Goal: Task Accomplishment & Management: Manage account settings

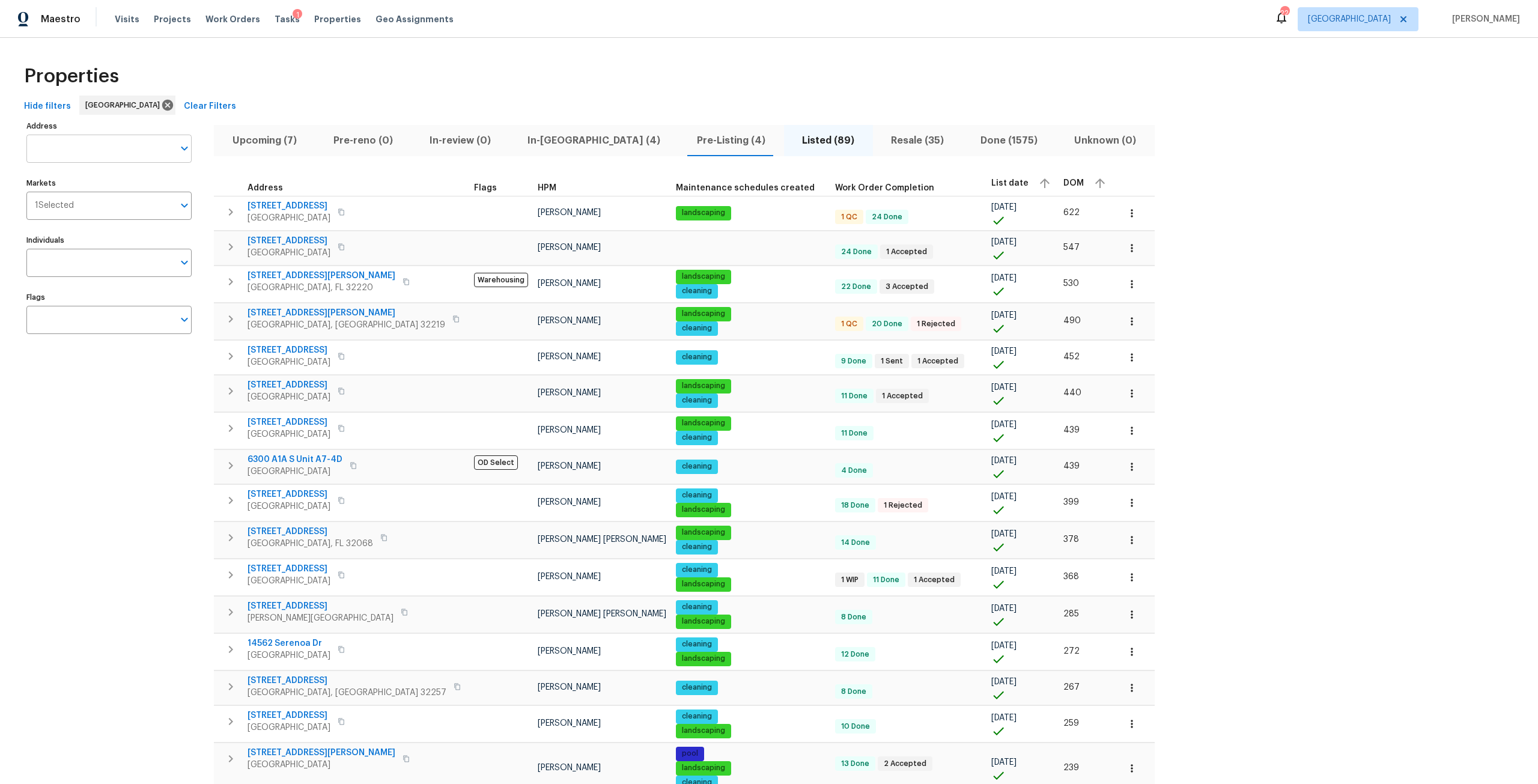
click at [147, 146] on input "Address" at bounding box center [100, 149] width 147 height 28
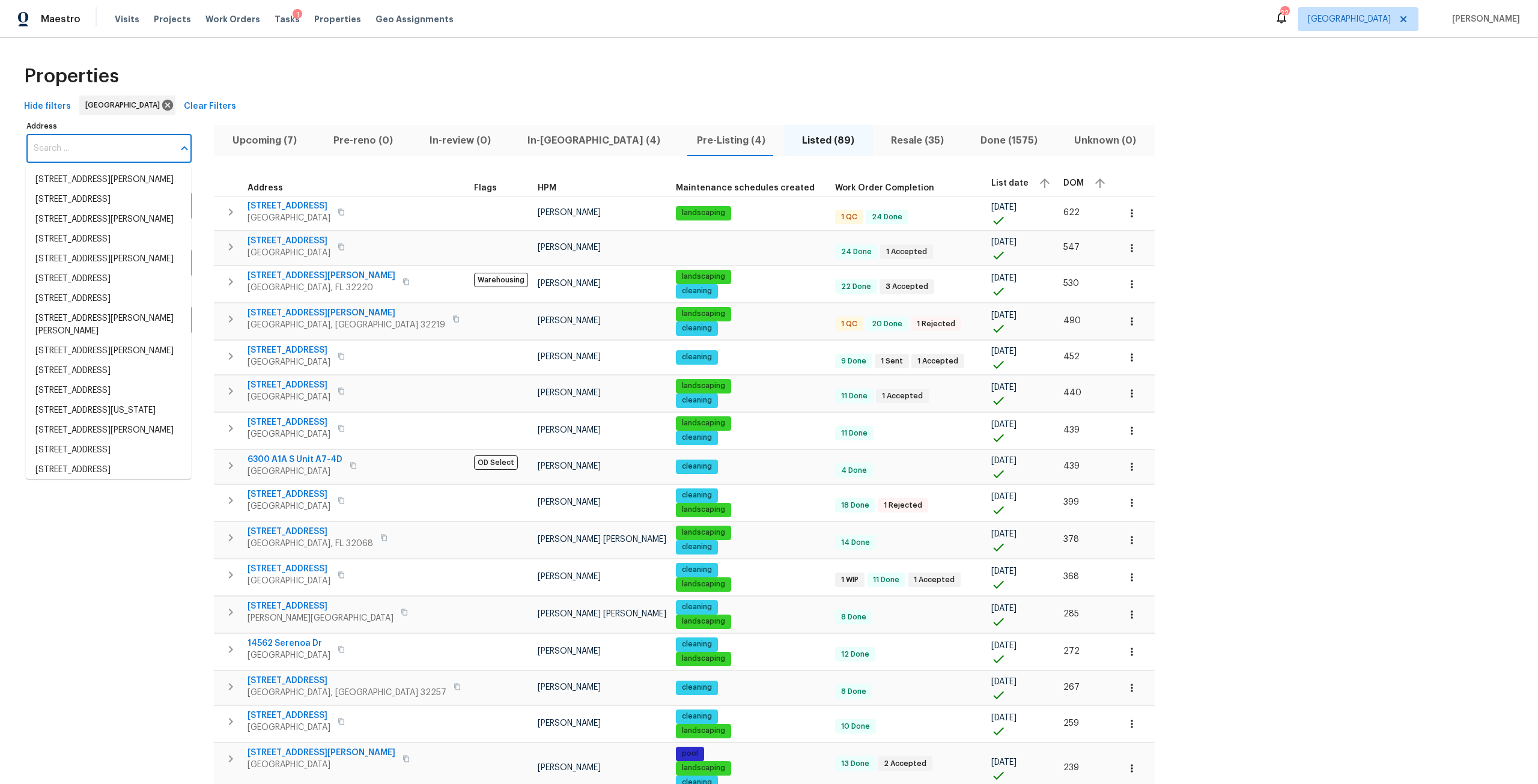
click at [548, 146] on span "In-[GEOGRAPHIC_DATA] (4)" at bounding box center [593, 141] width 155 height 17
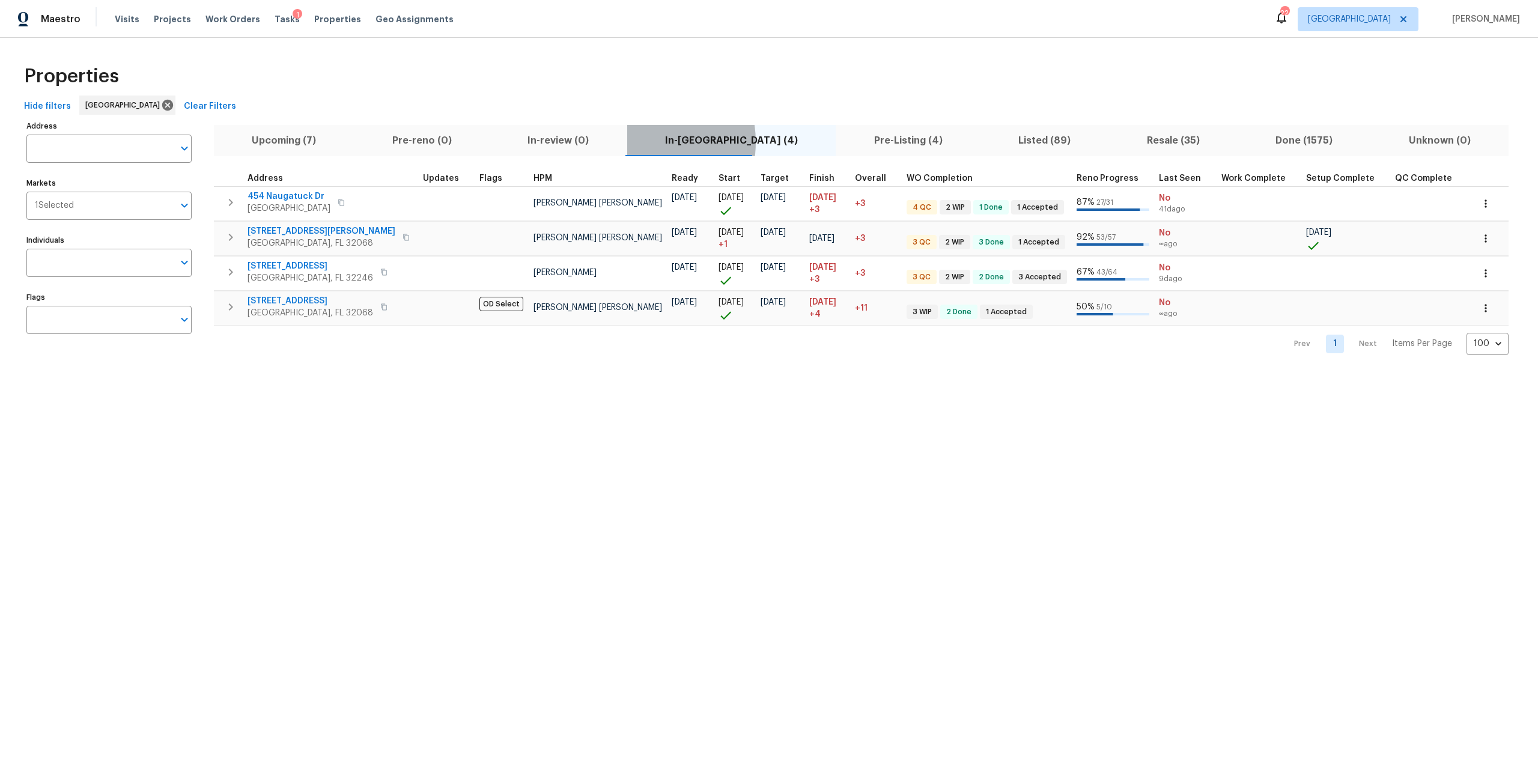
click at [637, 141] on span "In-[GEOGRAPHIC_DATA] (4)" at bounding box center [732, 141] width 195 height 17
click at [843, 145] on span "Pre-Listing (4)" at bounding box center [907, 141] width 131 height 17
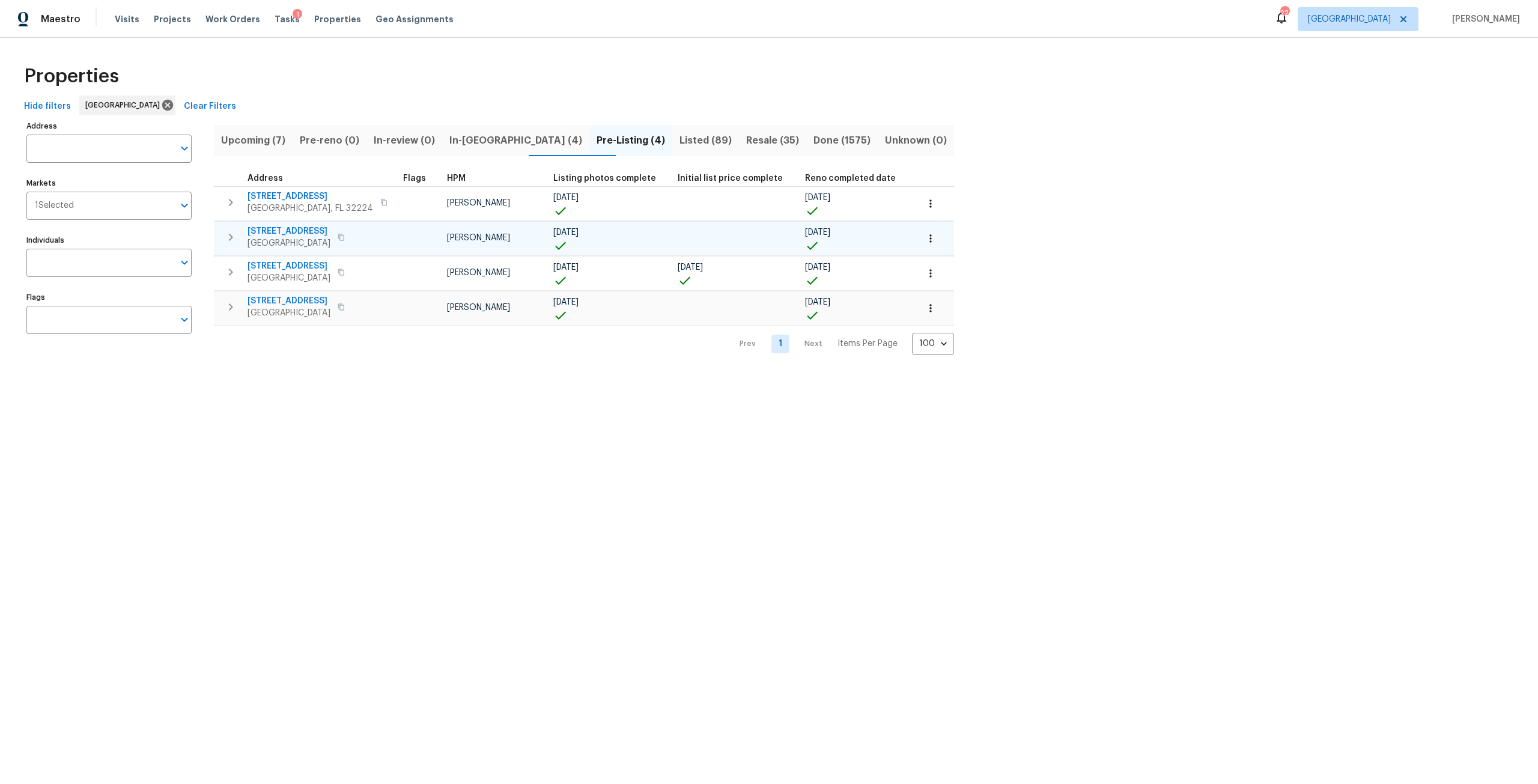
click at [295, 233] on span "6899 Clinton Corners Dr W" at bounding box center [289, 231] width 83 height 12
click at [47, 151] on input "Address" at bounding box center [100, 149] width 147 height 28
type input "oak trail"
click at [121, 219] on li "5301 Oak Trail Ln Jacksonville FL 32209" at bounding box center [108, 212] width 166 height 20
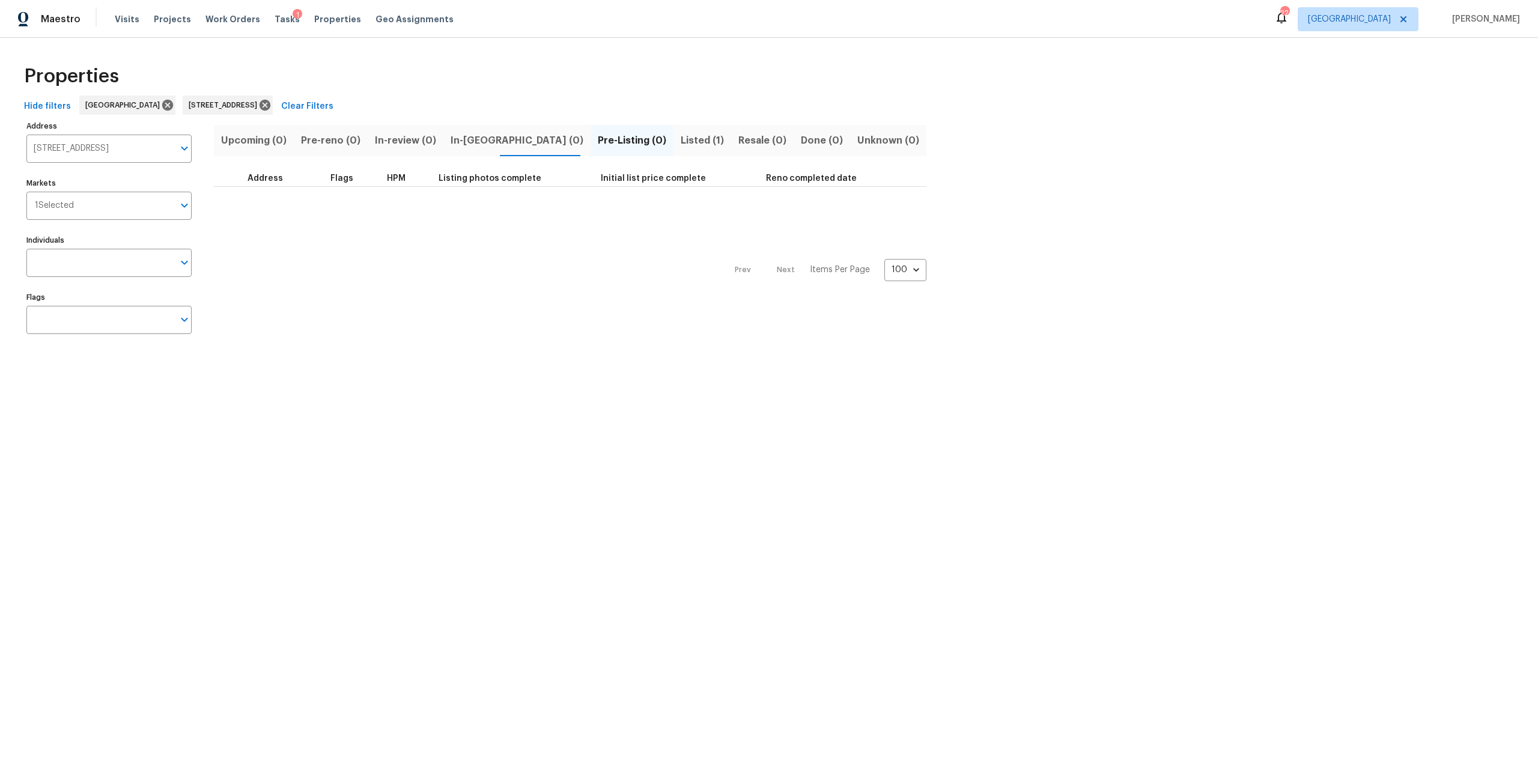
click at [680, 146] on span "Listed (1)" at bounding box center [702, 141] width 43 height 17
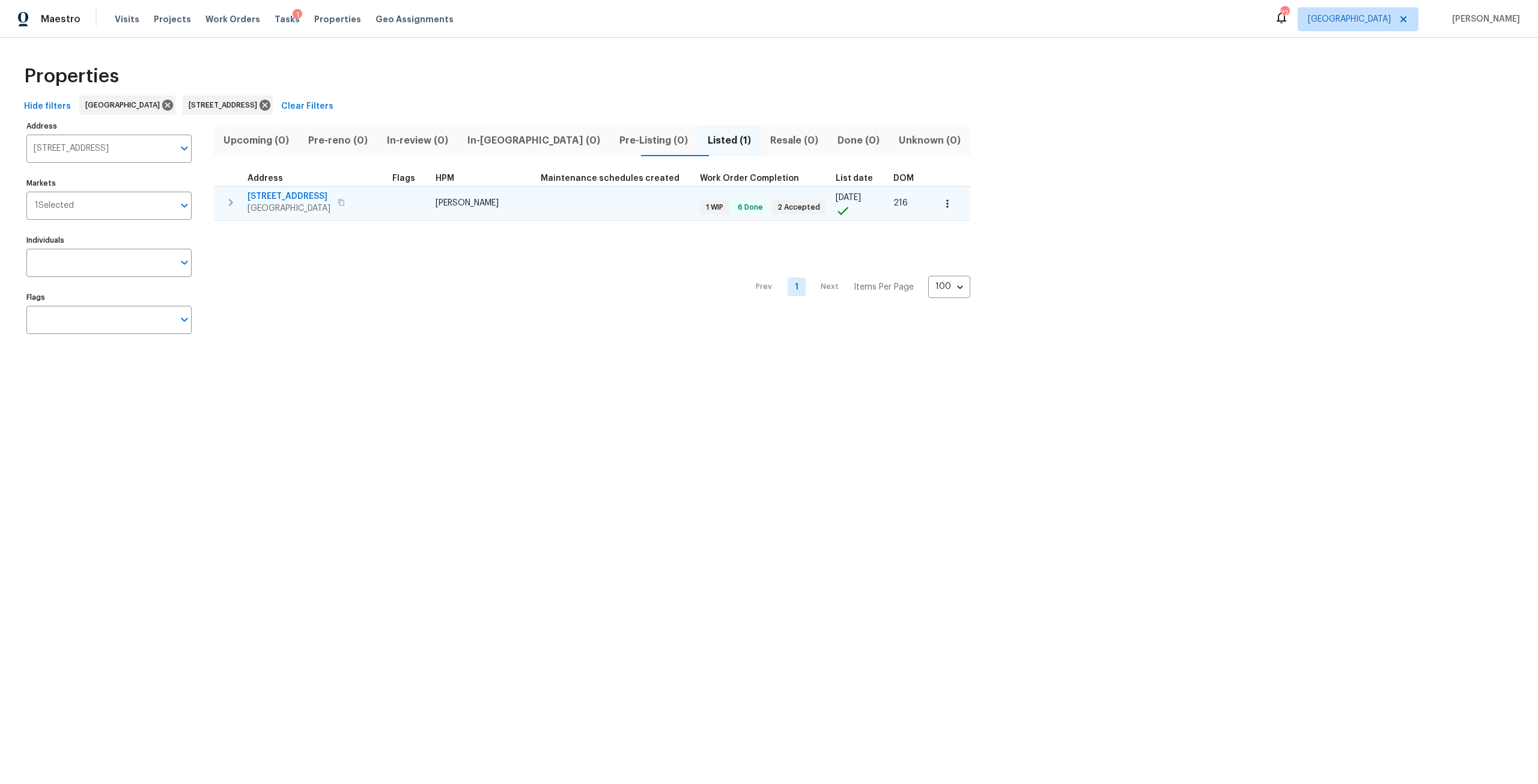
click at [291, 200] on span "5301 Oak Trail Ln" at bounding box center [289, 196] width 83 height 12
click at [304, 193] on span "5301 Oak Trail Ln" at bounding box center [289, 196] width 83 height 12
click at [235, 195] on icon "button" at bounding box center [230, 202] width 14 height 14
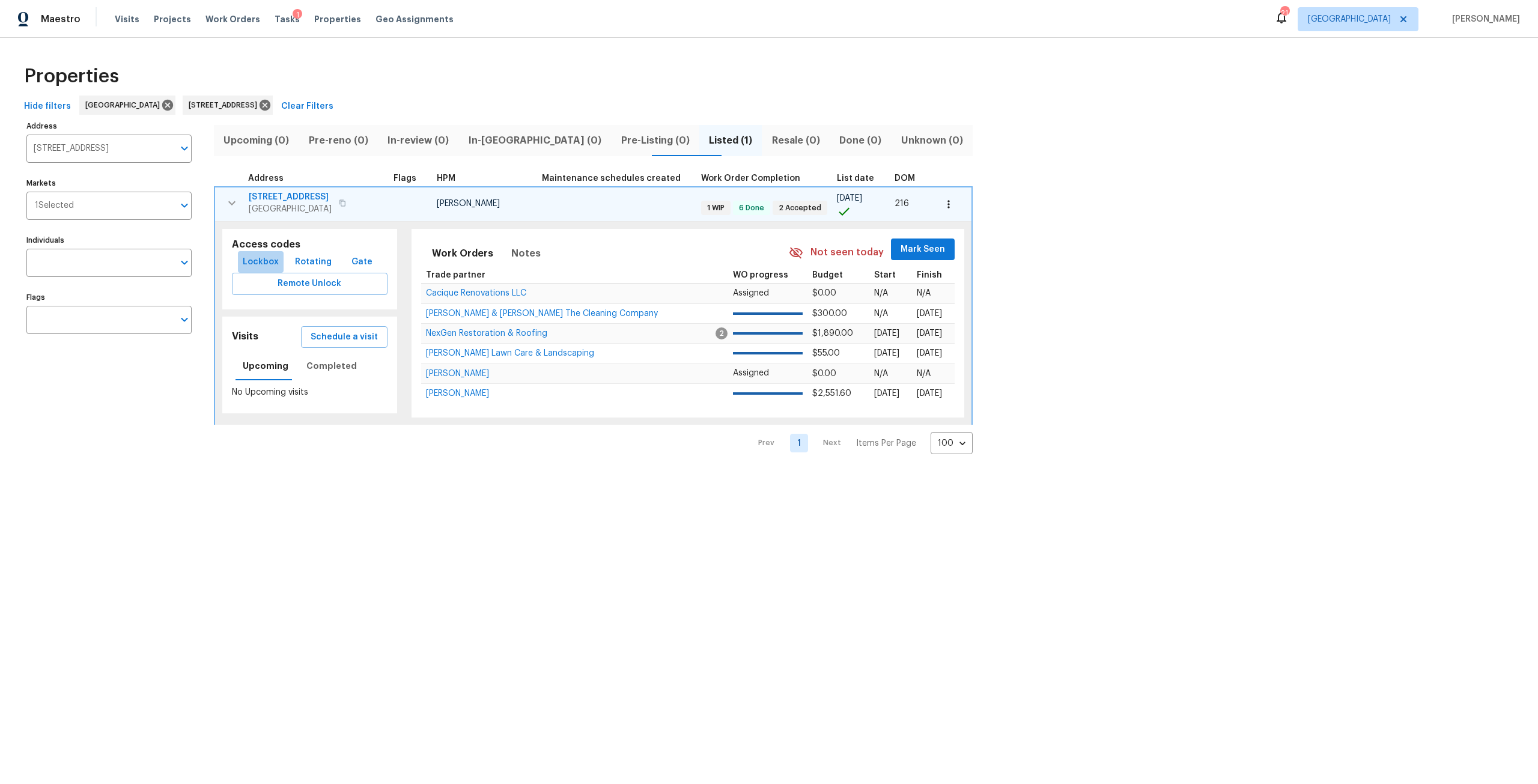
click at [270, 264] on span "Lockbox" at bounding box center [260, 262] width 36 height 15
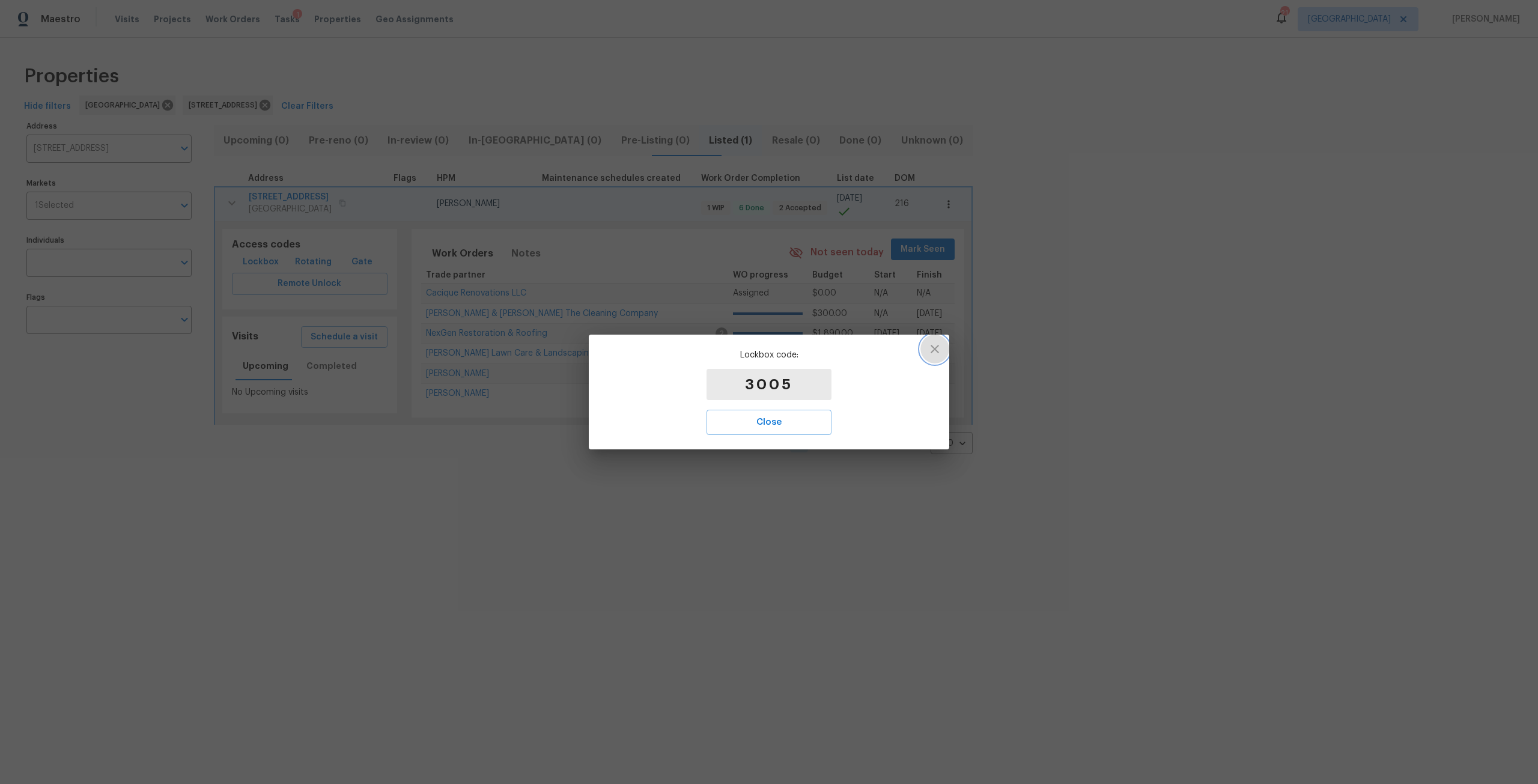
click at [940, 352] on icon "button" at bounding box center [934, 348] width 14 height 14
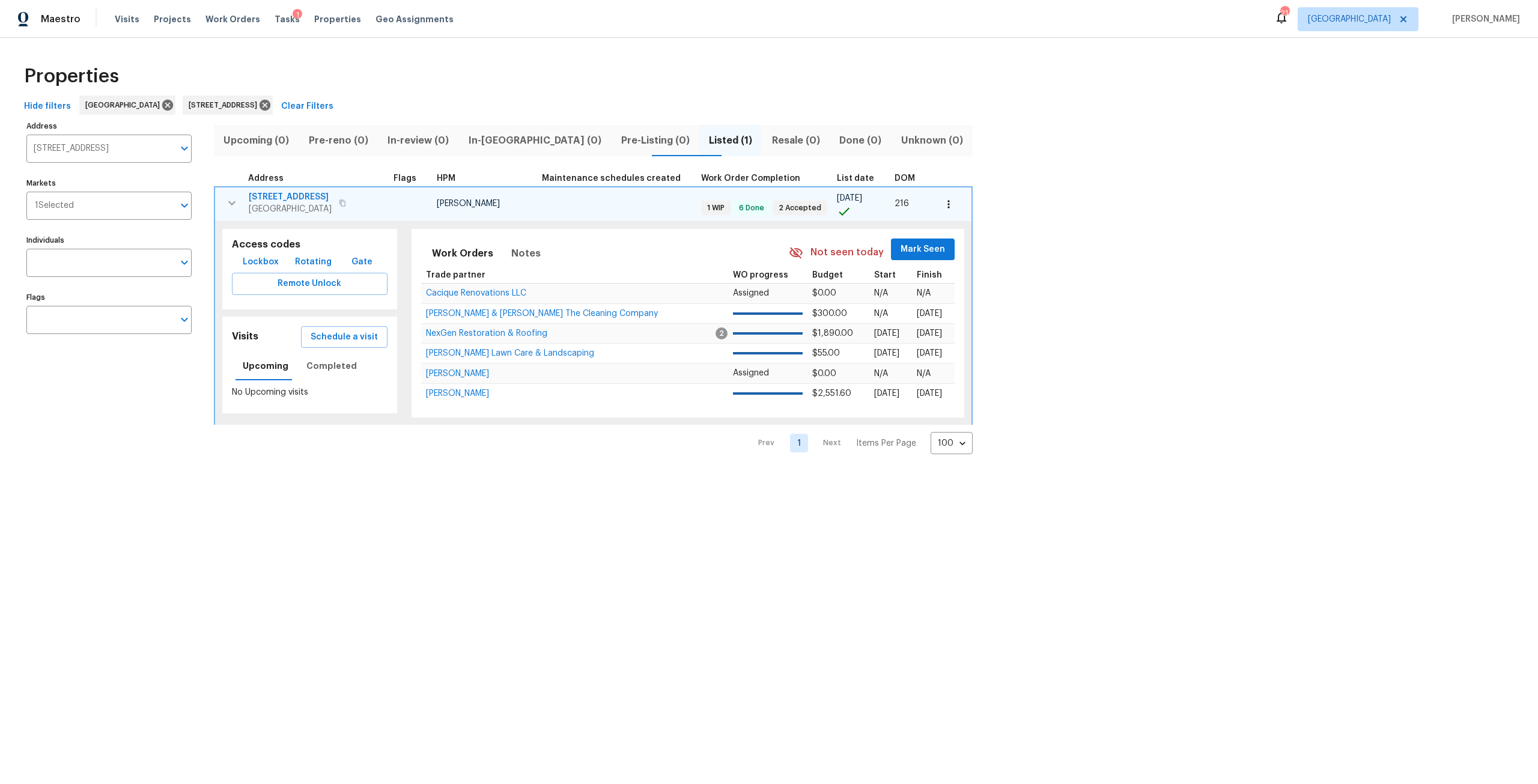
click at [227, 209] on icon "button" at bounding box center [231, 202] width 14 height 14
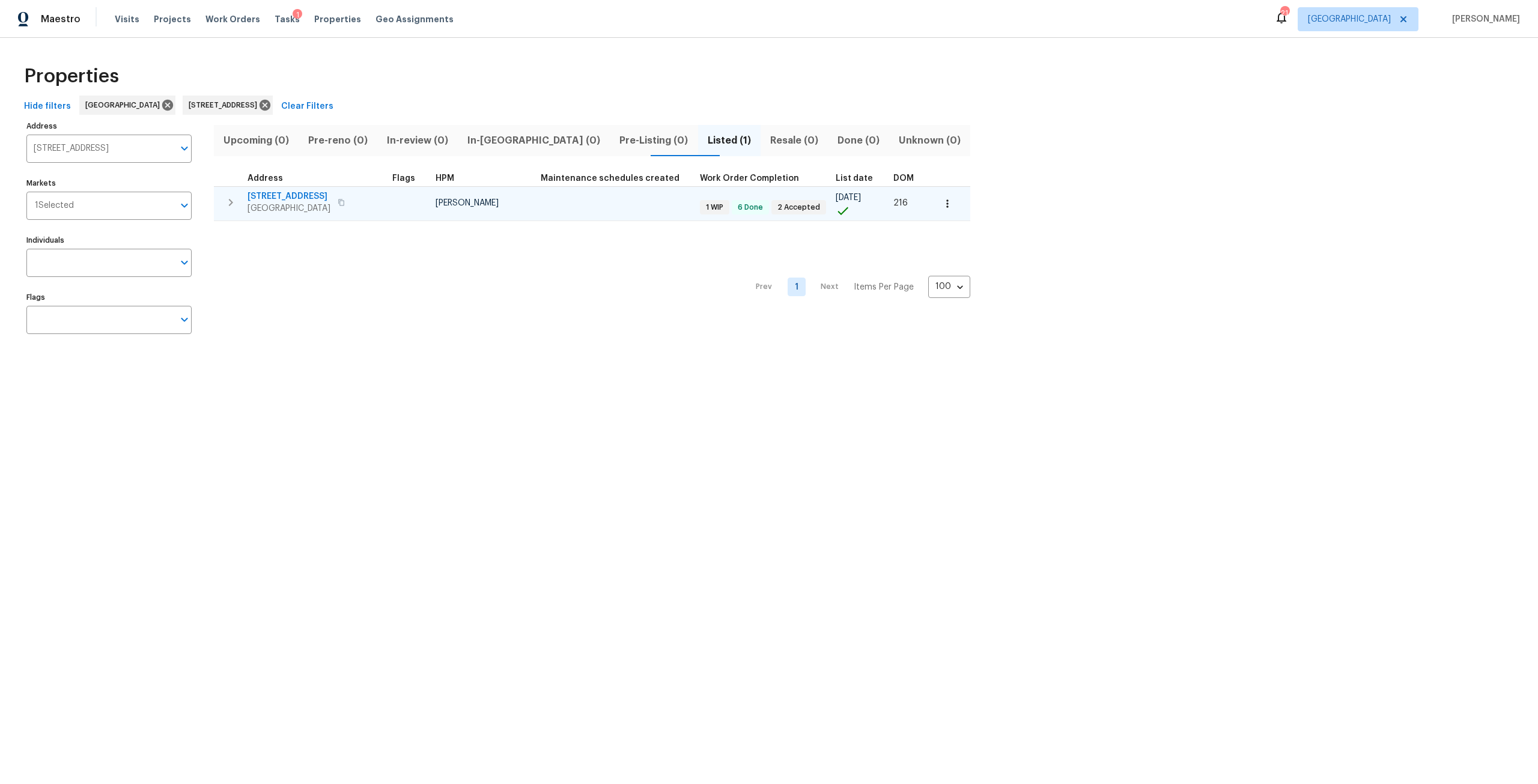
click at [230, 202] on icon "button" at bounding box center [230, 202] width 14 height 14
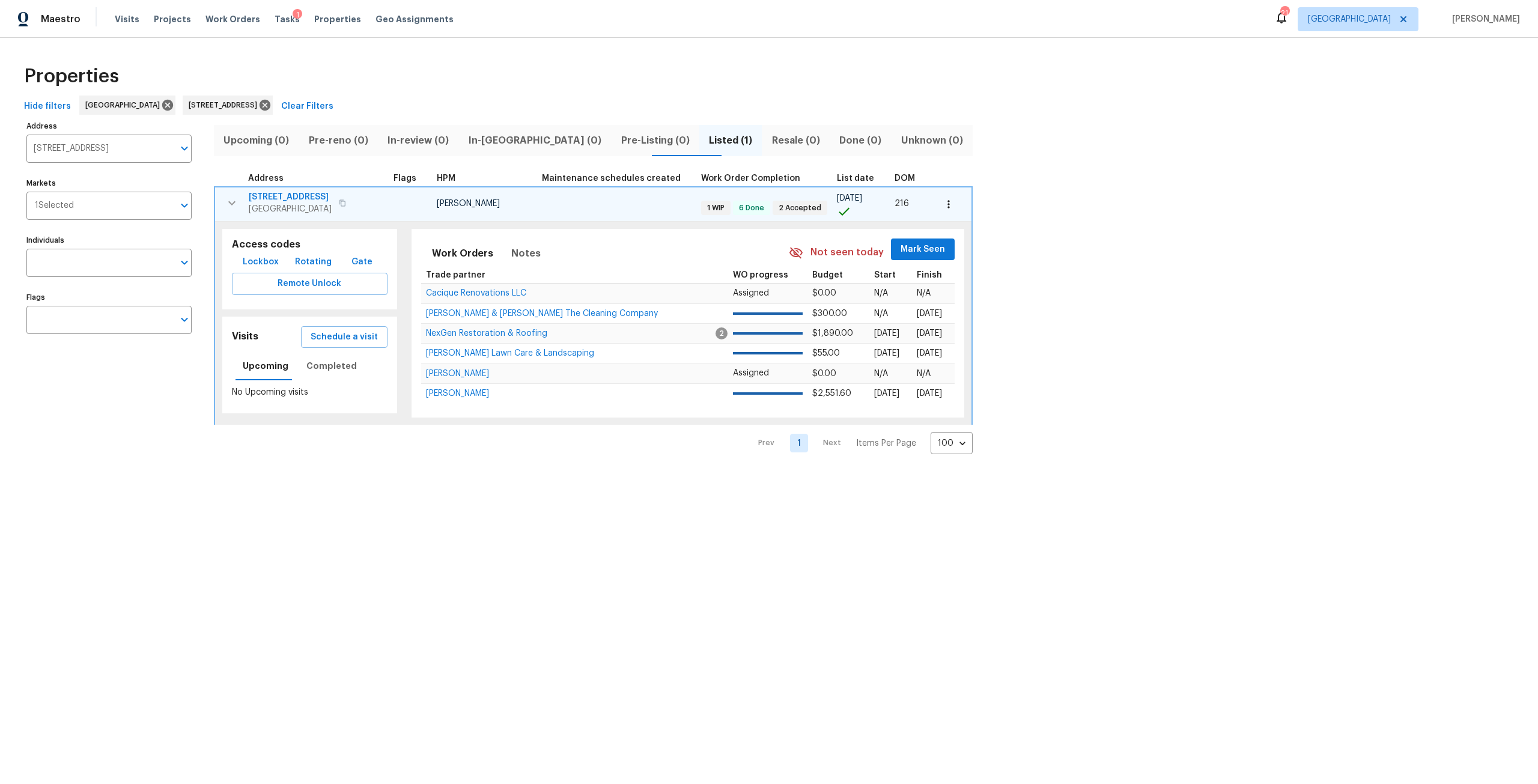
click at [292, 194] on span "5301 Oak Trail Ln" at bounding box center [290, 197] width 83 height 12
click at [236, 205] on icon "button" at bounding box center [231, 202] width 14 height 14
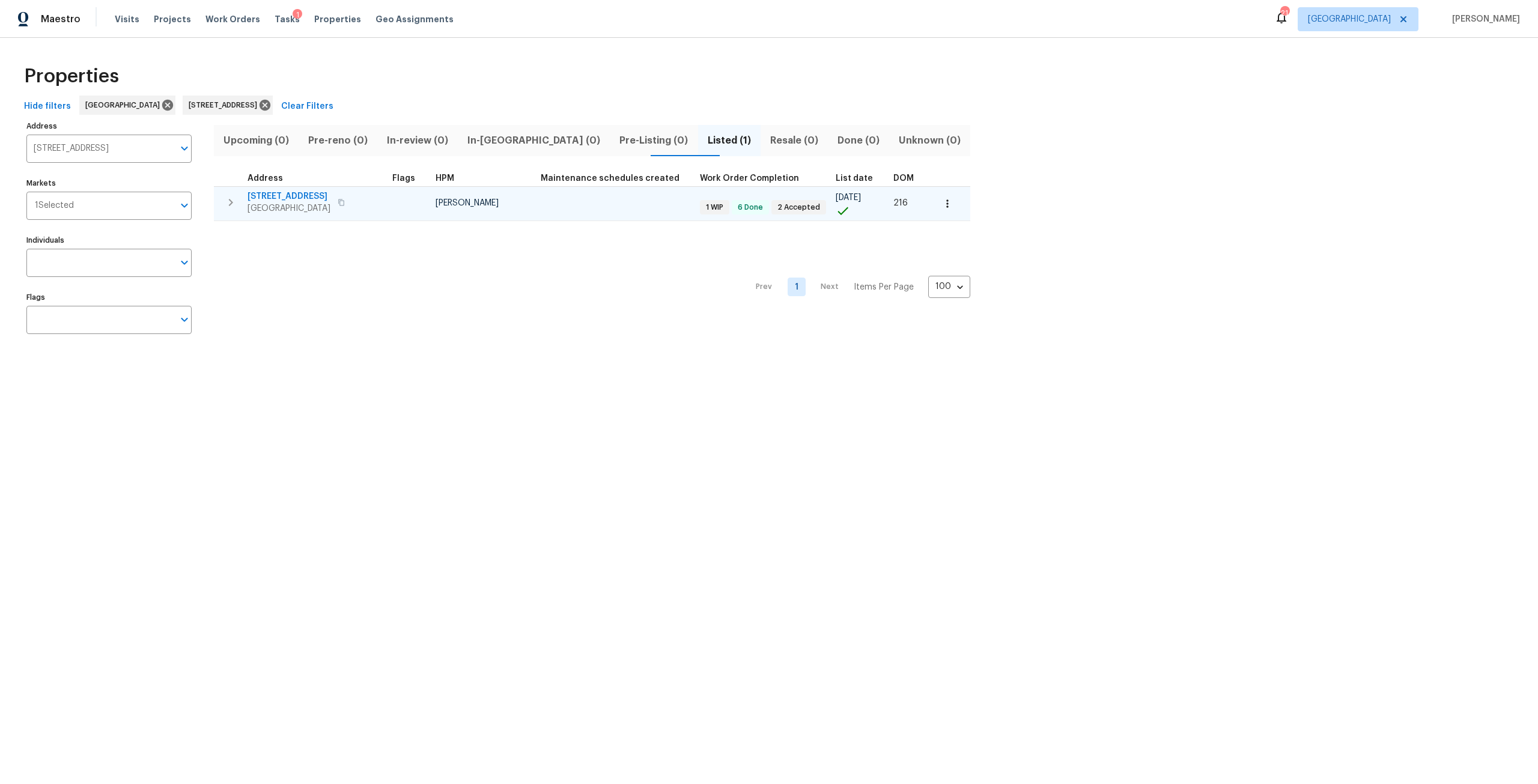
click at [253, 194] on span "5301 Oak Trail Ln" at bounding box center [289, 196] width 83 height 12
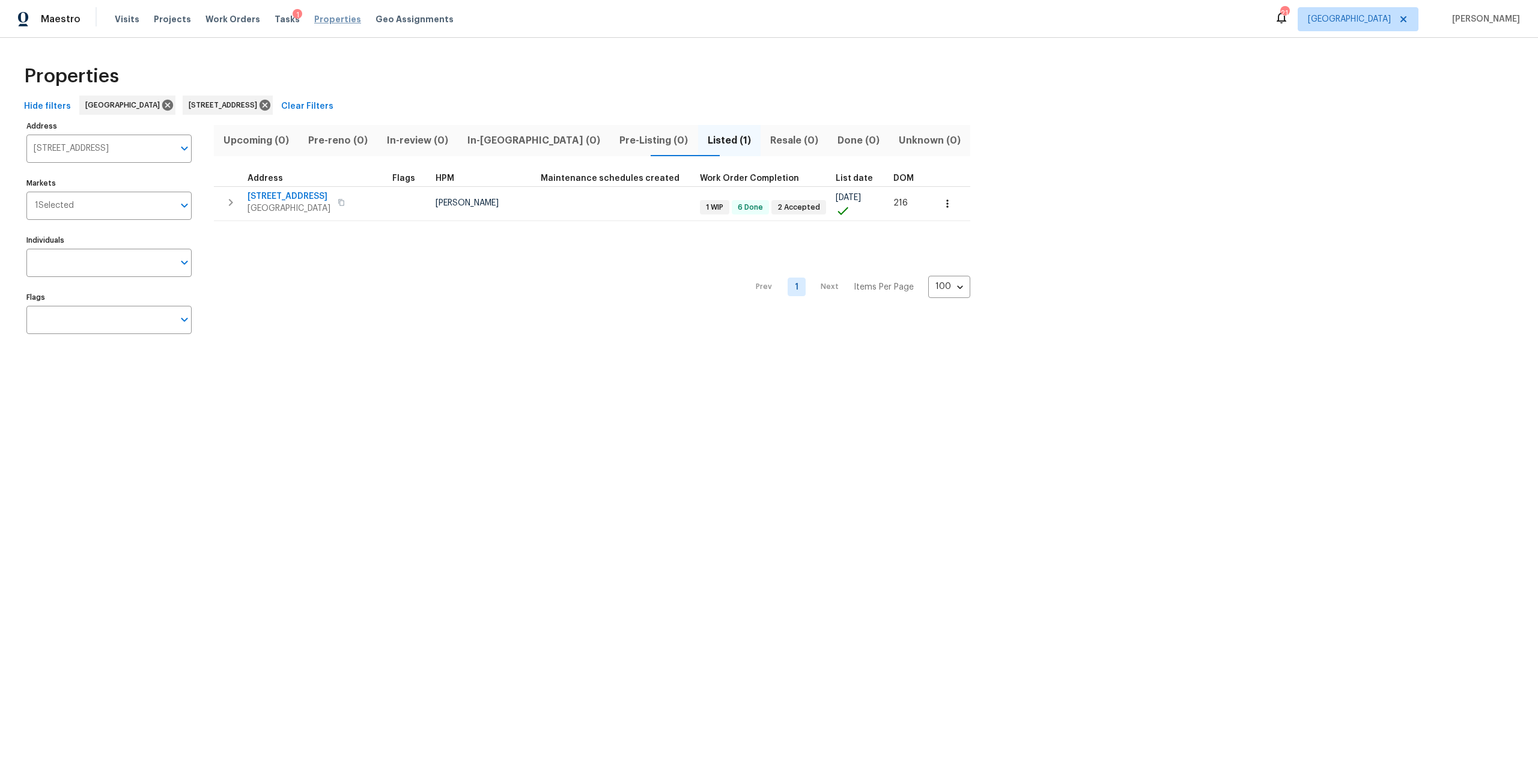
click at [319, 17] on span "Properties" at bounding box center [338, 19] width 47 height 12
click at [293, 116] on div "Hide filters Jacksonville 5301 Oak Trail Ln Jacksonville FL 32209 Clear Filters" at bounding box center [769, 106] width 1500 height 22
click at [270, 101] on icon at bounding box center [265, 105] width 11 height 11
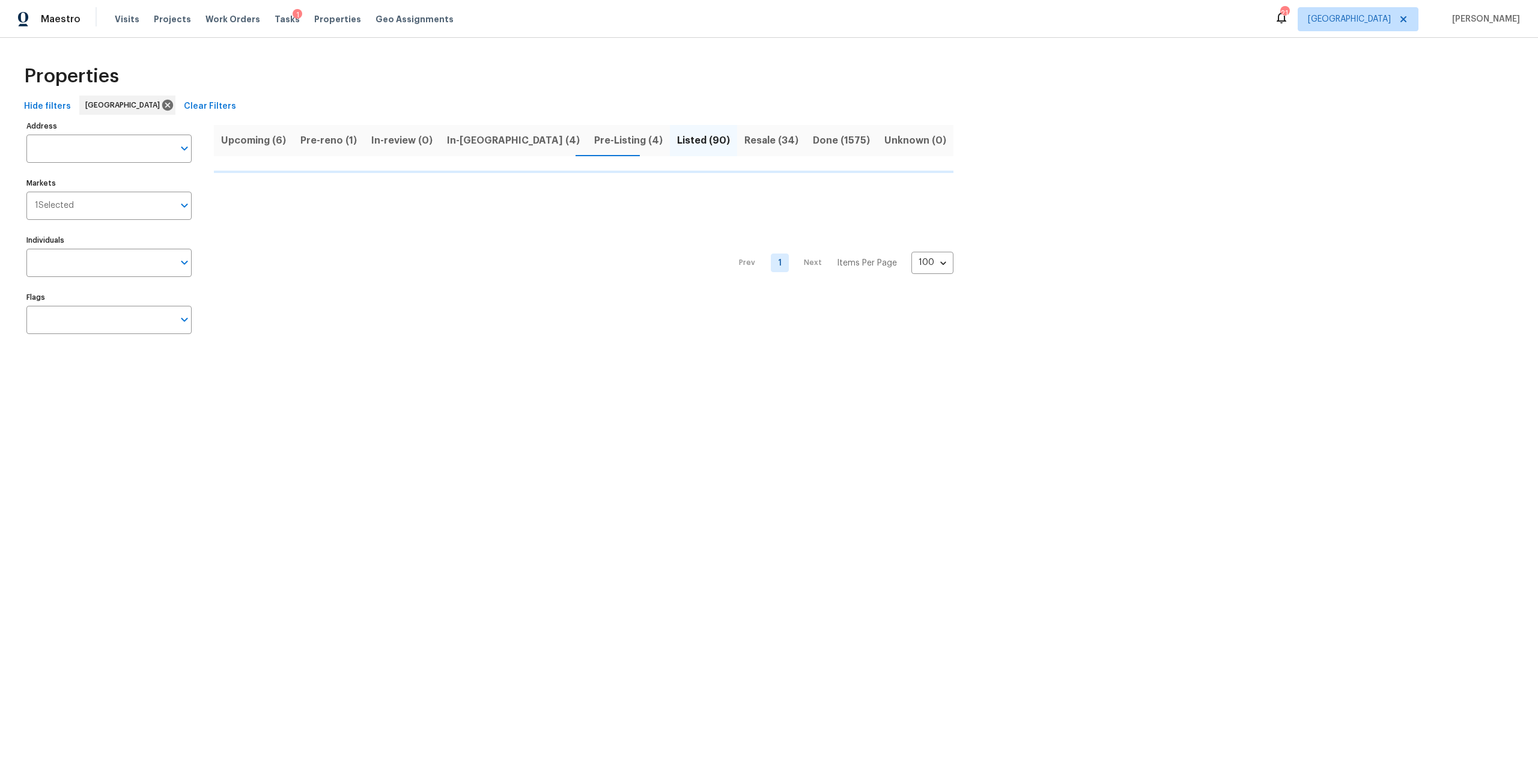
click at [126, 155] on input "Address" at bounding box center [100, 149] width 147 height 28
type input "9408"
click at [131, 179] on li "9408 Little John Rd Jacksonville FL 32208" at bounding box center [108, 180] width 166 height 20
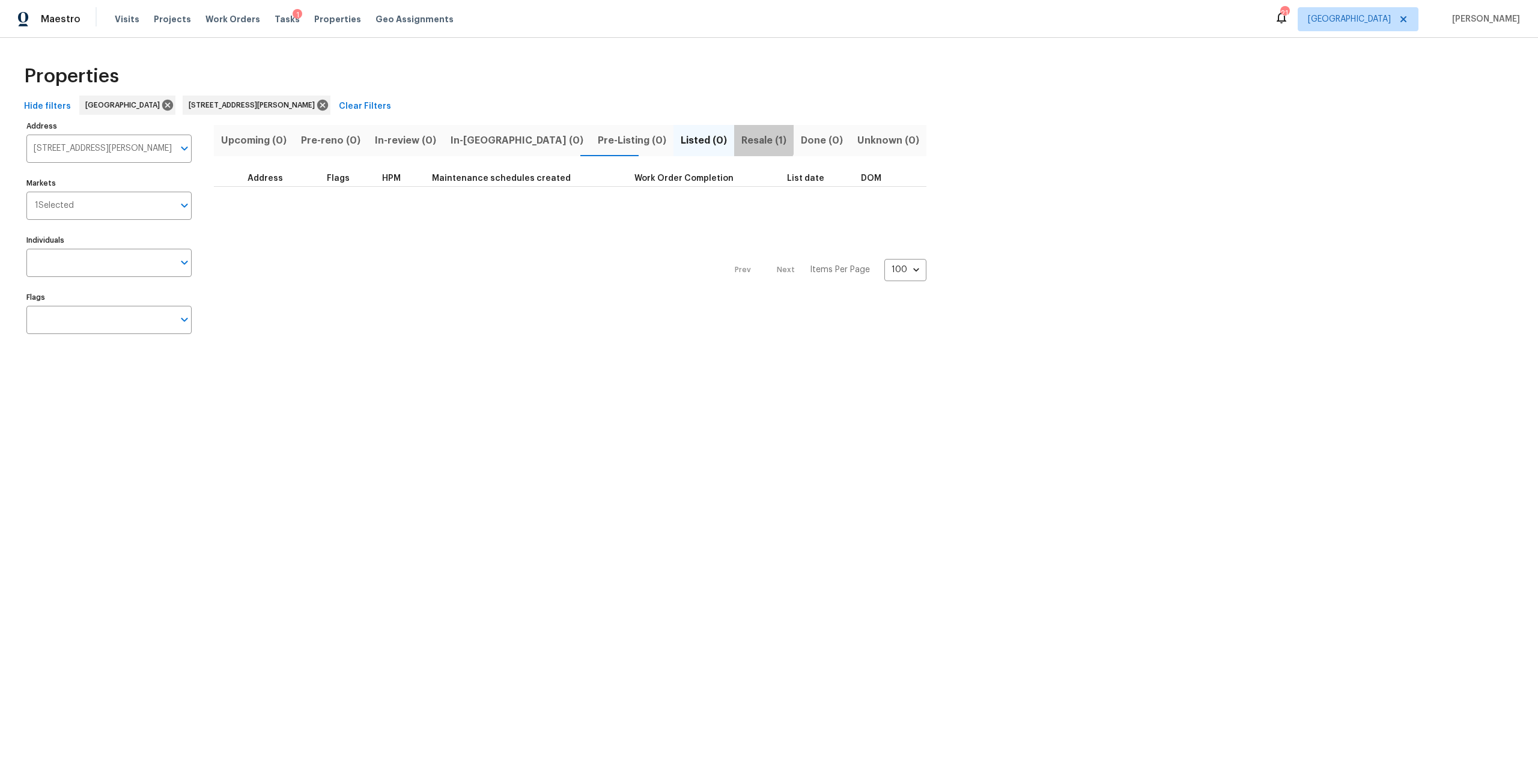
click at [741, 136] on span "Resale (1)" at bounding box center [764, 141] width 45 height 17
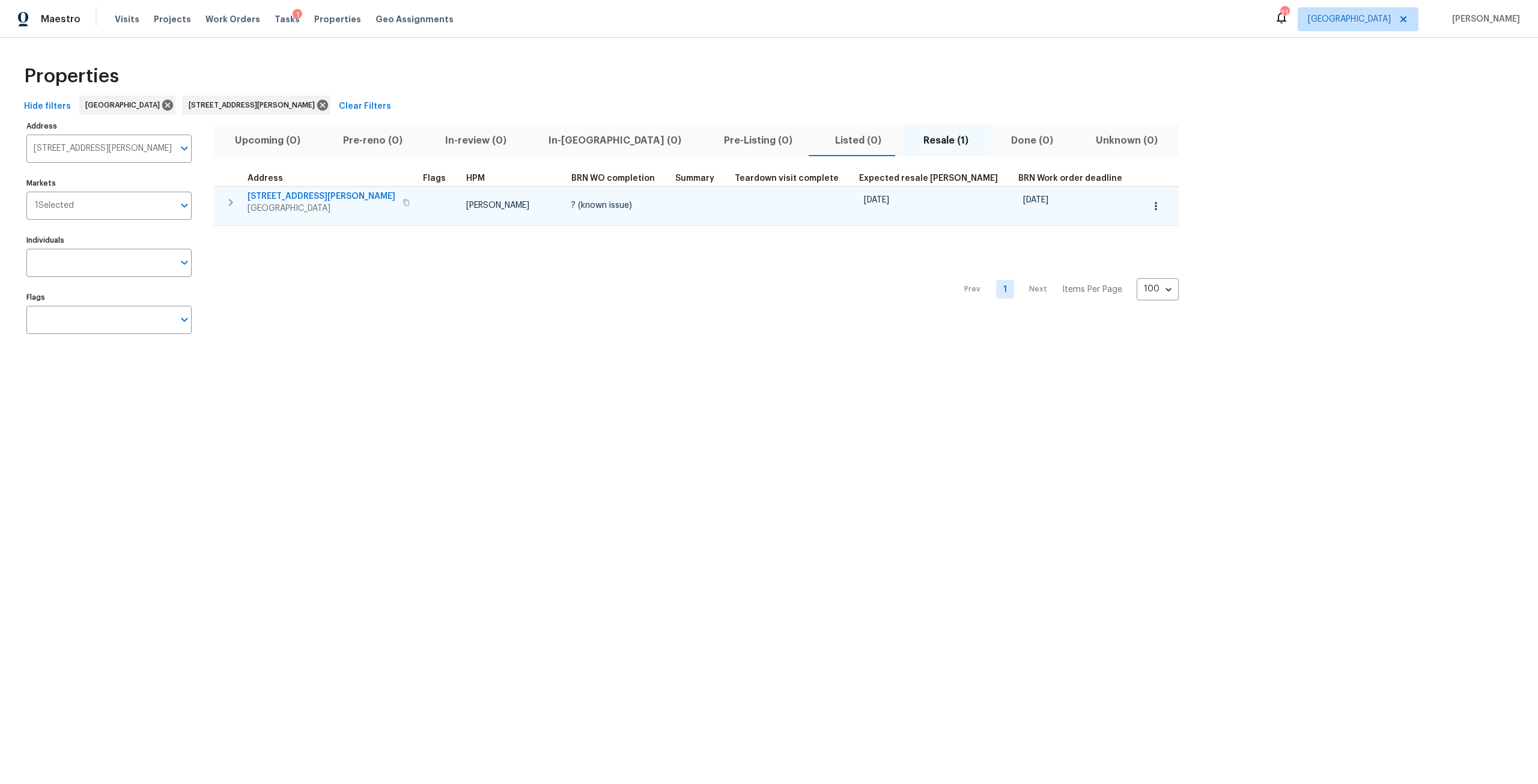
click at [1143, 216] on button "button" at bounding box center [1156, 206] width 27 height 27
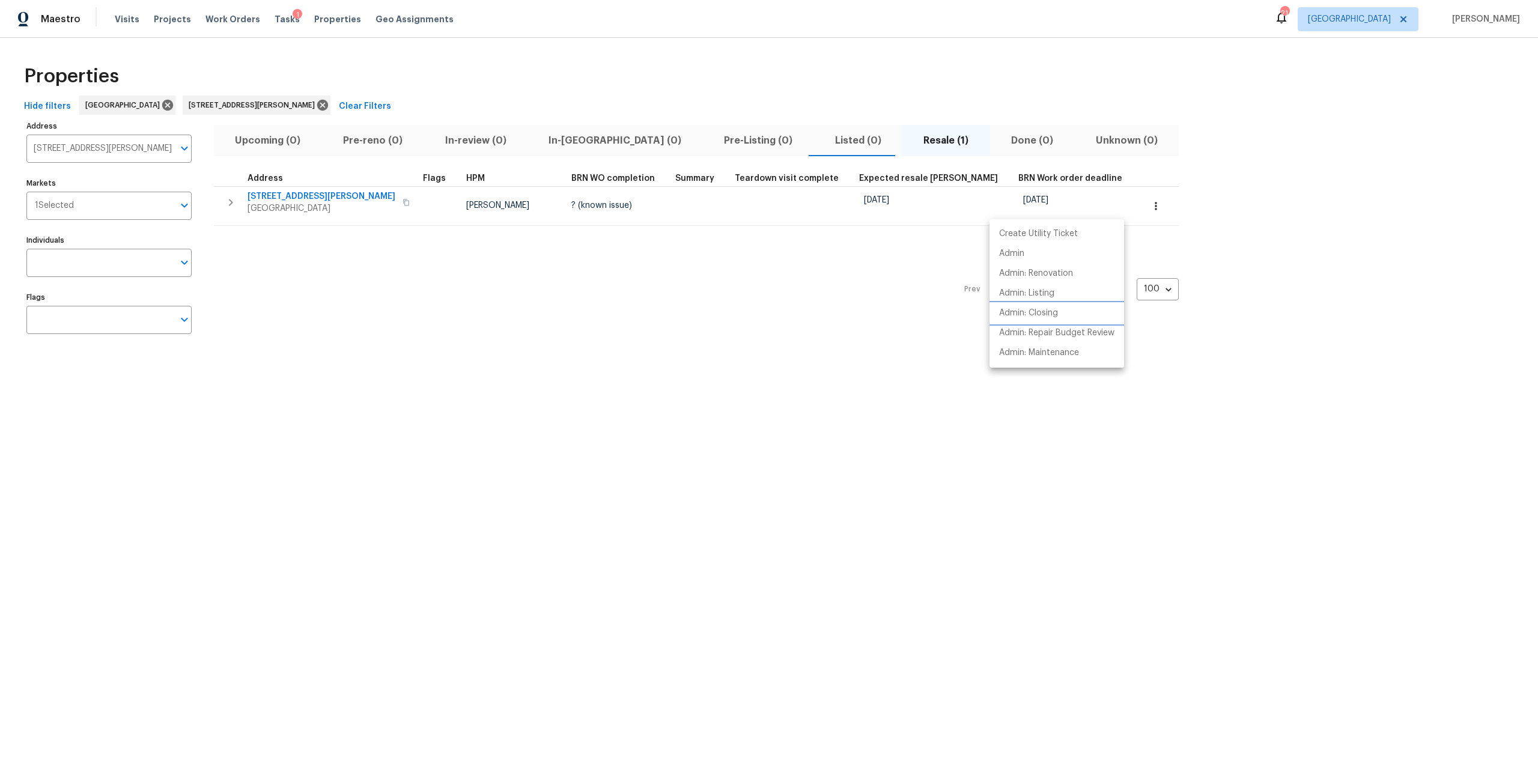
click at [1054, 316] on p "Admin: Closing" at bounding box center [1028, 313] width 59 height 12
click at [308, 107] on div at bounding box center [769, 392] width 1538 height 784
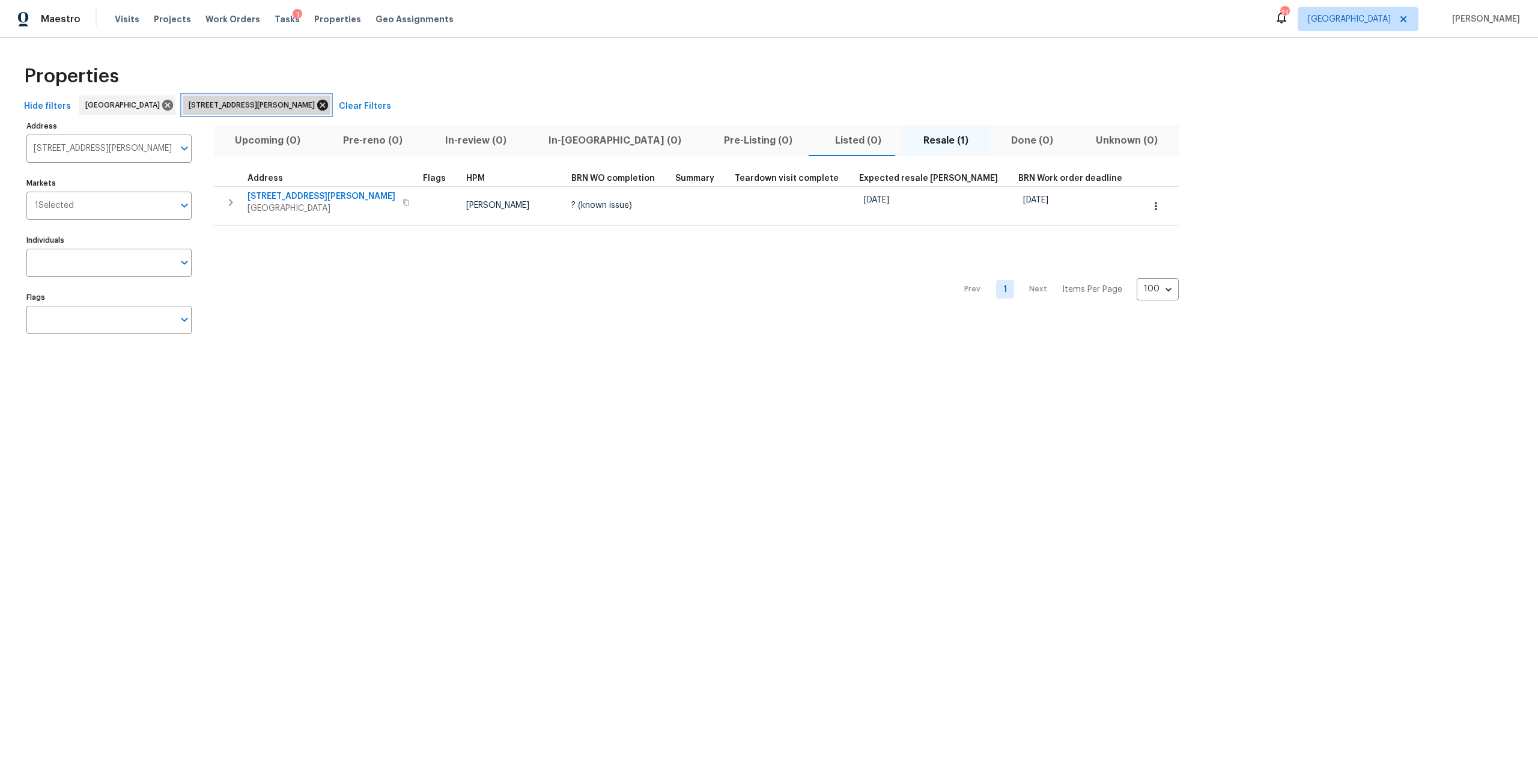
click at [317, 107] on icon at bounding box center [322, 105] width 11 height 11
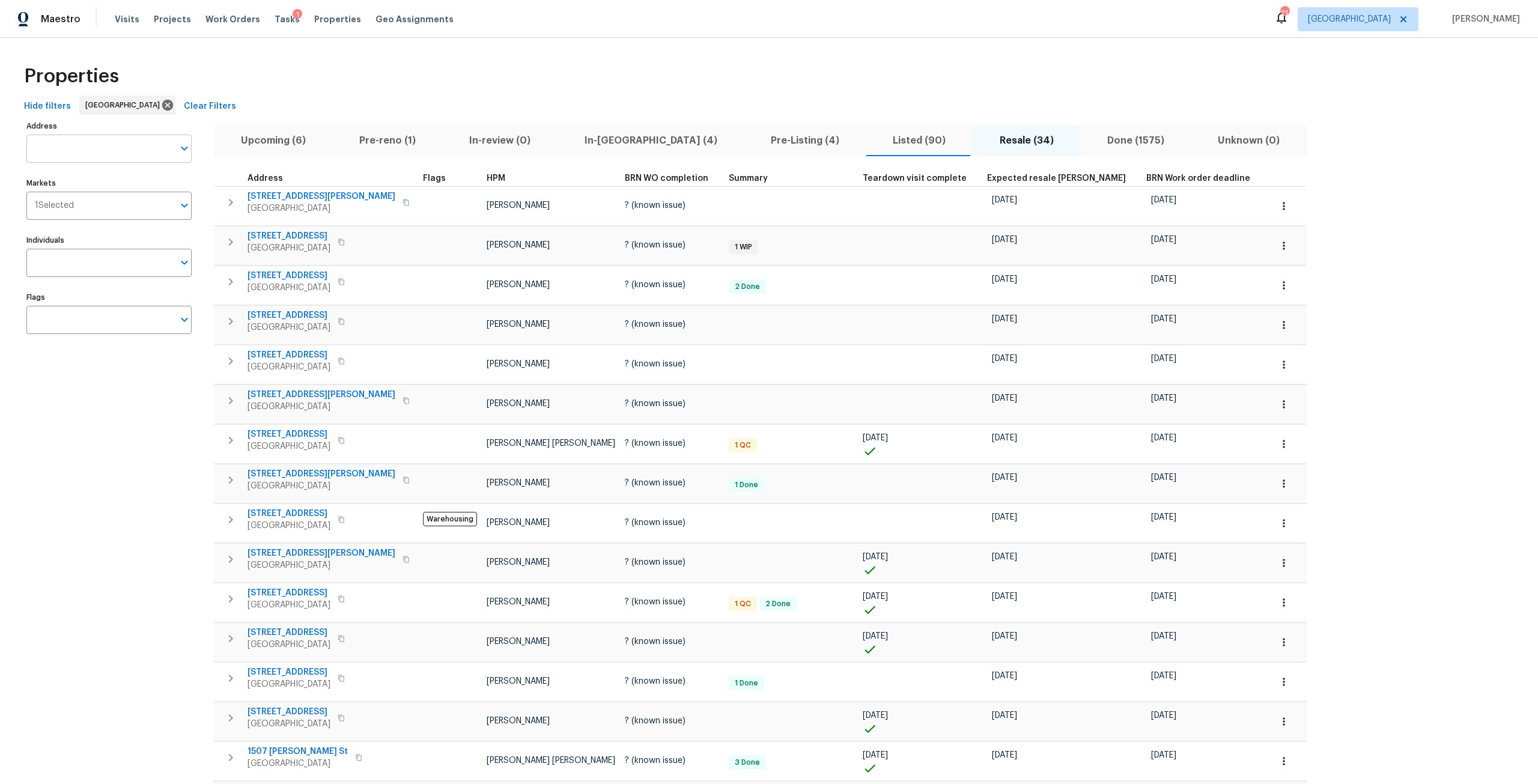
click at [133, 158] on input "Address" at bounding box center [100, 149] width 147 height 28
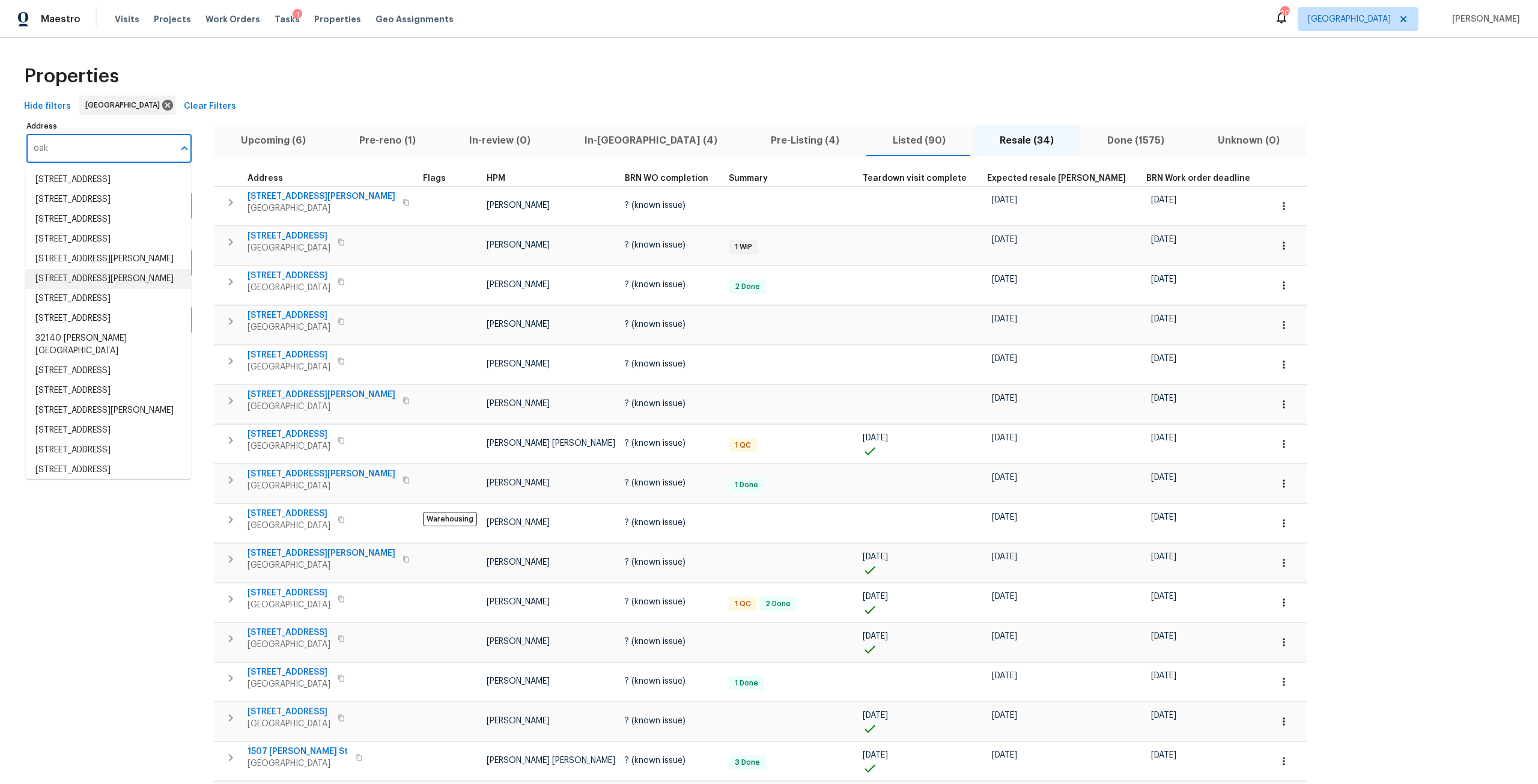
type input "oak"
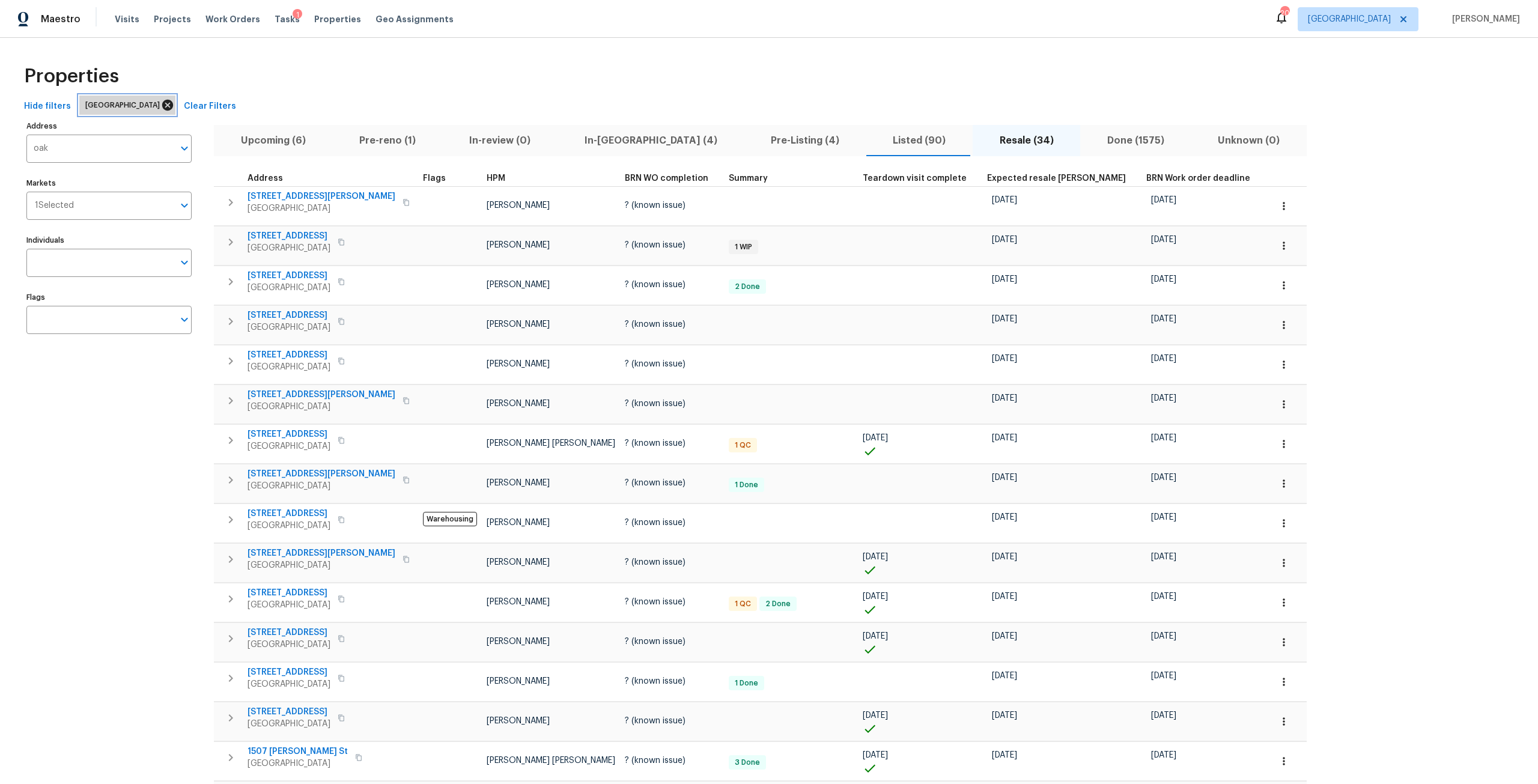
click at [162, 105] on icon at bounding box center [167, 105] width 11 height 11
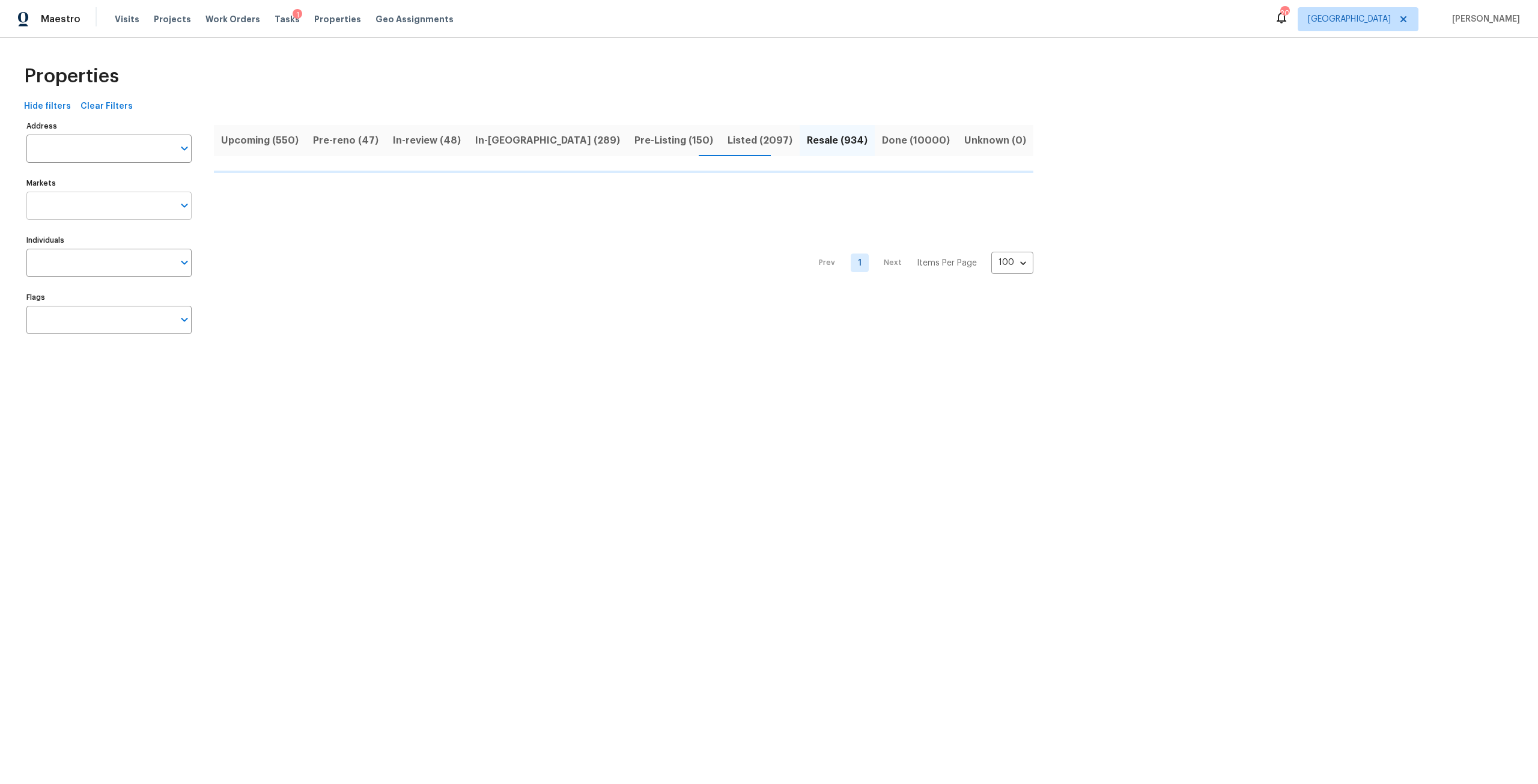
click at [122, 214] on input "Markets" at bounding box center [100, 205] width 147 height 28
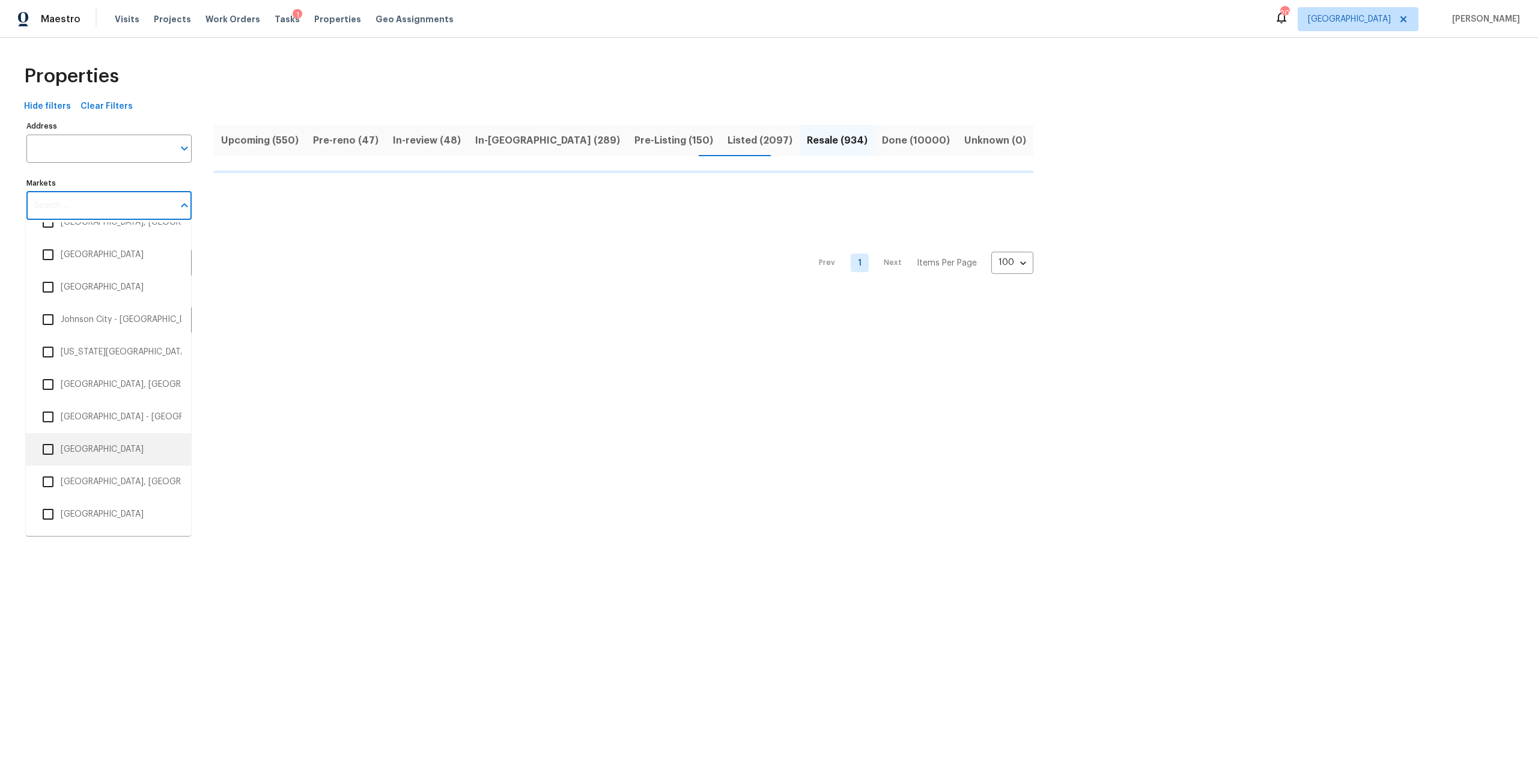
scroll to position [1021, 0]
click at [90, 288] on li "[GEOGRAPHIC_DATA]" at bounding box center [109, 293] width 146 height 25
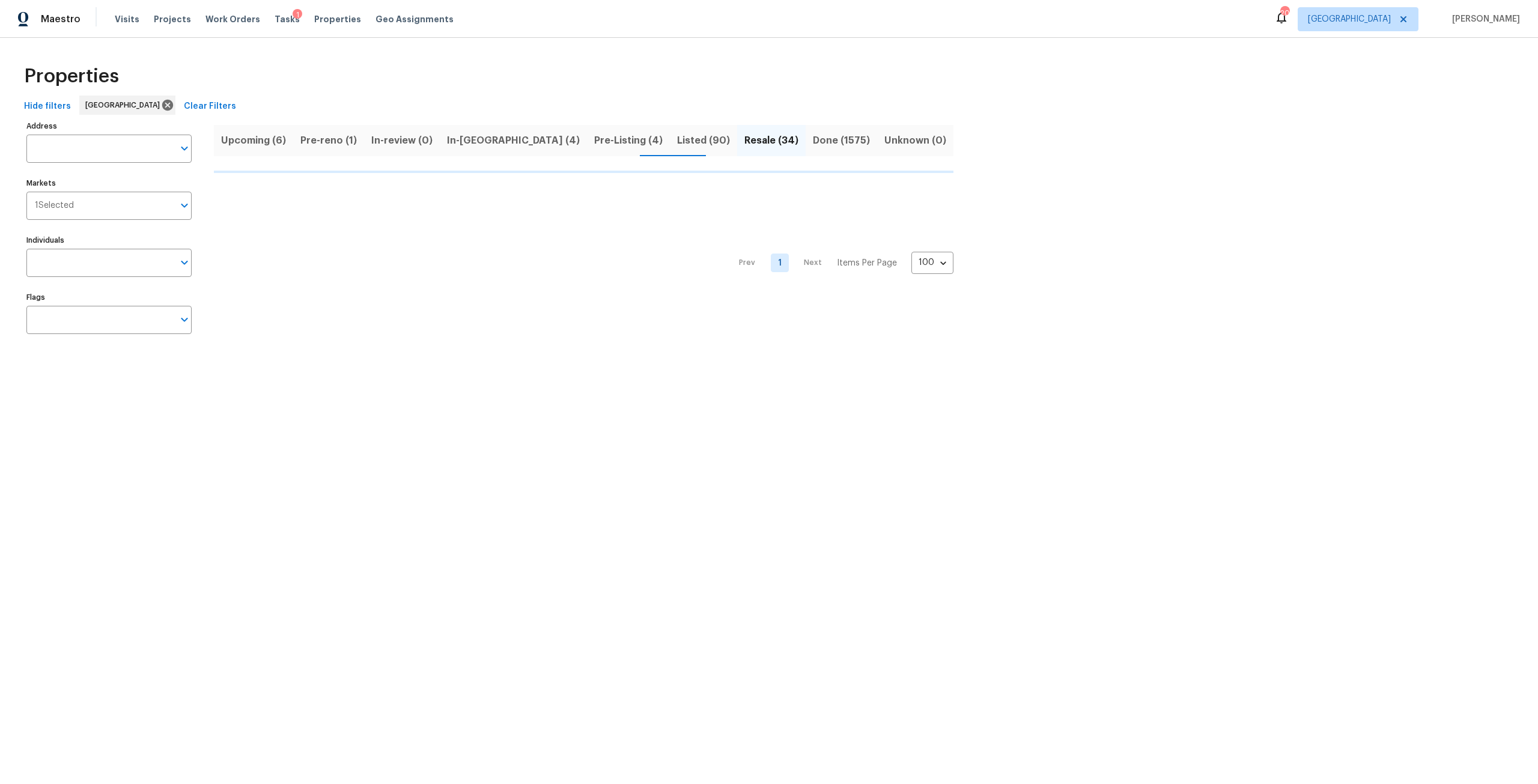
click at [92, 365] on html "Maestro Visits Projects Work Orders Tasks 1 Properties Geo Assignments 20 Jacks…" at bounding box center [769, 182] width 1538 height 365
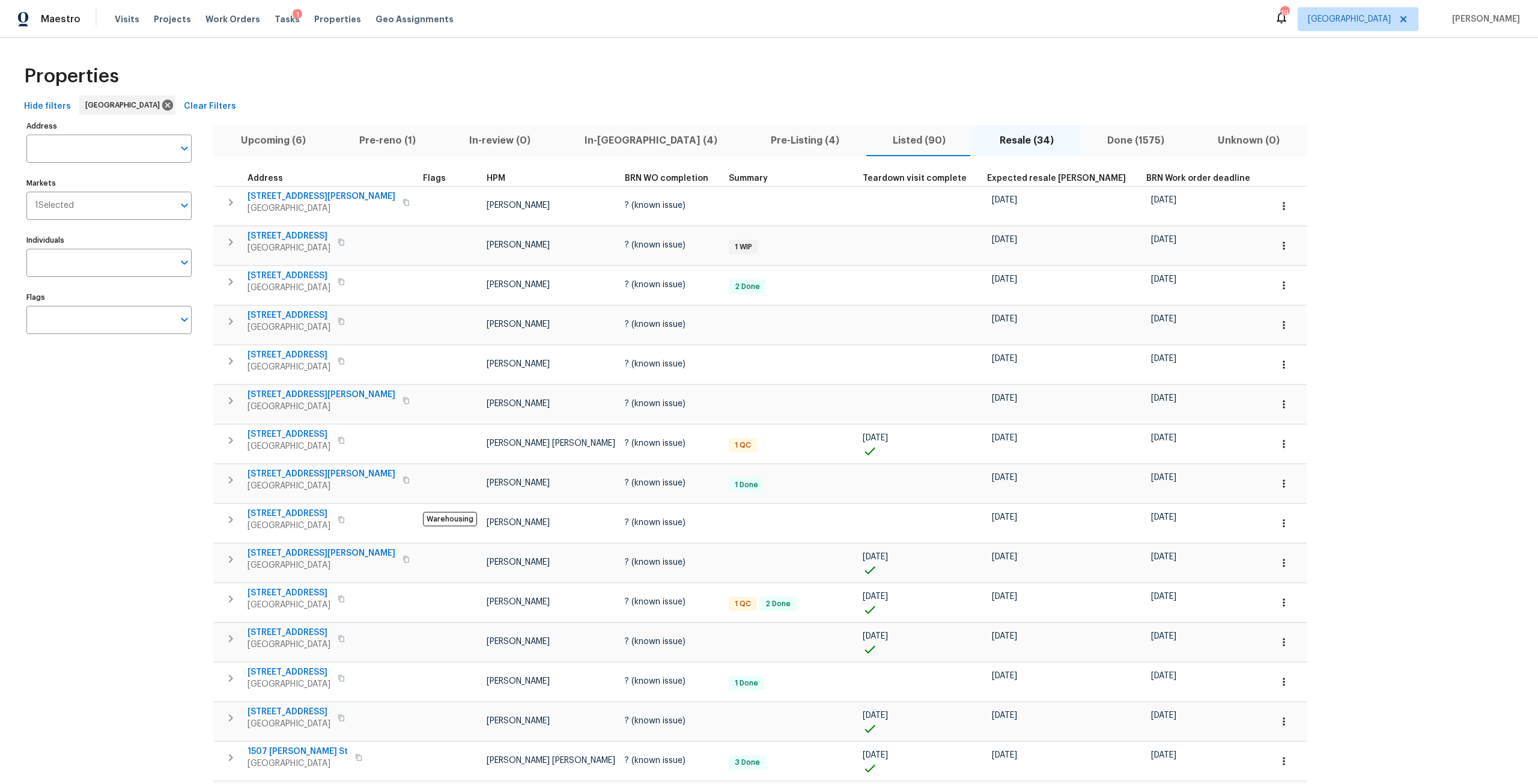
click at [274, 25] on div "Tasks 1" at bounding box center [287, 19] width 25 height 12
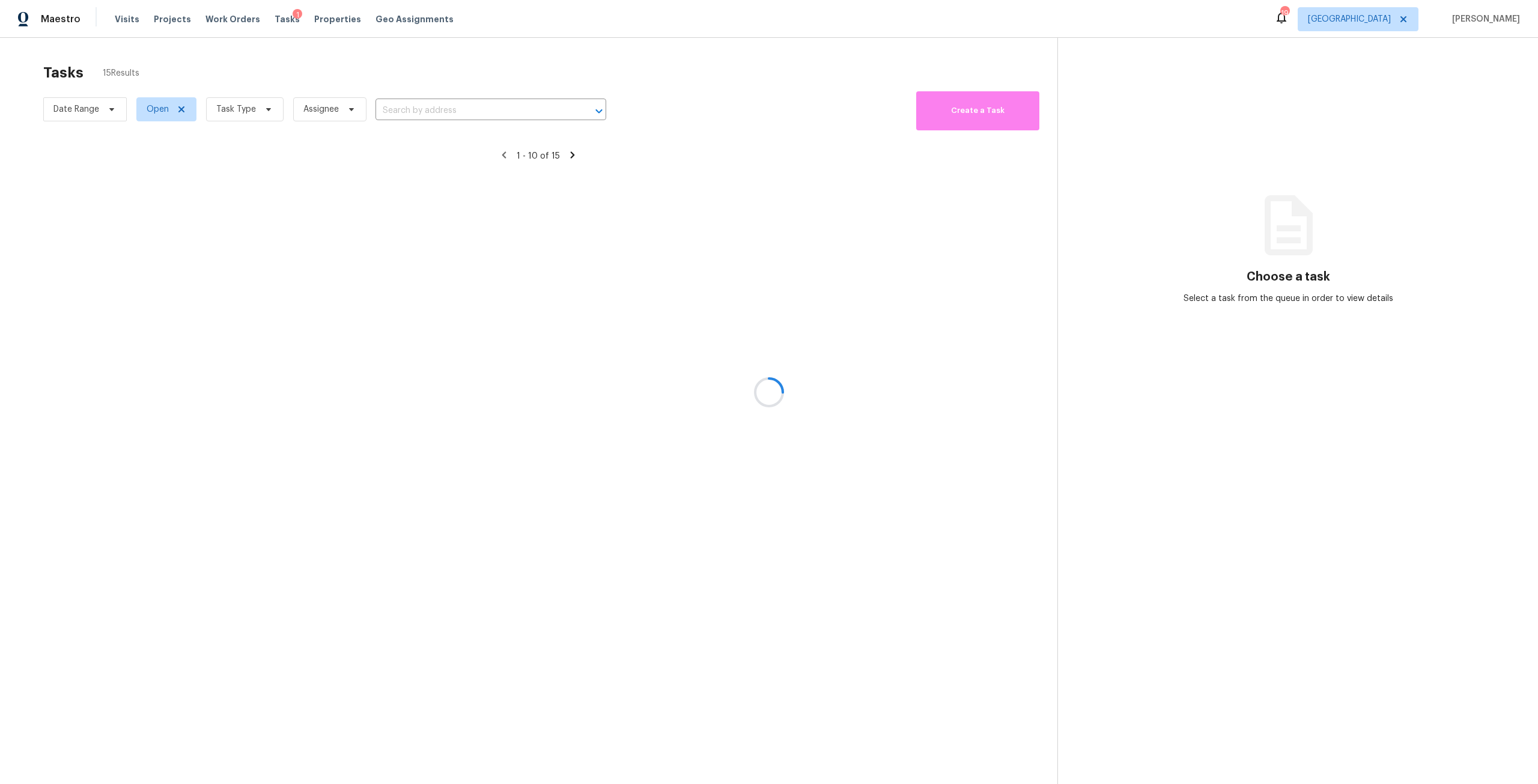
click at [276, 21] on div at bounding box center [769, 392] width 1538 height 784
click at [265, 108] on div at bounding box center [769, 392] width 1538 height 784
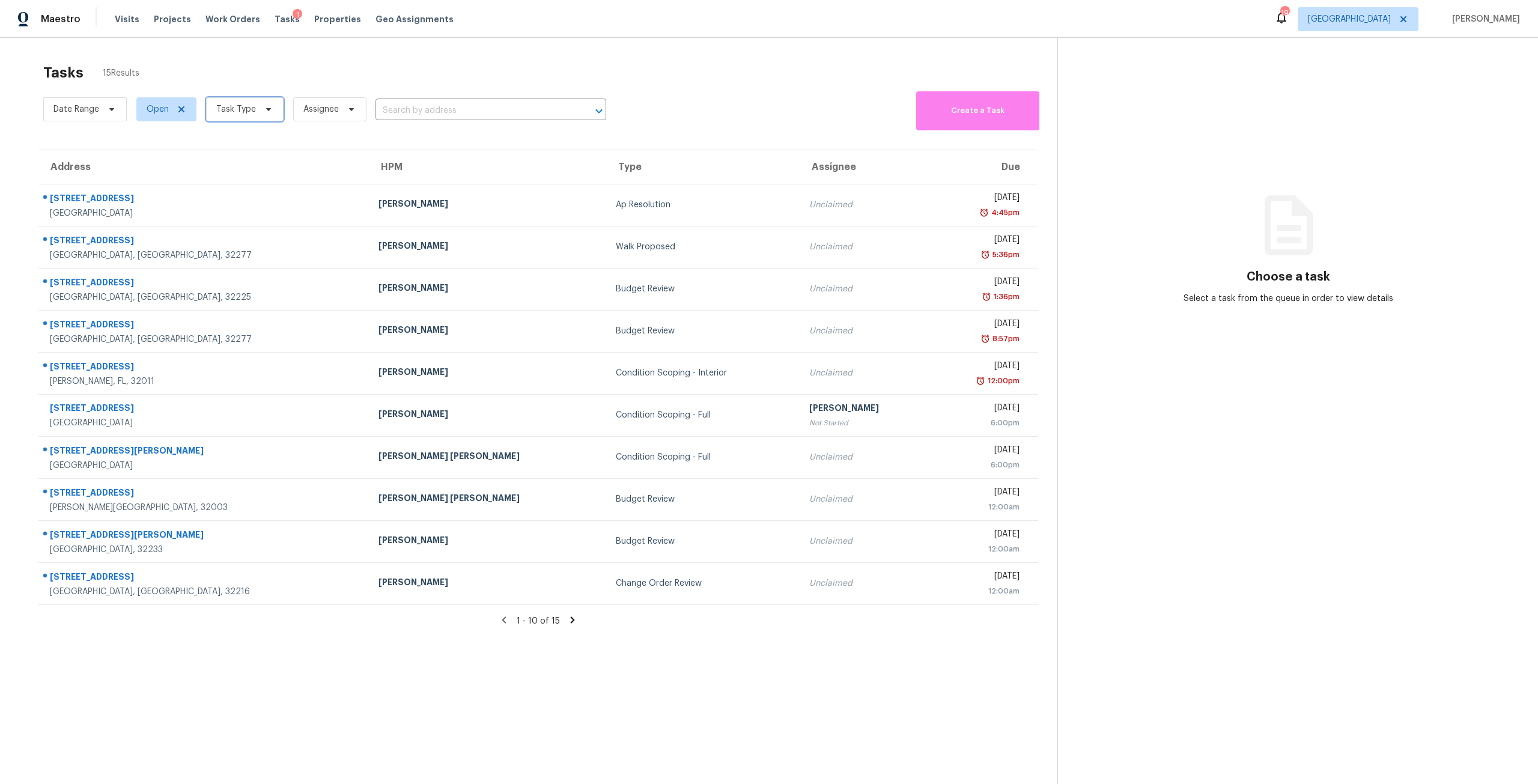
click at [247, 116] on span "Task Type" at bounding box center [236, 109] width 40 height 12
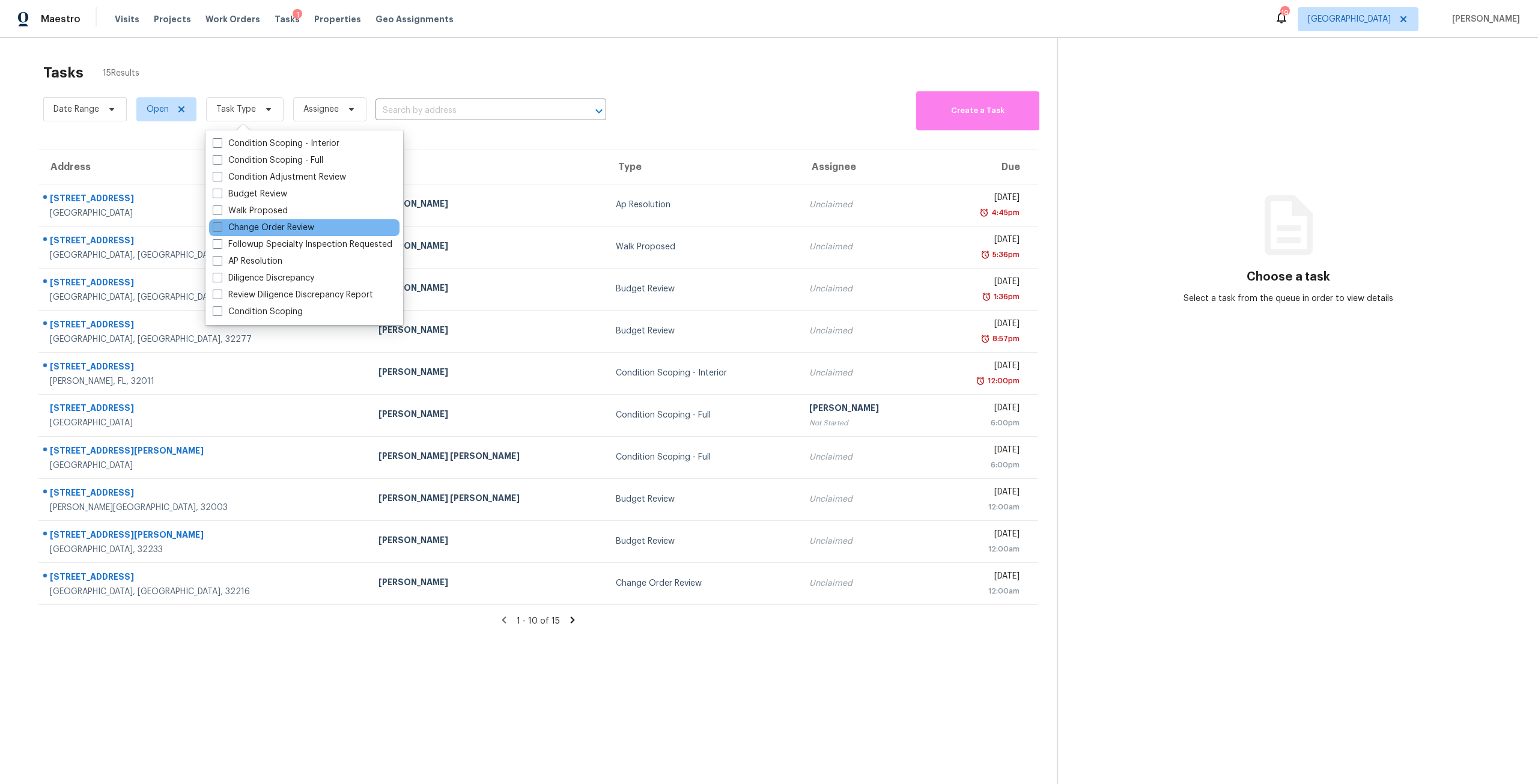
click at [258, 226] on label "Change Order Review" at bounding box center [264, 228] width 101 height 12
click at [220, 226] on input "Change Order Review" at bounding box center [216, 225] width 7 height 7
checkbox input "true"
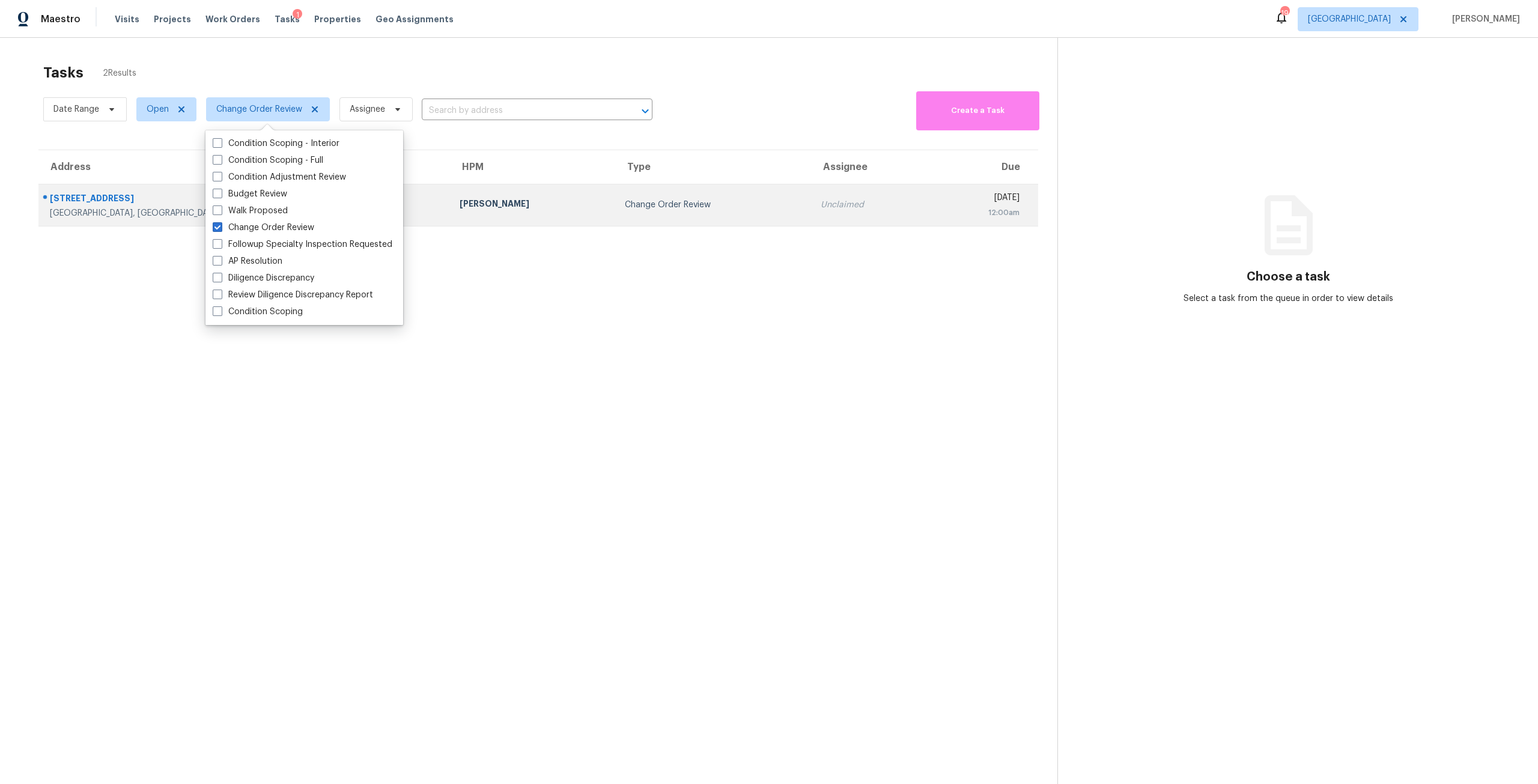
click at [616, 219] on td "Change Order Review" at bounding box center [713, 205] width 195 height 42
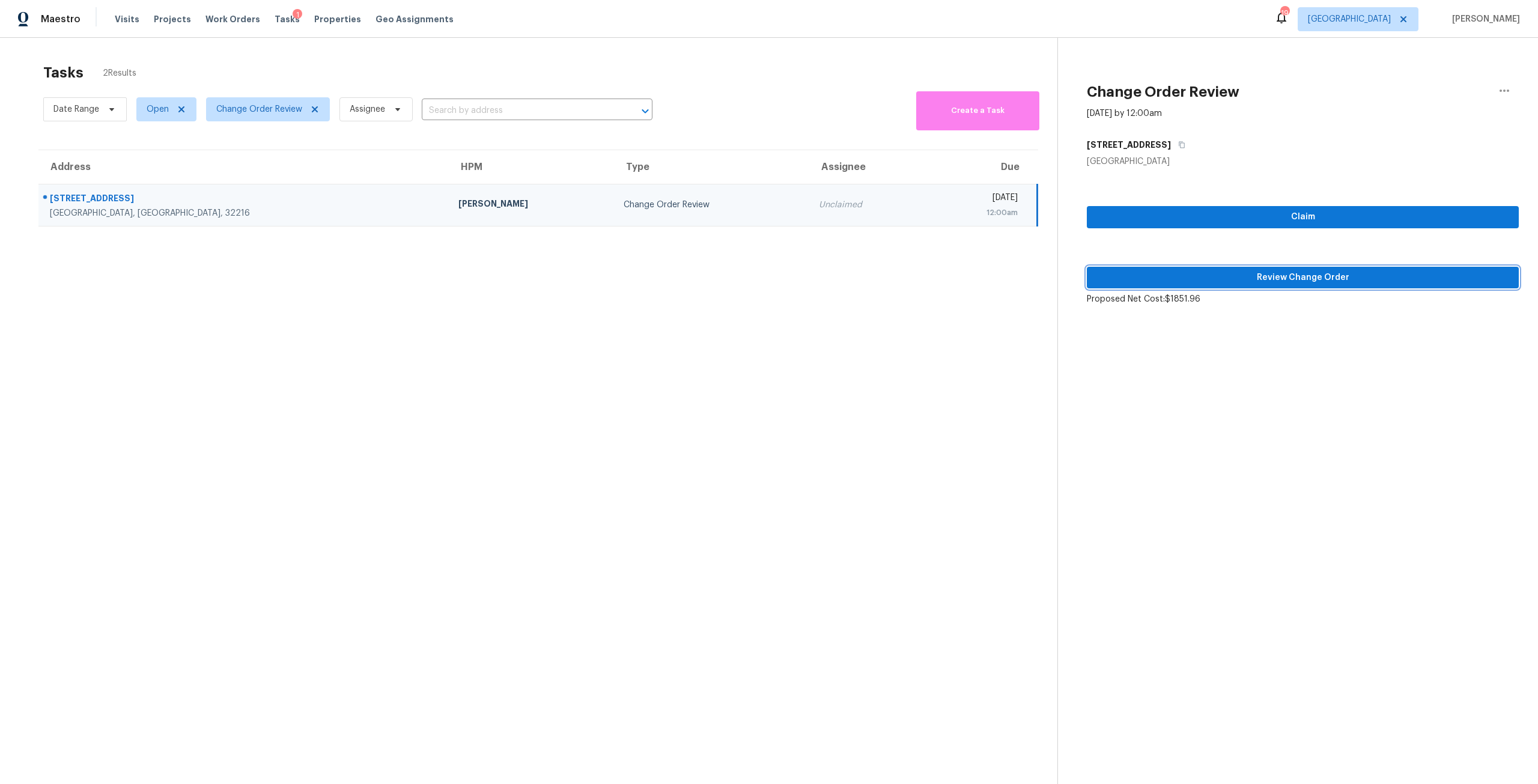
click at [1314, 278] on span "Review Change Order" at bounding box center [1303, 278] width 413 height 15
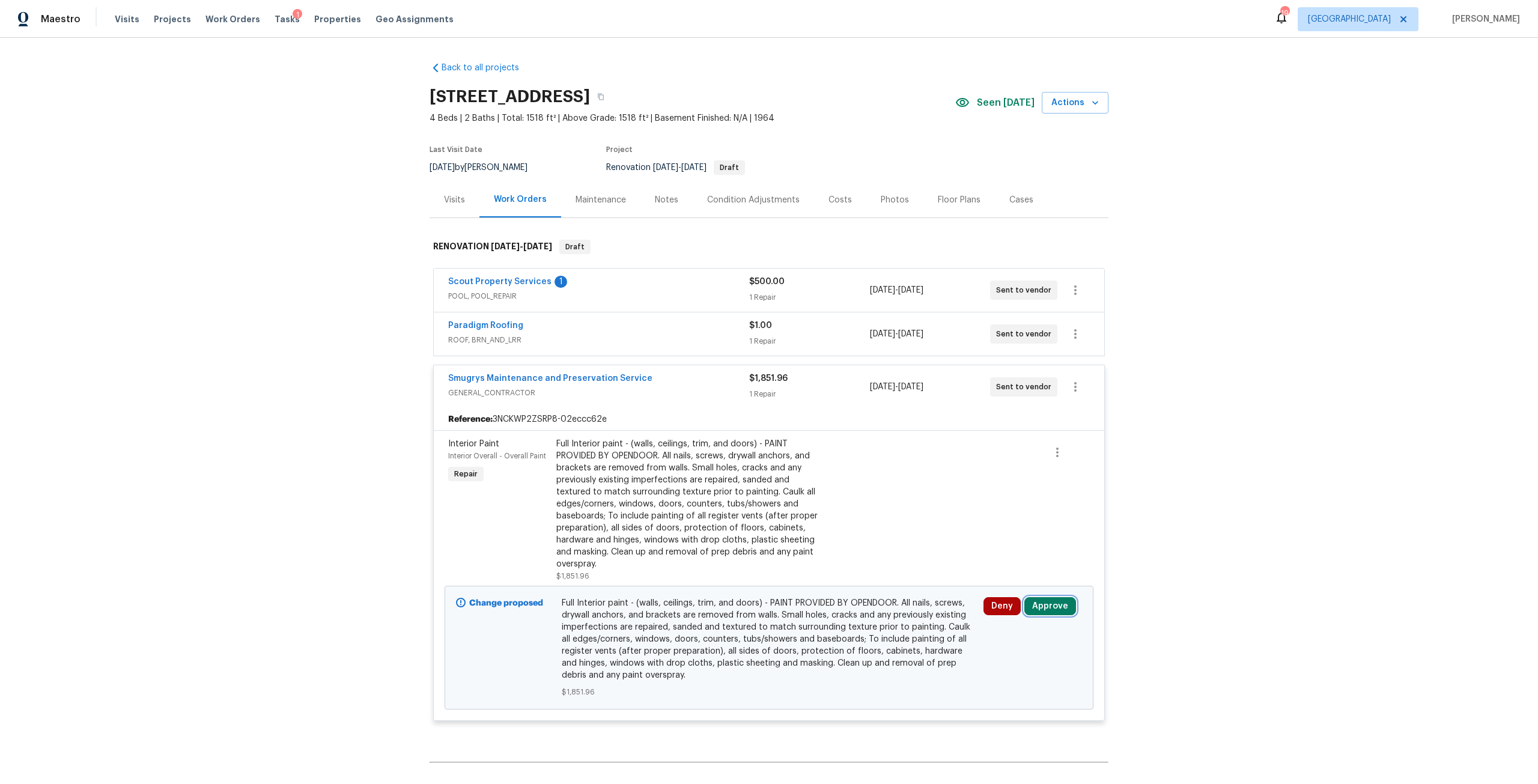
click at [1059, 614] on button "Approve" at bounding box center [1050, 606] width 52 height 18
click at [1005, 565] on span "Approve" at bounding box center [1011, 566] width 33 height 9
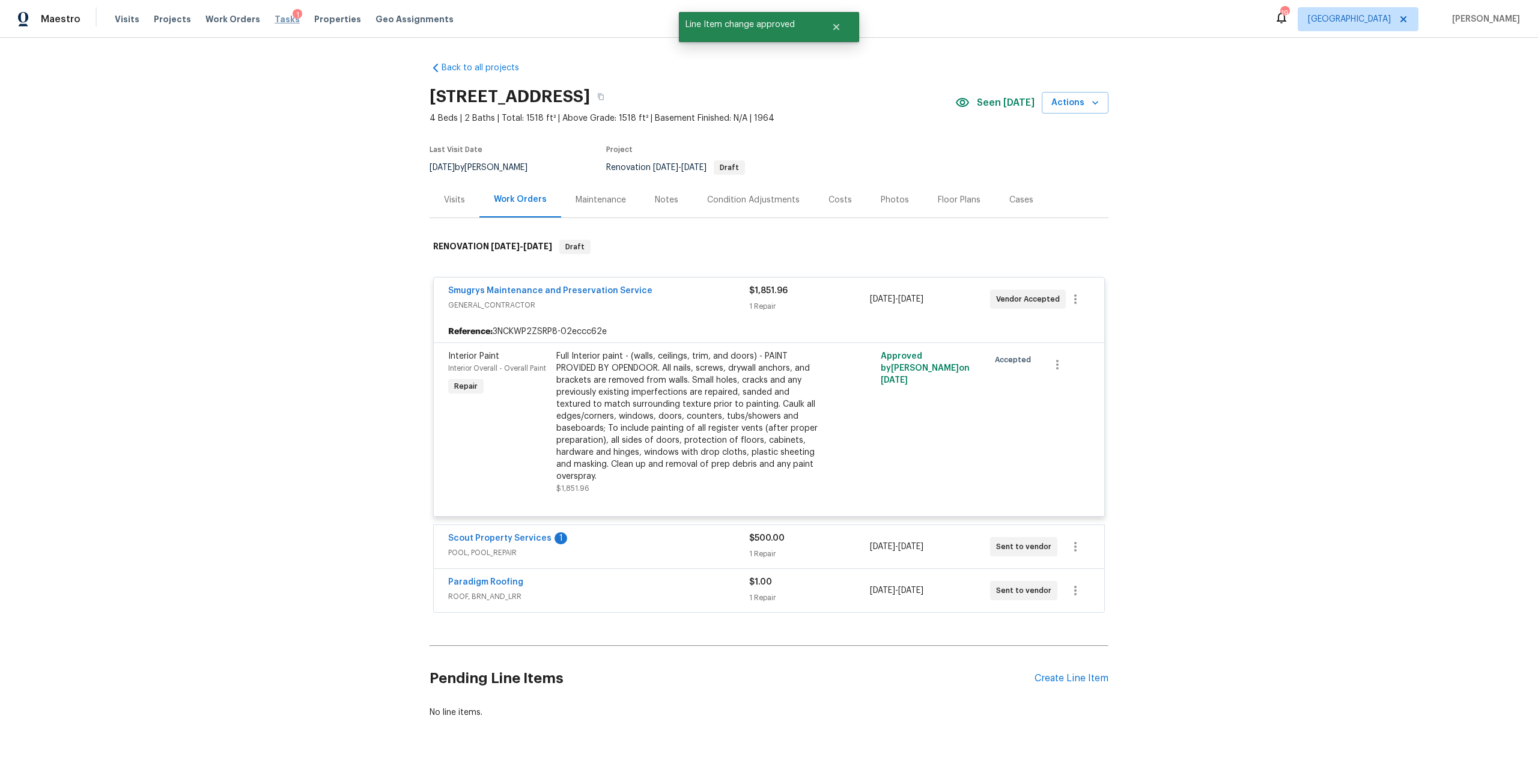
click at [274, 21] on span "Tasks" at bounding box center [287, 19] width 25 height 8
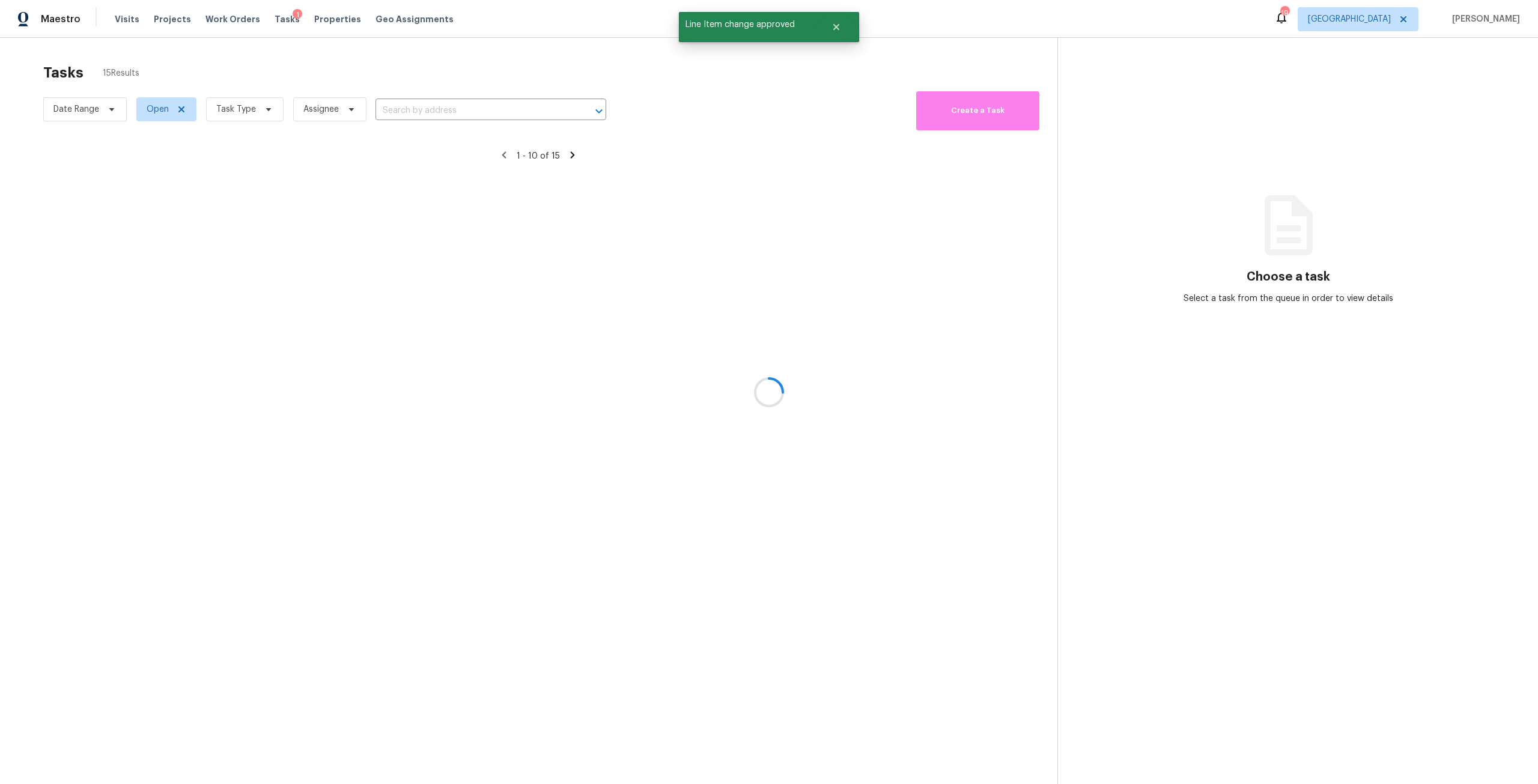
click at [254, 101] on div at bounding box center [769, 392] width 1538 height 784
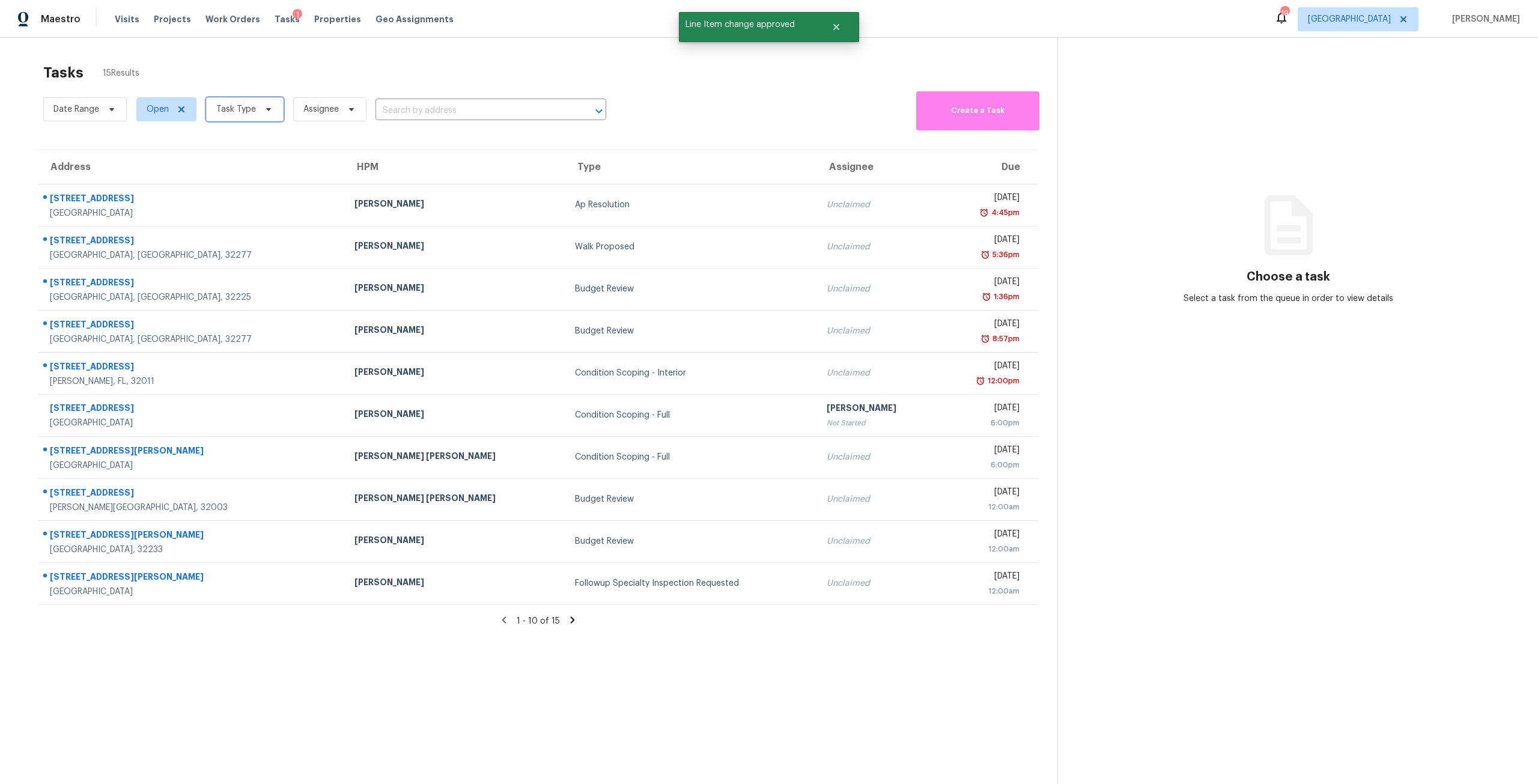
click at [256, 107] on span "Task Type" at bounding box center [245, 109] width 77 height 24
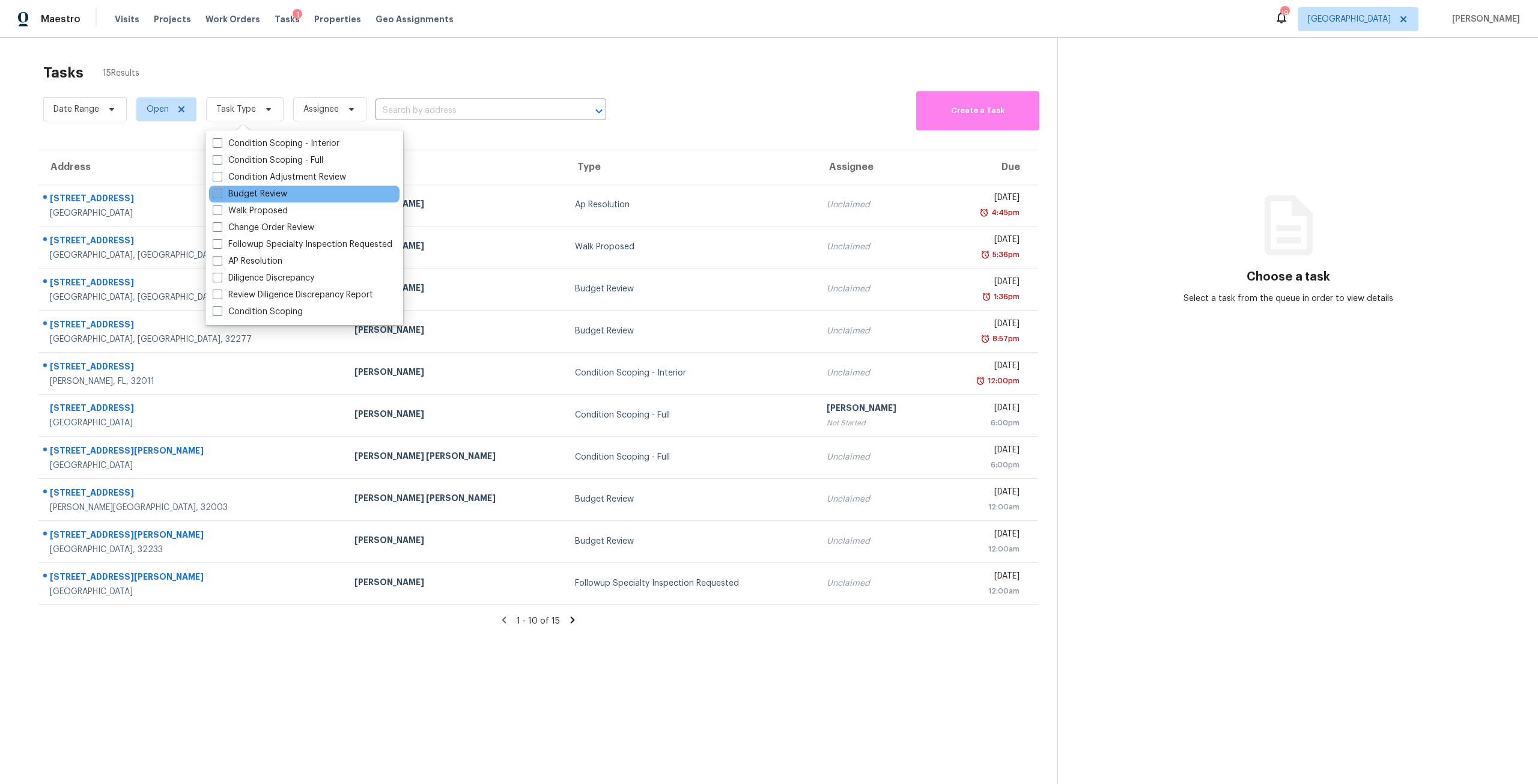
click at [279, 194] on label "Budget Review" at bounding box center [250, 194] width 75 height 12
click at [220, 194] on input "Budget Review" at bounding box center [216, 191] width 7 height 7
checkbox input "true"
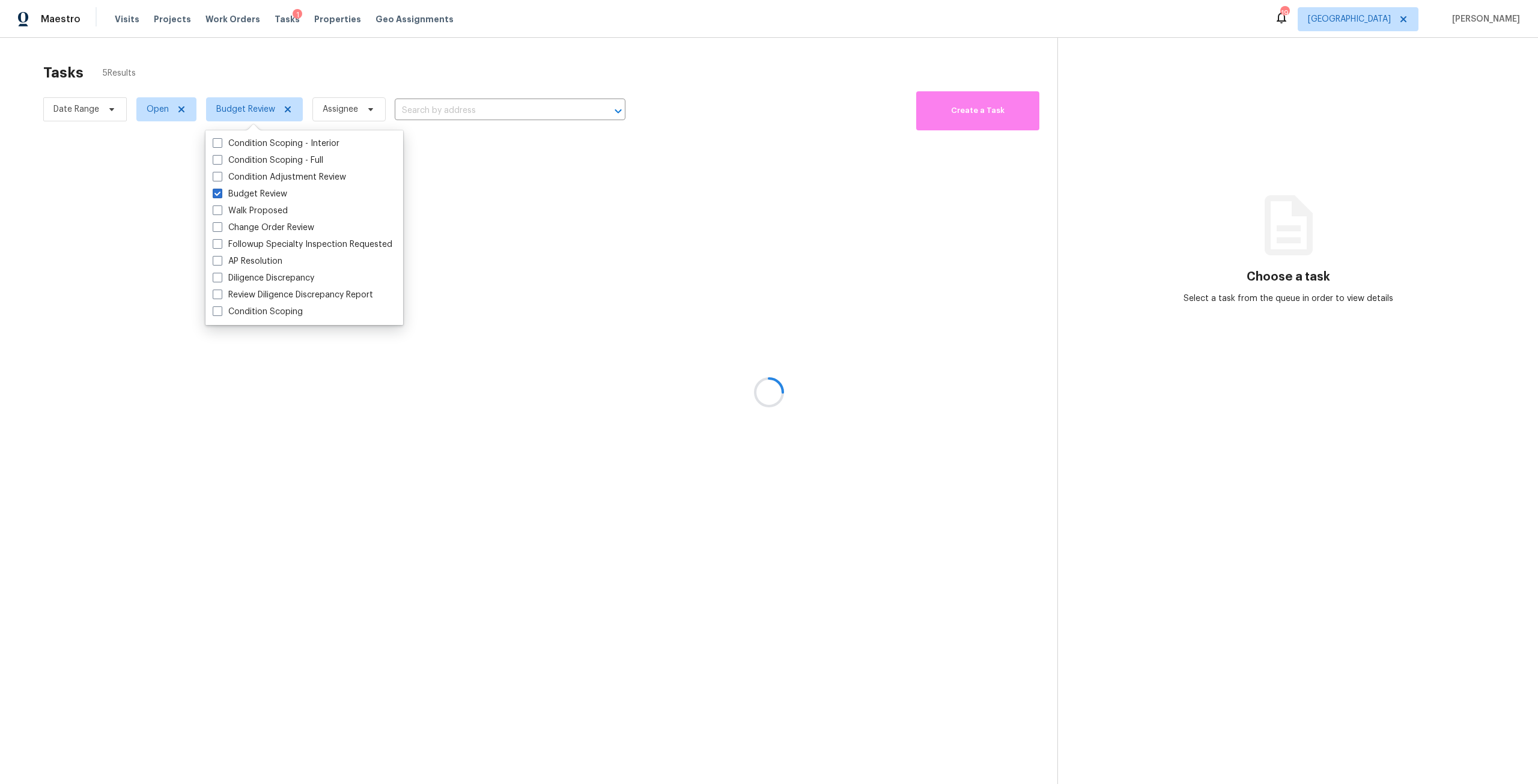
click at [293, 69] on div at bounding box center [769, 392] width 1538 height 784
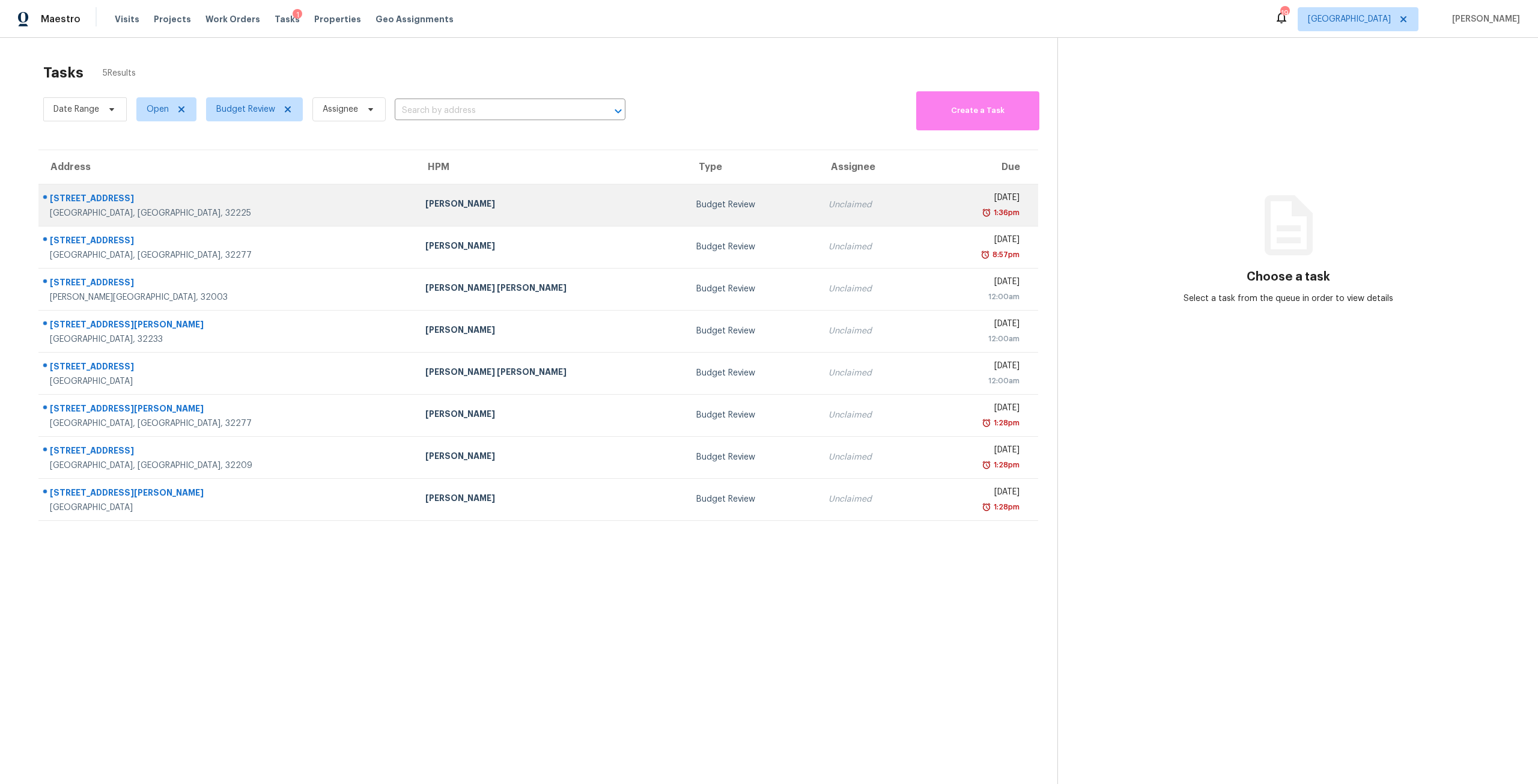
click at [934, 204] on div "Mon, Sep 1st 2025" at bounding box center [977, 199] width 86 height 15
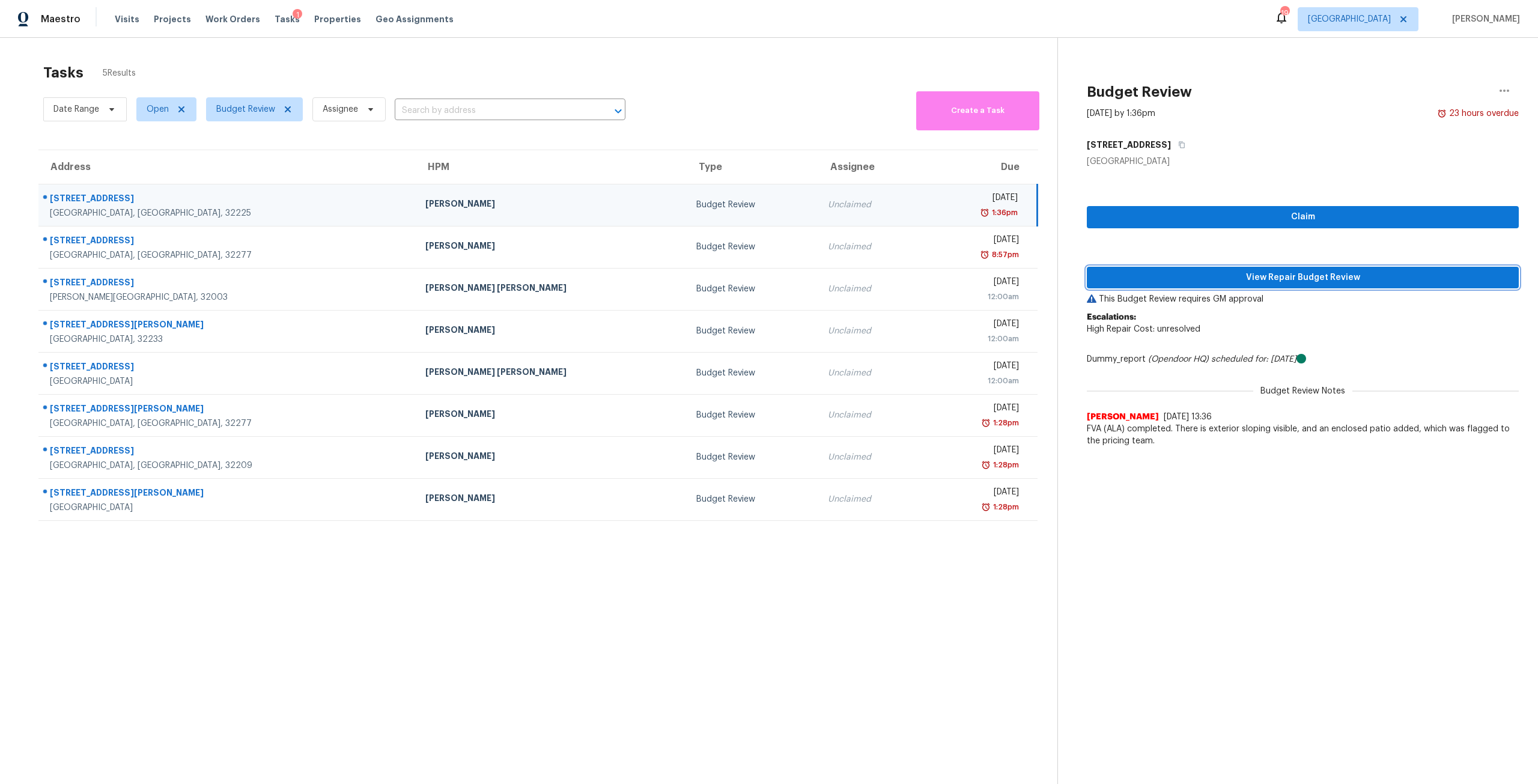
click at [1303, 279] on span "View Repair Budget Review" at bounding box center [1303, 278] width 413 height 15
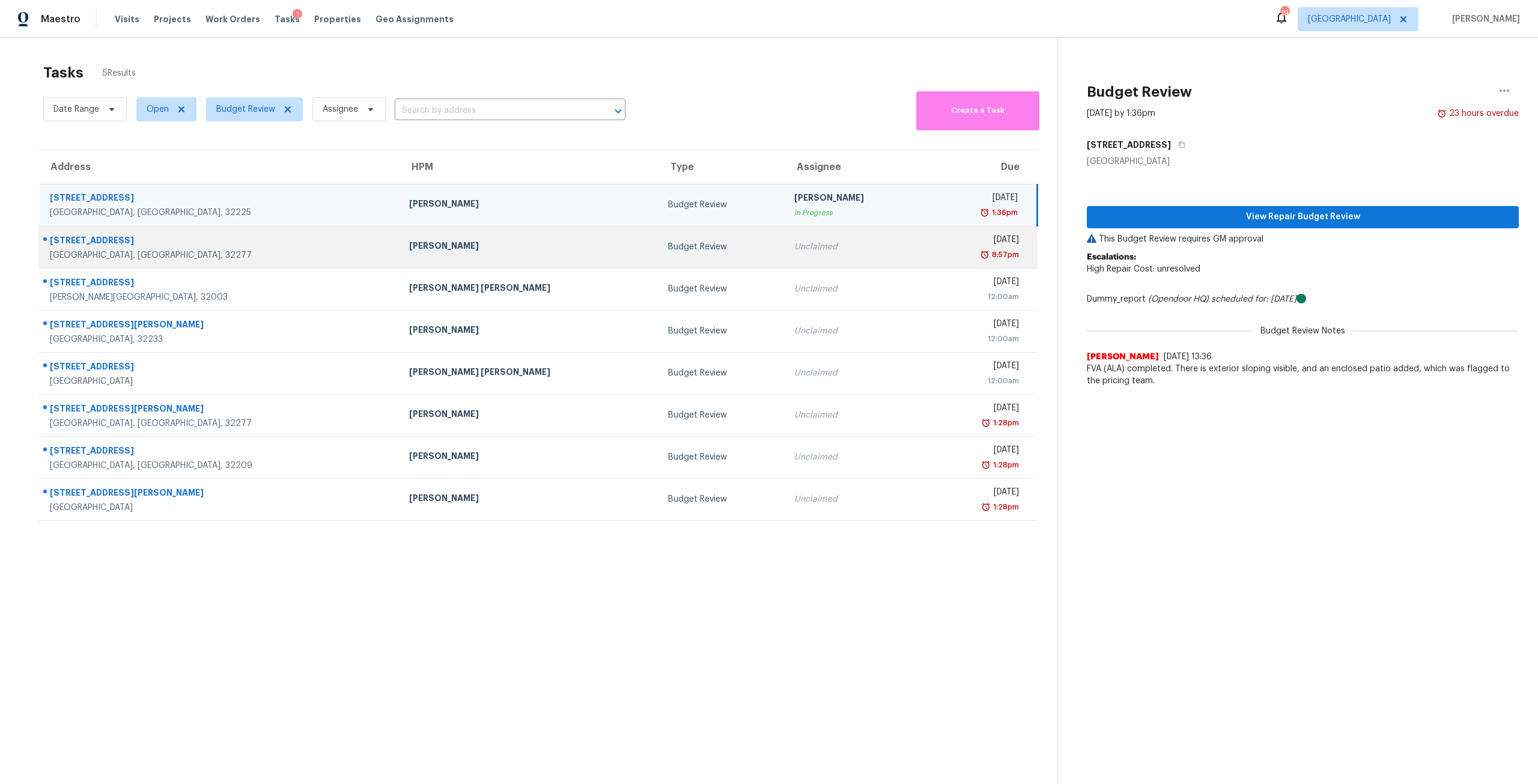
click at [823, 229] on td "Unclaimed" at bounding box center [856, 247] width 144 height 42
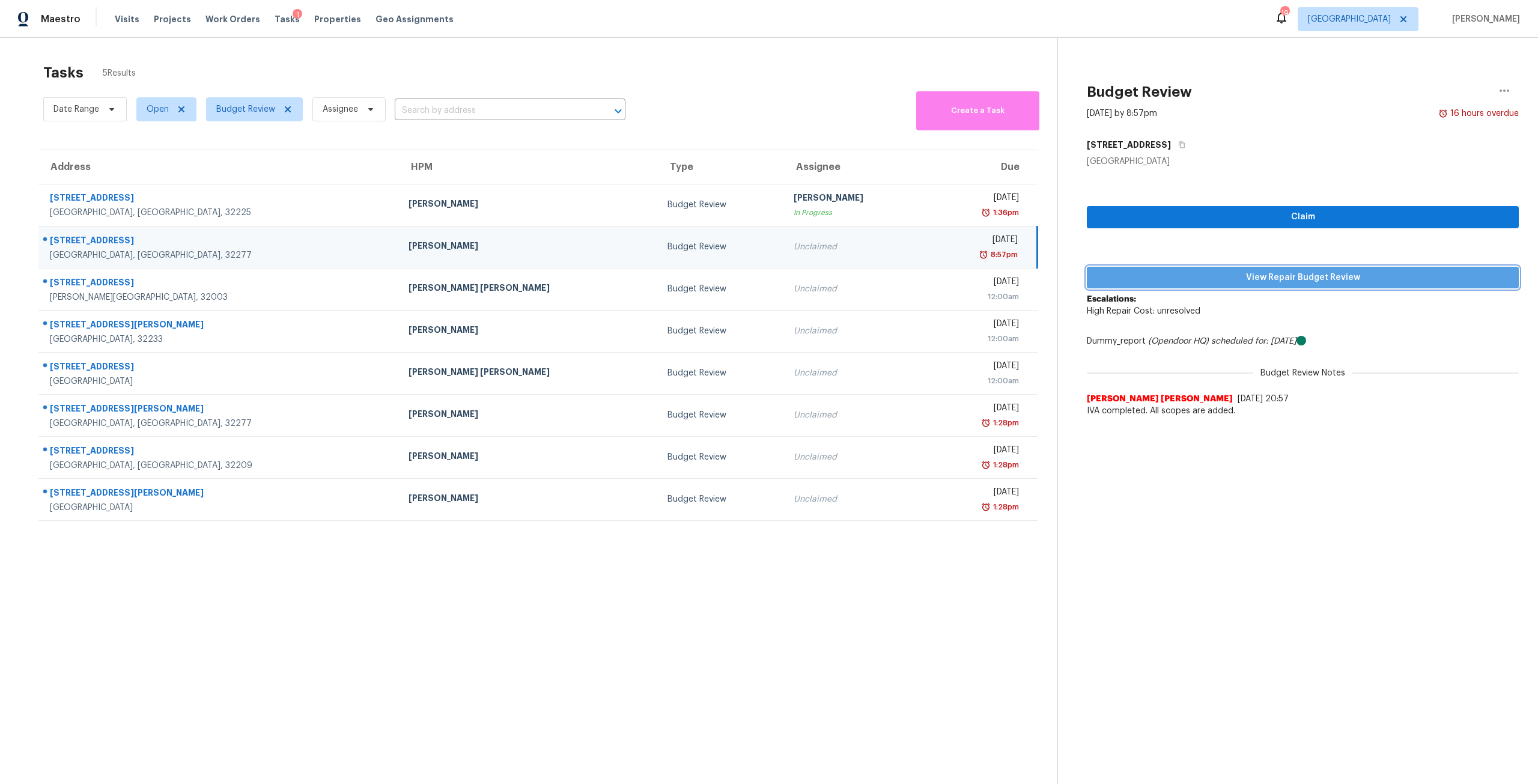
click at [1202, 278] on span "View Repair Budget Review" at bounding box center [1303, 278] width 413 height 15
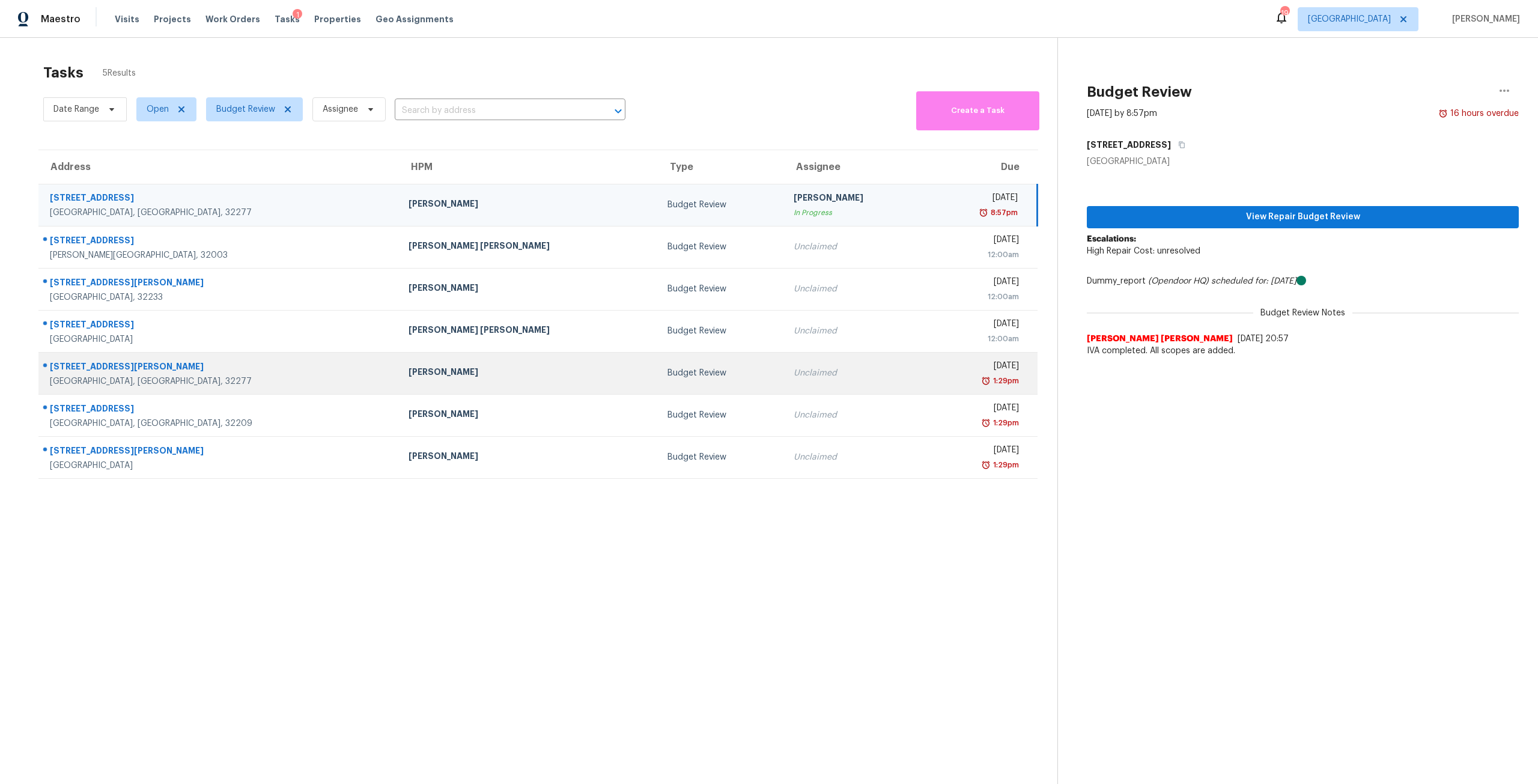
click at [937, 380] on div "1:29pm" at bounding box center [977, 381] width 82 height 12
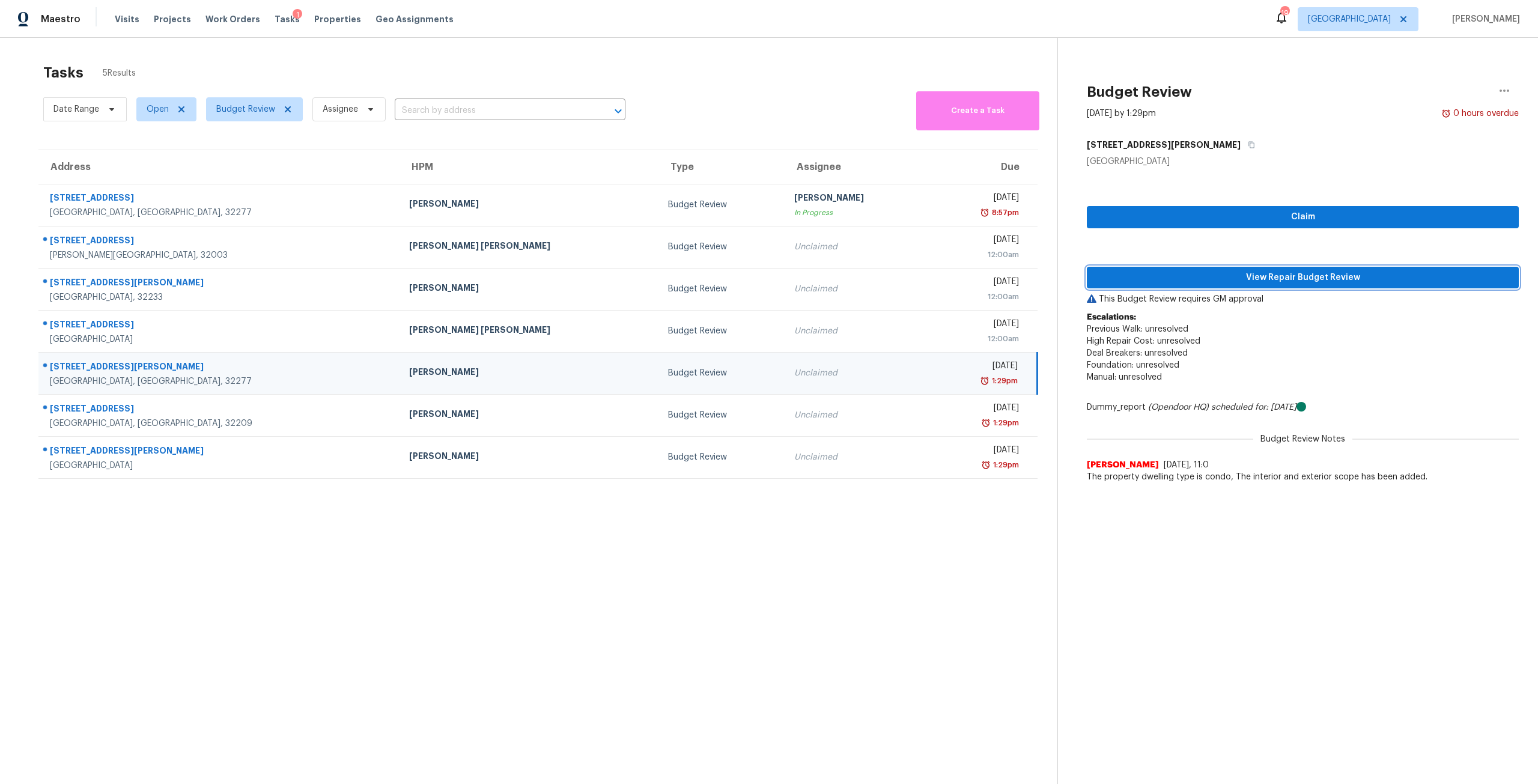
click at [1272, 272] on span "View Repair Budget Review" at bounding box center [1303, 278] width 413 height 15
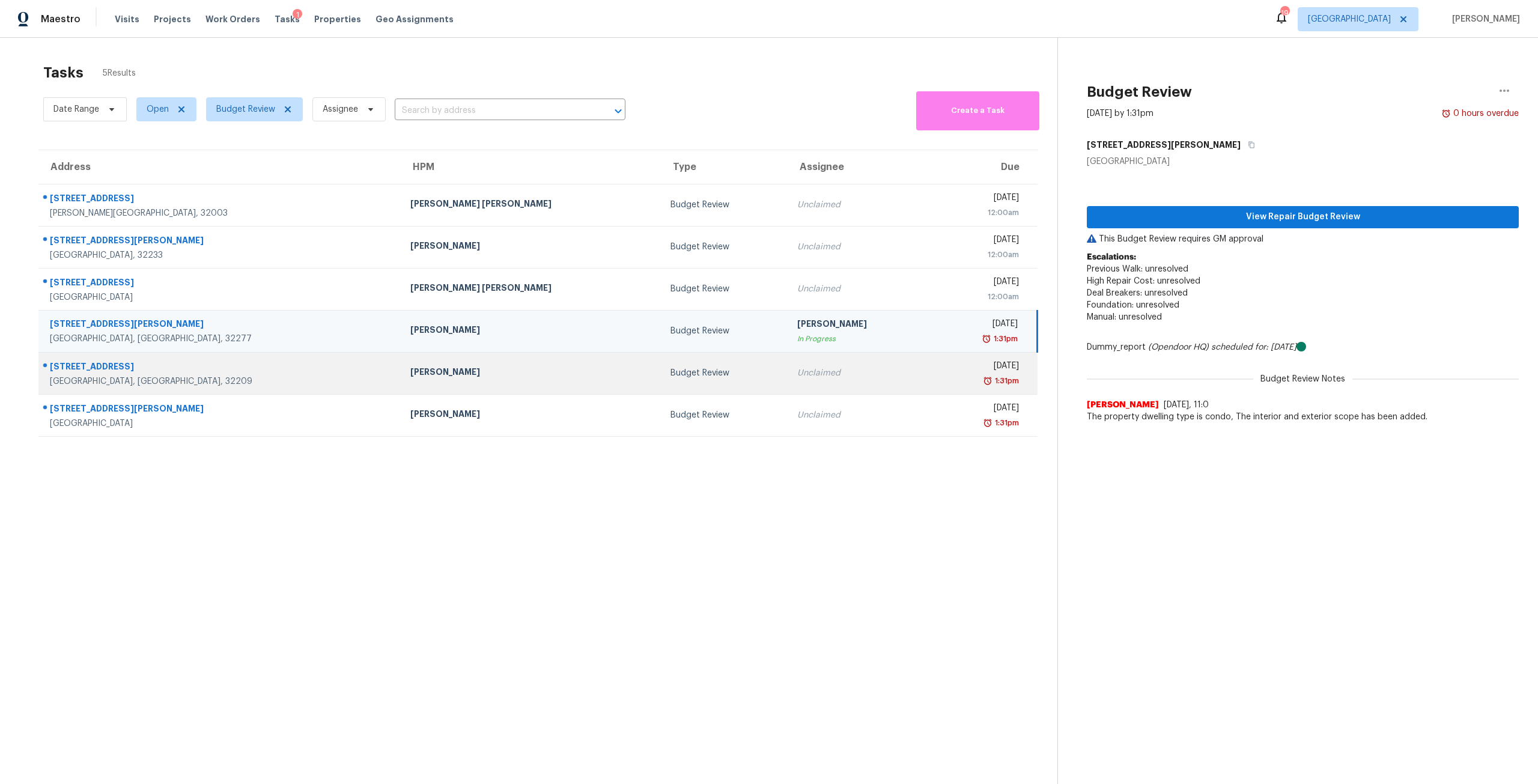
click at [942, 362] on div "Tue, Sep 2nd 2025" at bounding box center [980, 367] width 77 height 15
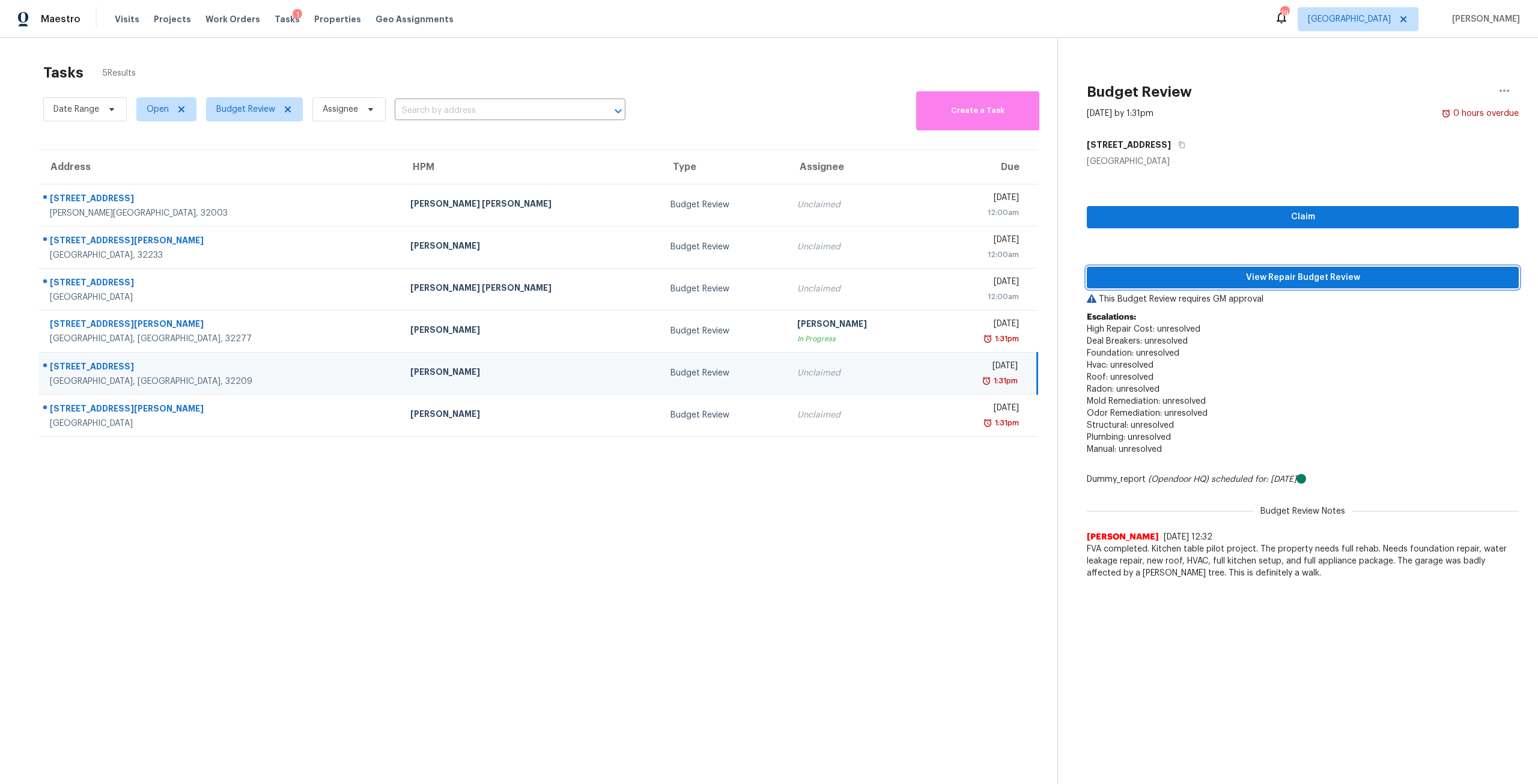
click at [1293, 269] on button "View Repair Budget Review" at bounding box center [1303, 278] width 432 height 22
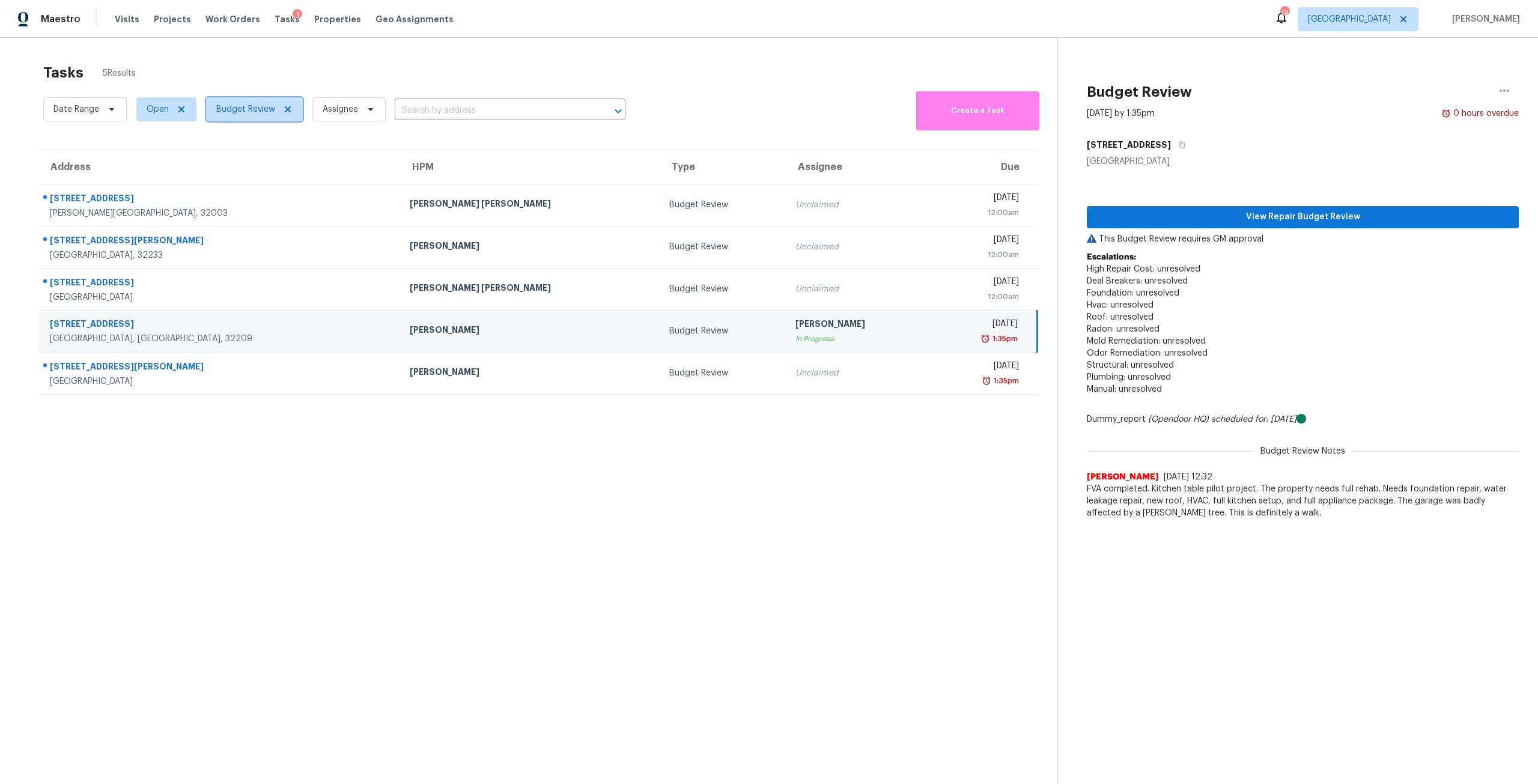
click at [229, 106] on span "Budget Review" at bounding box center [245, 109] width 59 height 12
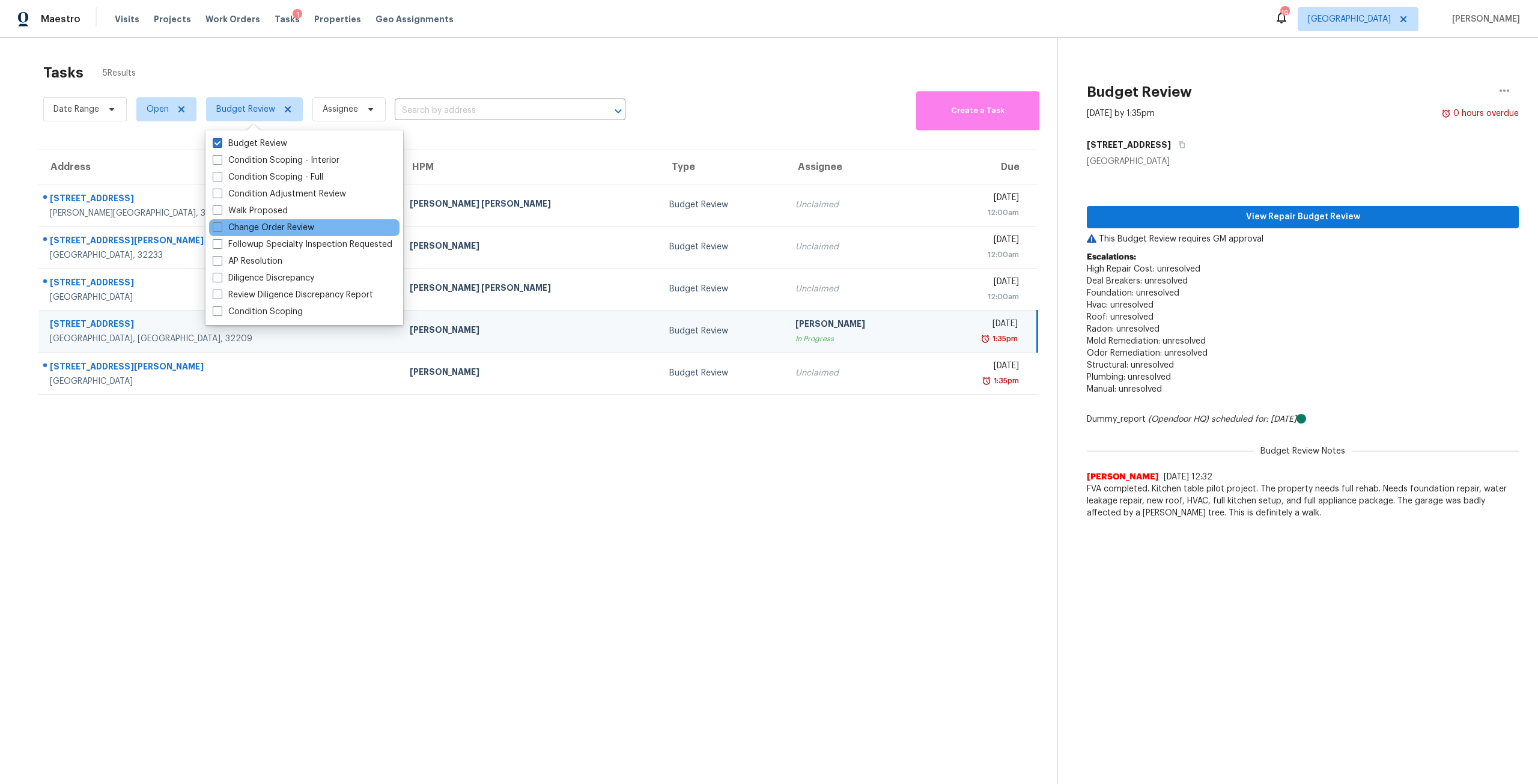
click at [267, 234] on div "Change Order Review" at bounding box center [304, 228] width 190 height 17
click at [270, 228] on label "Change Order Review" at bounding box center [264, 228] width 101 height 12
click at [220, 228] on input "Change Order Review" at bounding box center [216, 225] width 7 height 7
checkbox input "true"
click at [334, 11] on div "Visits Projects Work Orders Tasks 1 Properties Geo Assignments" at bounding box center [291, 19] width 354 height 24
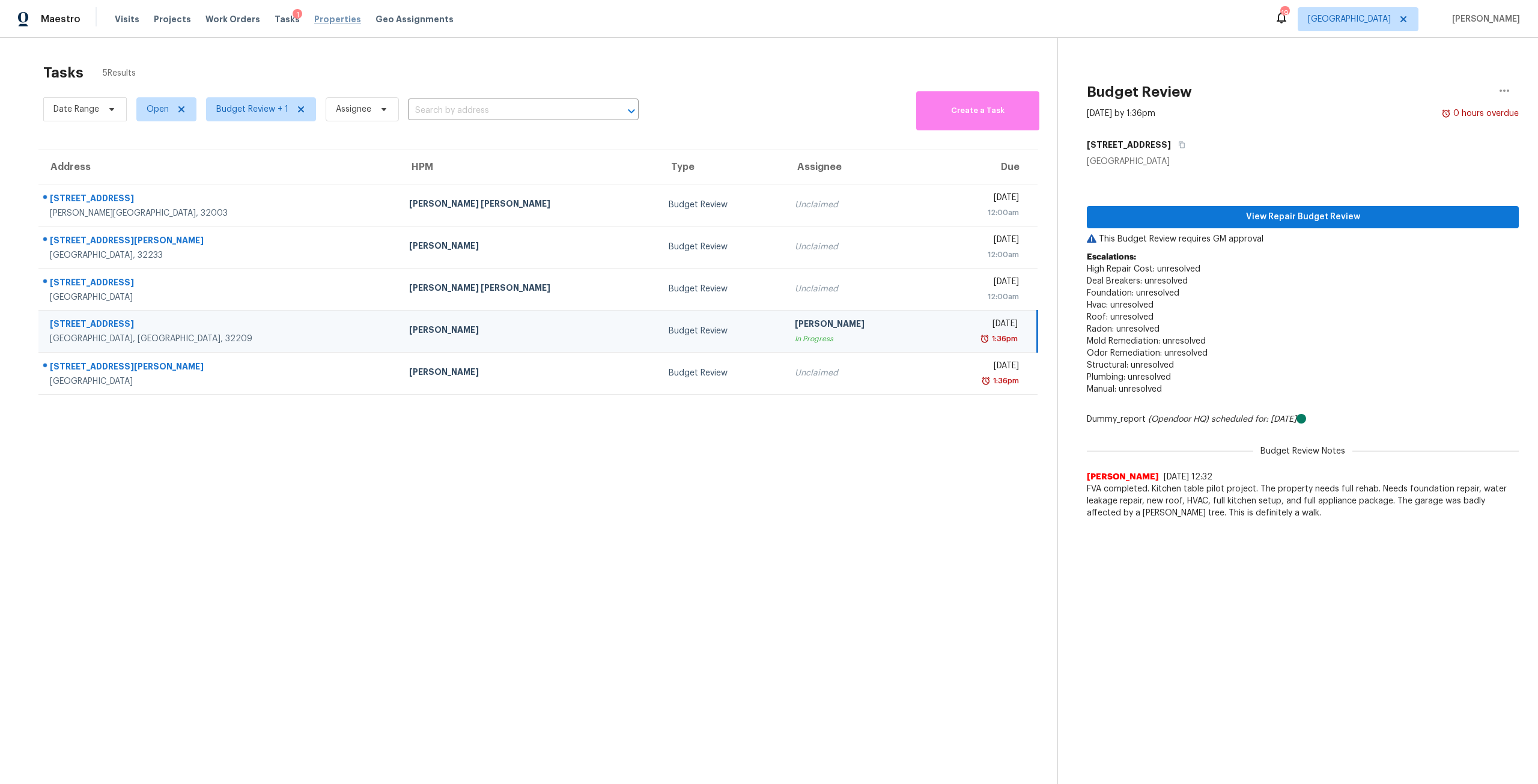
click at [329, 22] on span "Properties" at bounding box center [338, 19] width 47 height 12
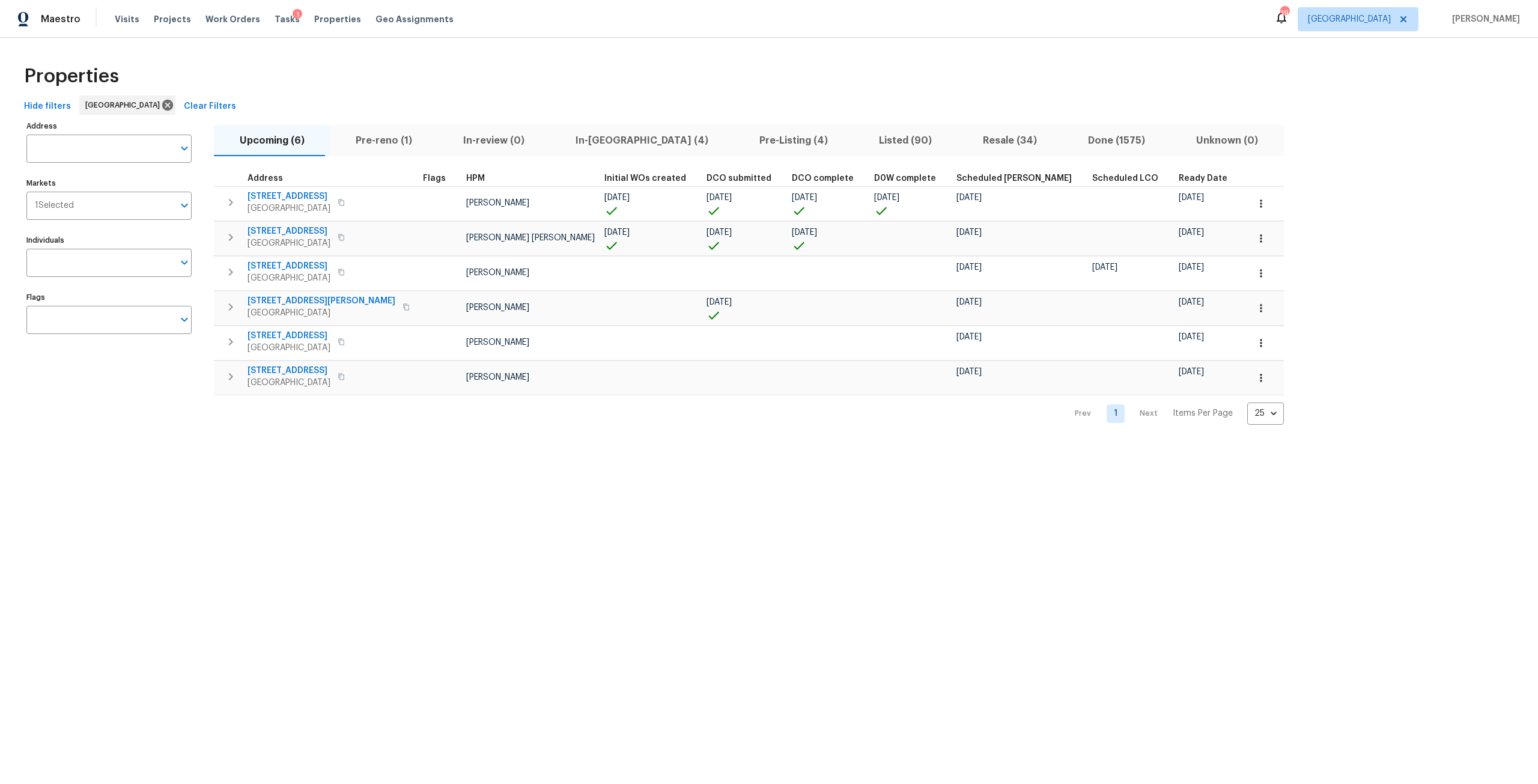
click at [571, 148] on span "In-reno (4)" at bounding box center [642, 141] width 170 height 17
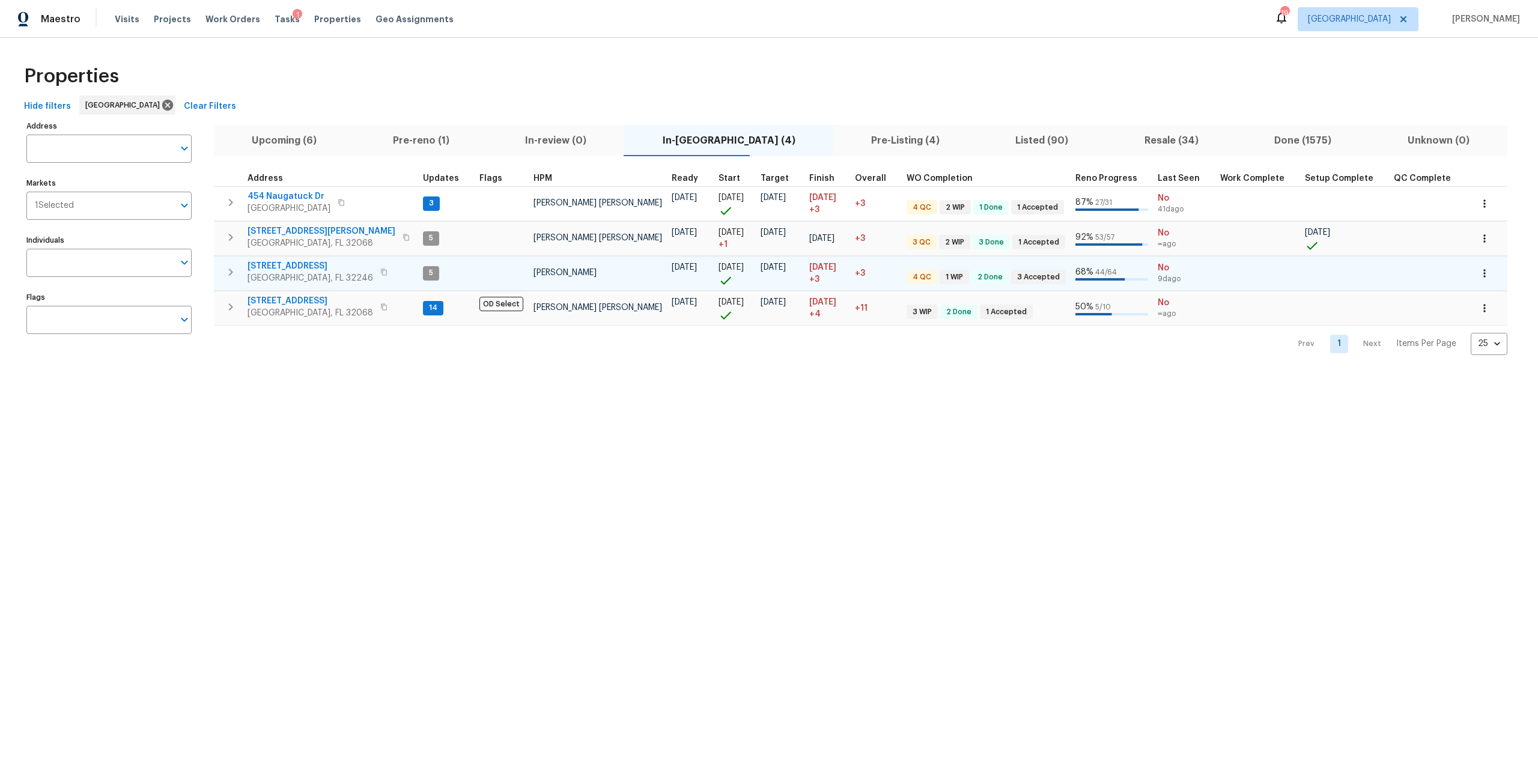
click at [289, 261] on span "[STREET_ADDRESS]" at bounding box center [310, 266] width 126 height 12
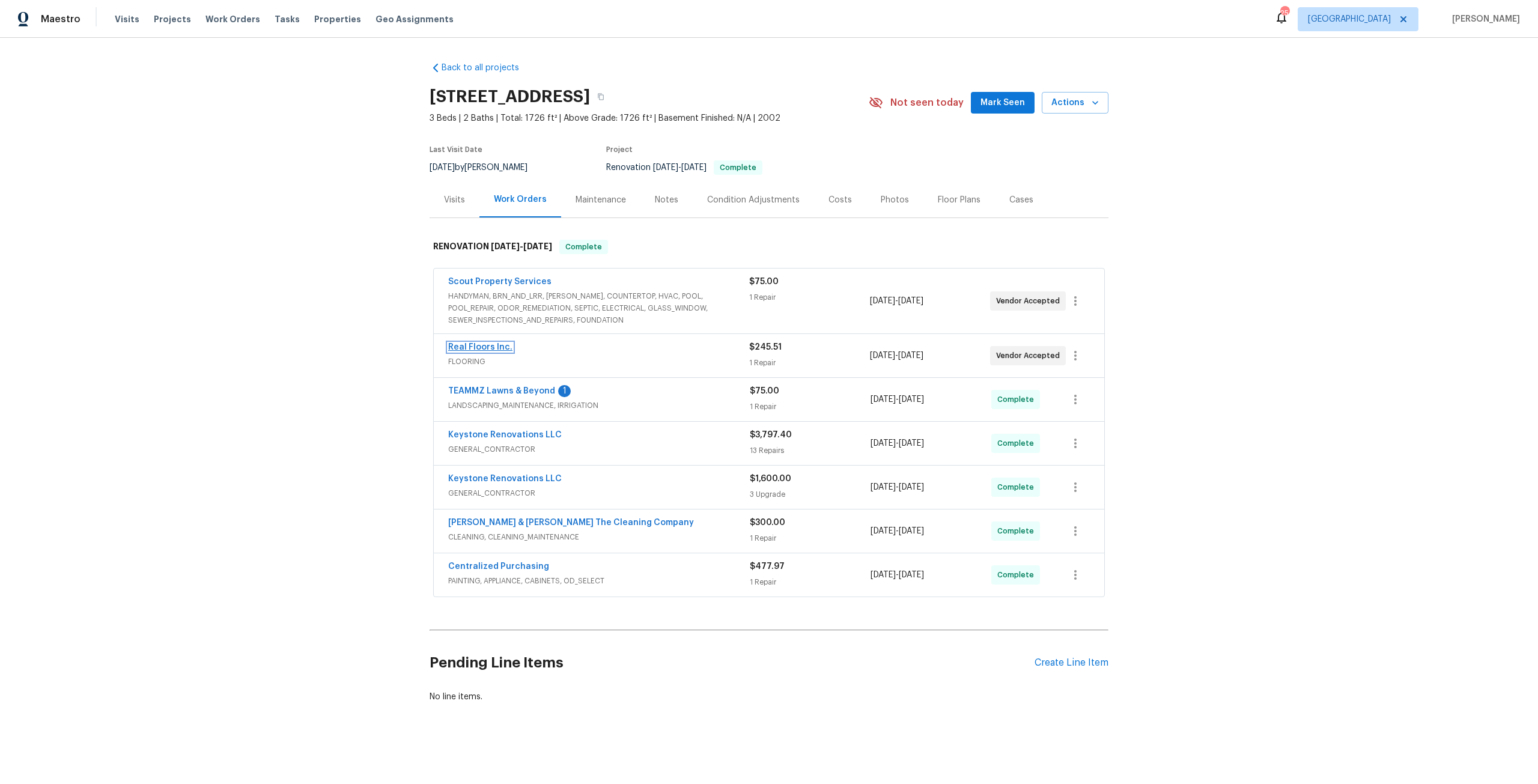
click at [487, 343] on link "Real Floors Inc." at bounding box center [480, 347] width 64 height 8
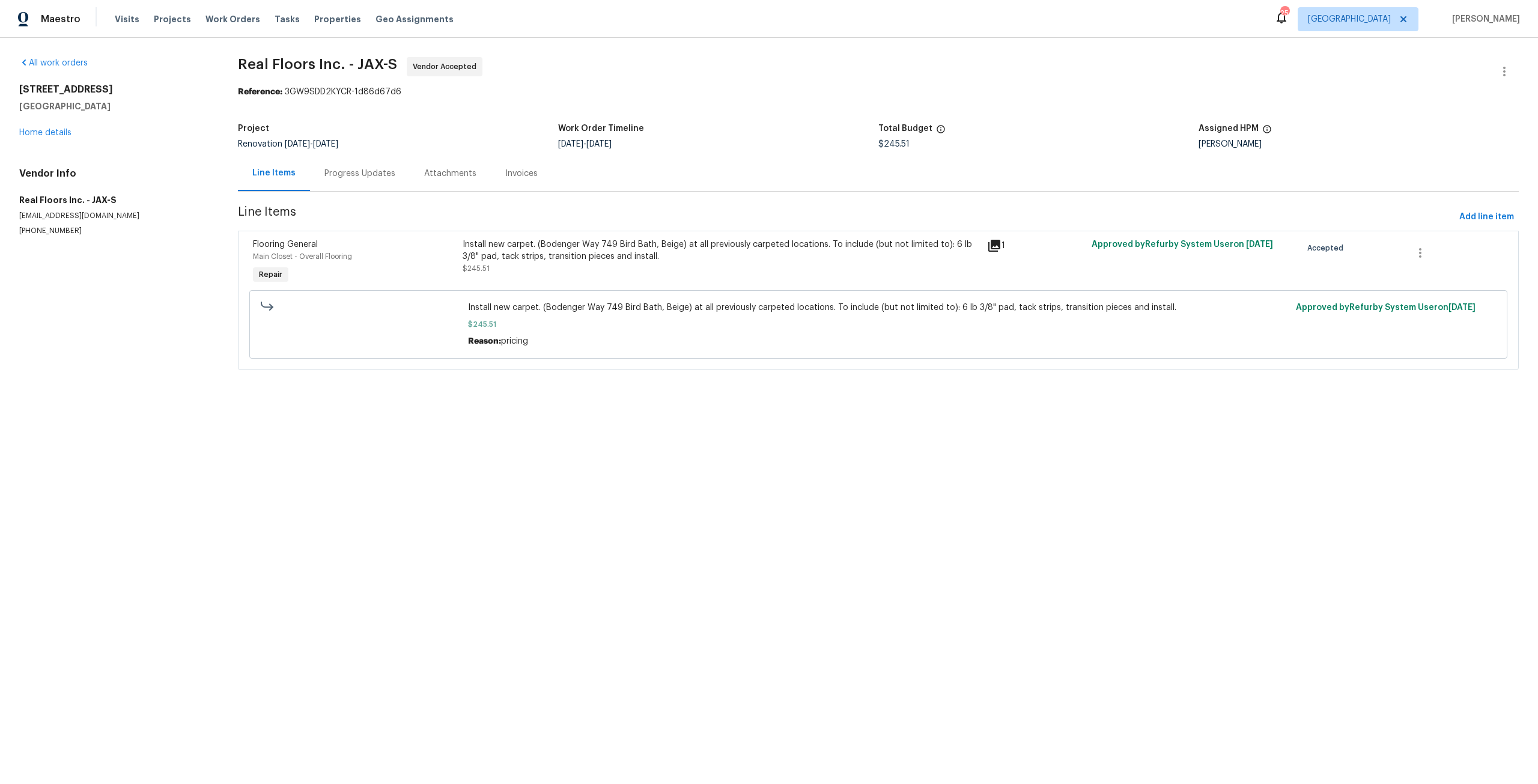
click at [334, 176] on div "Progress Updates" at bounding box center [359, 174] width 71 height 12
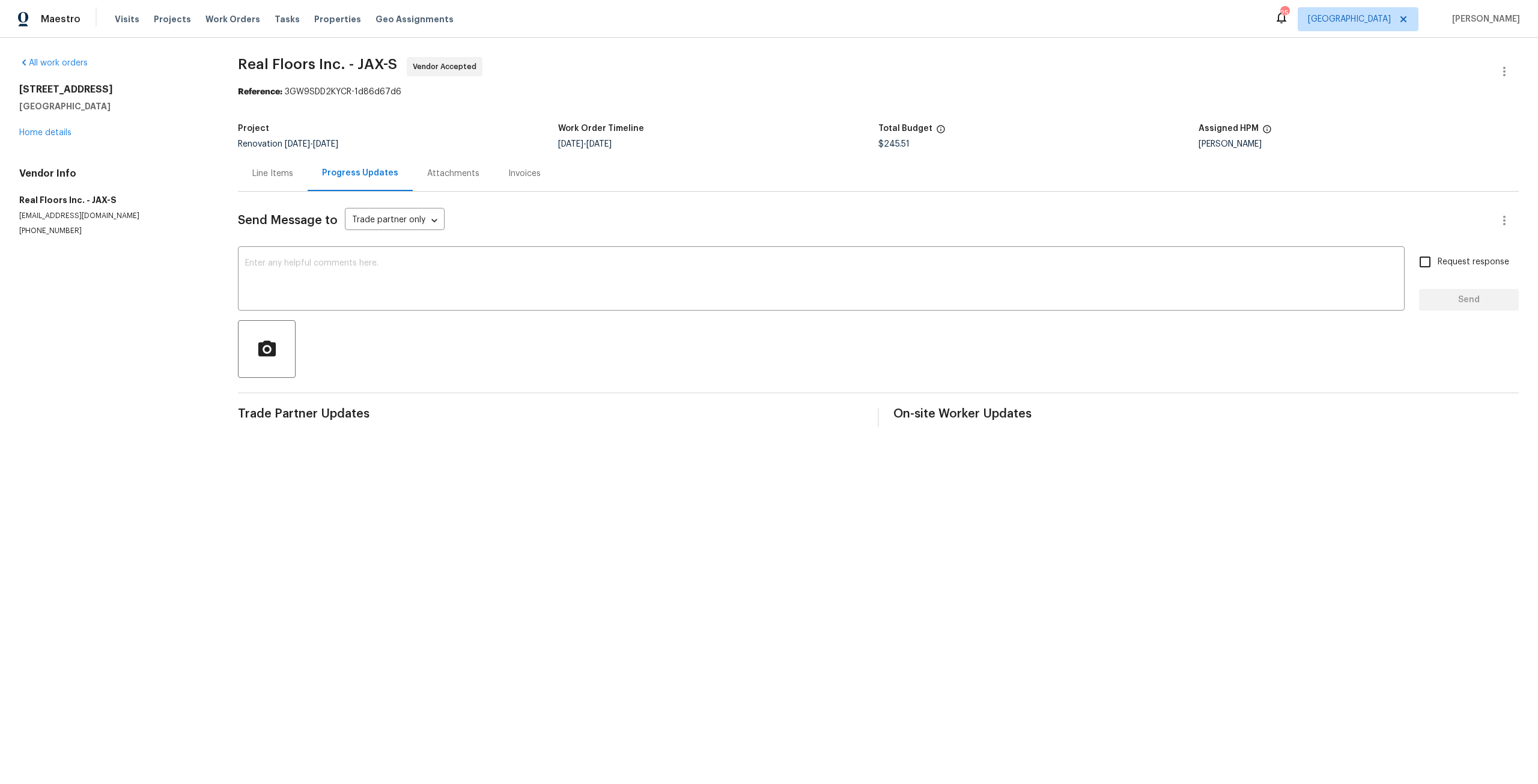
click at [255, 176] on div "Line Items" at bounding box center [272, 174] width 41 height 12
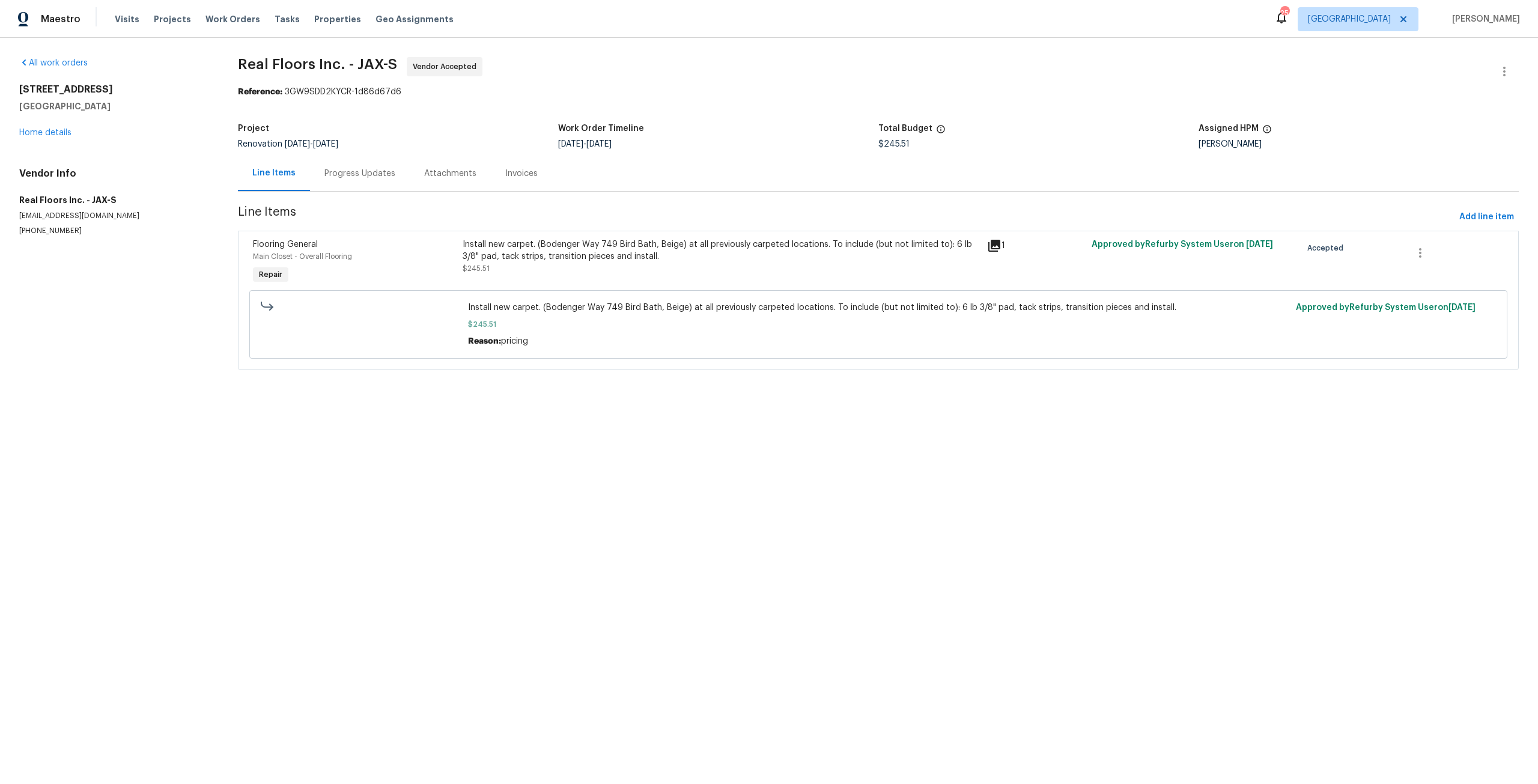
click at [56, 127] on div "6899 Clinton Corners Dr W Jacksonville, FL 32222 Home details" at bounding box center [114, 111] width 190 height 55
click at [66, 131] on link "Home details" at bounding box center [45, 133] width 52 height 8
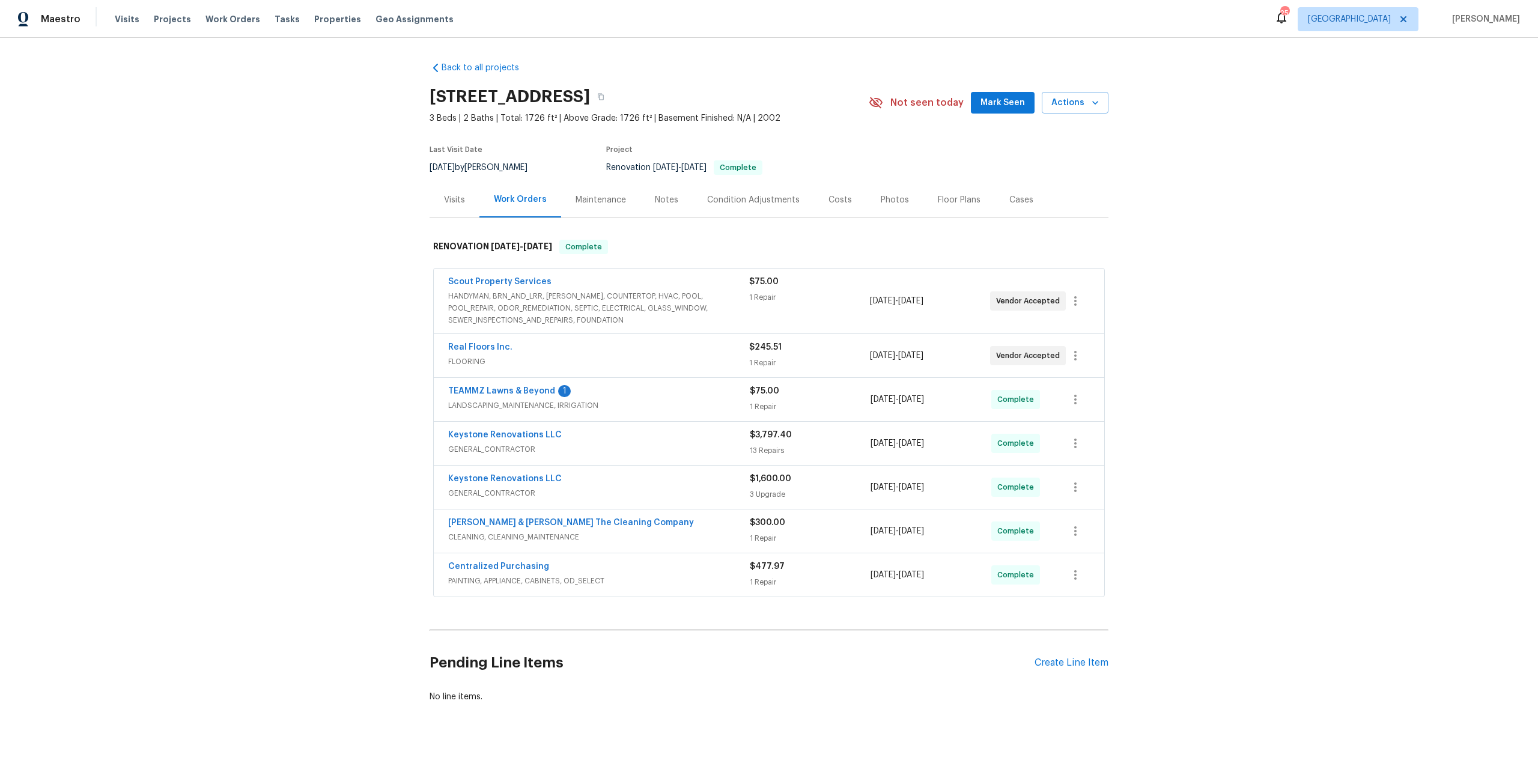
click at [543, 280] on div "Scout Property Services" at bounding box center [599, 283] width 301 height 14
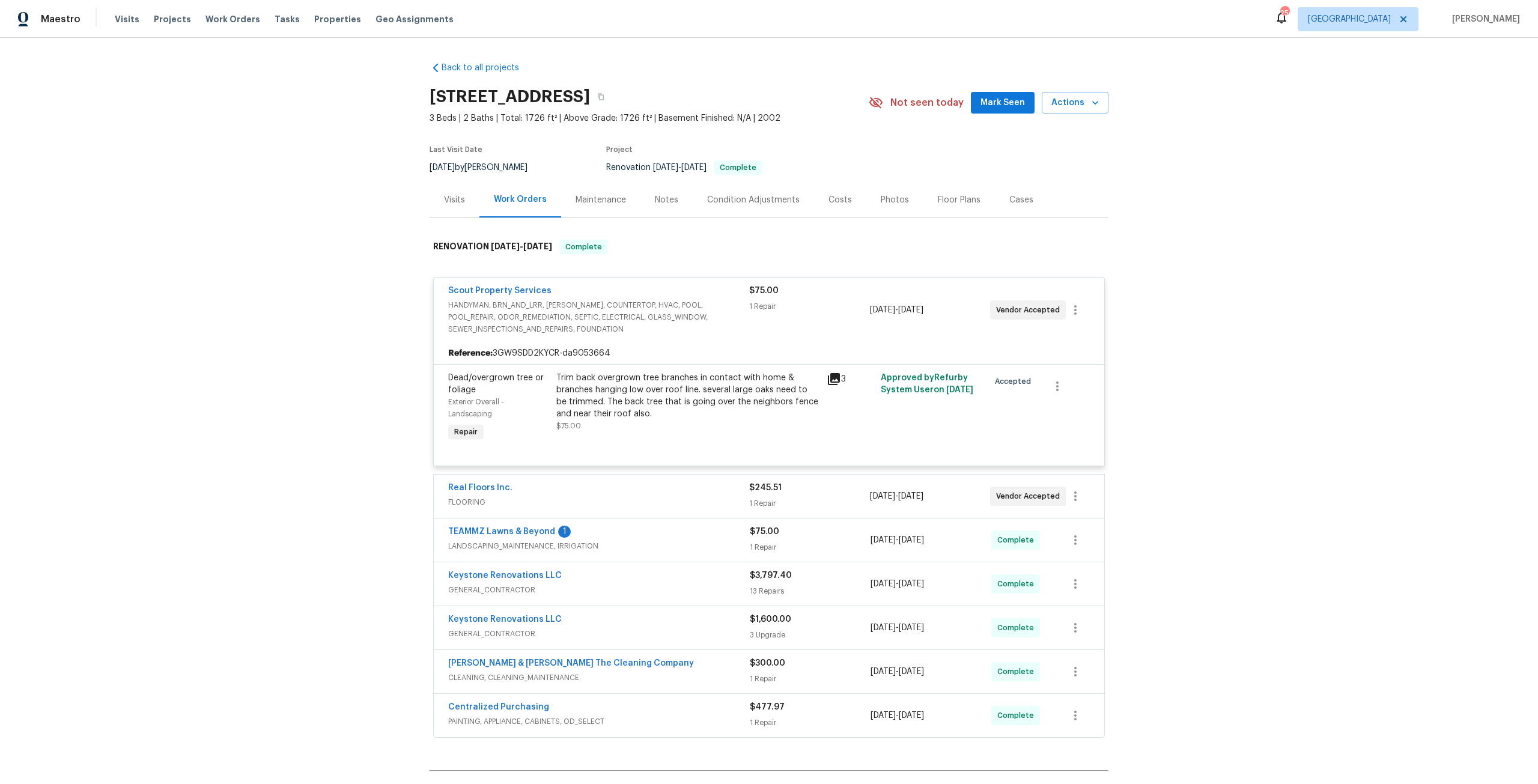
click at [605, 373] on div "Trim back overgrown tree branches in contact with home & branches hanging low o…" at bounding box center [688, 396] width 263 height 48
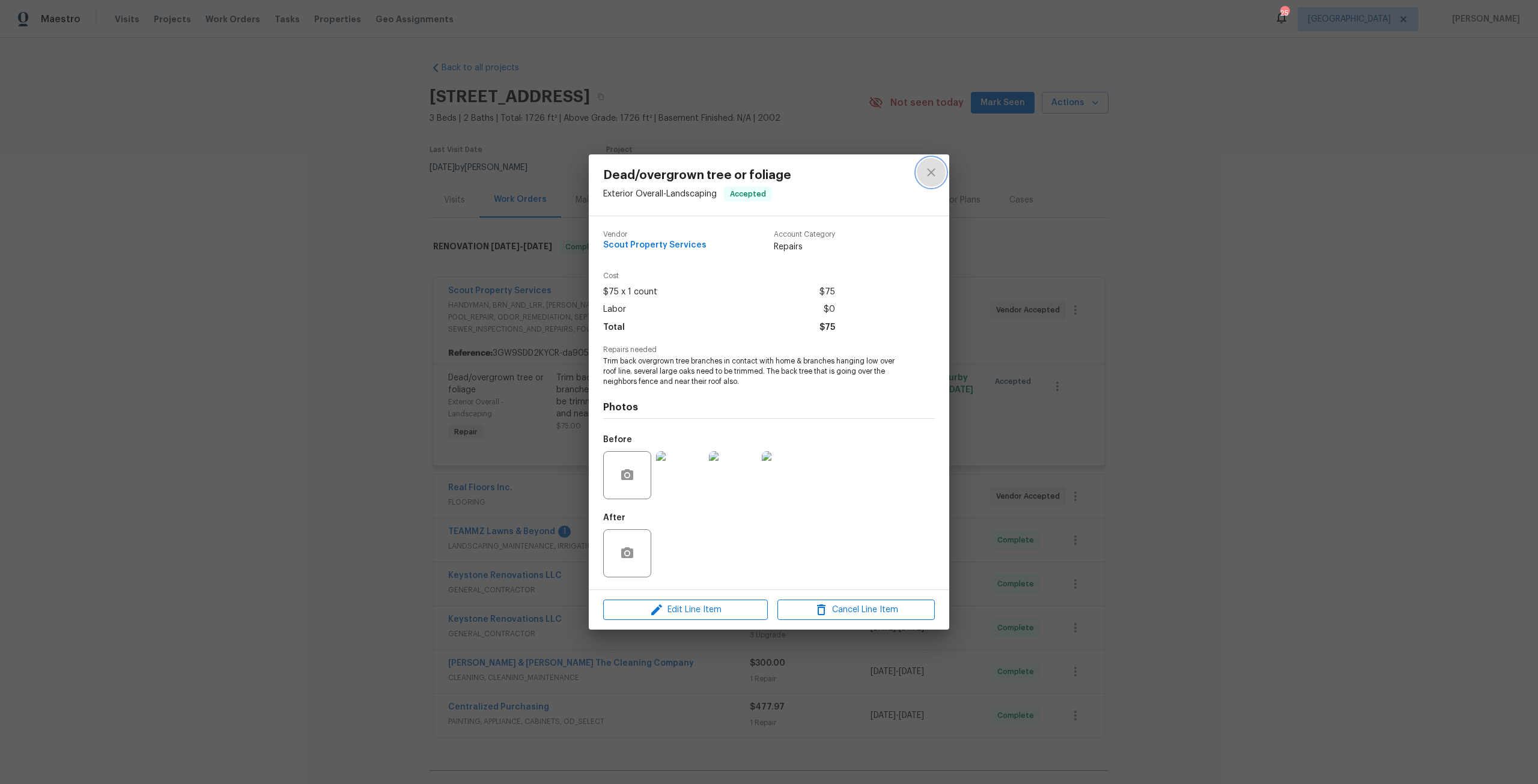
click at [933, 175] on icon "close" at bounding box center [930, 171] width 7 height 7
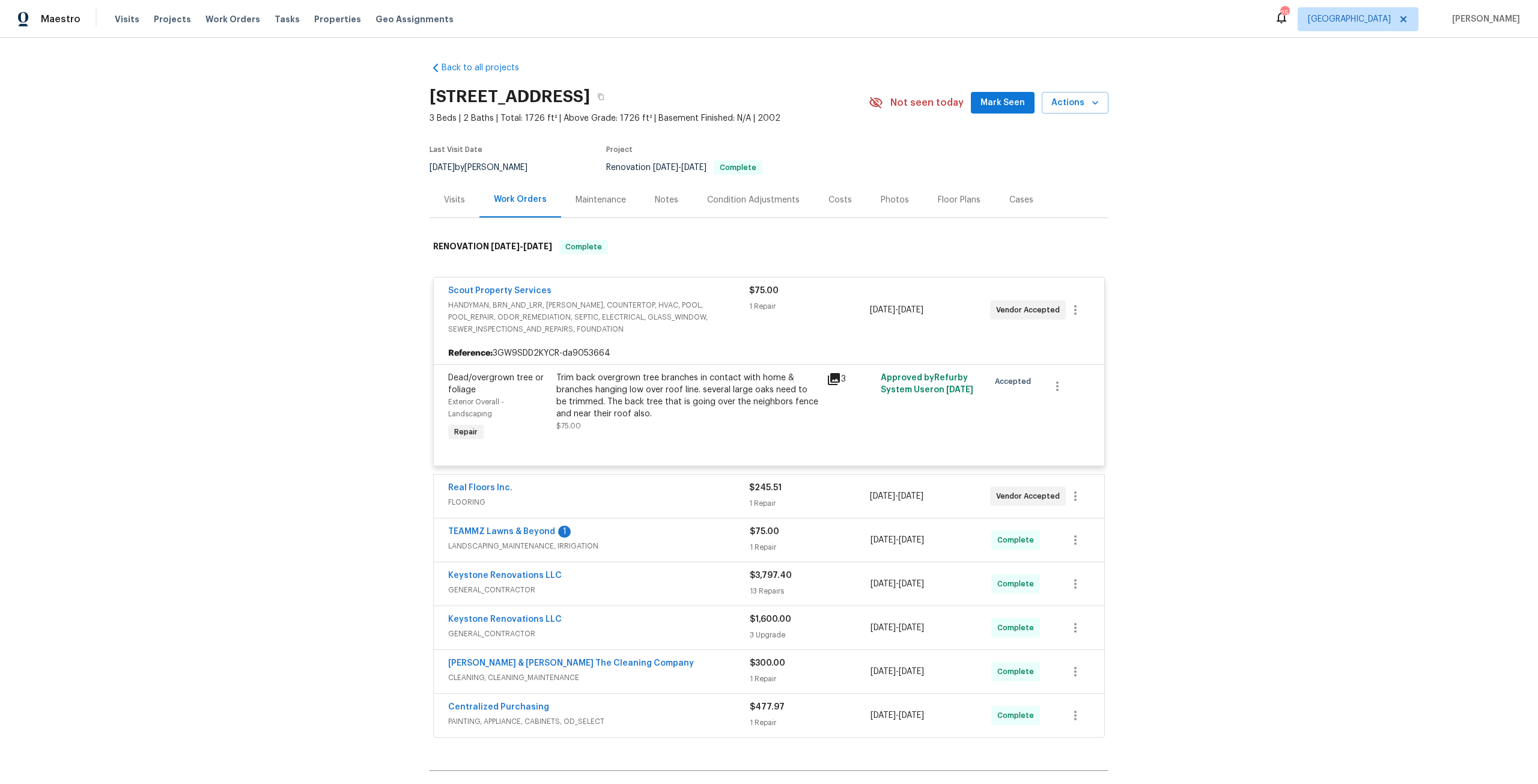
click at [825, 185] on div "Costs" at bounding box center [840, 200] width 52 height 36
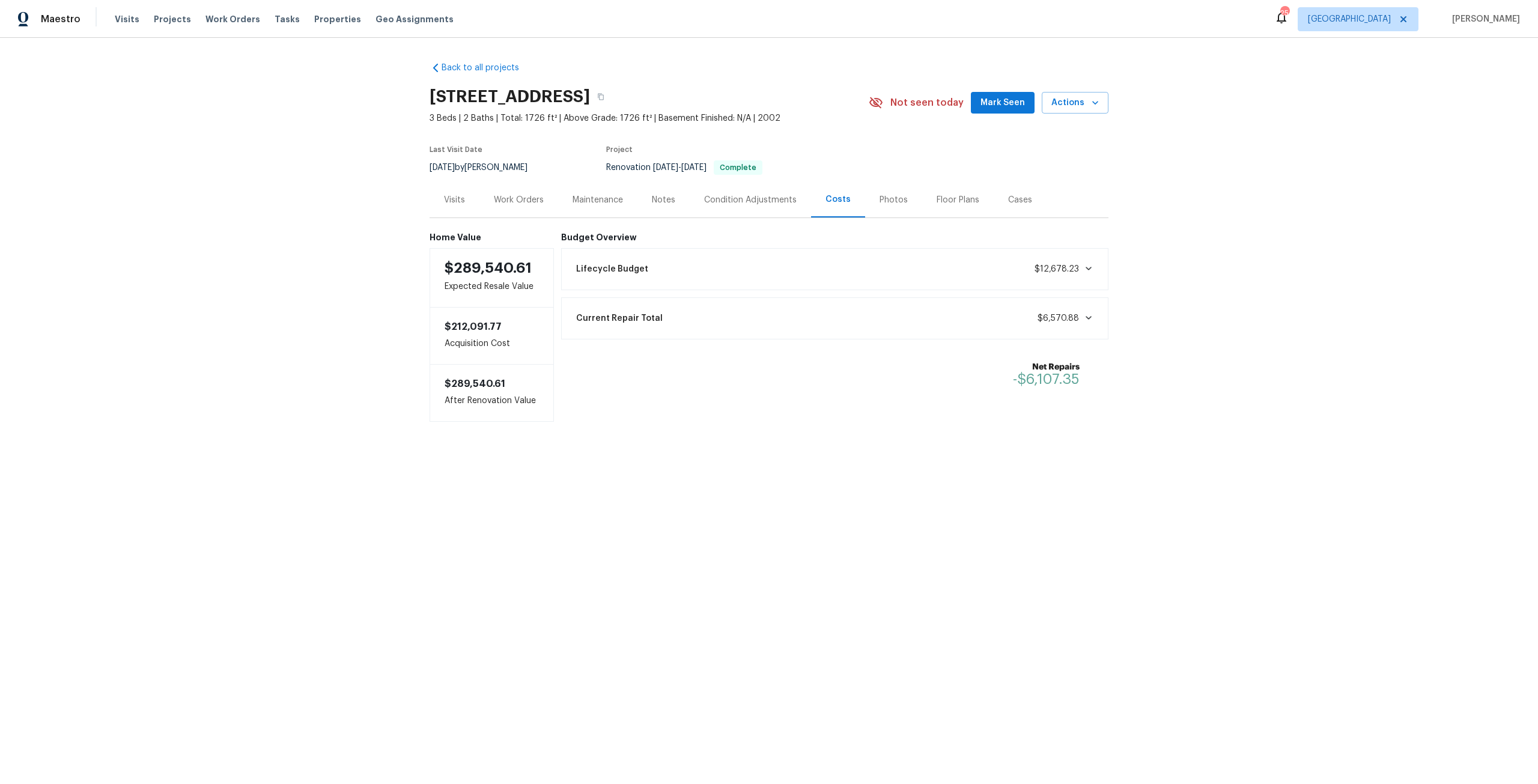
click at [536, 205] on div "Work Orders" at bounding box center [519, 200] width 50 height 12
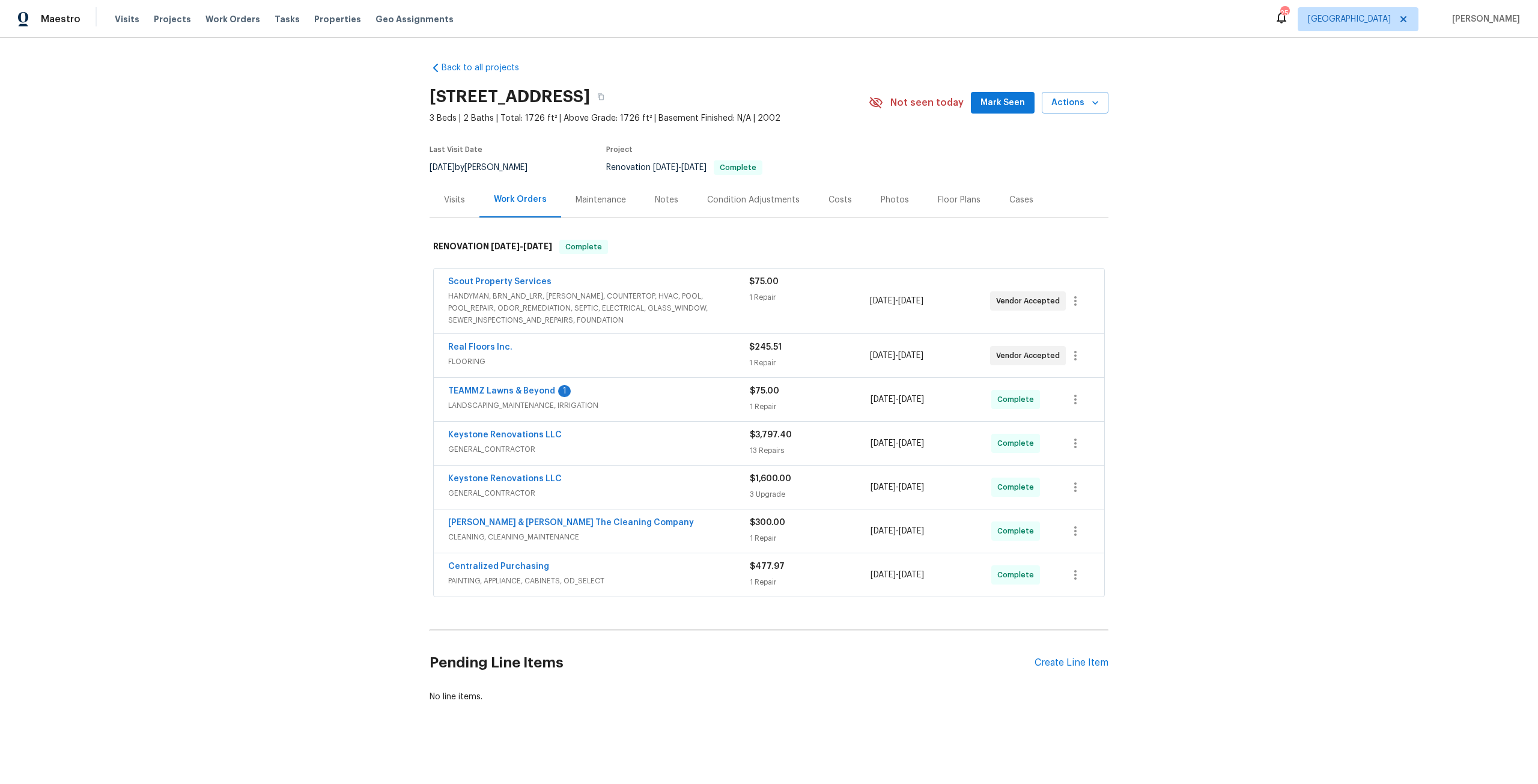
click at [537, 293] on span "HANDYMAN, BRN_AND_LRR, [PERSON_NAME], COUNTERTOP, HVAC, POOL, POOL_REPAIR, ODOR…" at bounding box center [599, 308] width 301 height 36
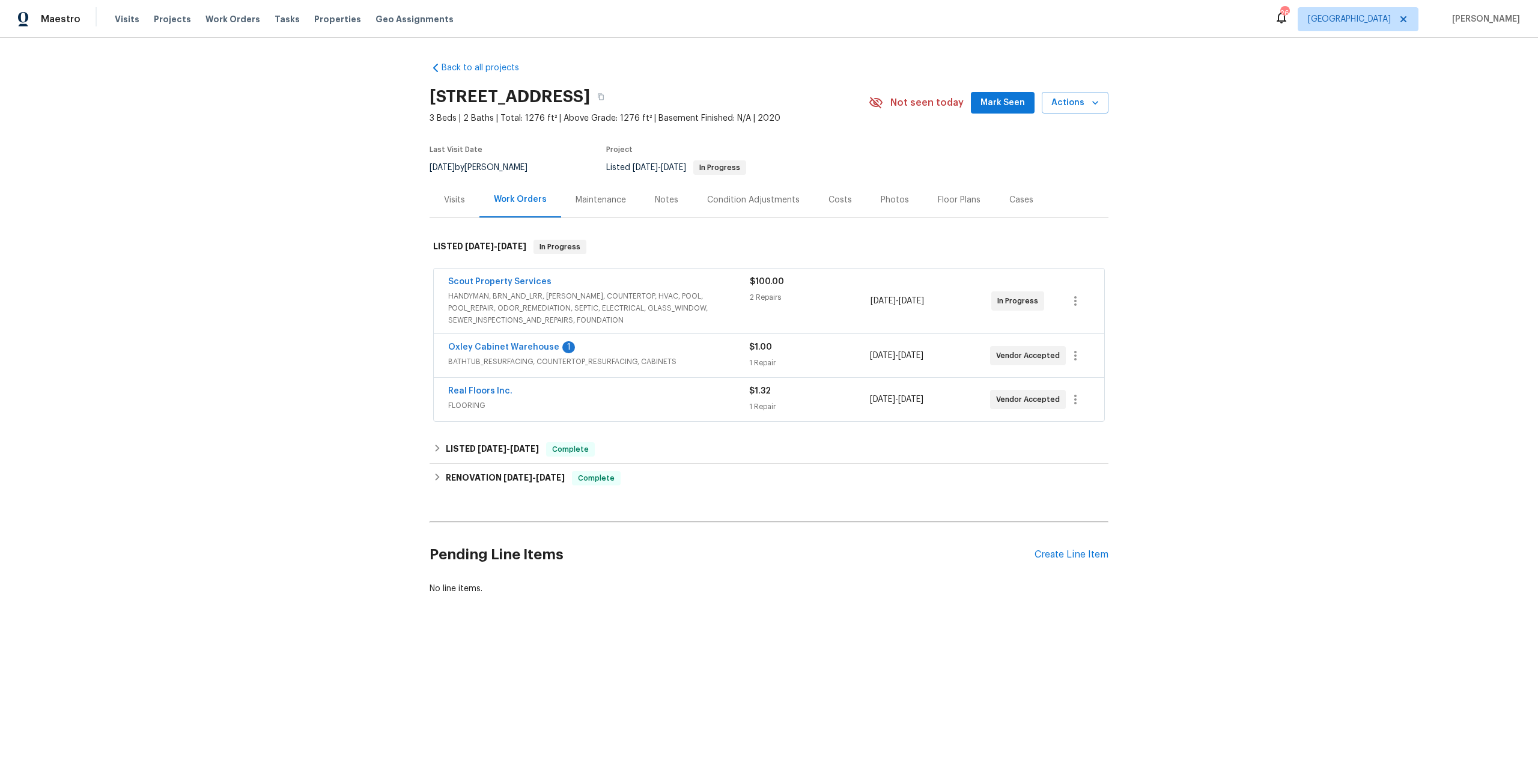
click at [531, 352] on span "Oxley Cabinet Warehouse" at bounding box center [504, 347] width 111 height 12
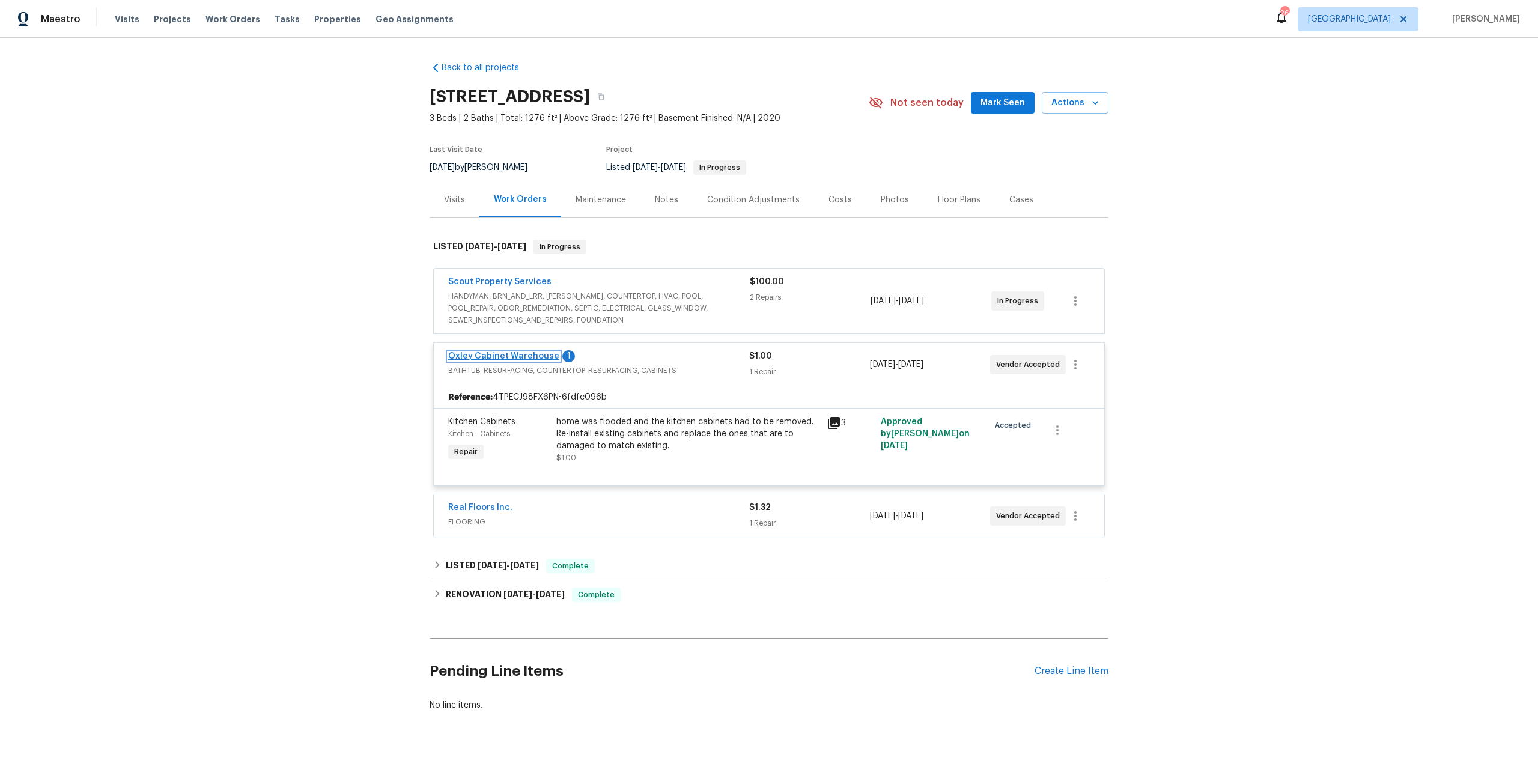
click at [533, 360] on link "Oxley Cabinet Warehouse" at bounding box center [504, 356] width 111 height 8
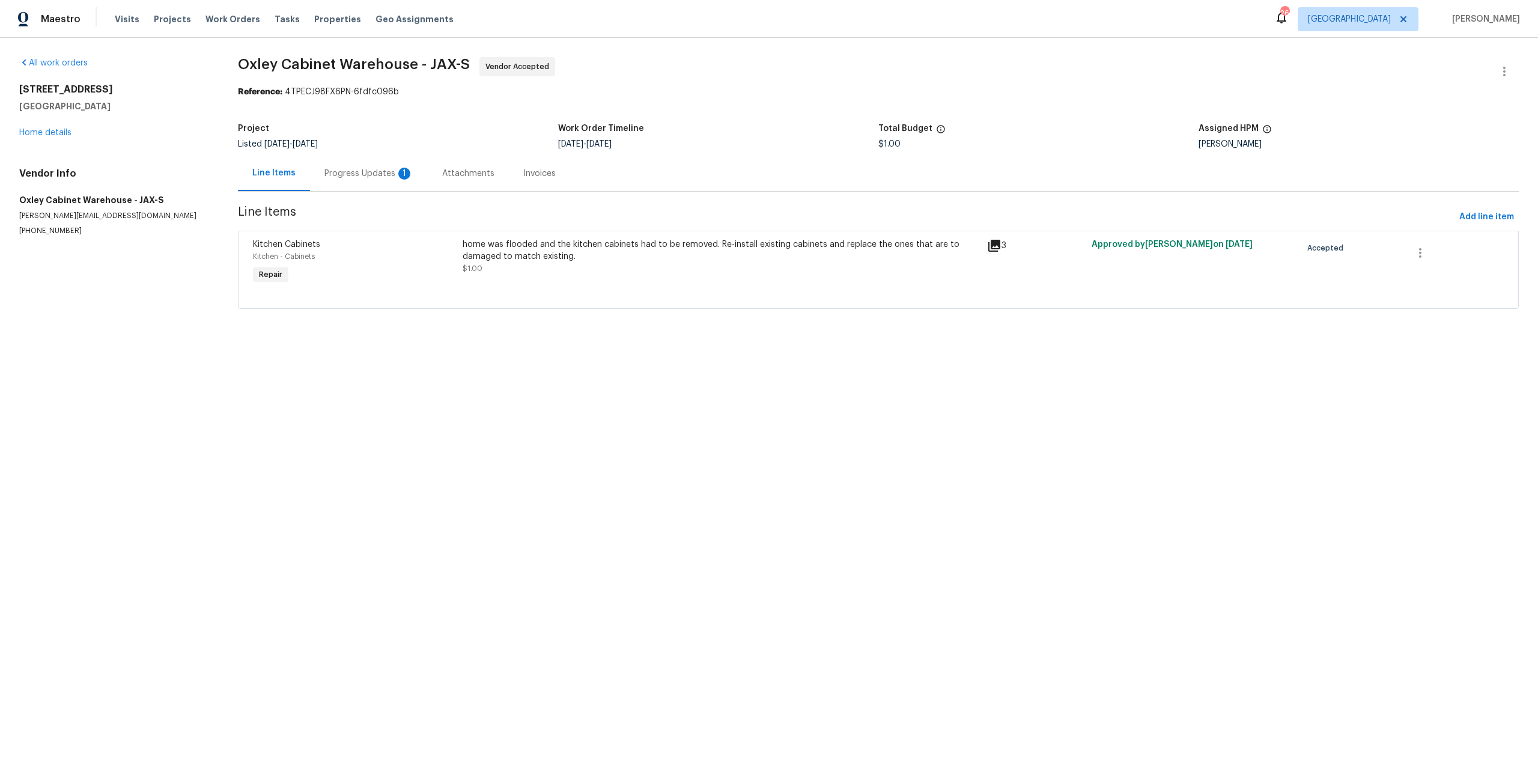
click at [359, 178] on div "Progress Updates 1" at bounding box center [368, 174] width 89 height 12
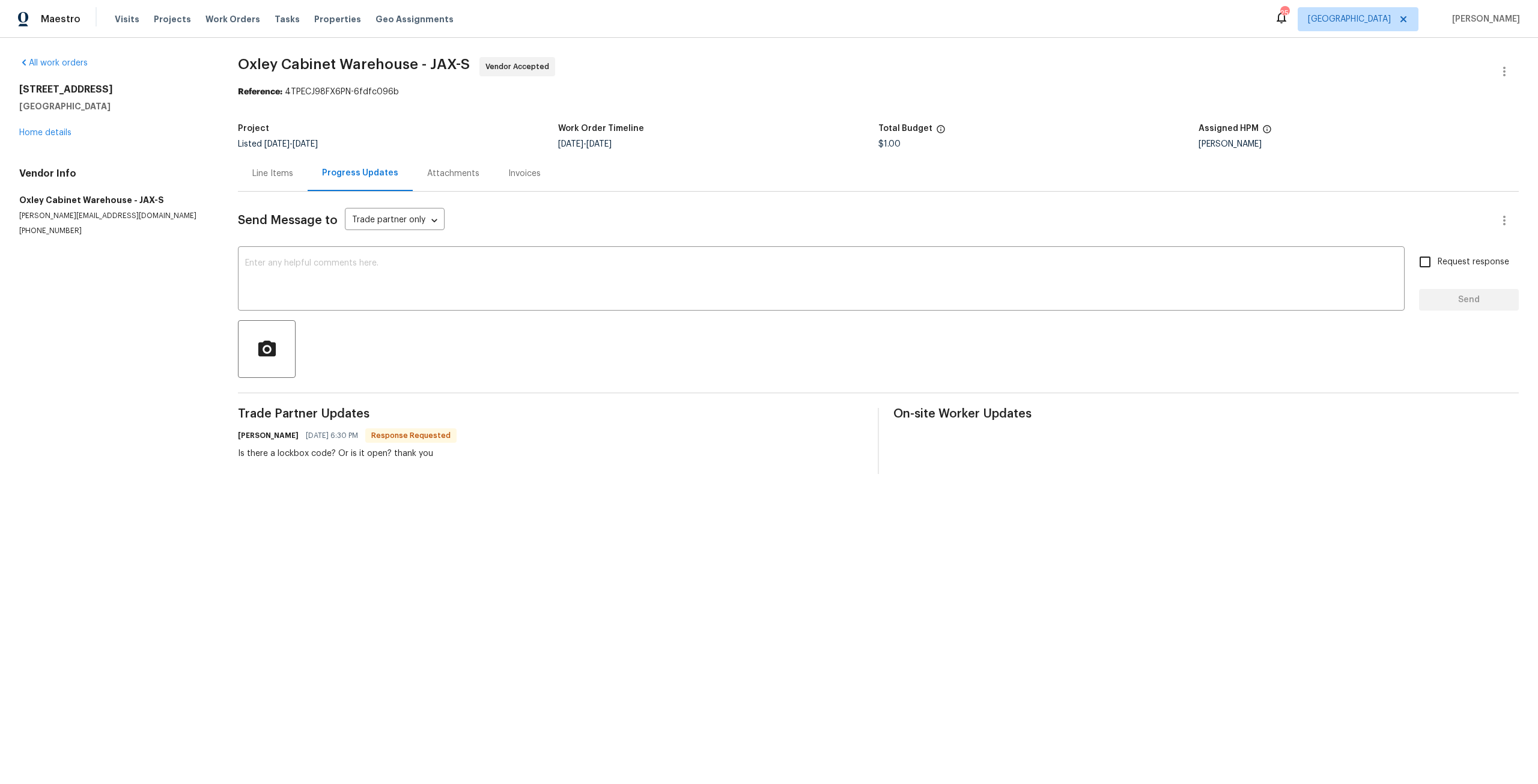
click at [264, 200] on div "Send Message to Trade partner only Trade partner only ​ x ​ Request response Se…" at bounding box center [878, 332] width 1281 height 282
click at [270, 175] on div "Line Items" at bounding box center [272, 174] width 41 height 12
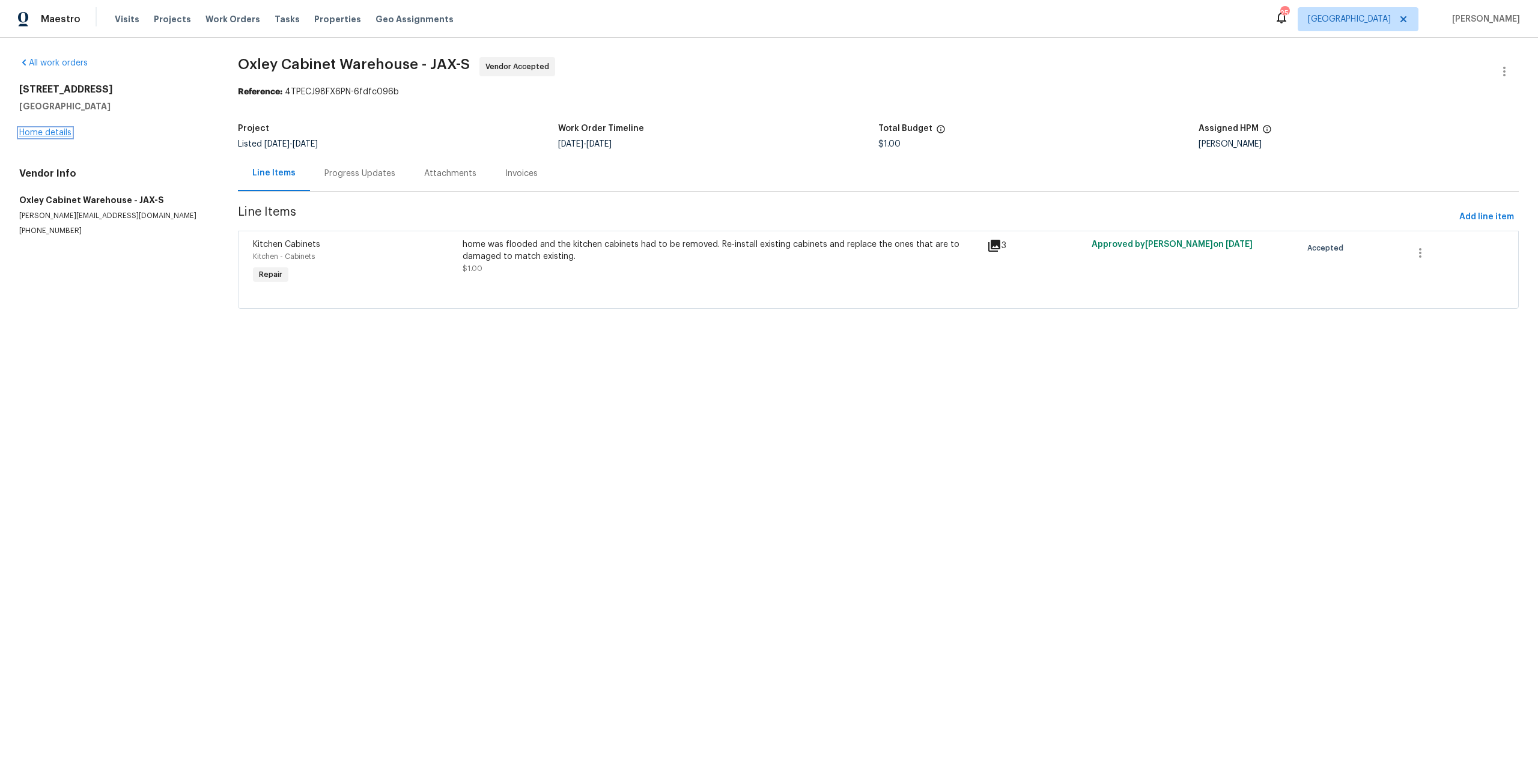
click at [44, 131] on link "Home details" at bounding box center [45, 133] width 52 height 8
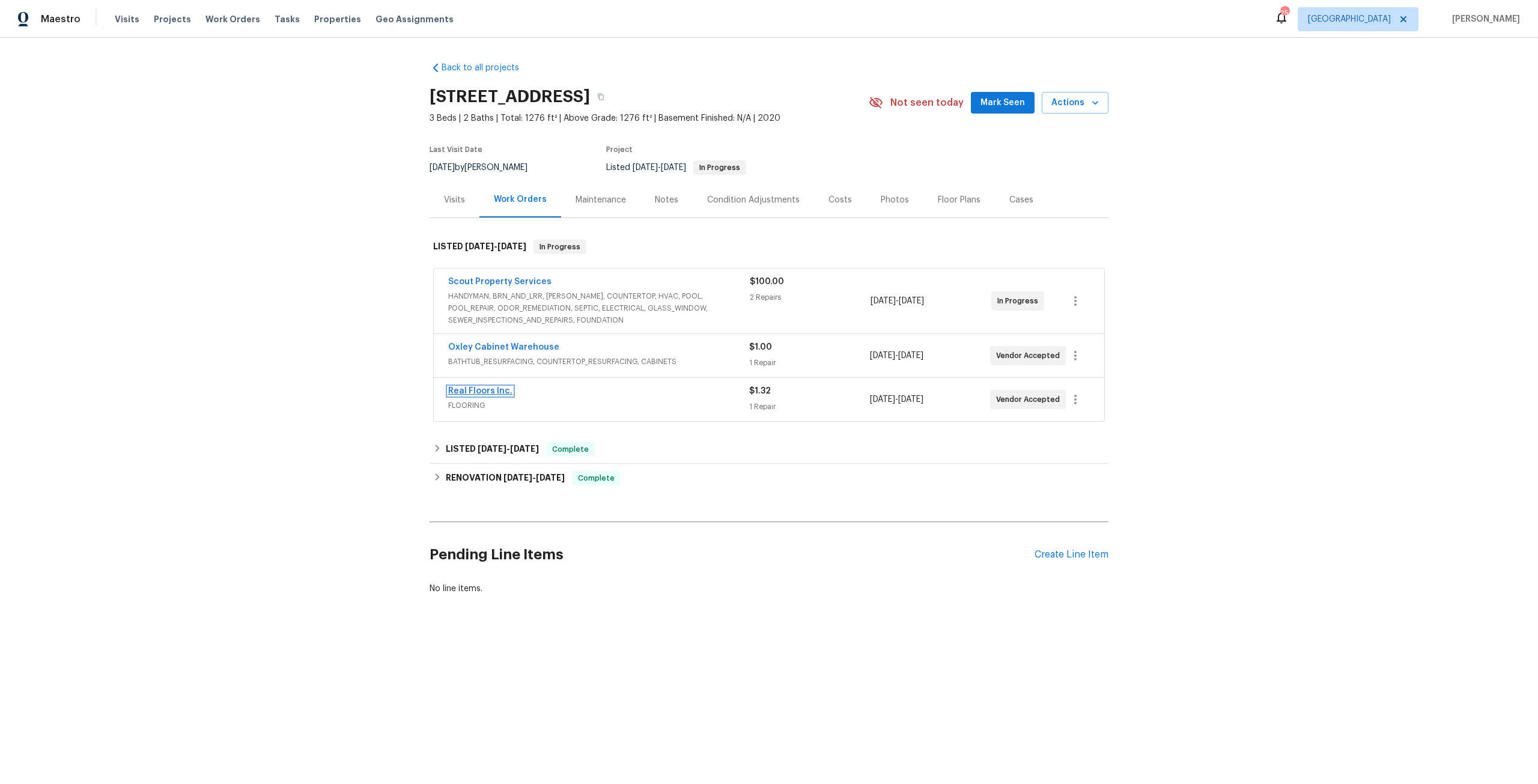
click at [491, 387] on link "Real Floors Inc." at bounding box center [480, 391] width 64 height 8
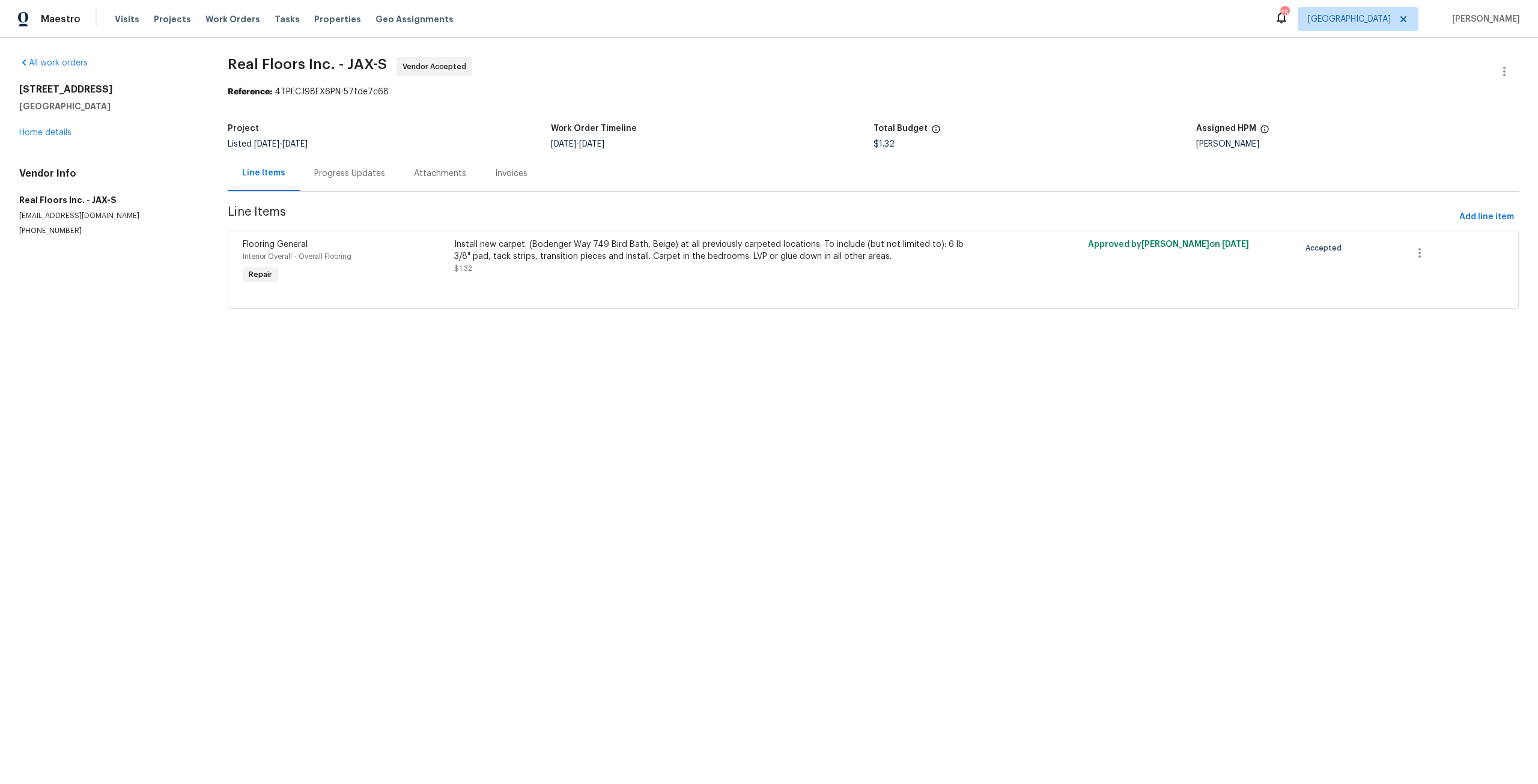
click at [331, 182] on div "Progress Updates" at bounding box center [349, 173] width 100 height 36
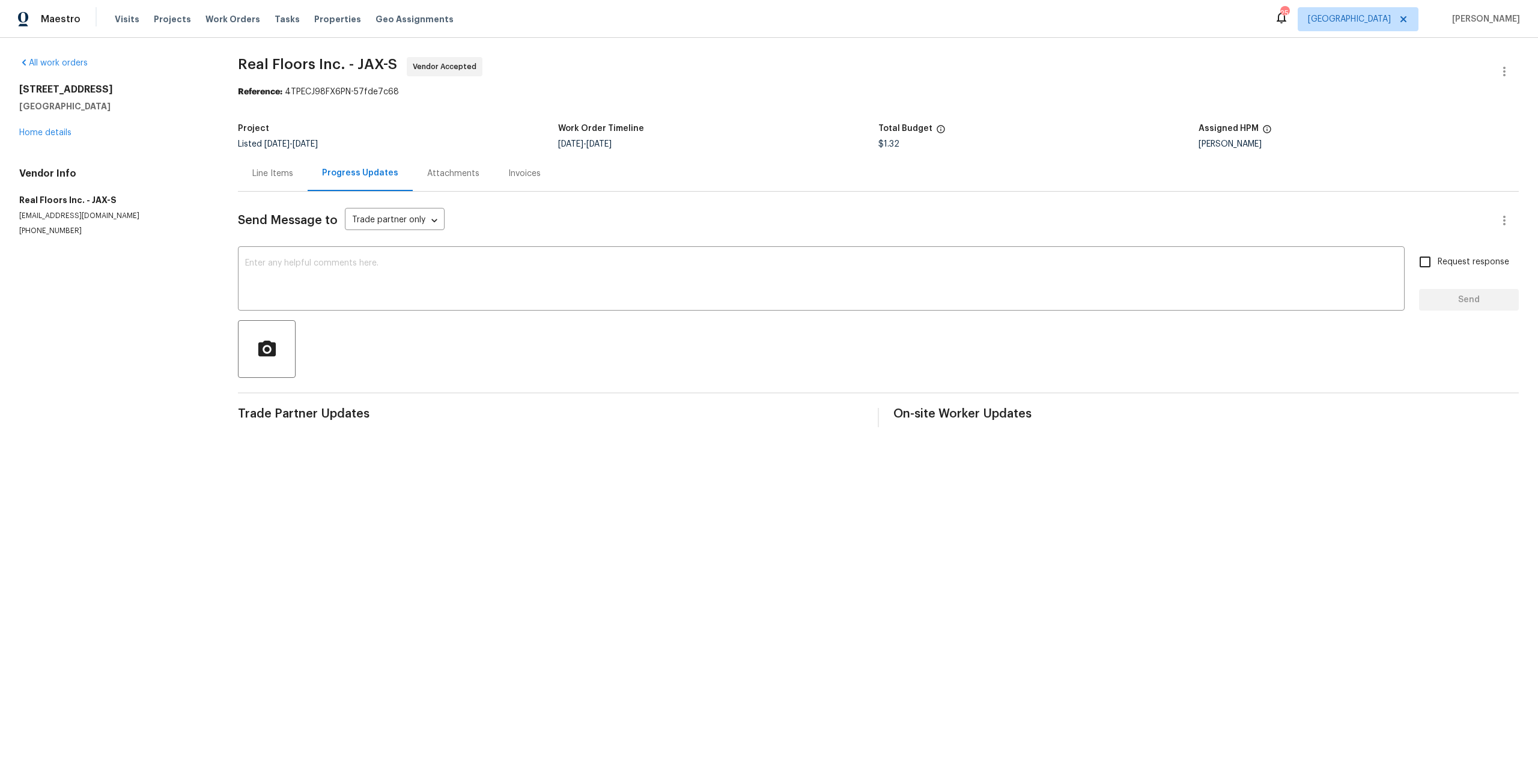
click at [259, 162] on div "Line Items" at bounding box center [273, 173] width 70 height 36
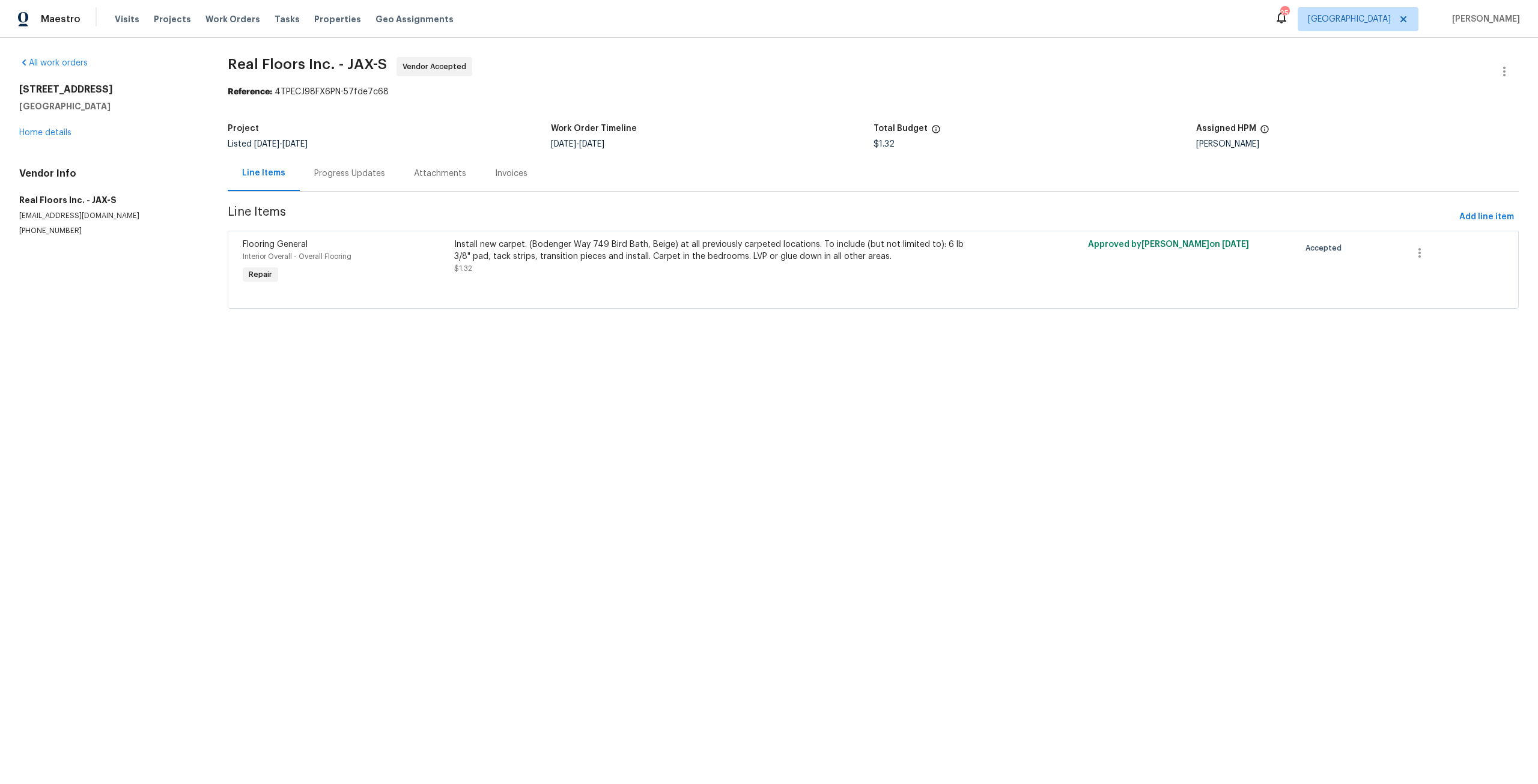
click at [43, 123] on div "5301 Oak Trail Ln Jacksonville, FL 32209 Home details" at bounding box center [109, 111] width 180 height 55
click at [50, 131] on link "Home details" at bounding box center [45, 133] width 52 height 8
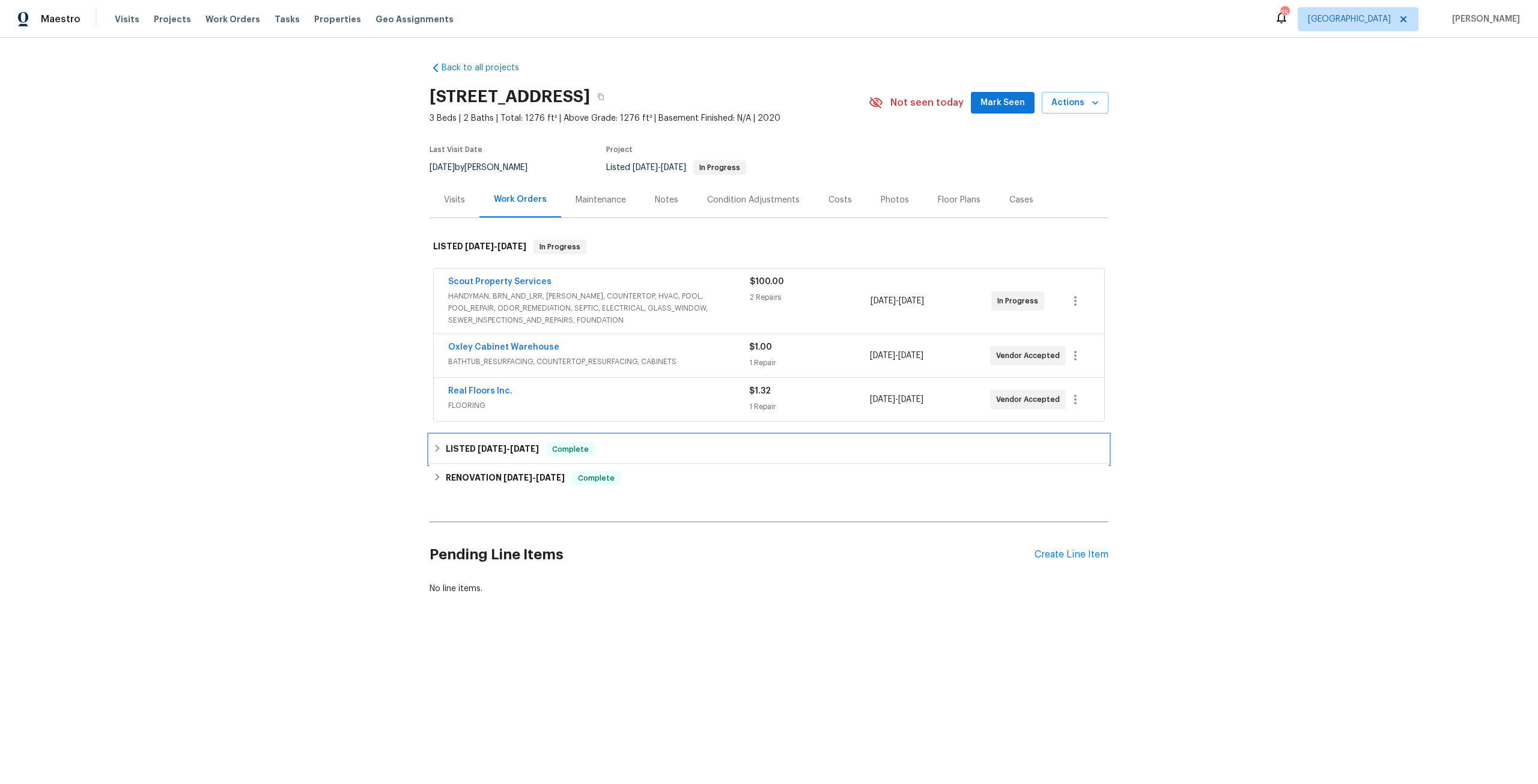
click at [498, 442] on h6 "LISTED 7/10/25 - 7/16/25" at bounding box center [492, 449] width 93 height 14
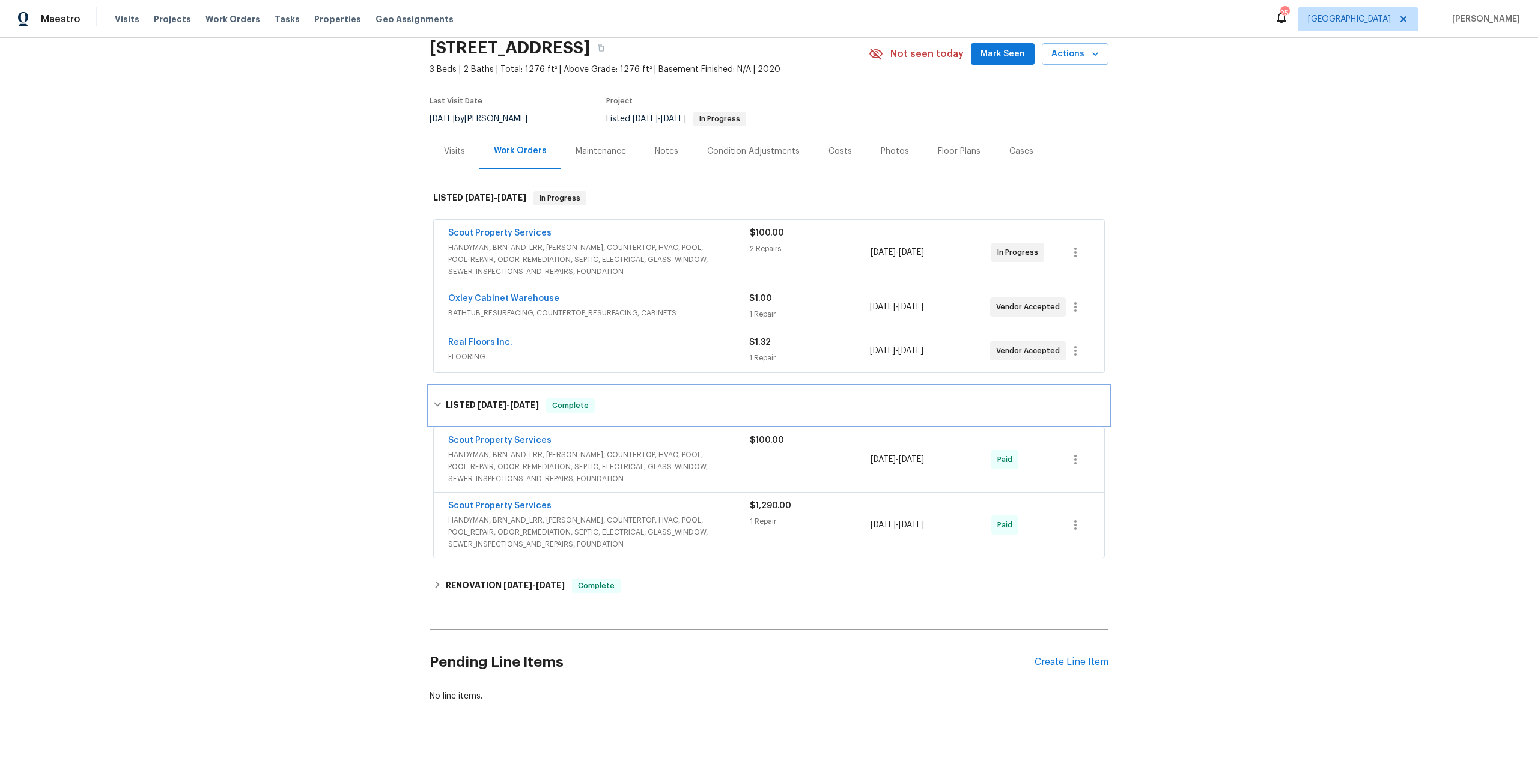
scroll to position [57, 0]
click at [538, 580] on span "[DATE]" at bounding box center [550, 584] width 29 height 8
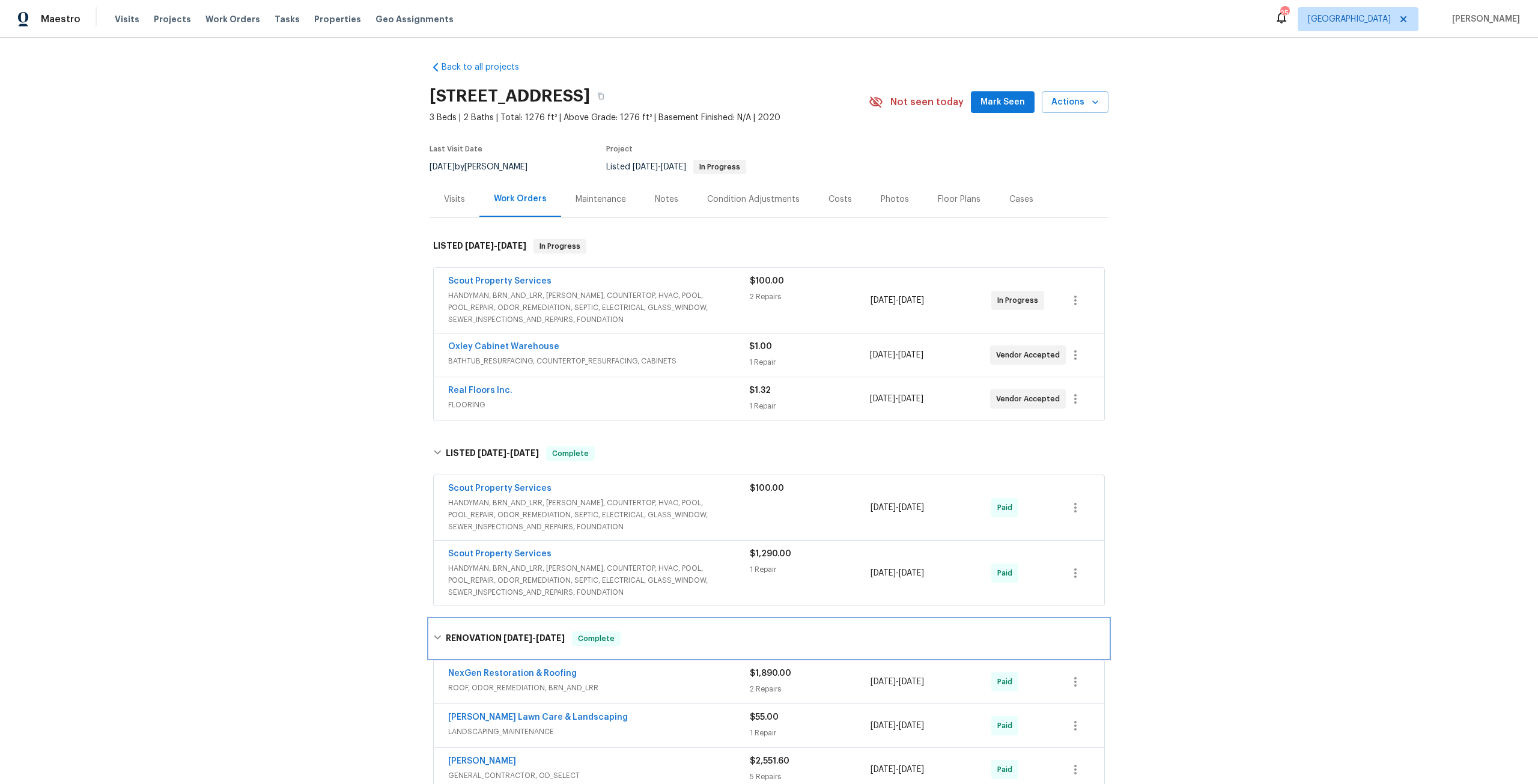
scroll to position [0, 0]
click at [594, 191] on div "Maintenance" at bounding box center [601, 200] width 79 height 36
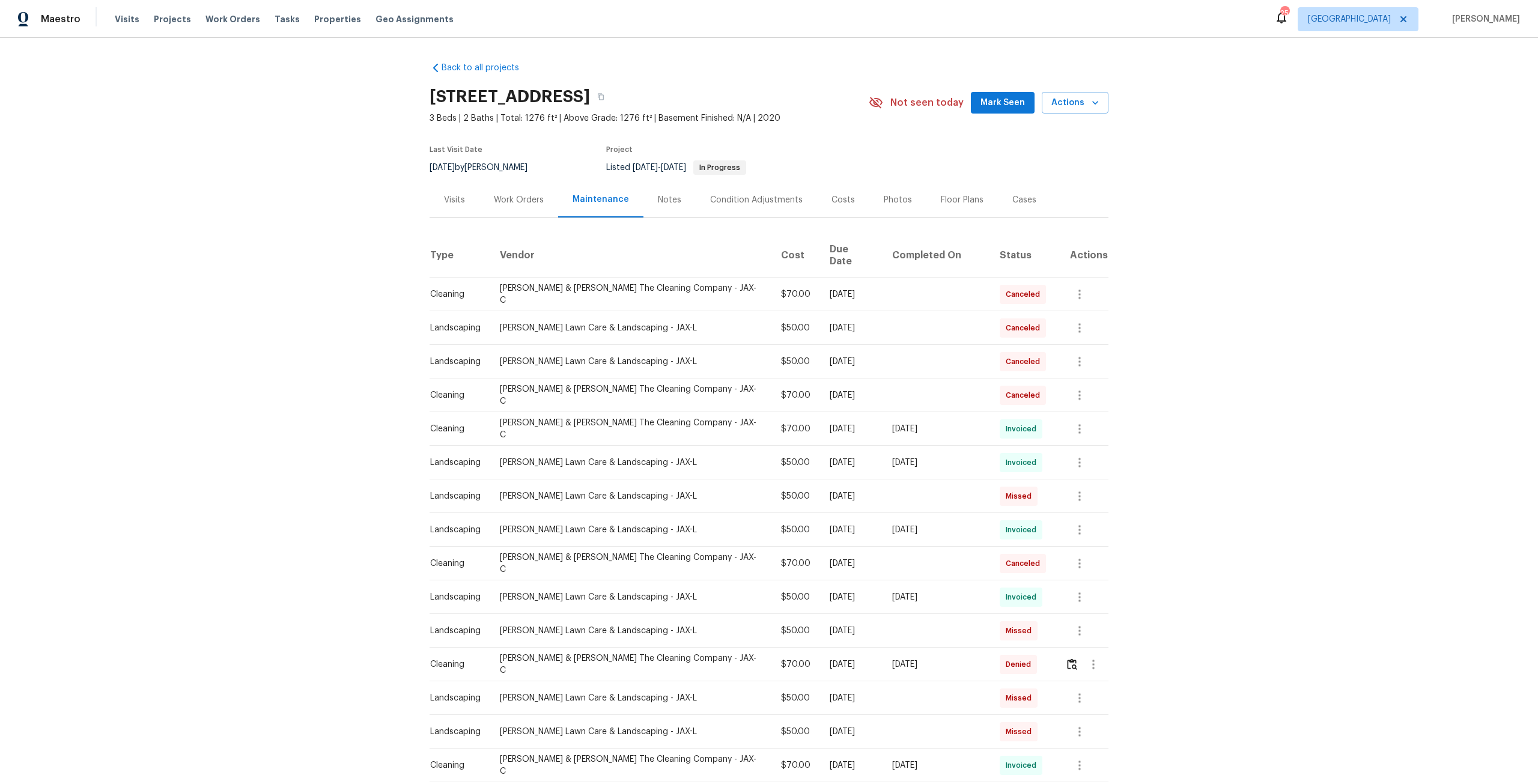
click at [667, 196] on div "Notes" at bounding box center [670, 200] width 23 height 12
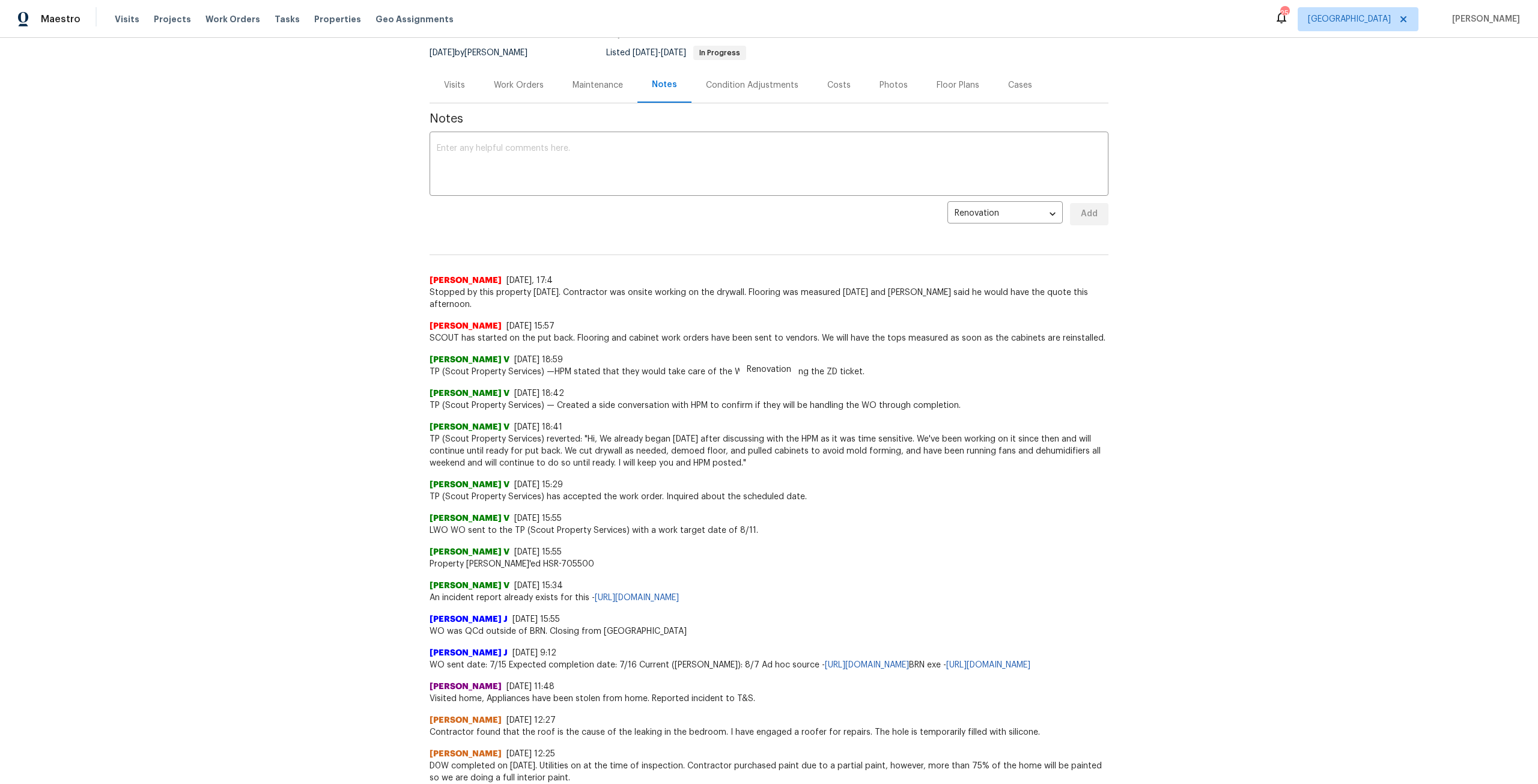
scroll to position [120, 0]
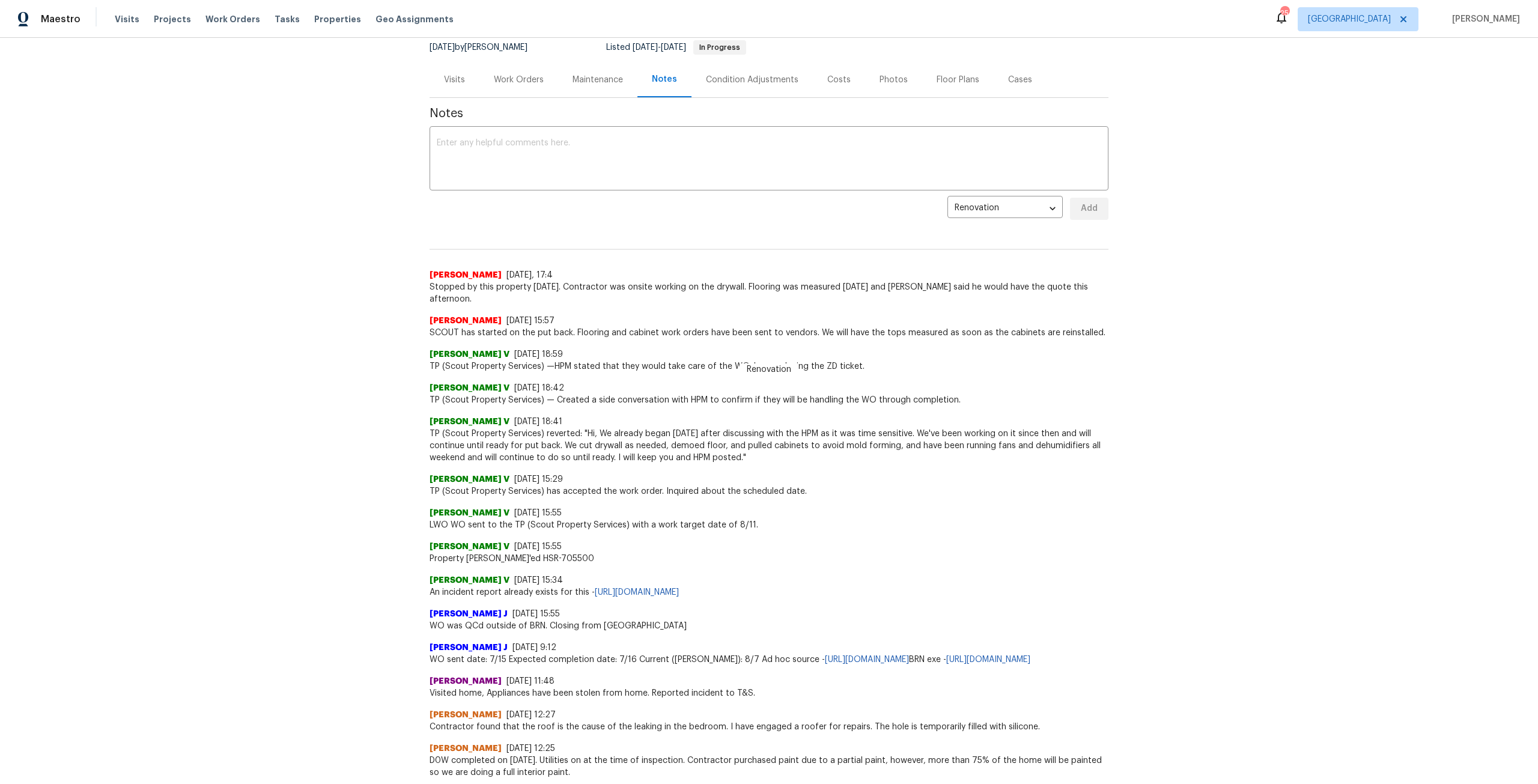
click at [525, 76] on div "Work Orders" at bounding box center [519, 80] width 50 height 12
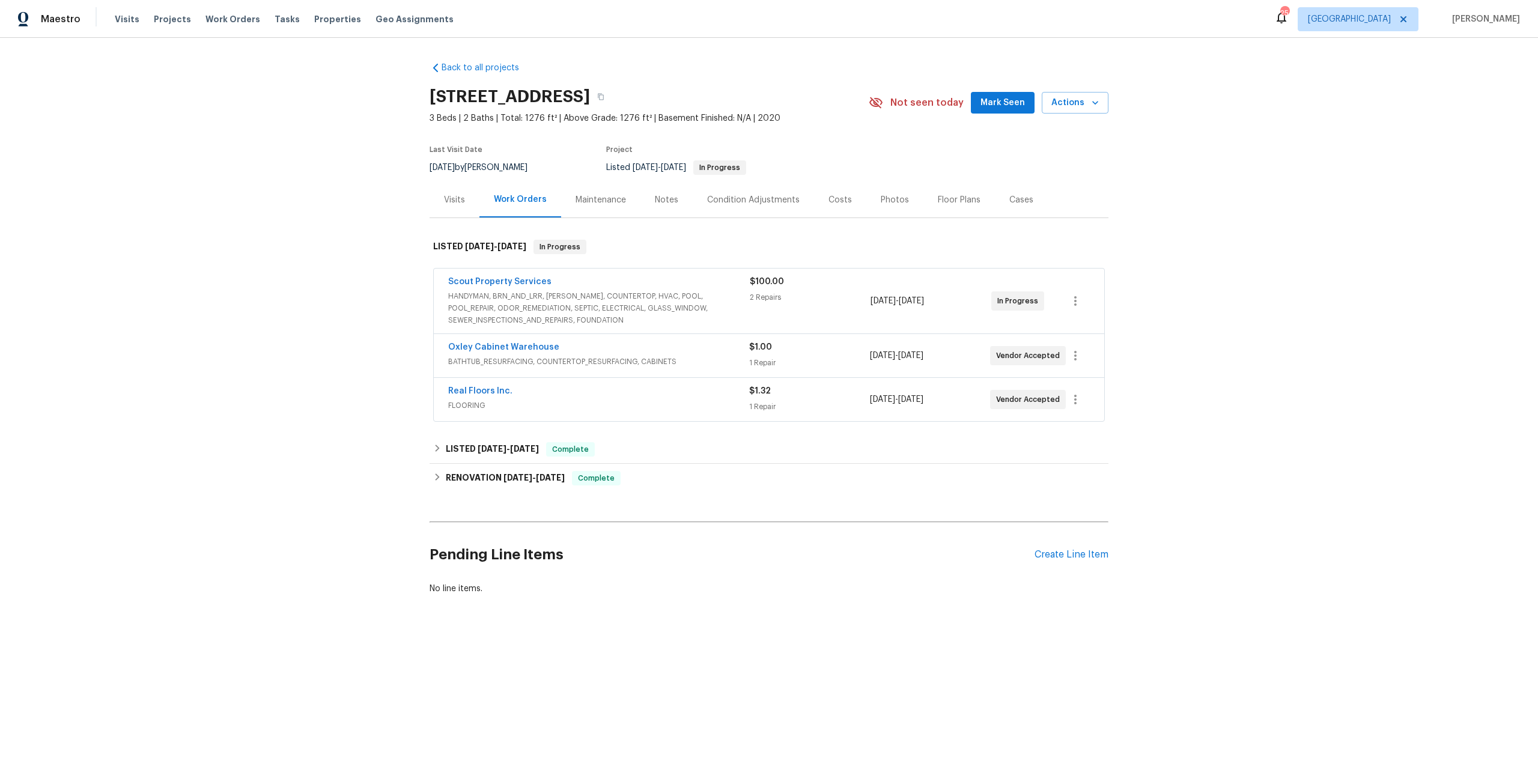
click at [456, 195] on div "Visits" at bounding box center [454, 200] width 21 height 12
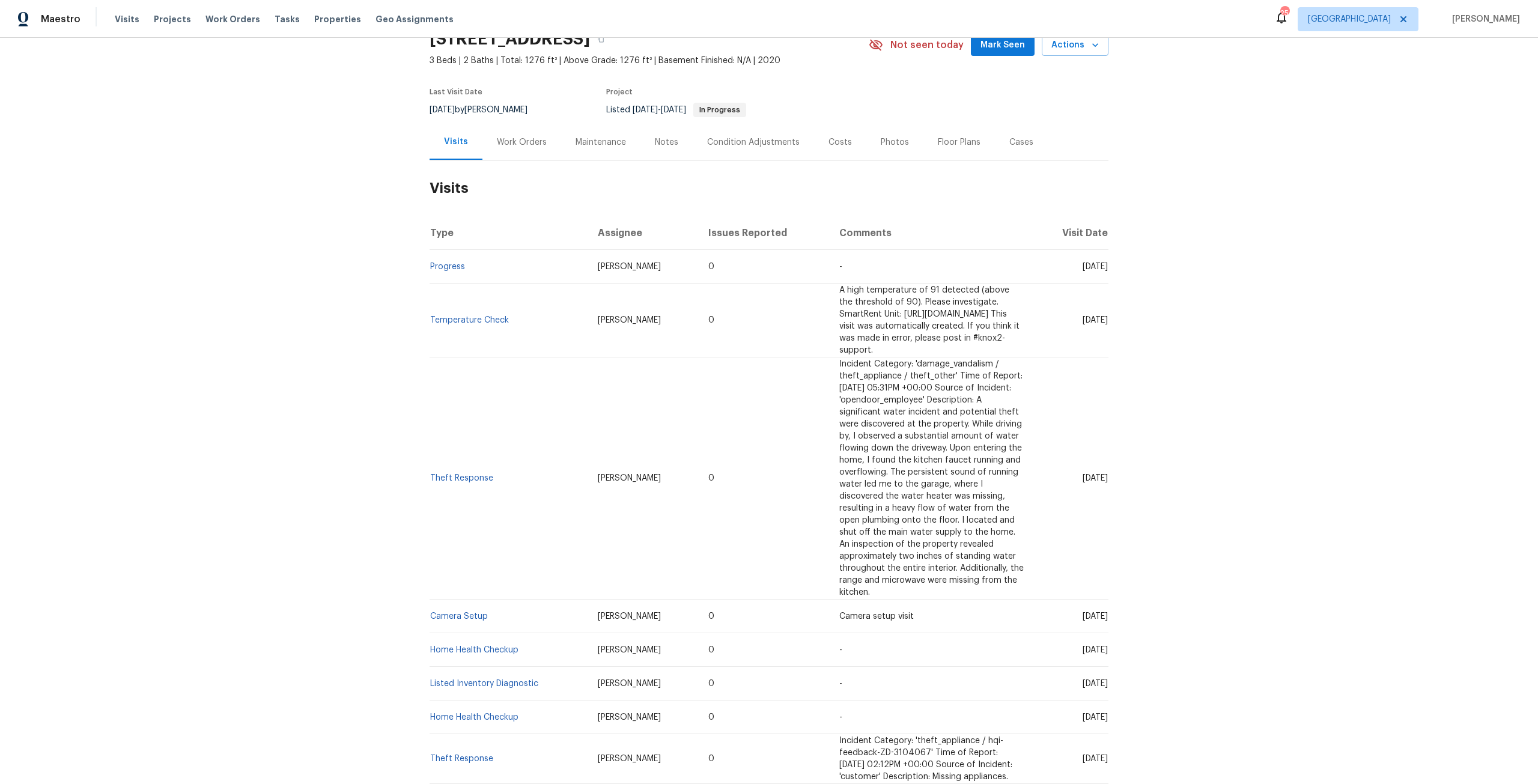
scroll to position [60, 0]
click at [457, 471] on link "Theft Response" at bounding box center [462, 476] width 63 height 8
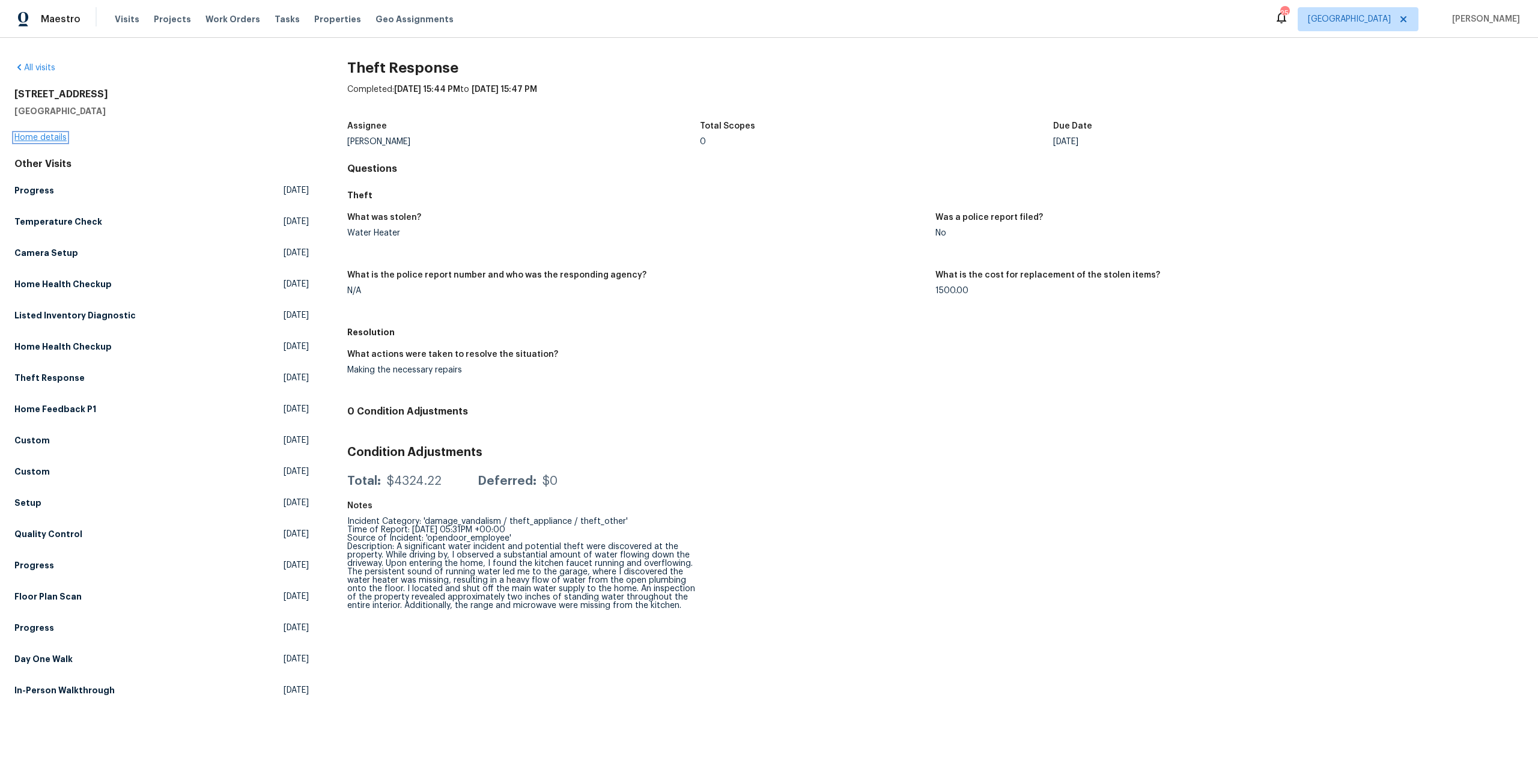
click at [49, 140] on link "Home details" at bounding box center [40, 137] width 52 height 8
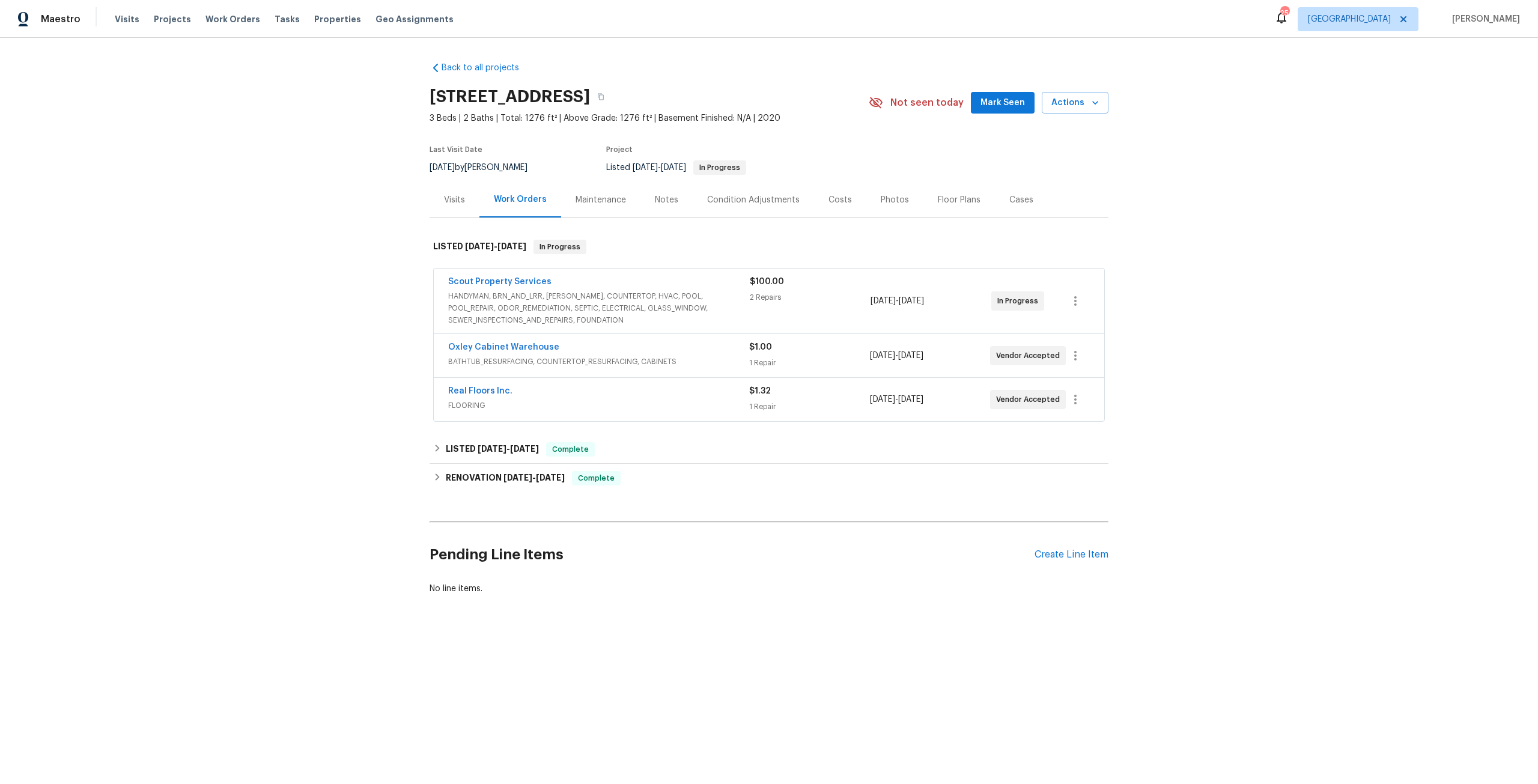
click at [444, 200] on div "Visits" at bounding box center [454, 200] width 21 height 12
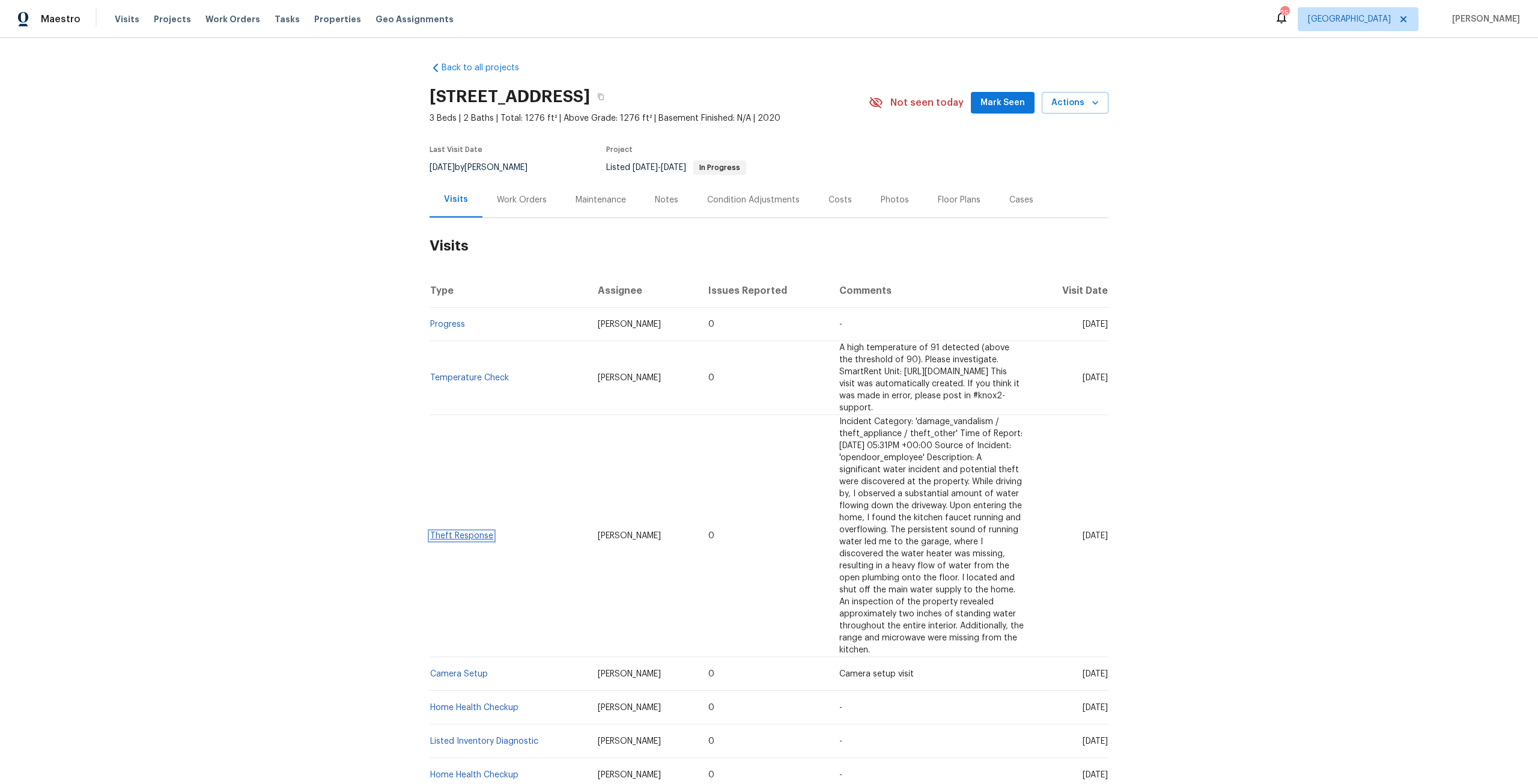
click at [469, 531] on link "Theft Response" at bounding box center [462, 535] width 63 height 8
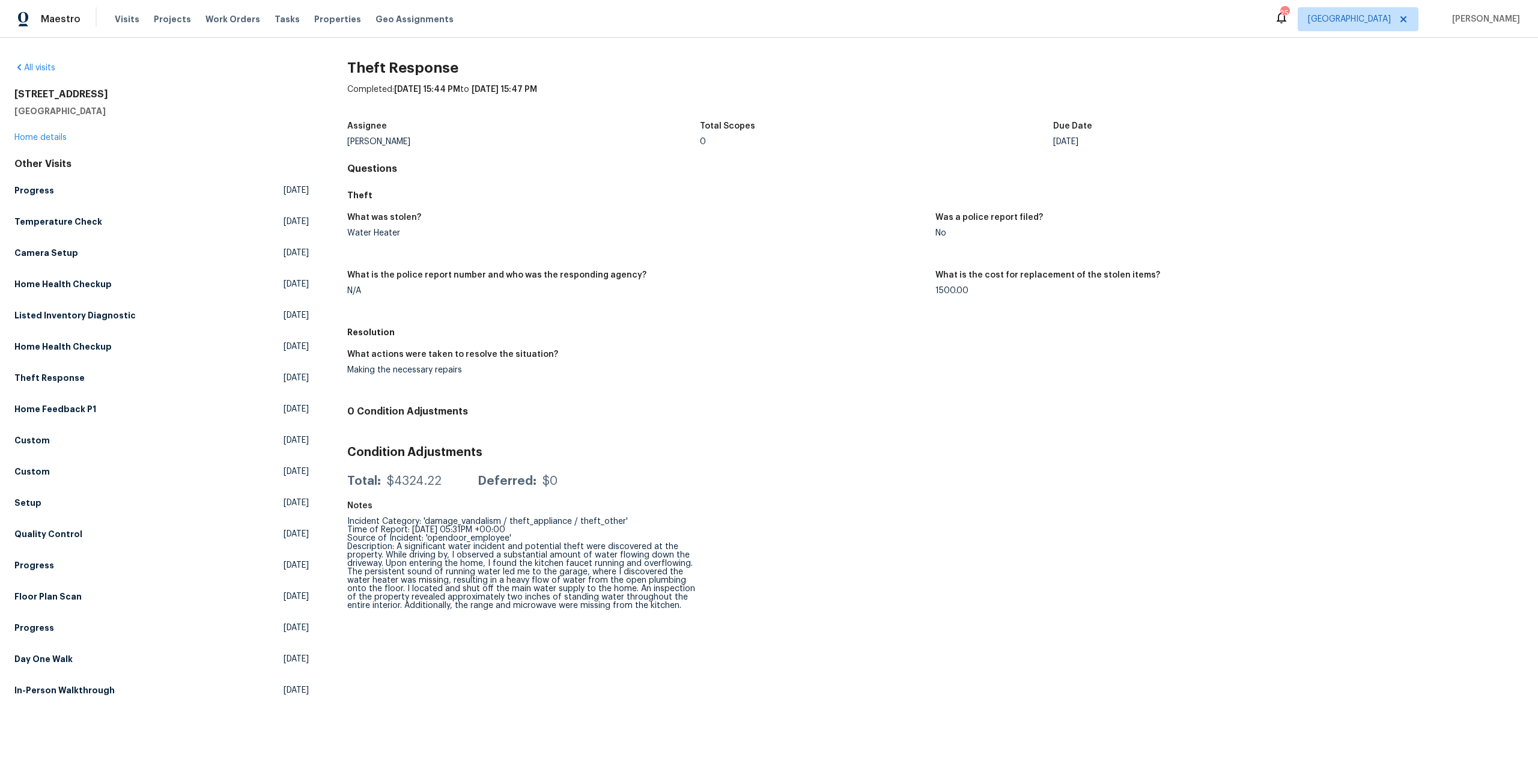
click at [59, 132] on div "5301 Oak Trail Ln Jacksonville, FL 32209 Home details" at bounding box center [161, 116] width 294 height 55
click at [55, 137] on link "Home details" at bounding box center [40, 137] width 52 height 8
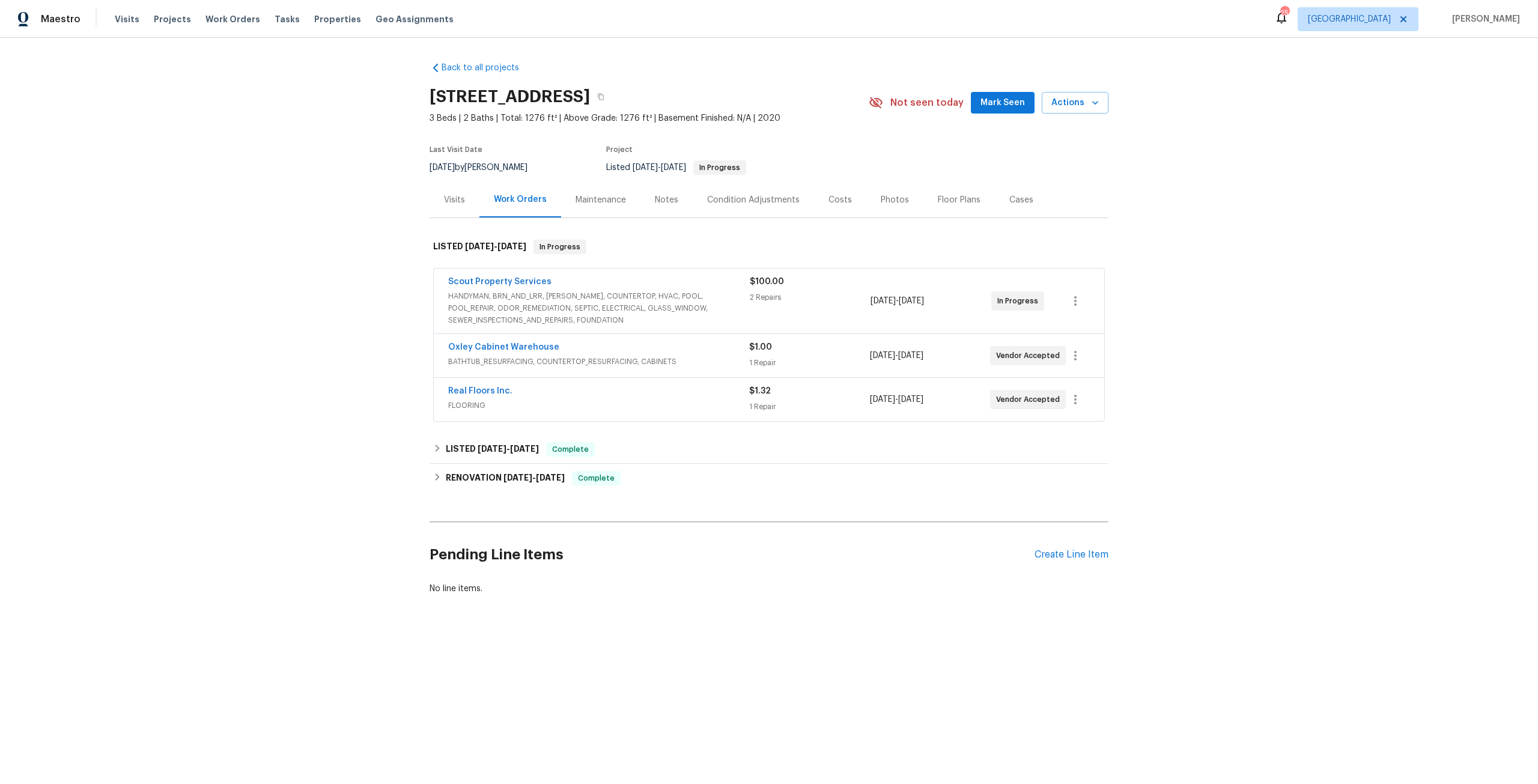
drag, startPoint x: 457, startPoint y: 203, endPoint x: 473, endPoint y: 200, distance: 16.3
click at [457, 203] on div "Visits" at bounding box center [454, 200] width 21 height 12
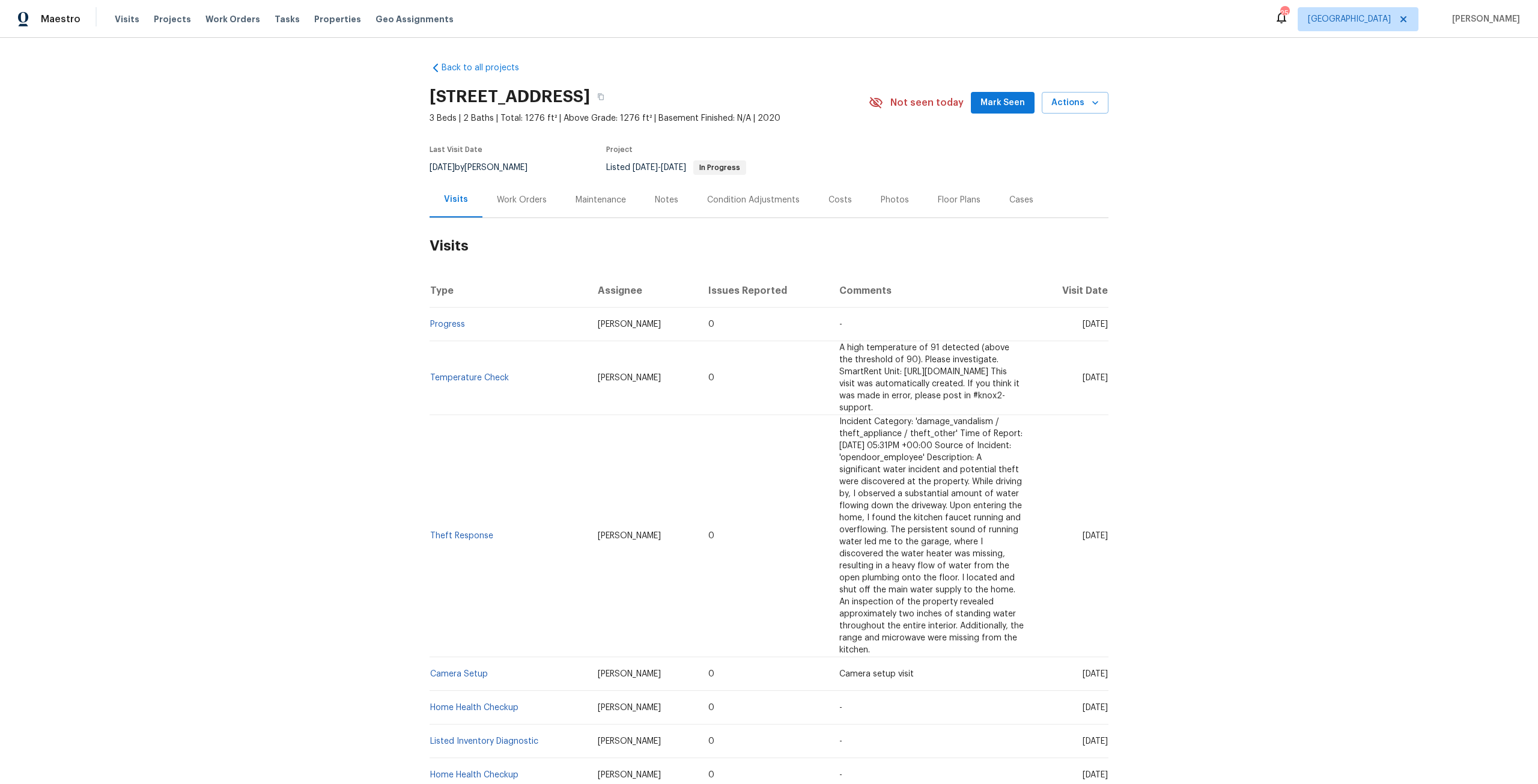
click at [529, 188] on div "Work Orders" at bounding box center [522, 200] width 79 height 36
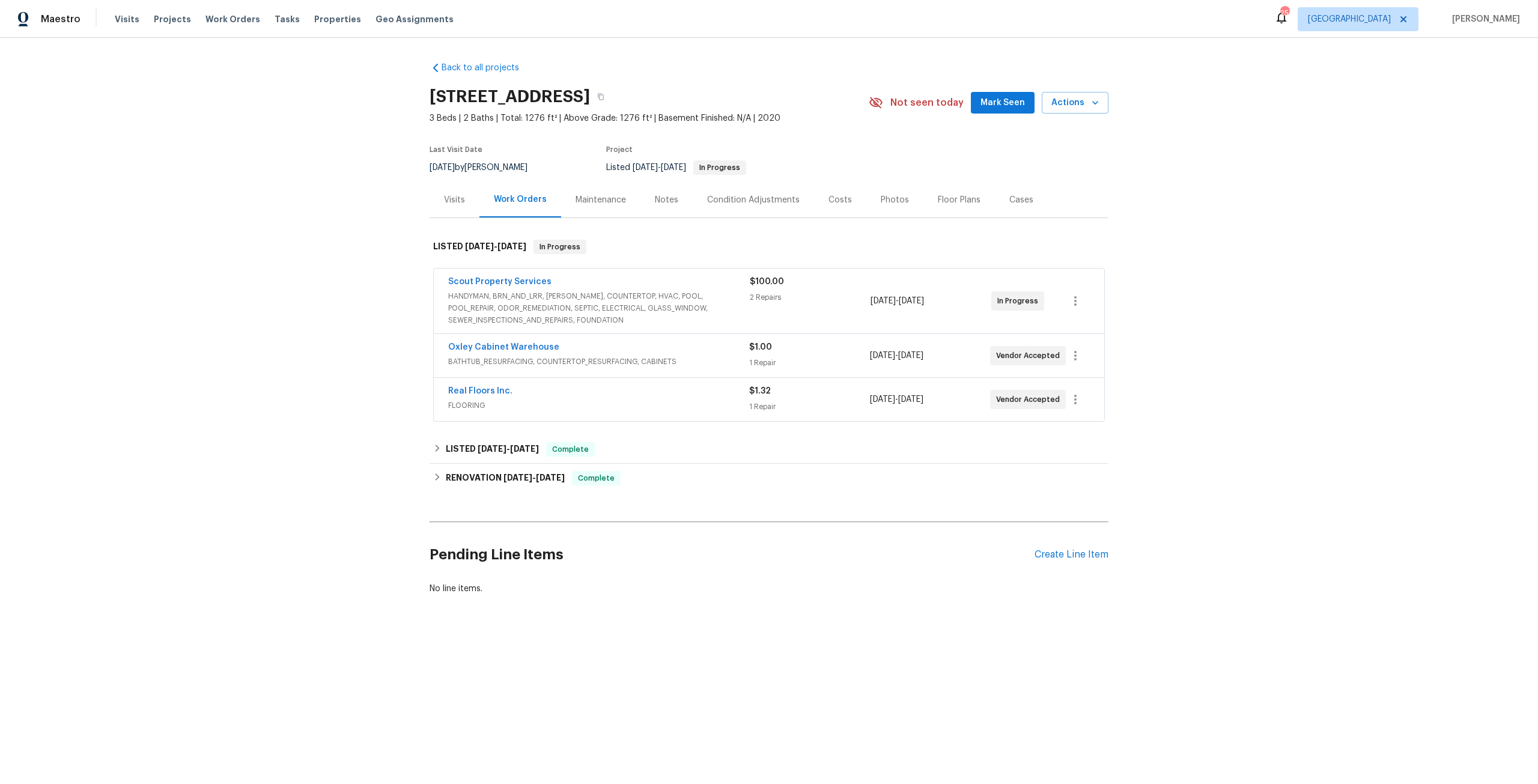
click at [459, 384] on div "Real Floors Inc. FLOORING $1.32 1 Repair 8/26/2025 - 9/5/2025 Vendor Accepted" at bounding box center [769, 399] width 670 height 43
click at [472, 397] on div "Real Floors Inc." at bounding box center [599, 392] width 301 height 14
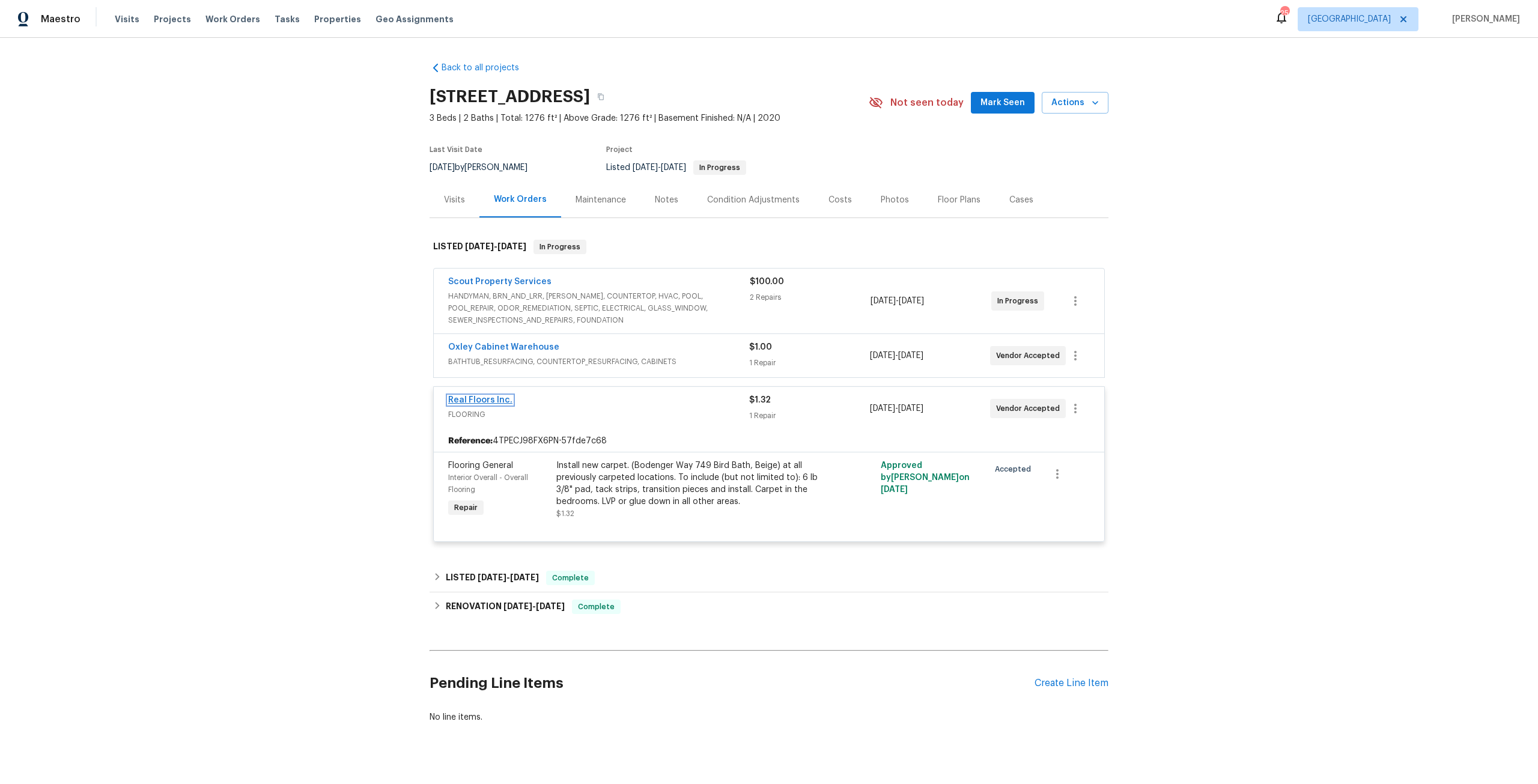
click at [492, 397] on link "Real Floors Inc." at bounding box center [480, 400] width 64 height 8
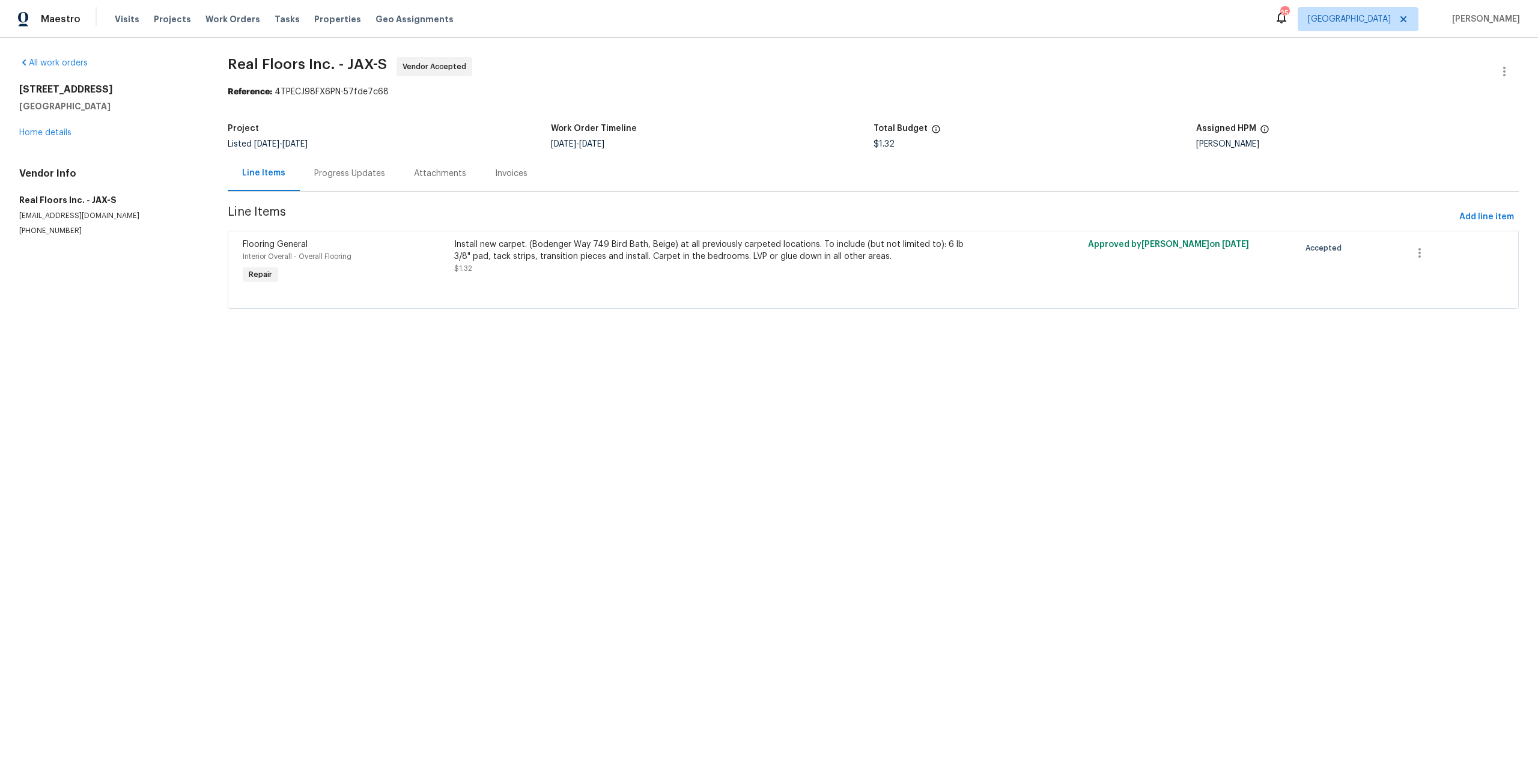
click at [363, 172] on div "Progress Updates" at bounding box center [349, 174] width 71 height 12
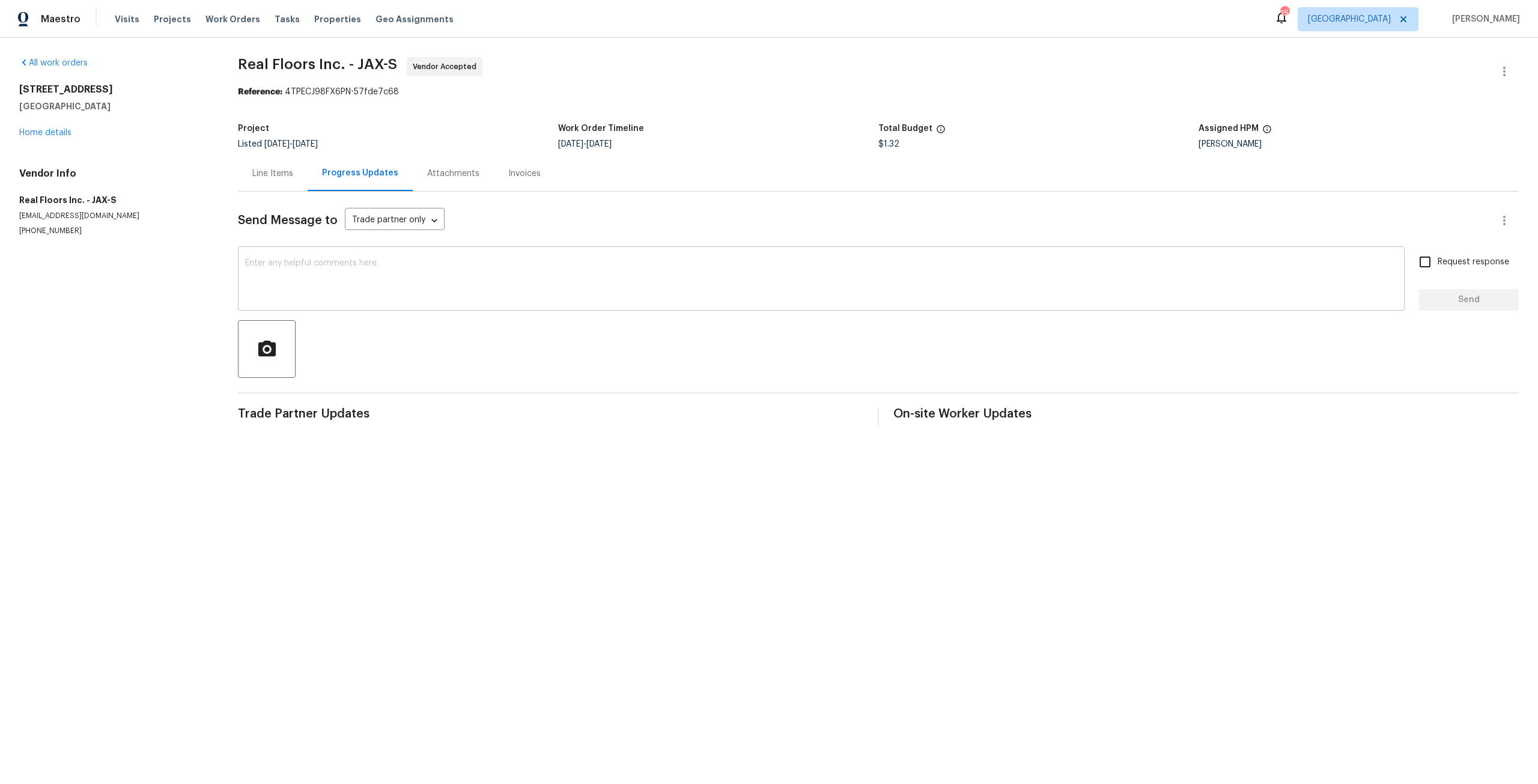
click at [377, 258] on div "x ​" at bounding box center [821, 280] width 1167 height 62
click at [51, 137] on div "5301 Oak Trail Ln Jacksonville, FL 32209 Home details" at bounding box center [114, 111] width 190 height 55
click at [68, 129] on link "Home details" at bounding box center [45, 133] width 52 height 8
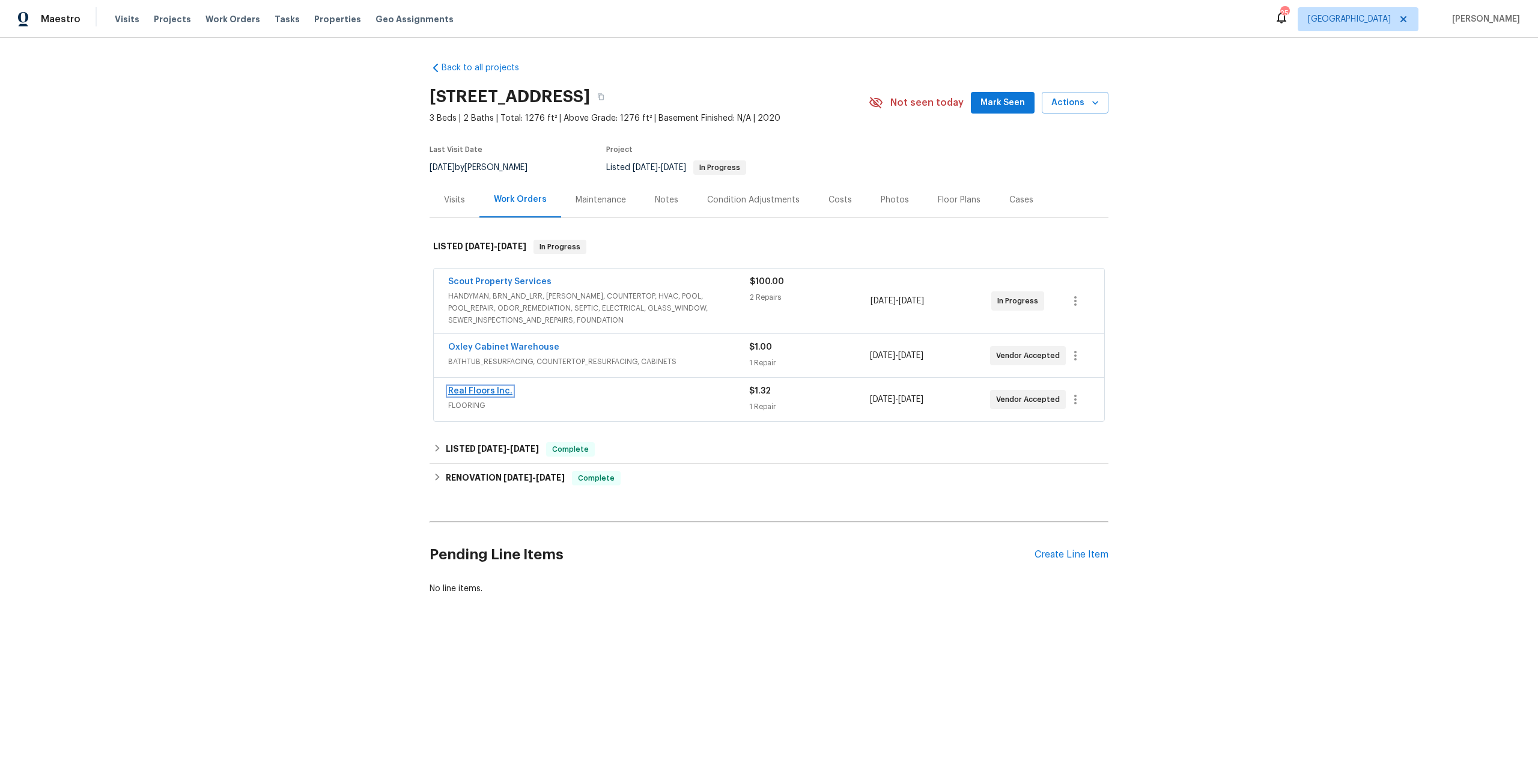
click at [477, 395] on link "Real Floors Inc." at bounding box center [480, 391] width 64 height 8
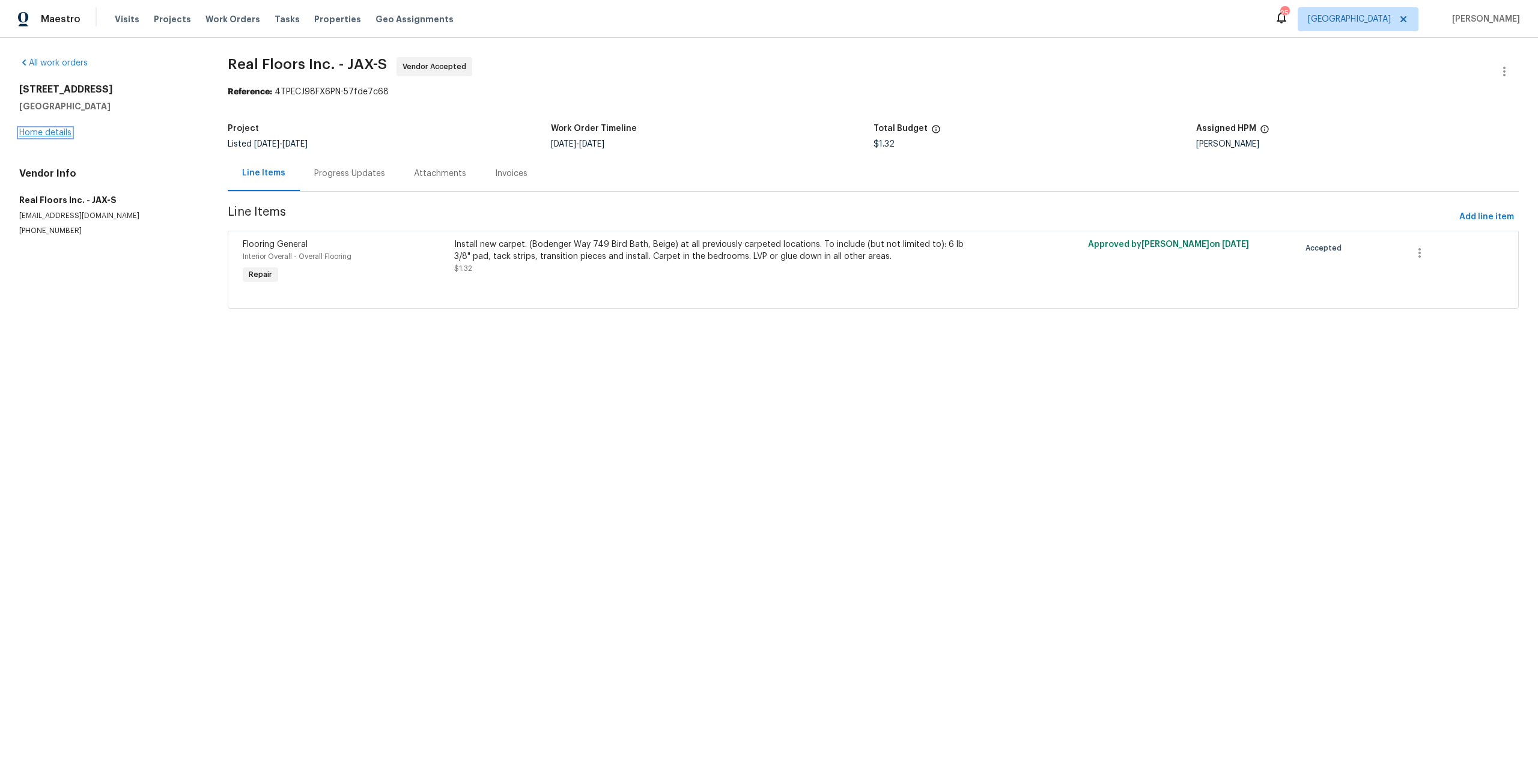
click at [49, 136] on link "Home details" at bounding box center [45, 133] width 52 height 8
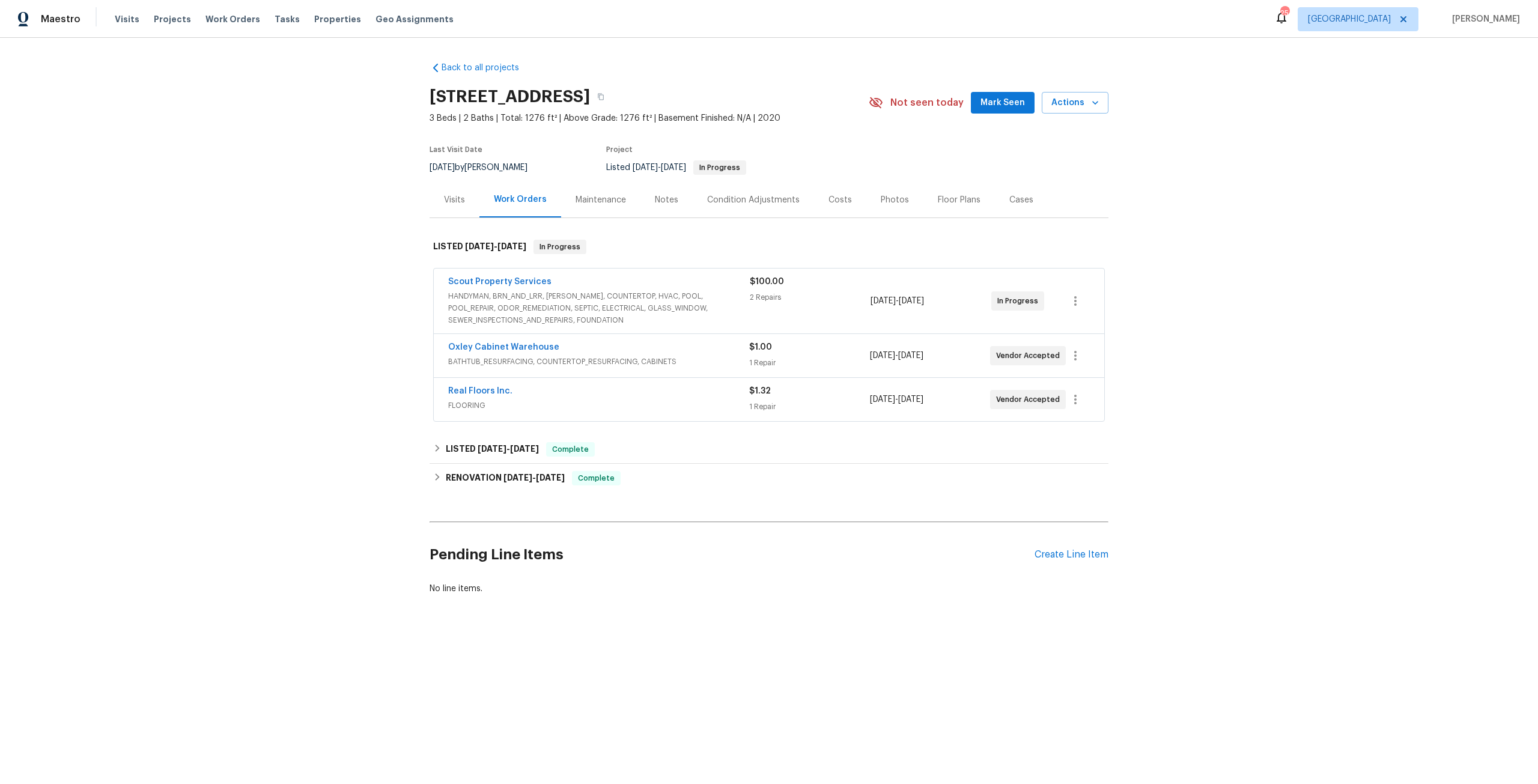
click at [557, 415] on div "Real Floors Inc. FLOORING $1.32 1 Repair 8/26/2025 - 9/5/2025 Vendor Accepted" at bounding box center [769, 399] width 670 height 43
click at [498, 399] on span "FLOORING" at bounding box center [599, 405] width 301 height 12
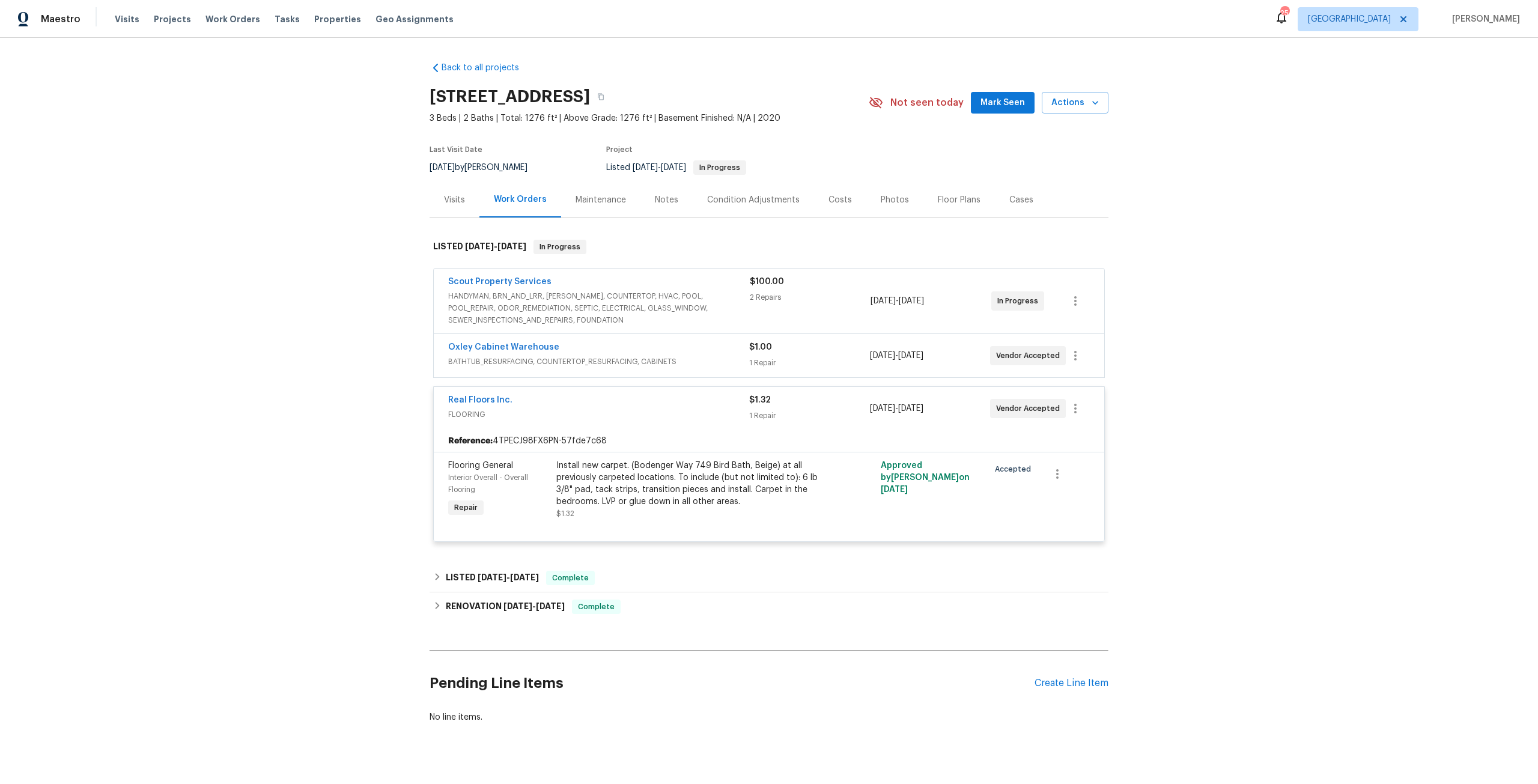
click at [534, 353] on div "Oxley Cabinet Warehouse" at bounding box center [599, 348] width 301 height 14
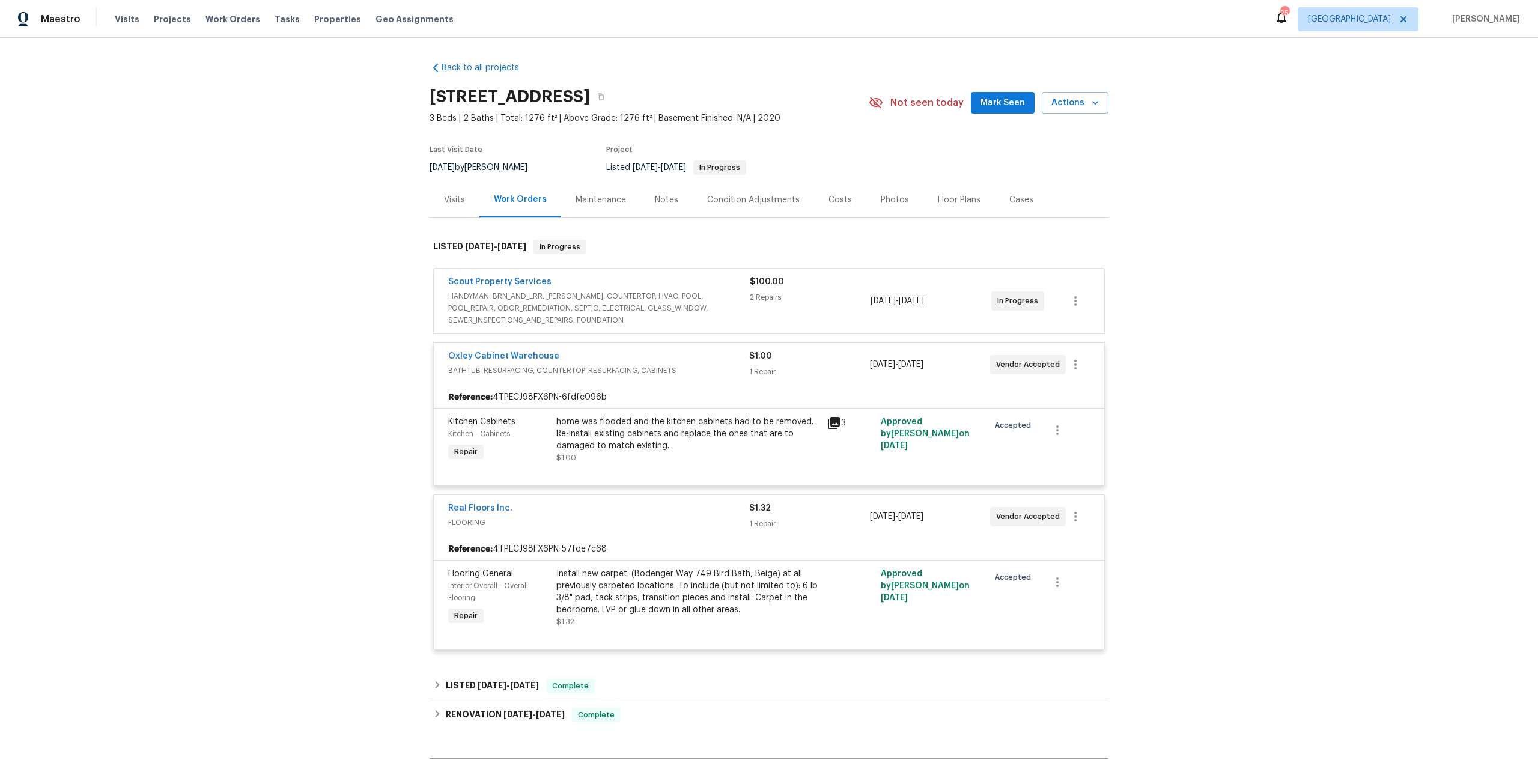
click at [536, 277] on span "Scout Property Services" at bounding box center [500, 282] width 103 height 12
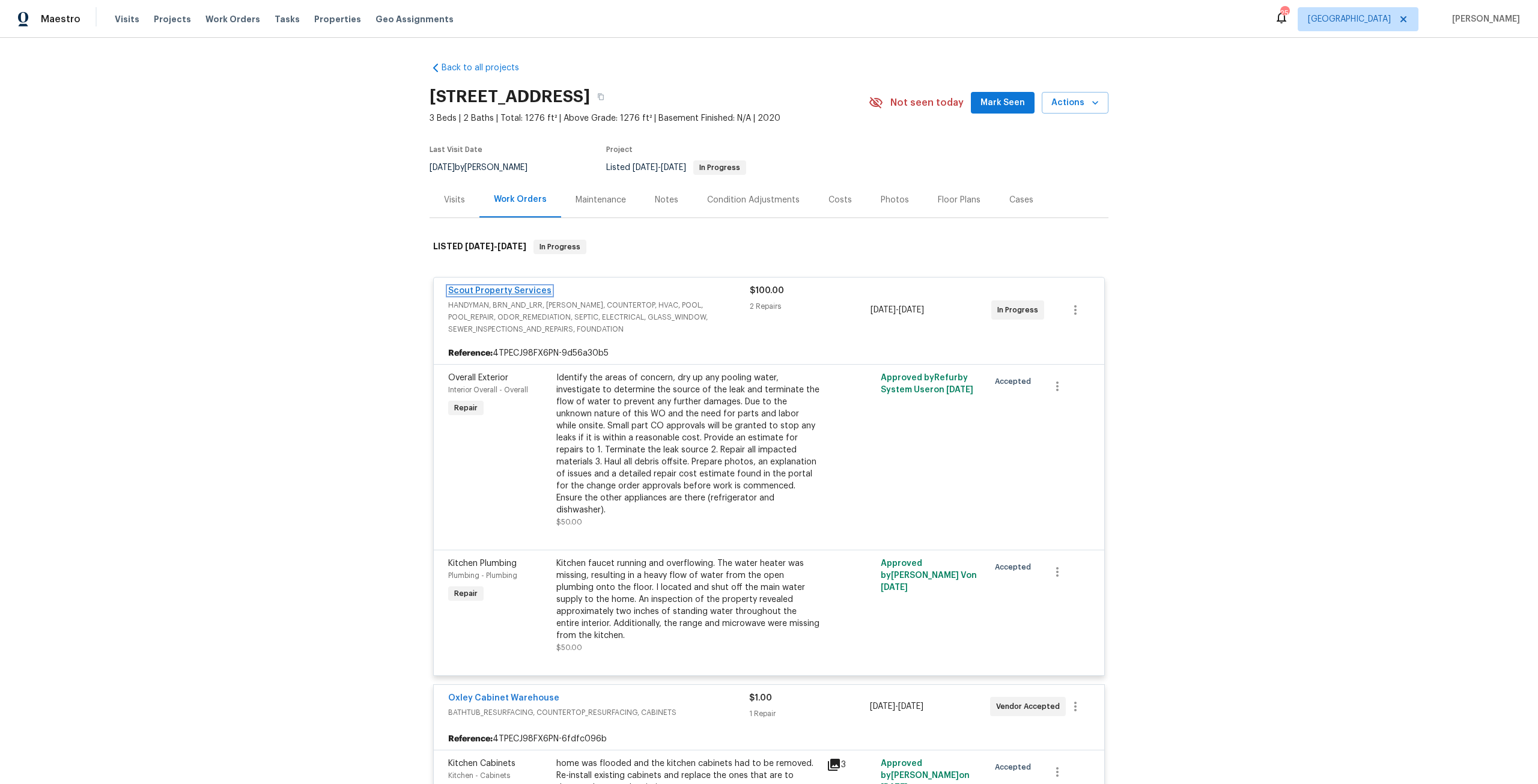
click at [512, 291] on link "Scout Property Services" at bounding box center [500, 291] width 103 height 8
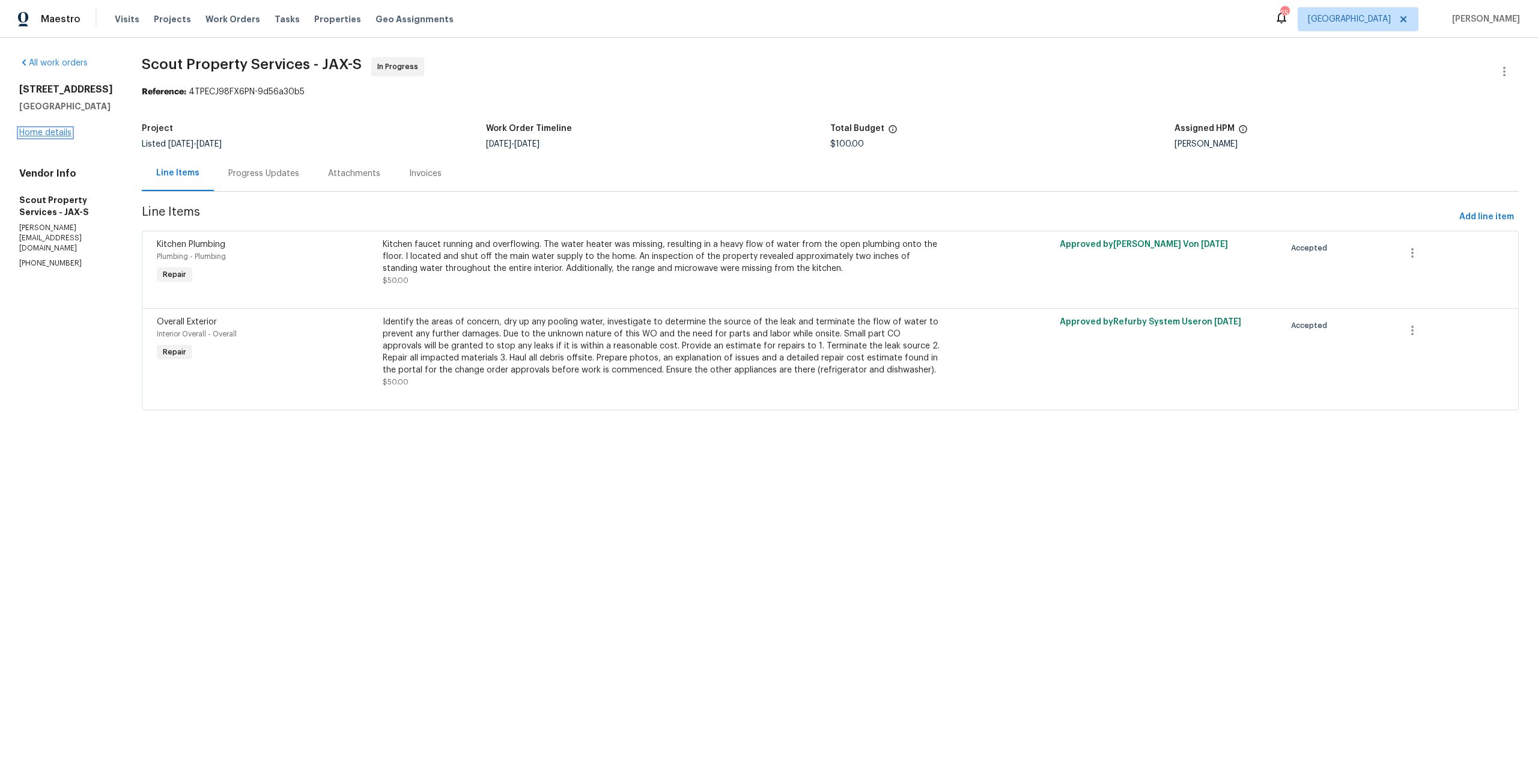
click at [32, 137] on link "Home details" at bounding box center [45, 133] width 52 height 8
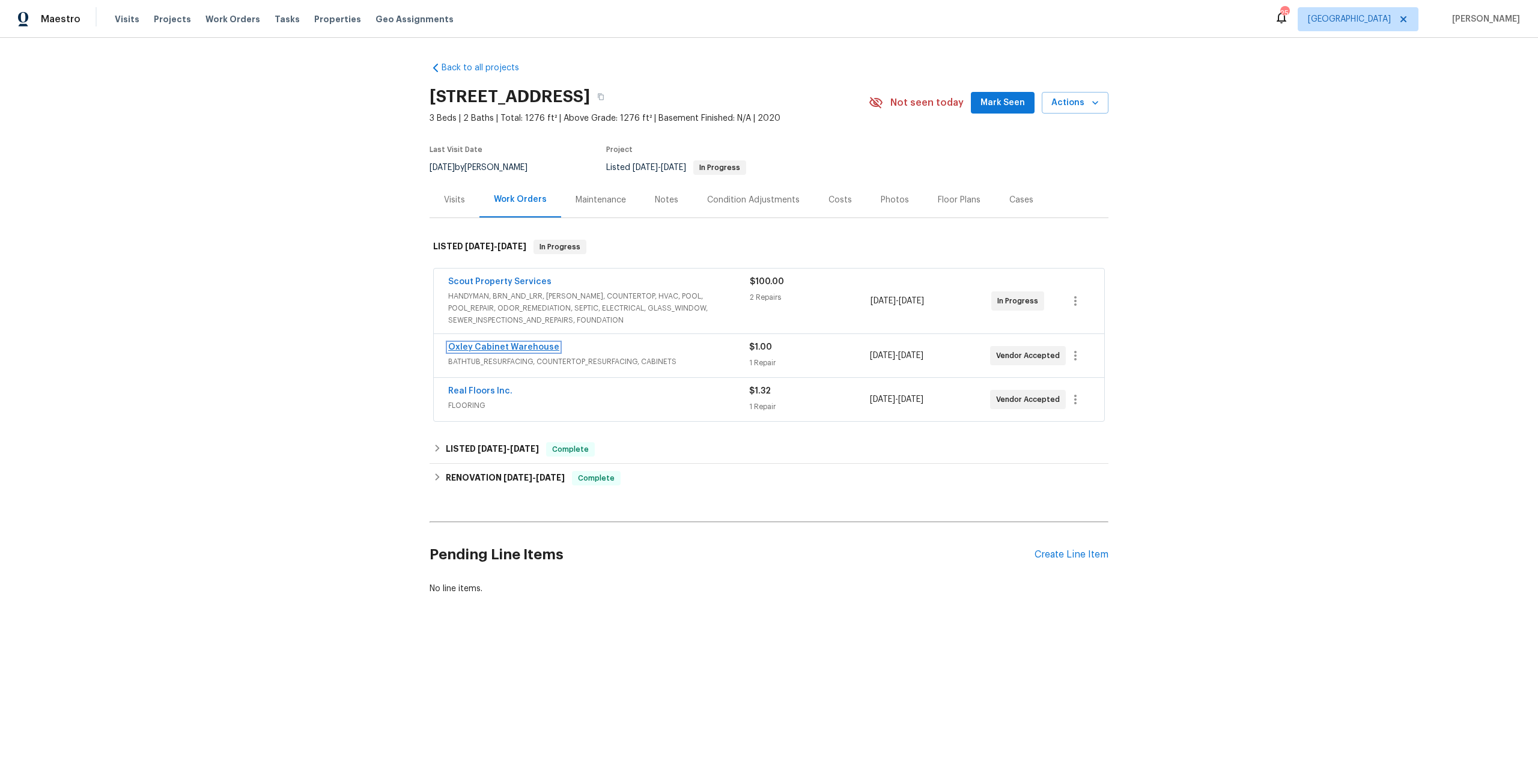
click at [530, 348] on link "Oxley Cabinet Warehouse" at bounding box center [504, 347] width 111 height 8
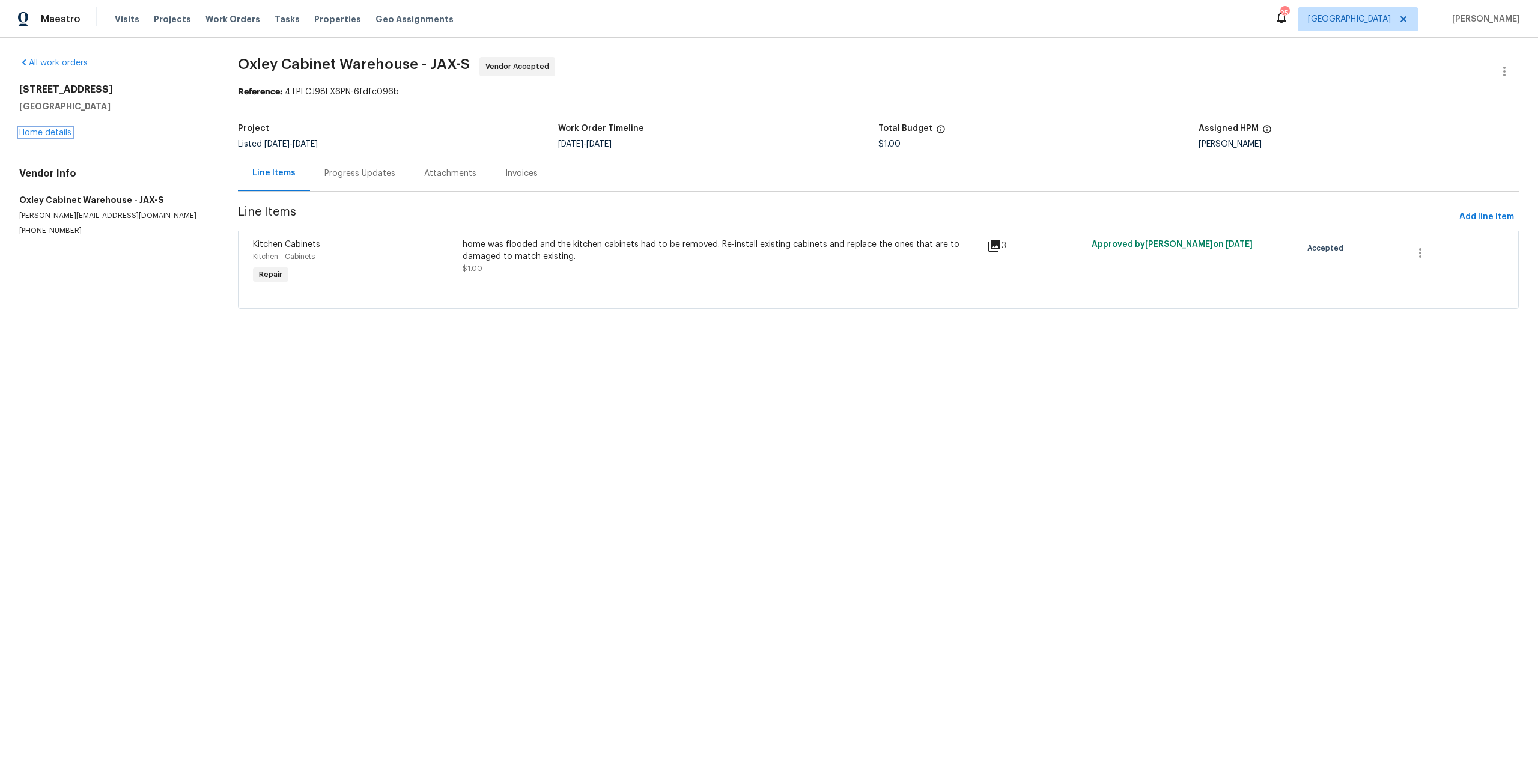
click at [61, 133] on link "Home details" at bounding box center [45, 133] width 52 height 8
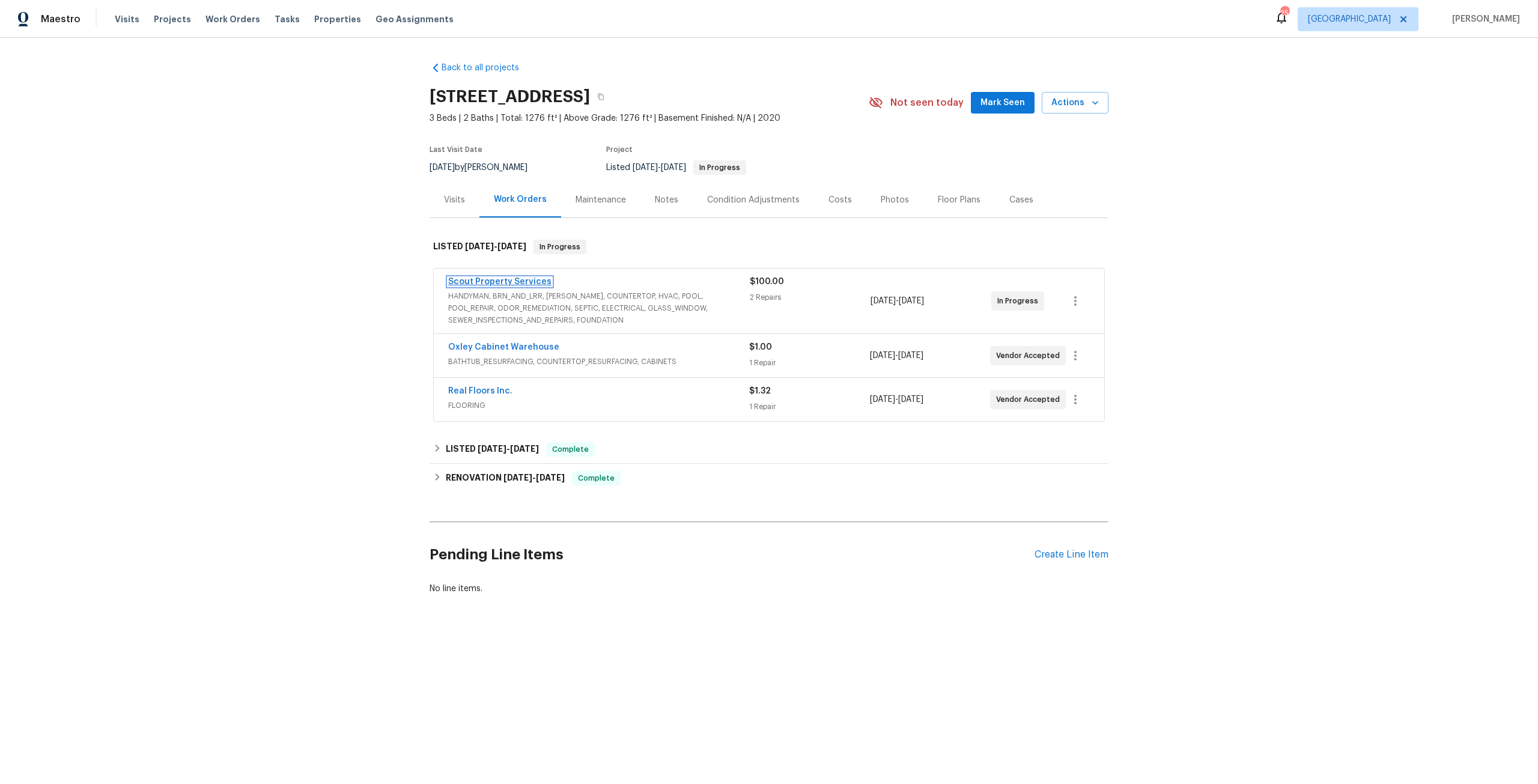
click at [522, 280] on link "Scout Property Services" at bounding box center [500, 282] width 103 height 8
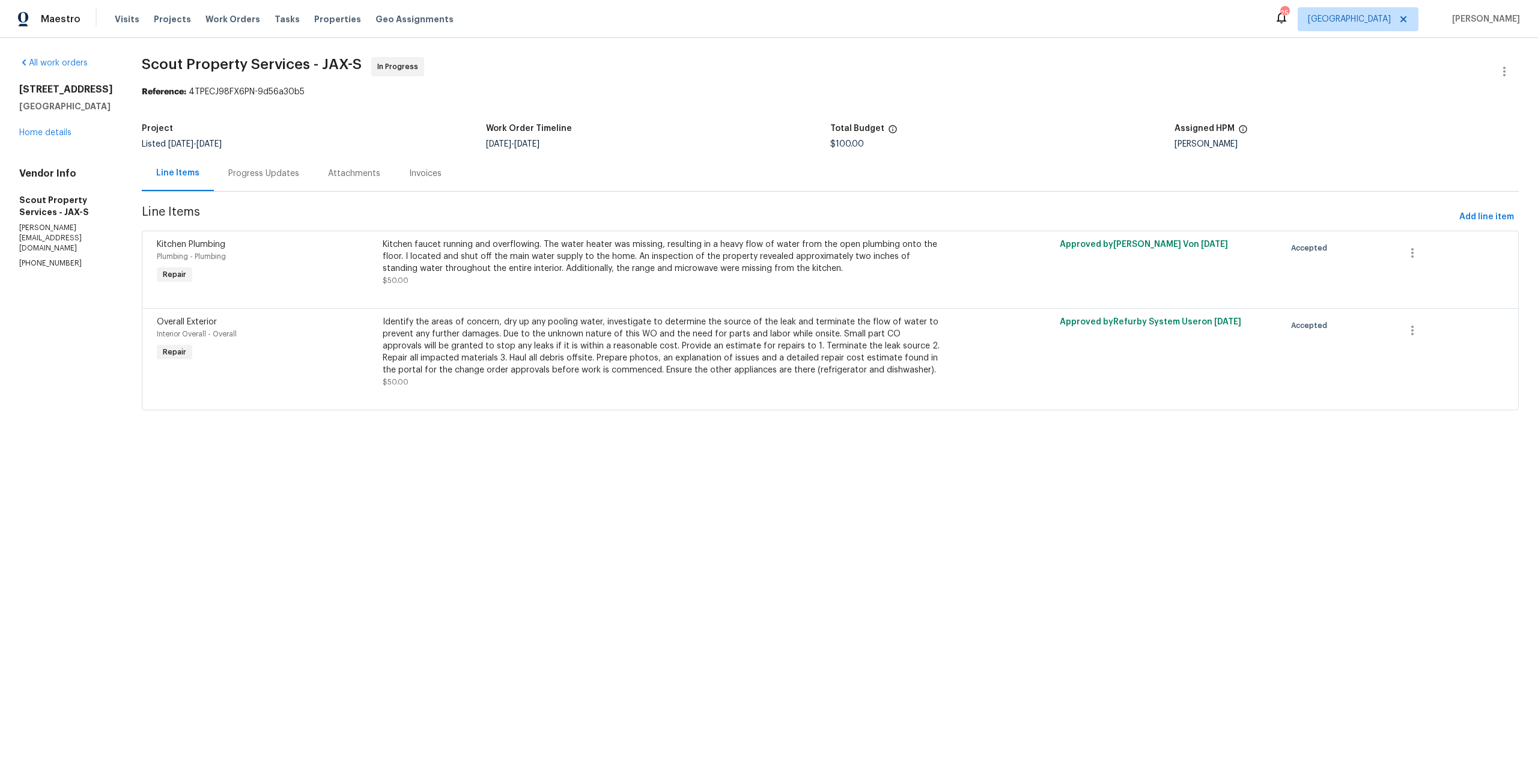
click at [243, 168] on div "Progress Updates" at bounding box center [263, 174] width 71 height 12
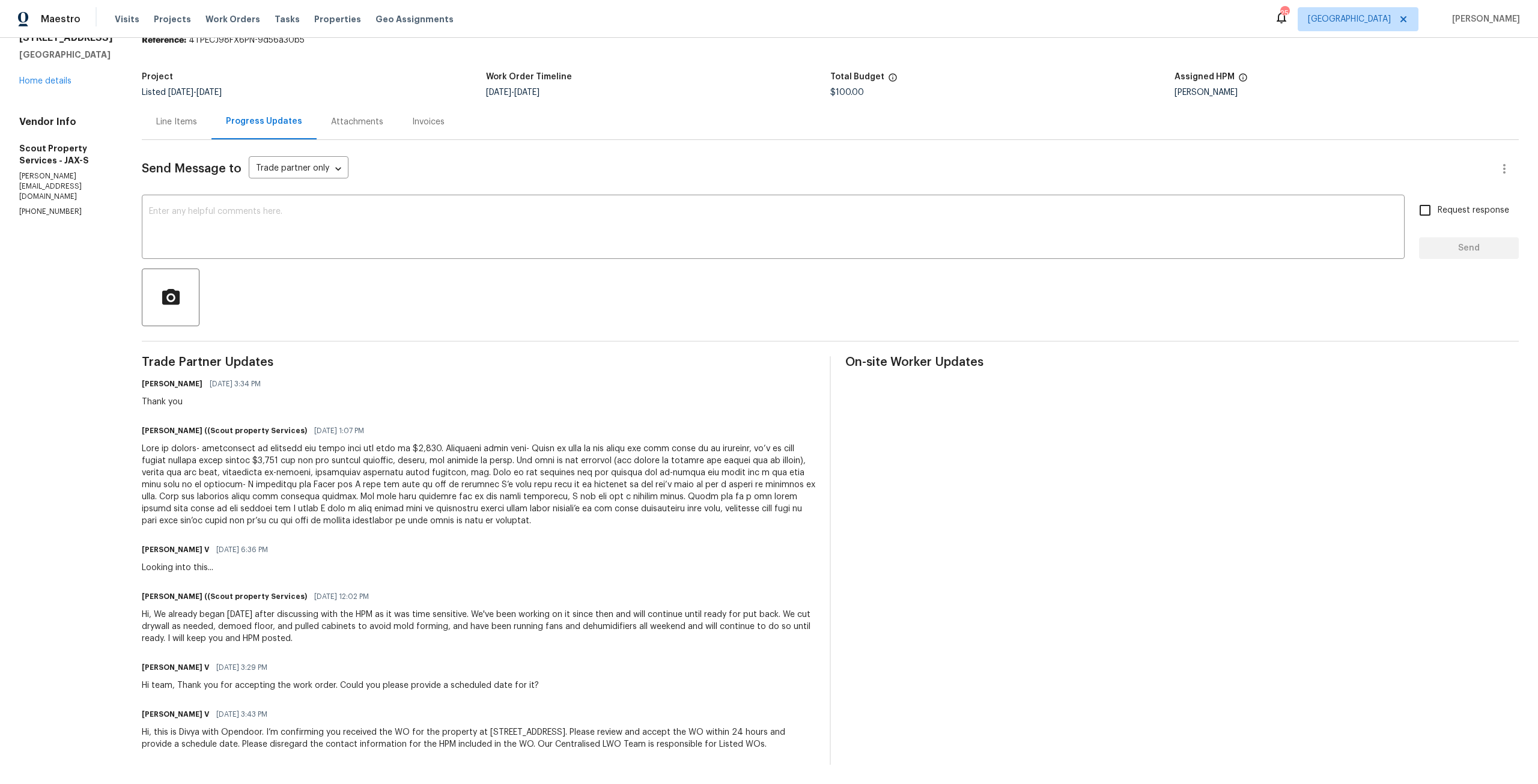
scroll to position [60, 0]
click at [51, 86] on link "Home details" at bounding box center [45, 81] width 52 height 8
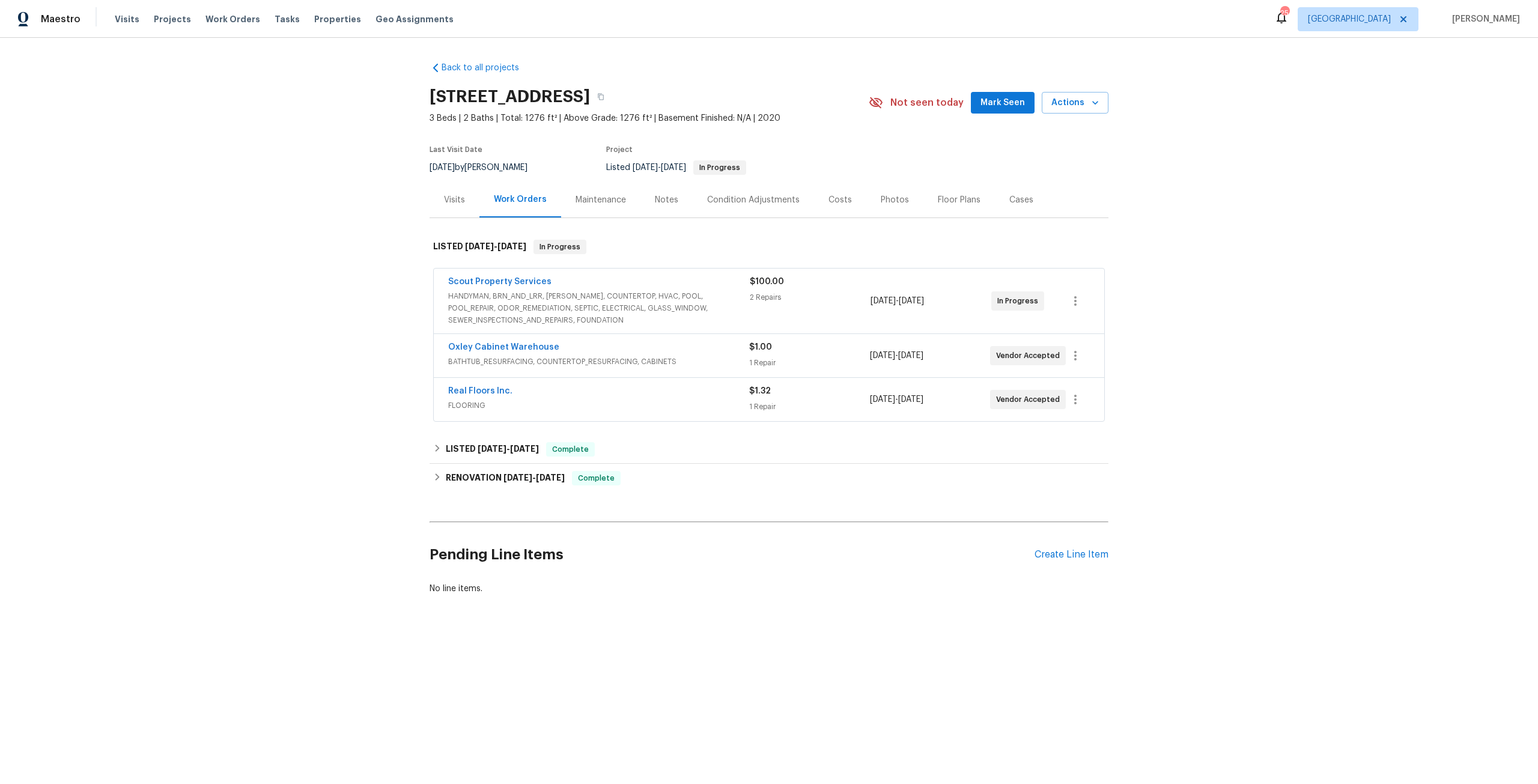
click at [517, 269] on div "Scout Property Services HANDYMAN, BRN_AND_LRR, WELLS, COUNTERTOP, HVAC, POOL, P…" at bounding box center [769, 301] width 670 height 65
click at [507, 284] on link "Scout Property Services" at bounding box center [500, 282] width 103 height 8
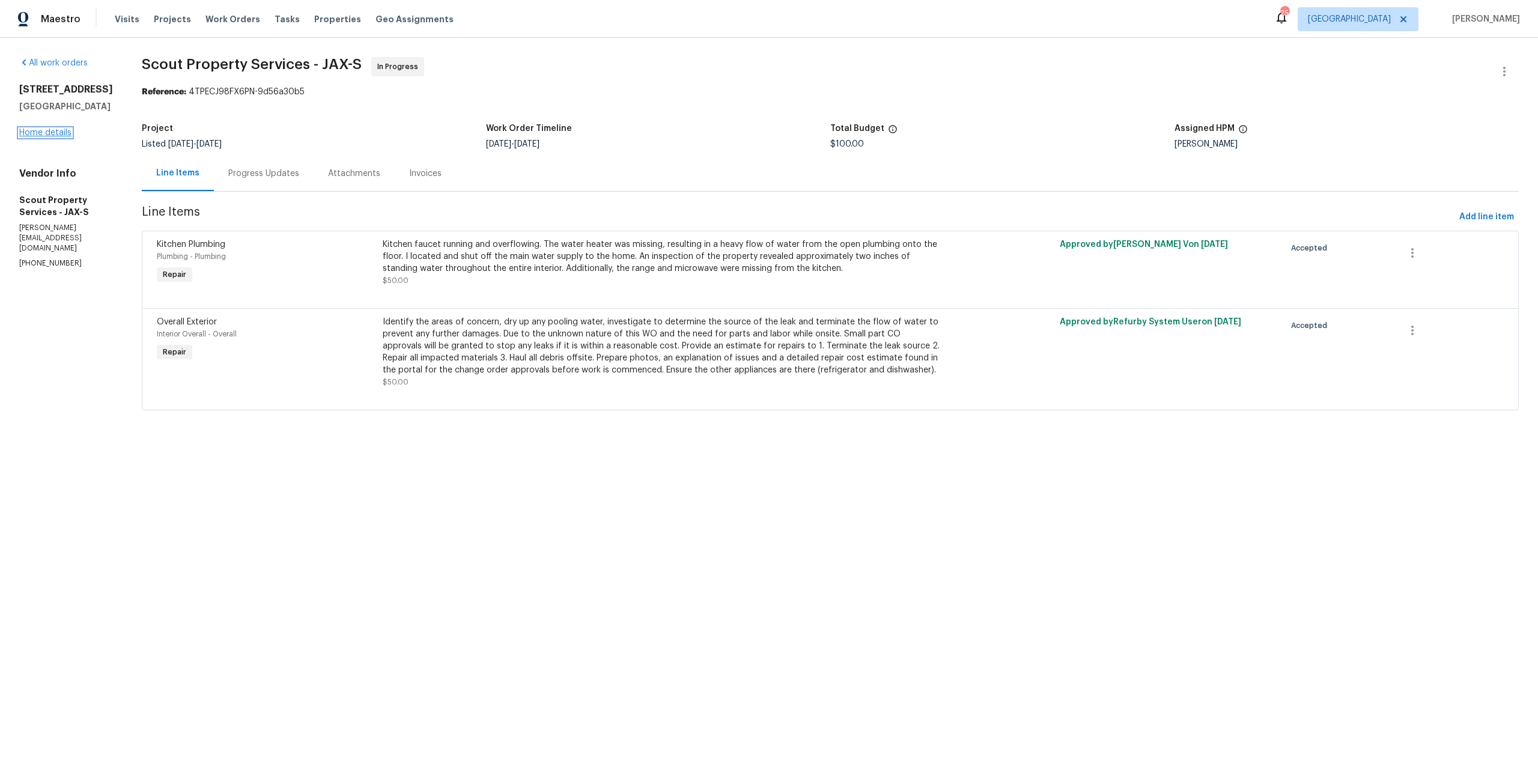
click at [55, 137] on link "Home details" at bounding box center [45, 133] width 52 height 8
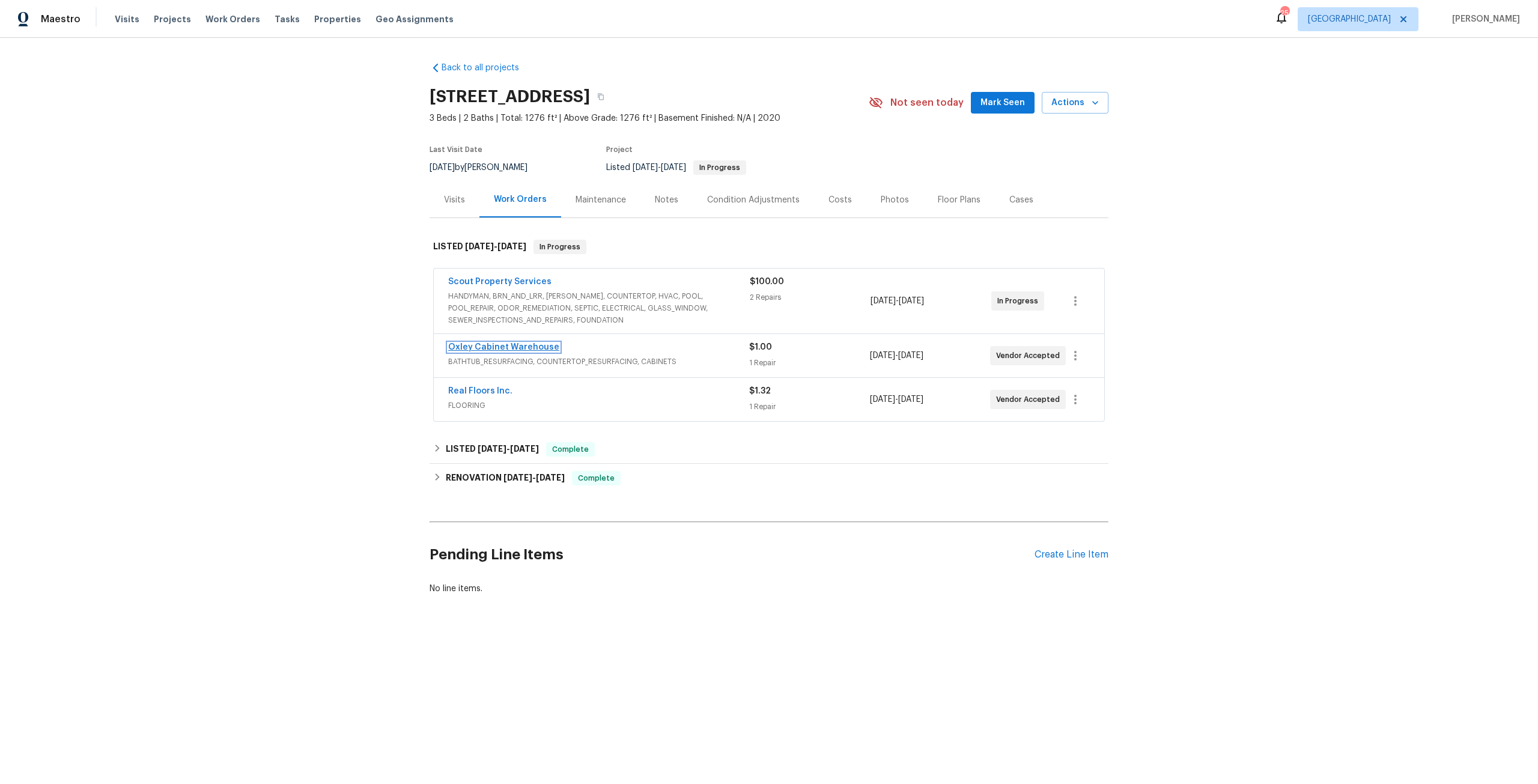
click at [531, 348] on link "Oxley Cabinet Warehouse" at bounding box center [504, 347] width 111 height 8
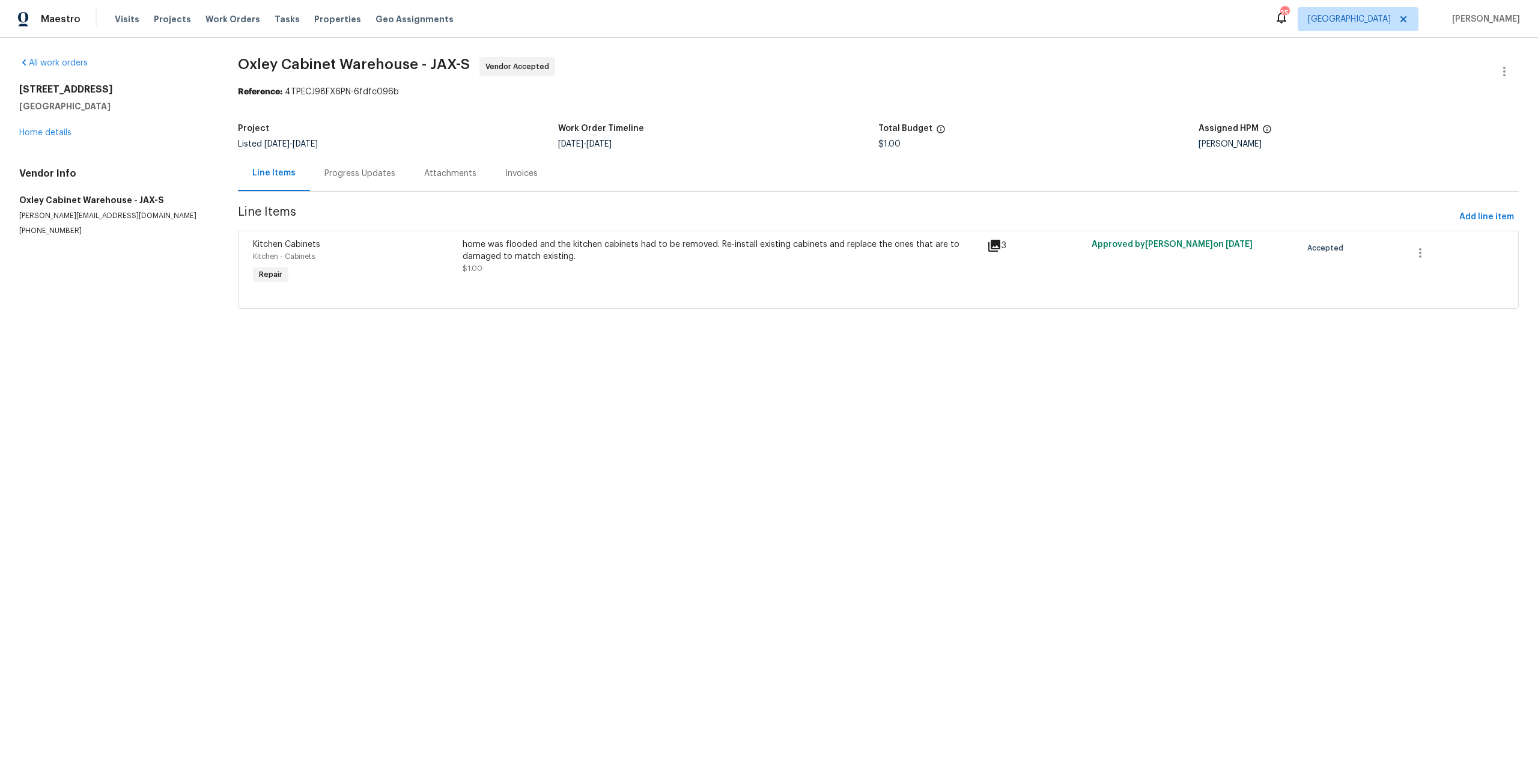
click at [375, 170] on div "Progress Updates" at bounding box center [359, 174] width 71 height 12
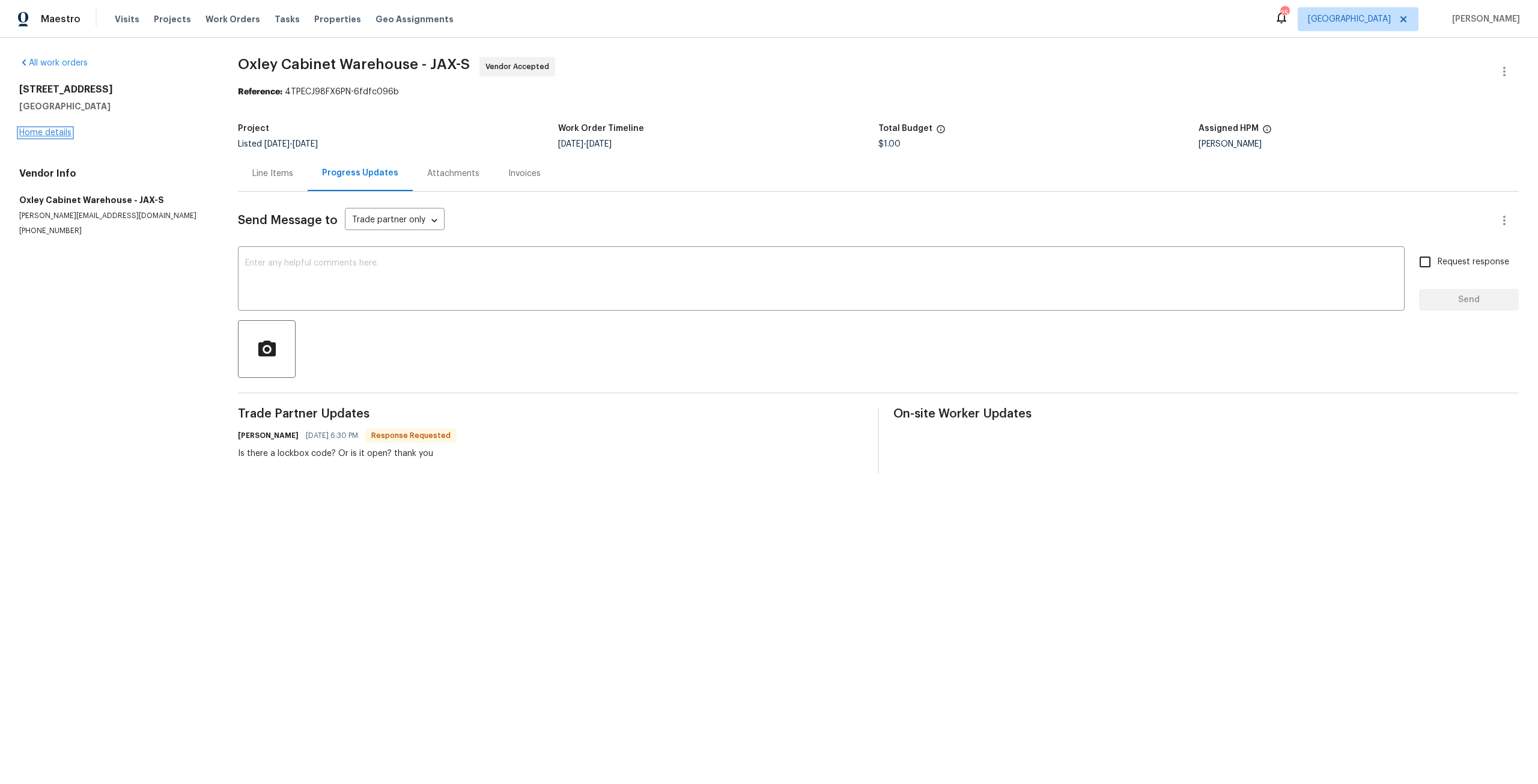
click at [37, 136] on link "Home details" at bounding box center [45, 133] width 52 height 8
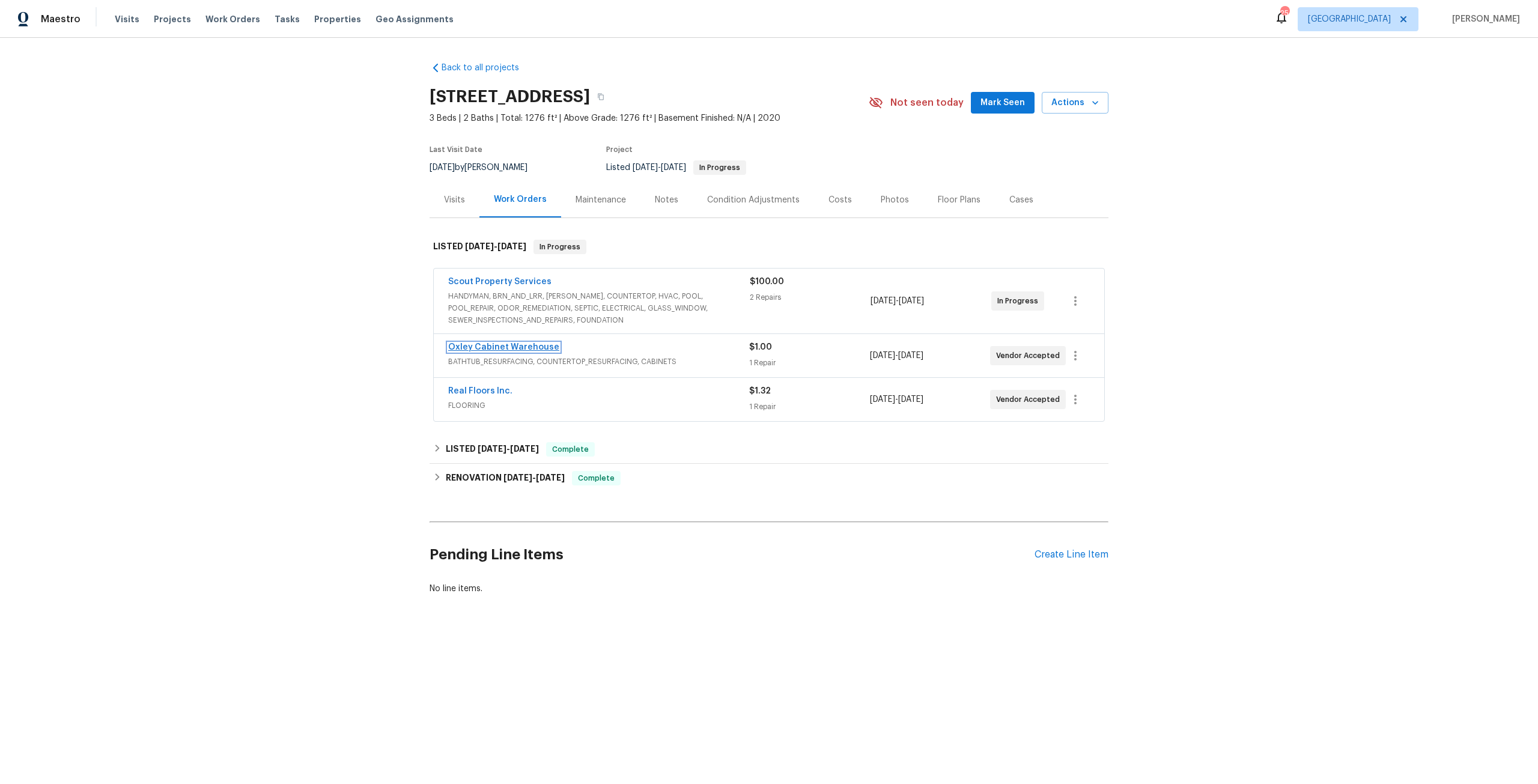
click at [522, 348] on link "Oxley Cabinet Warehouse" at bounding box center [504, 347] width 111 height 8
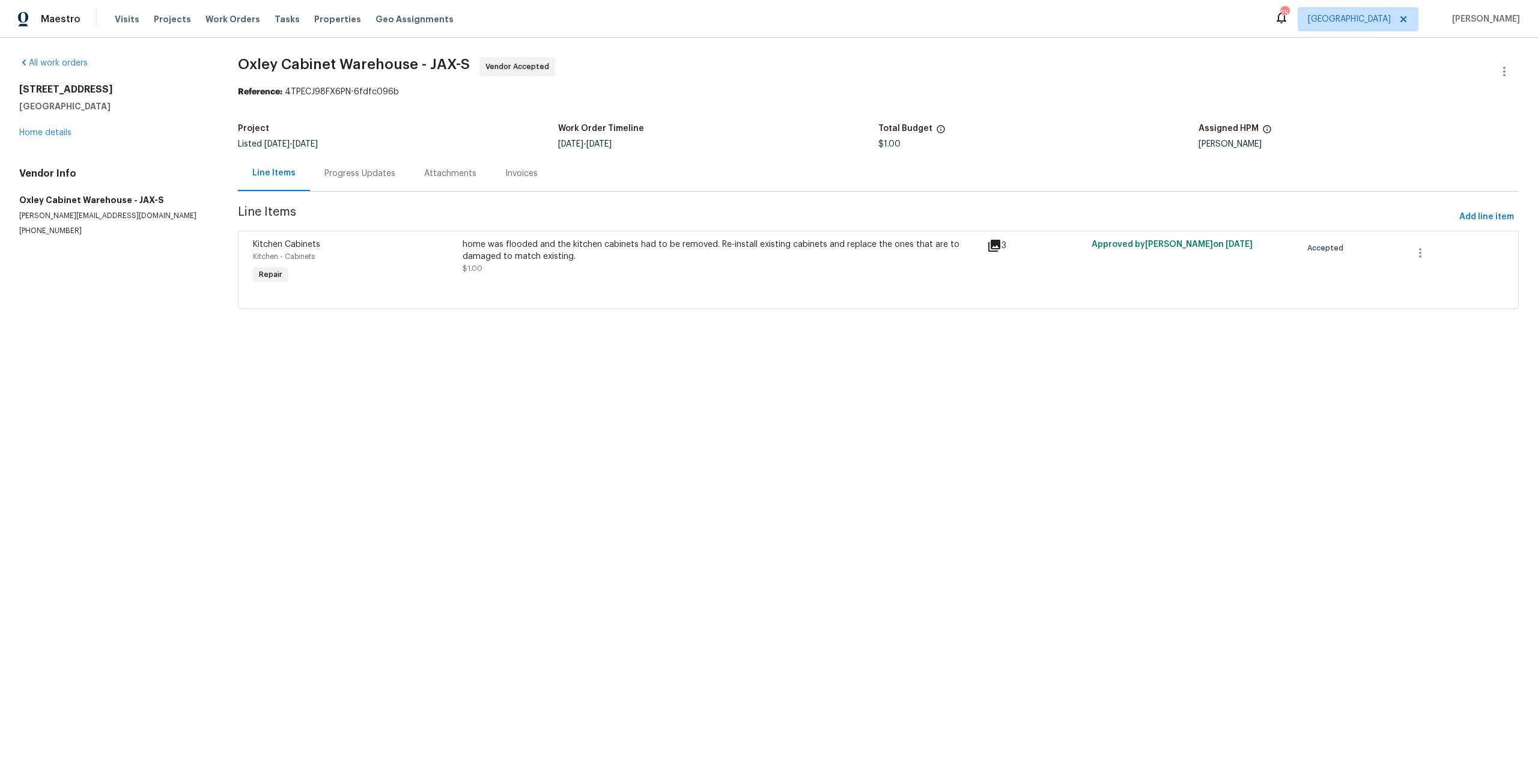
click at [367, 179] on div "Progress Updates" at bounding box center [359, 174] width 71 height 12
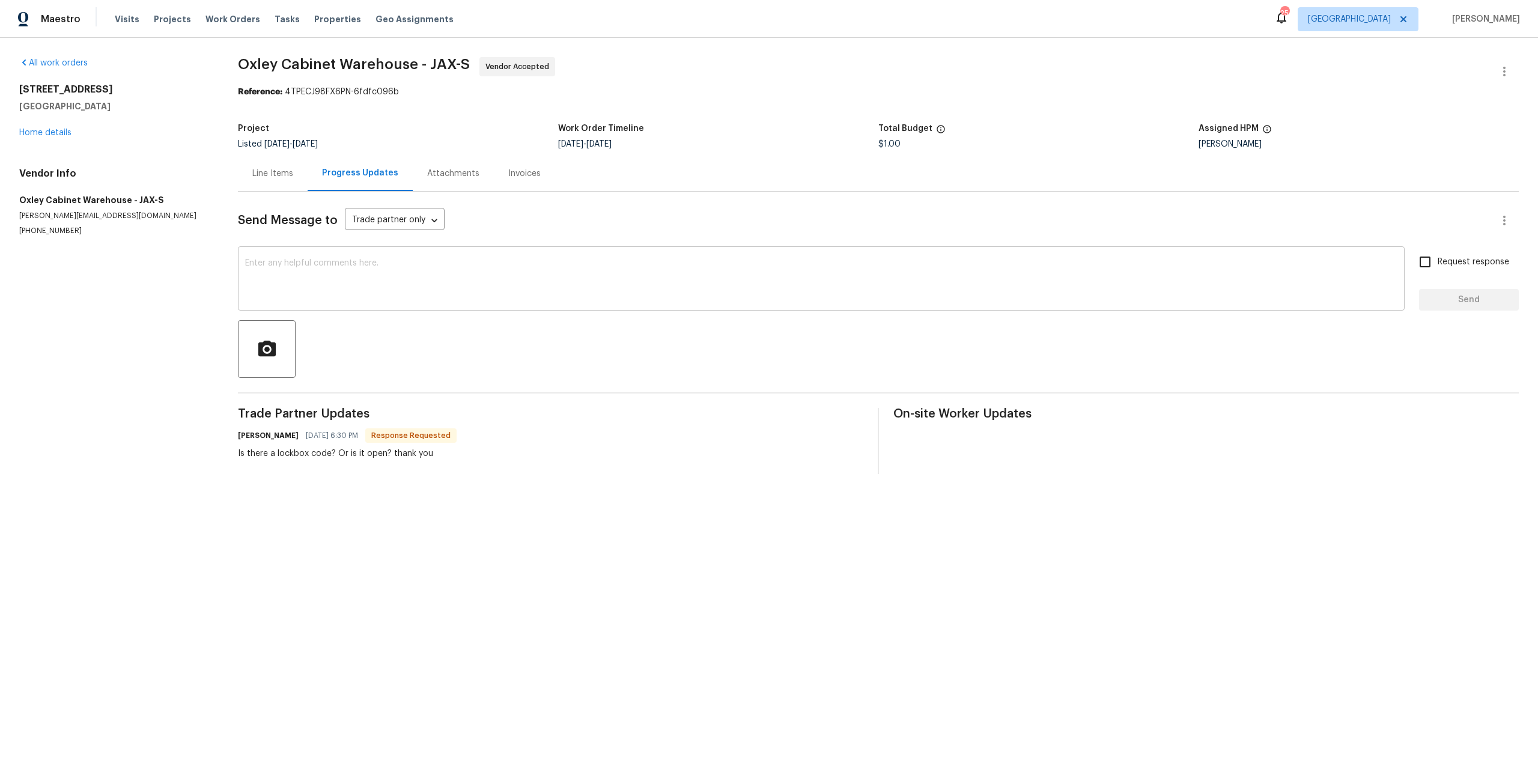
click at [462, 297] on textarea at bounding box center [821, 279] width 1152 height 42
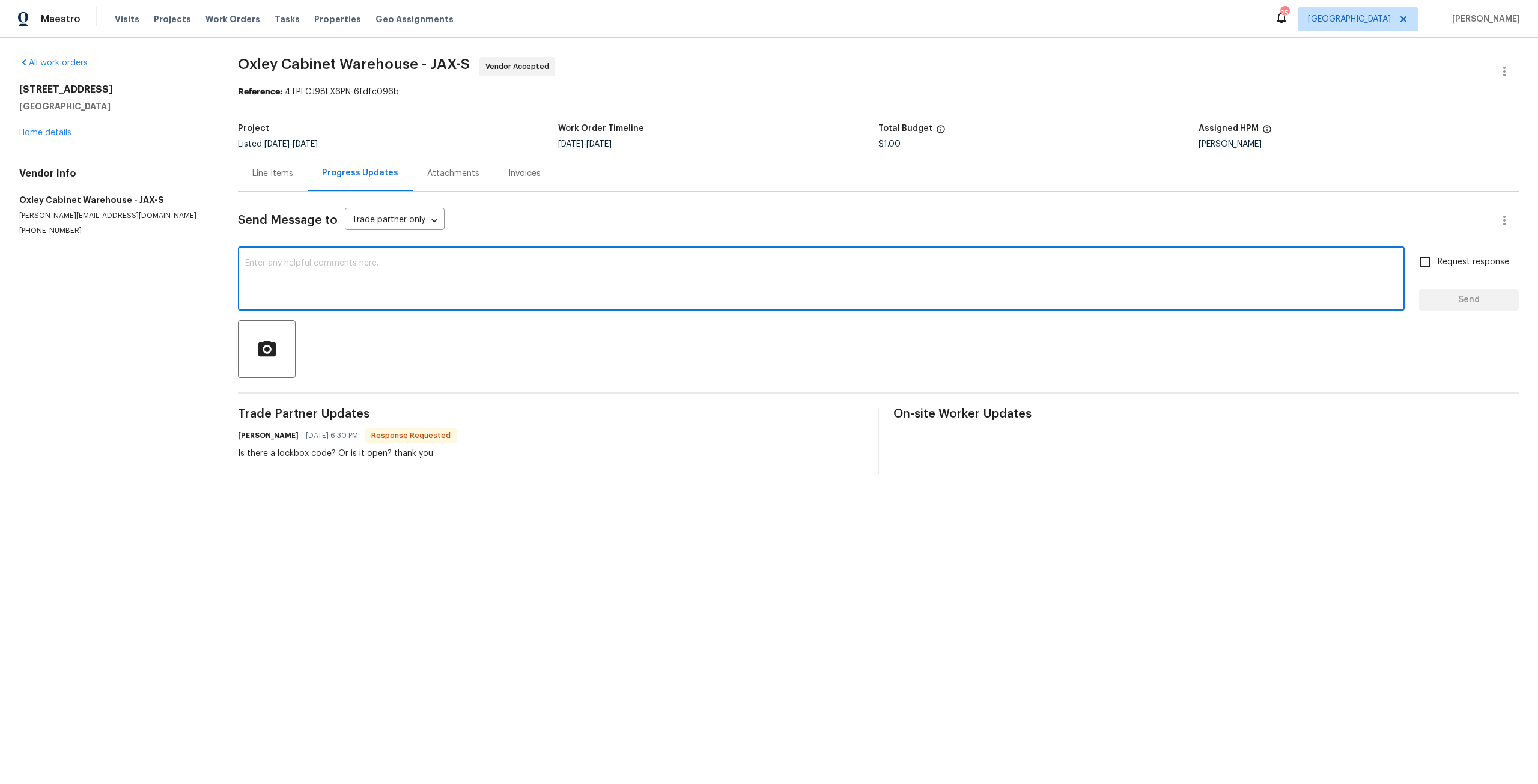
click at [55, 124] on div "5301 Oak Trail Ln Jacksonville, FL 32209 Home details" at bounding box center [114, 111] width 190 height 55
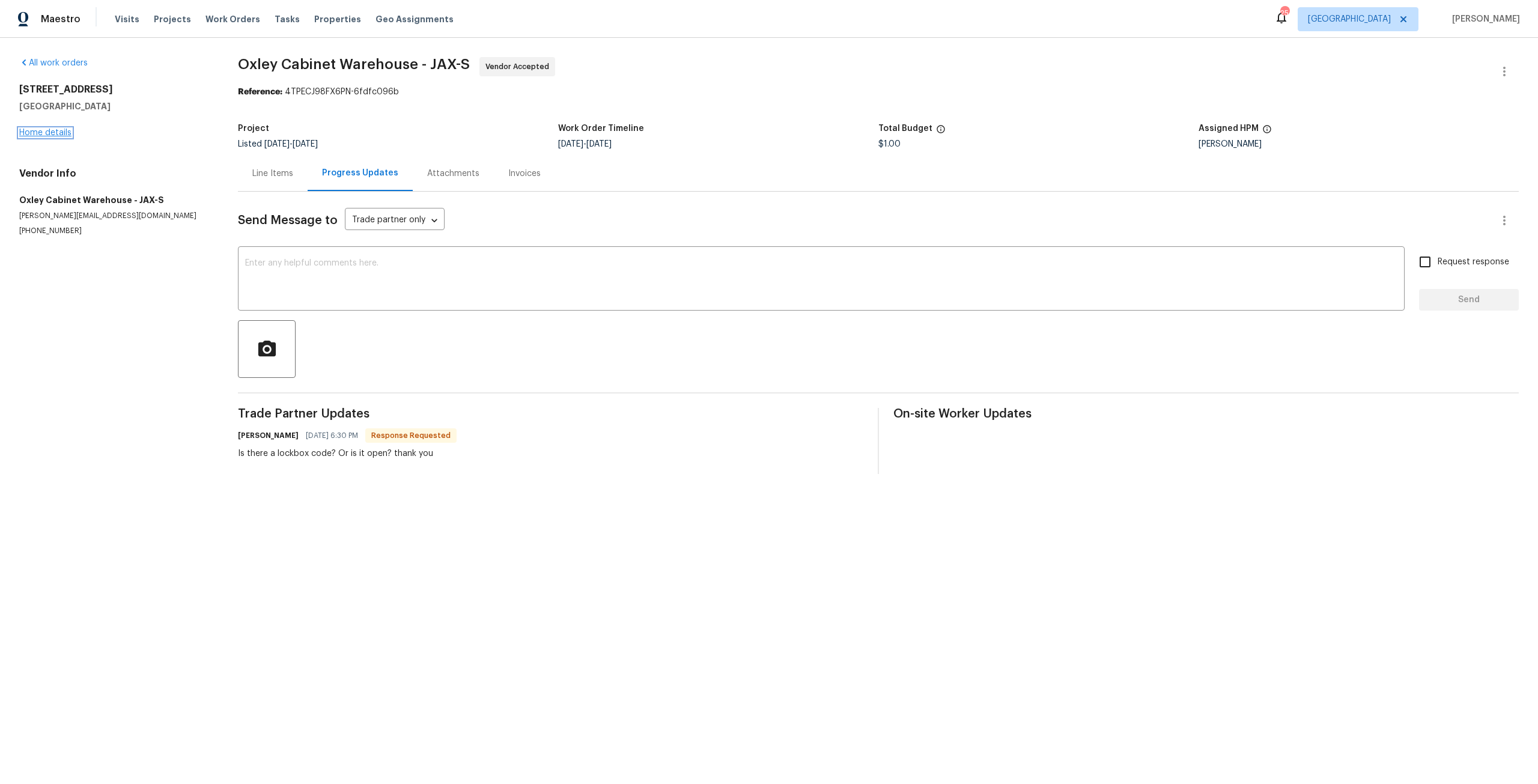
click at [55, 131] on link "Home details" at bounding box center [45, 133] width 52 height 8
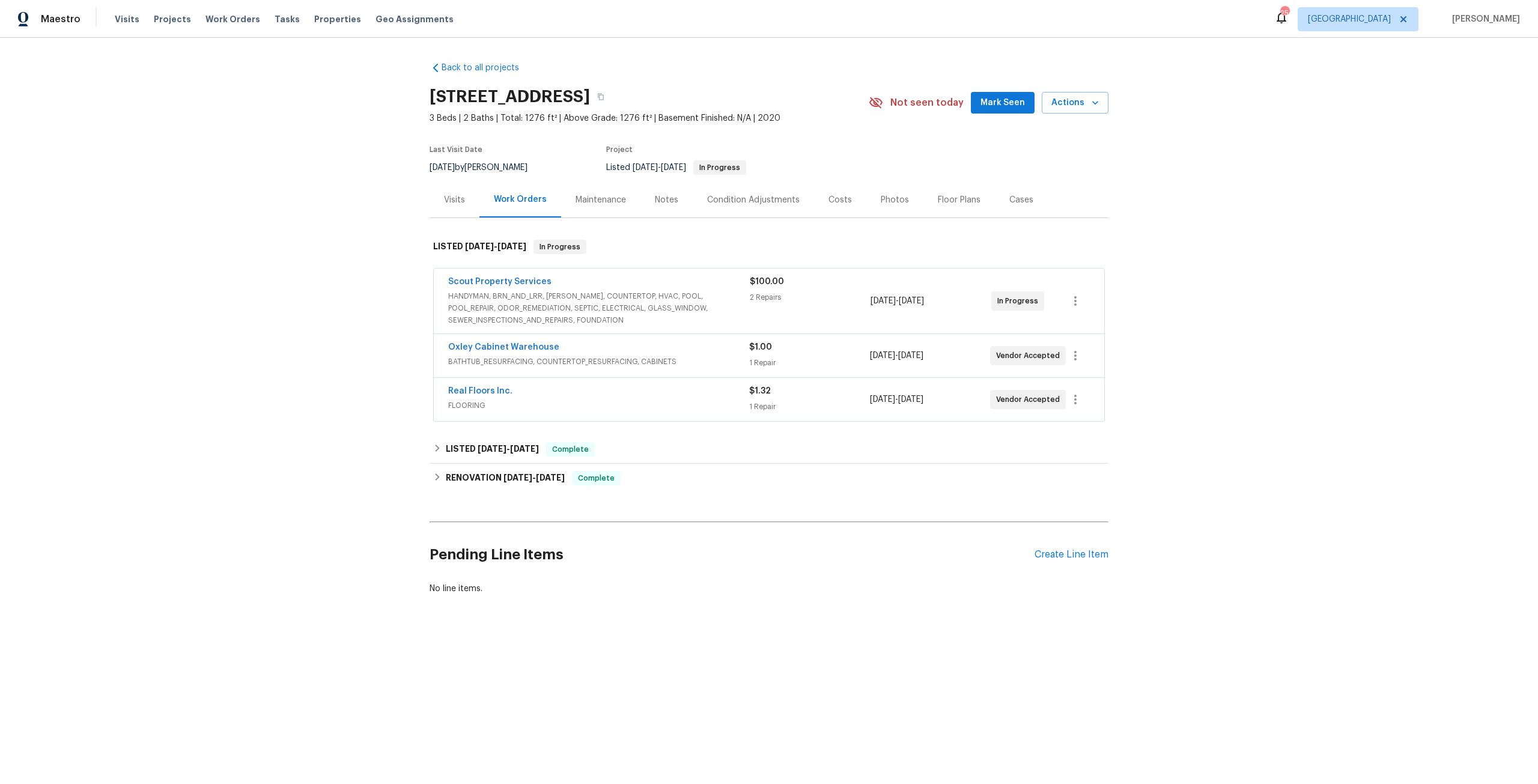
click at [446, 202] on div "Visits" at bounding box center [454, 200] width 21 height 12
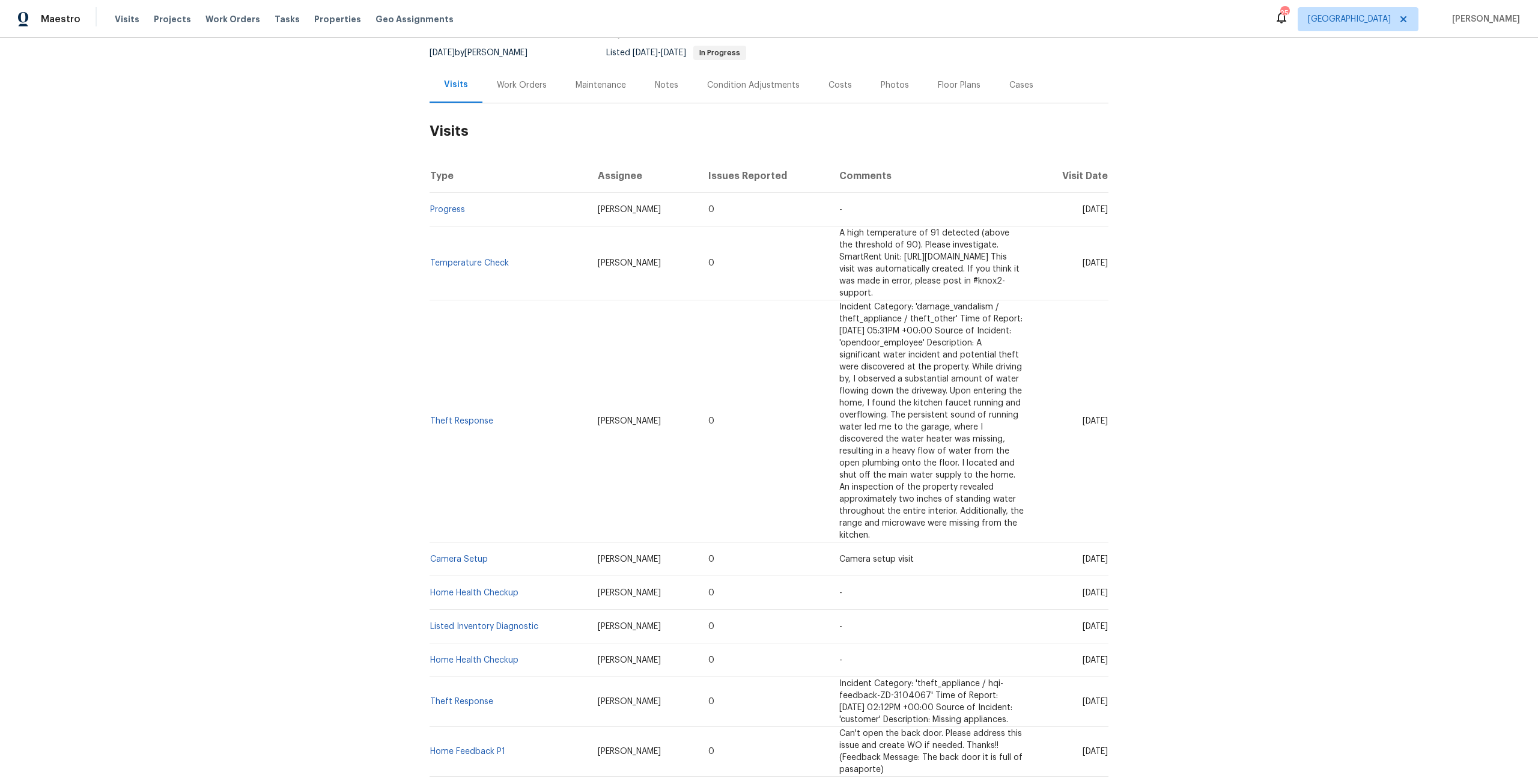
scroll to position [180, 0]
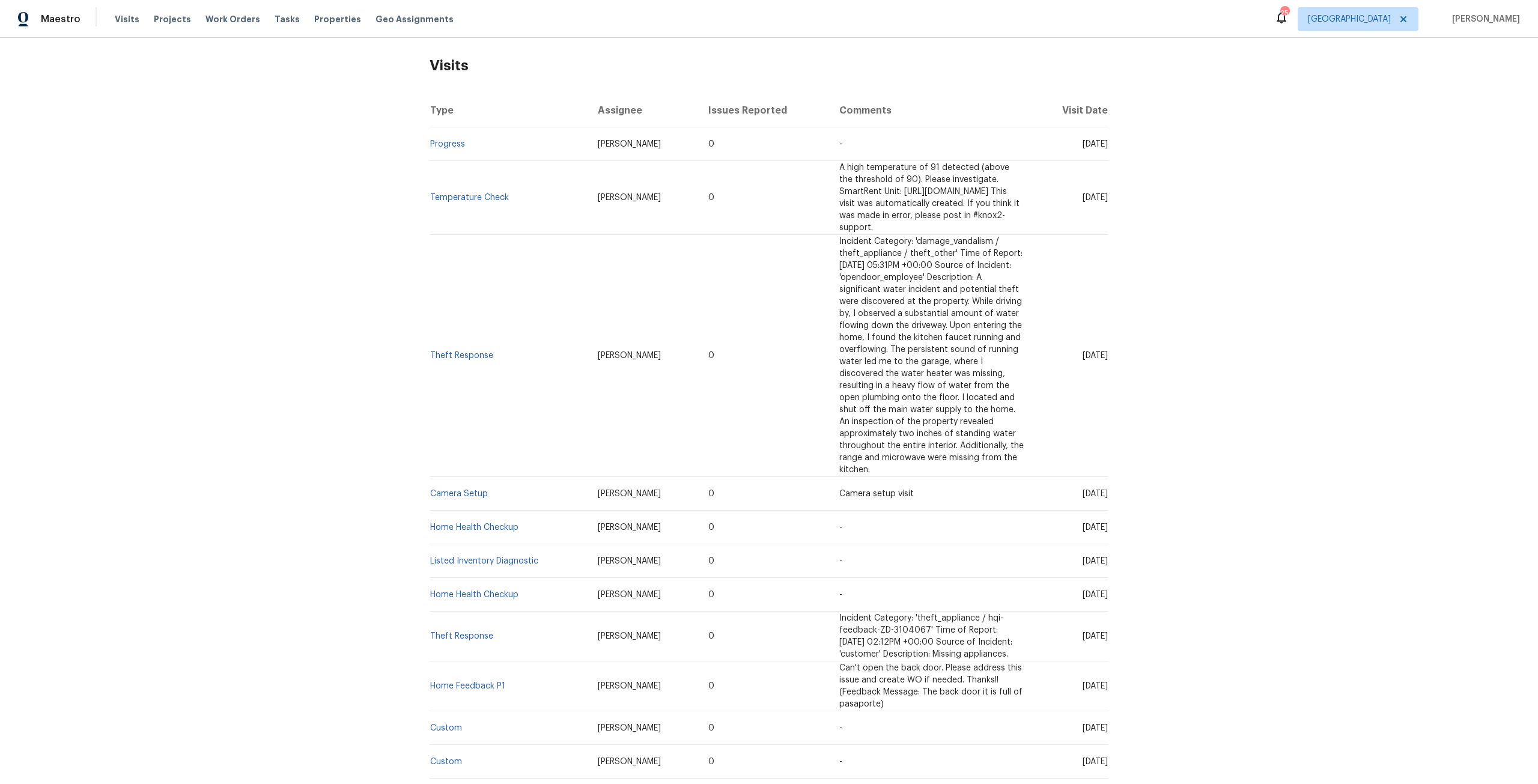
click at [440, 783] on link "Setup" at bounding box center [442, 795] width 24 height 8
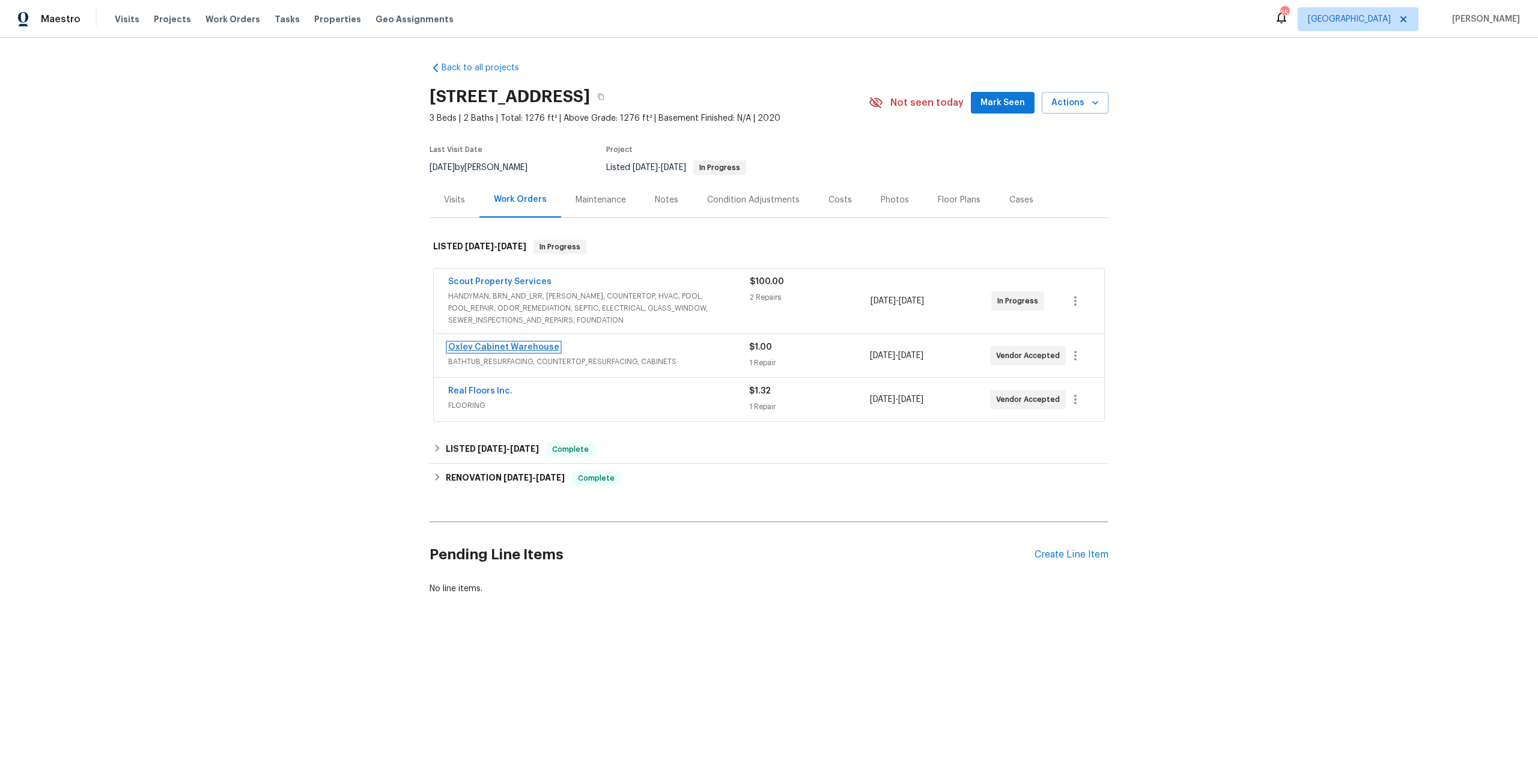
click at [540, 345] on link "Oxley Cabinet Warehouse" at bounding box center [504, 347] width 111 height 8
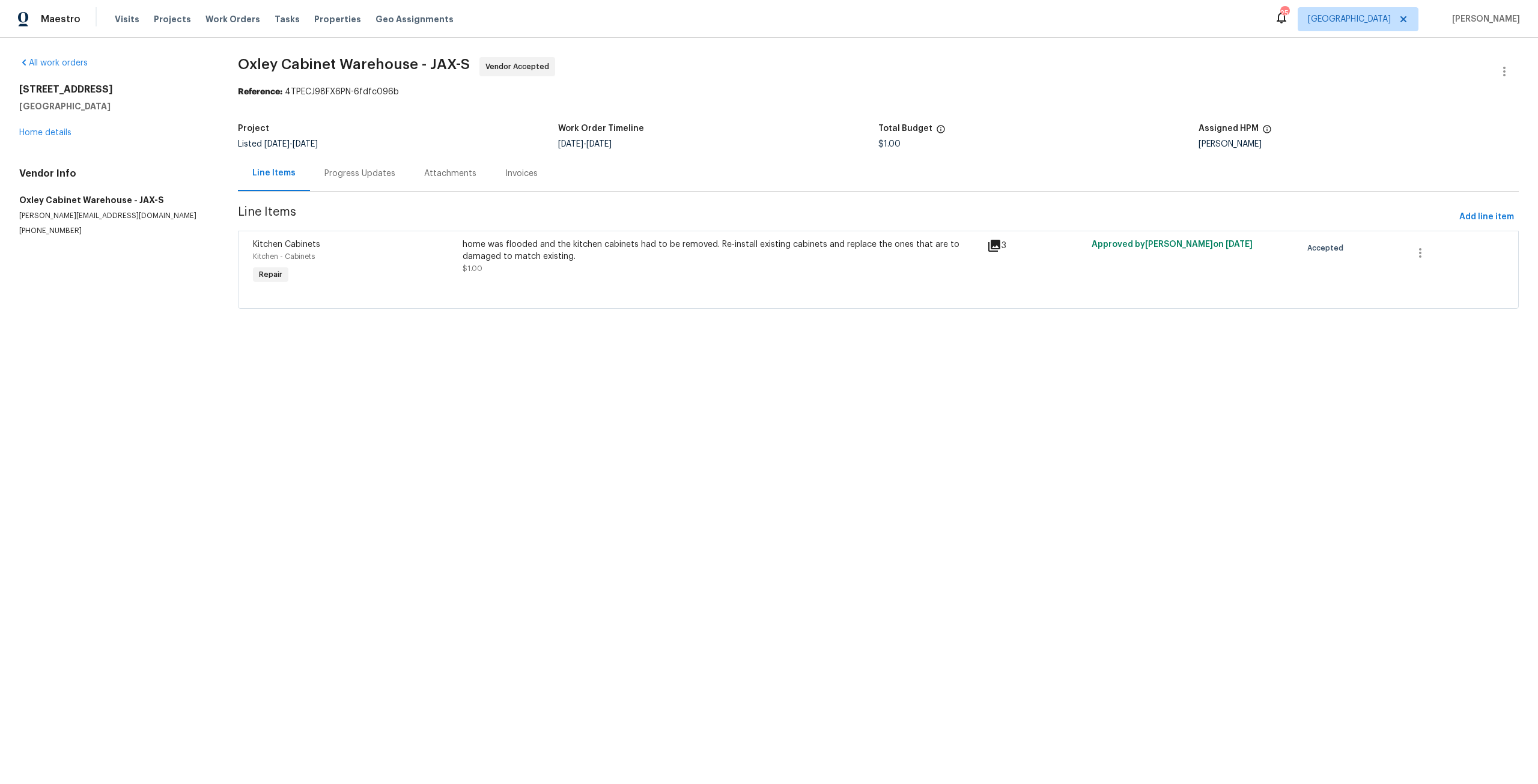
click at [376, 172] on div "Progress Updates" at bounding box center [359, 174] width 71 height 12
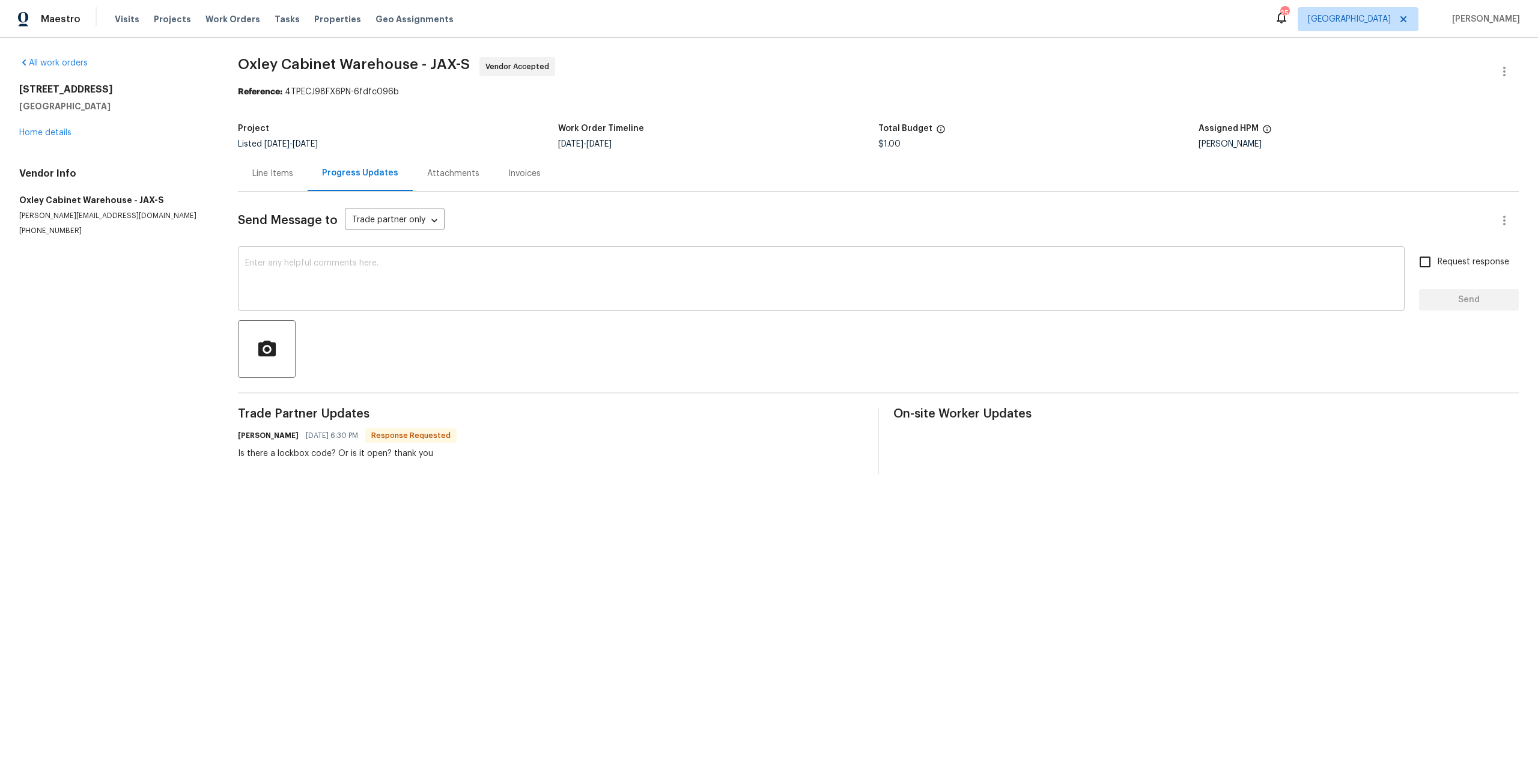
click at [393, 288] on textarea at bounding box center [821, 279] width 1152 height 42
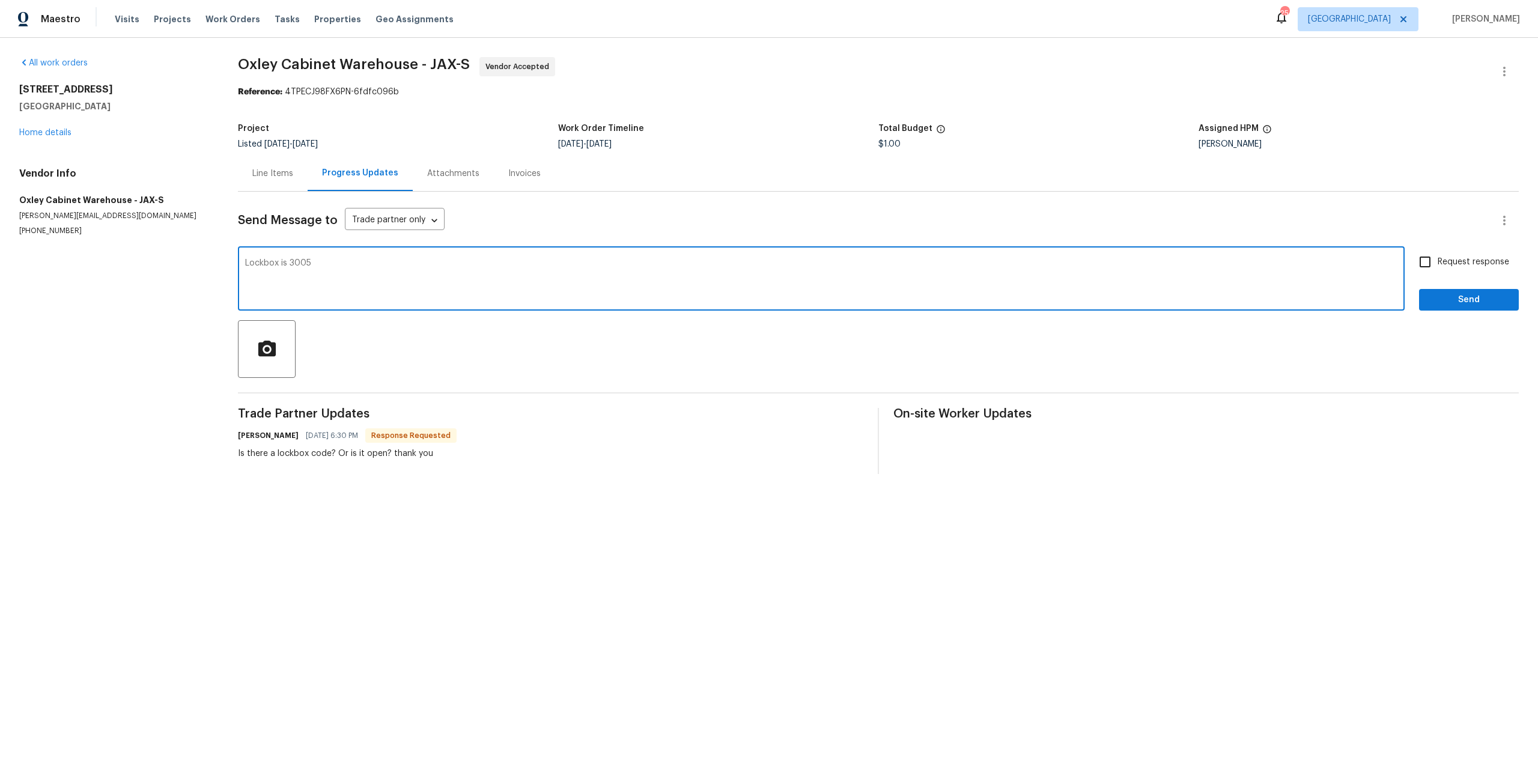
type textarea "Lockbox is 3005"
click at [1422, 260] on input "Request response" at bounding box center [1425, 262] width 25 height 25
checkbox input "true"
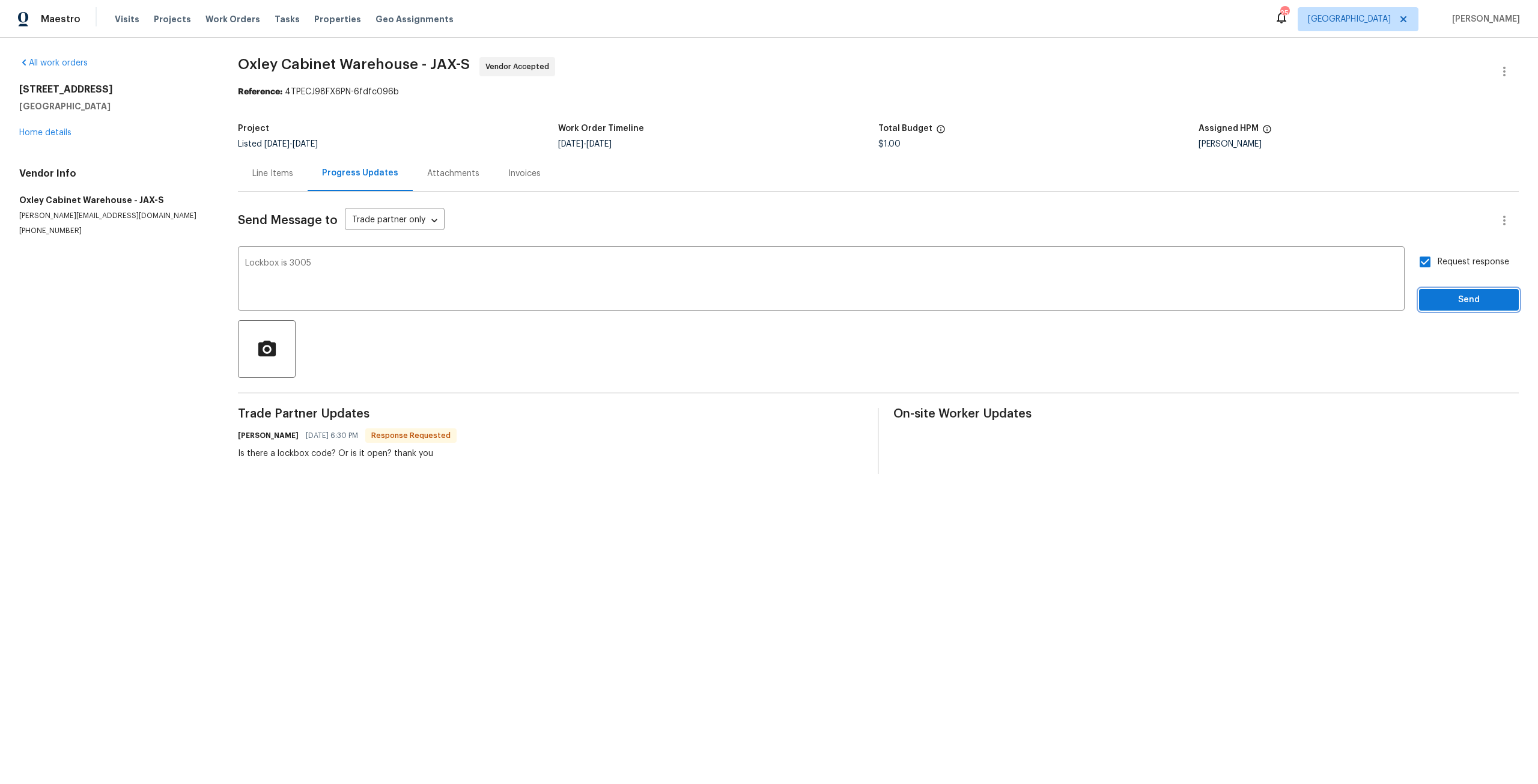
click at [1461, 294] on span "Send" at bounding box center [1468, 300] width 81 height 15
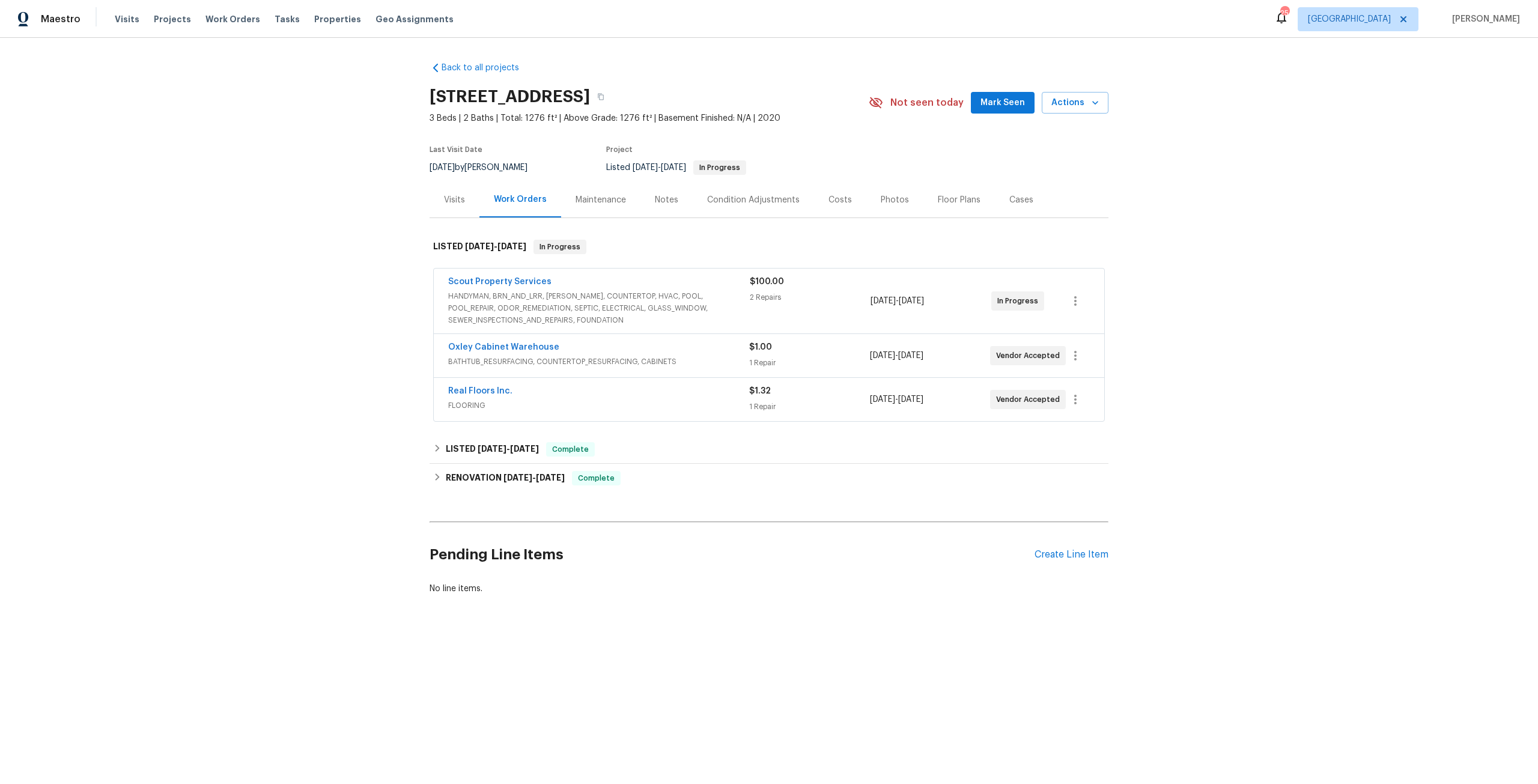
click at [663, 200] on div "Notes" at bounding box center [666, 200] width 23 height 12
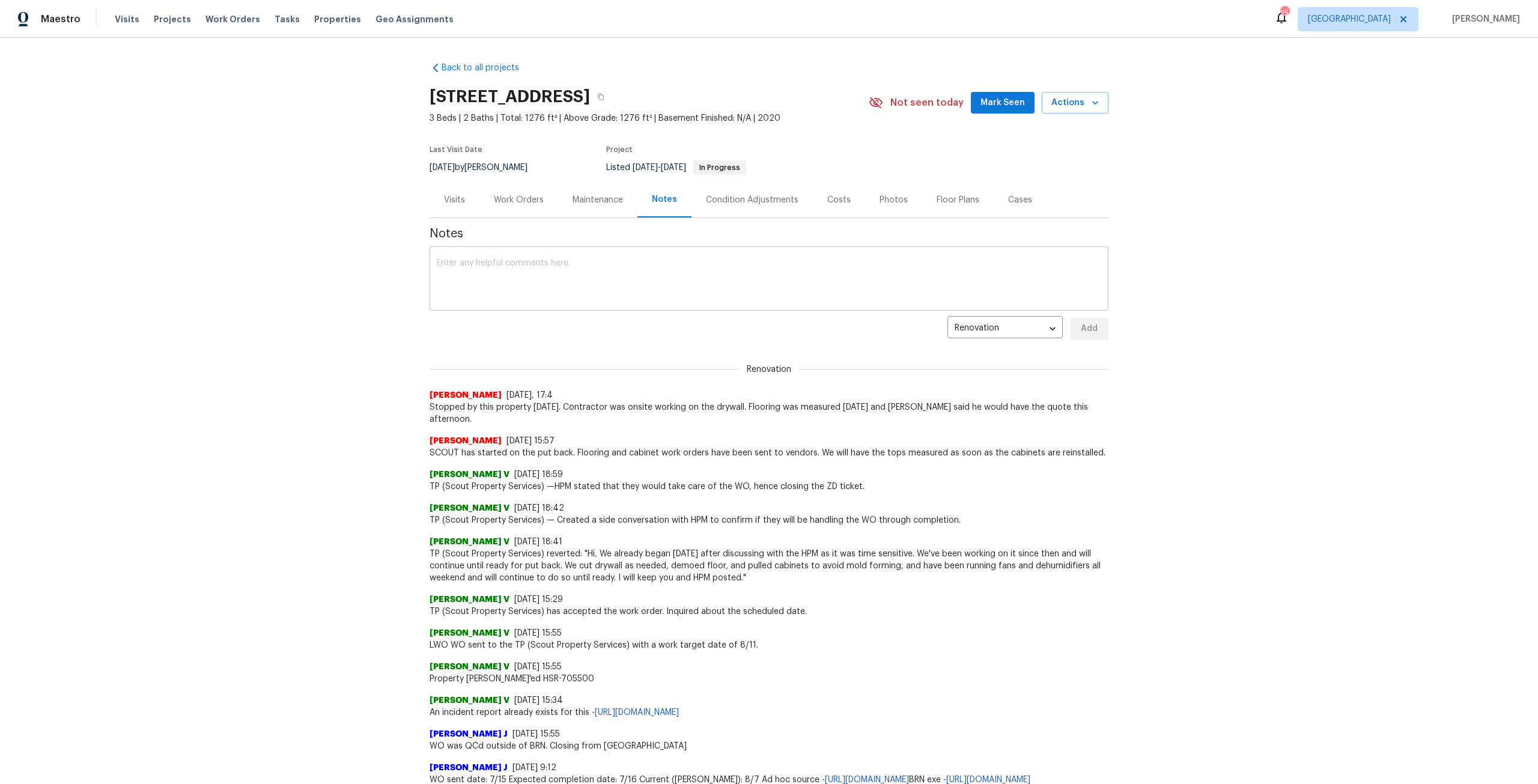
click at [507, 295] on textarea at bounding box center [769, 279] width 665 height 42
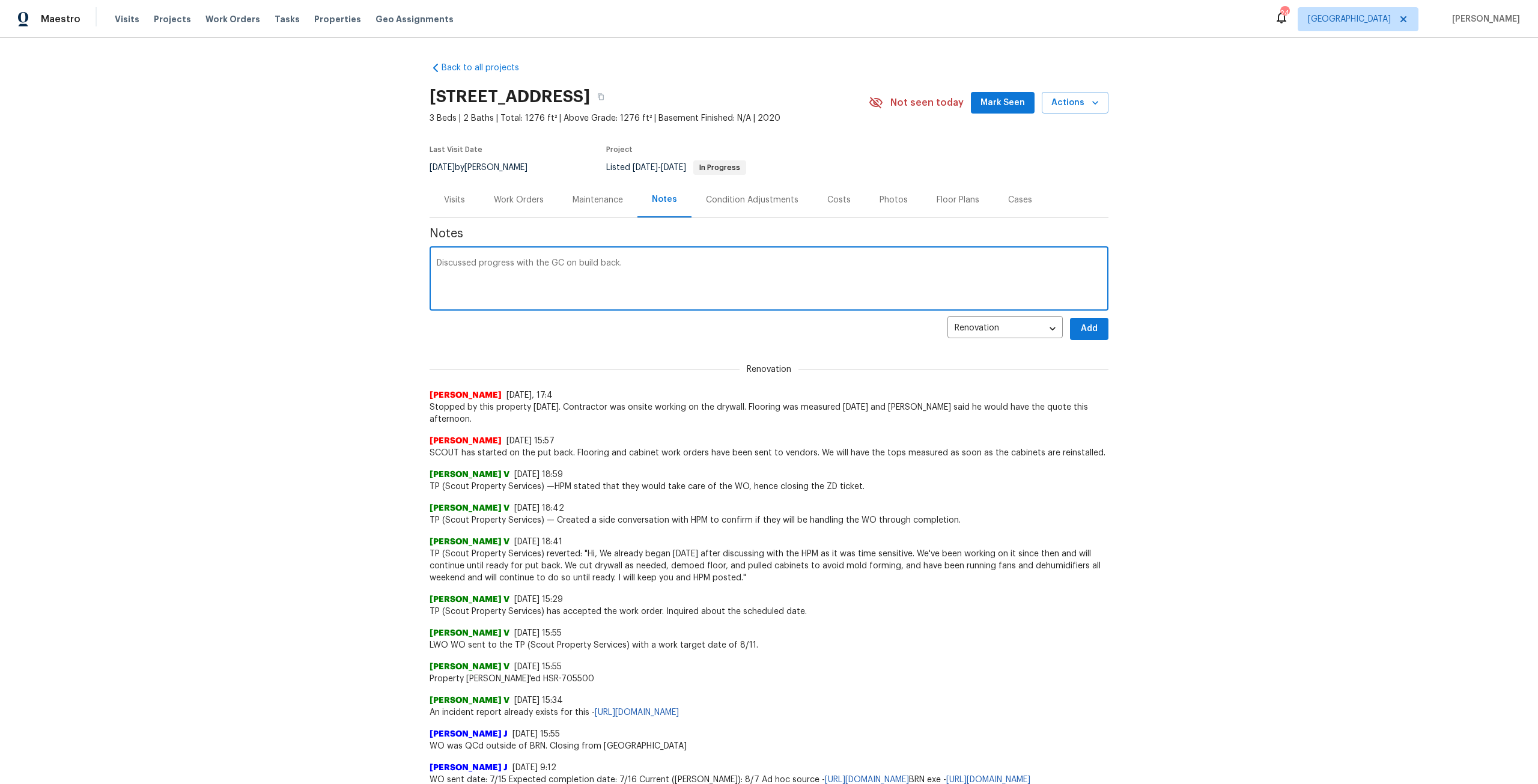
click at [705, 259] on textarea "Discussed progress with the GC on build back." at bounding box center [769, 279] width 665 height 42
type textarea "Discussed progress with the GC on build back. Sent Oxly LB code to get in and r…"
click at [1077, 343] on div "Notes Discussed progress with the GC on build back. Sent Oxly LB code to get in…" at bounding box center [769, 574] width 679 height 714
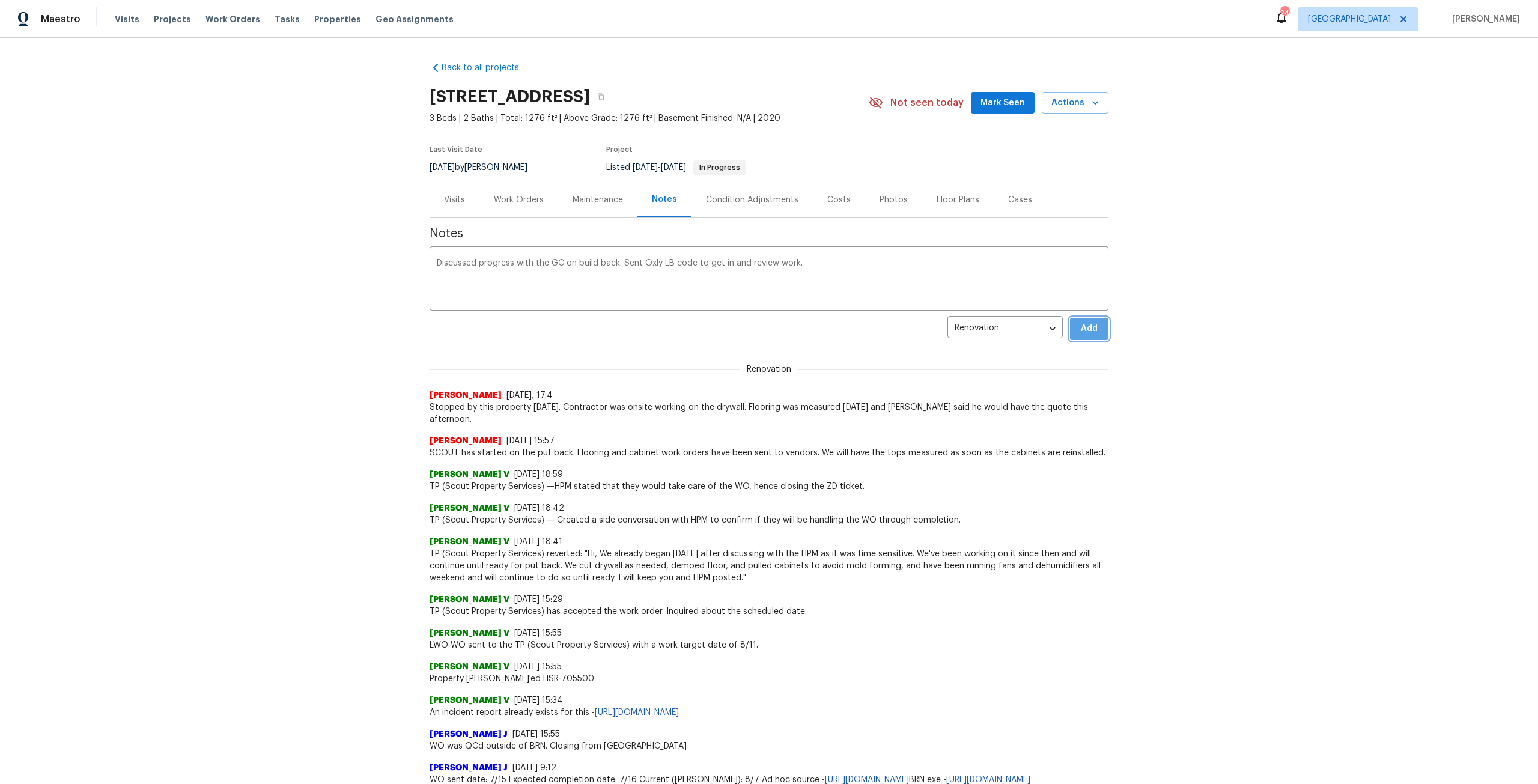
click at [1089, 330] on span "Add" at bounding box center [1089, 328] width 19 height 15
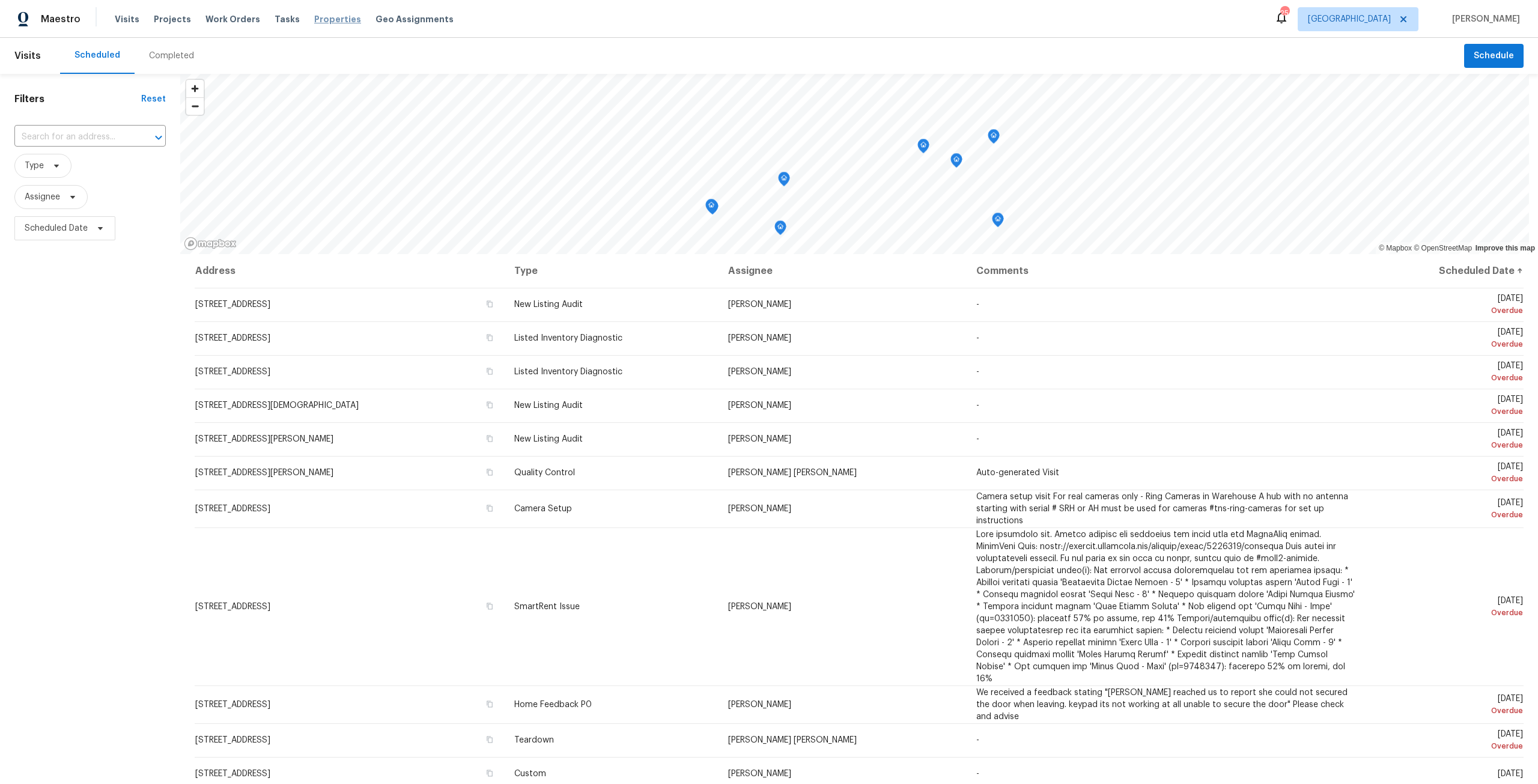
click at [329, 17] on span "Properties" at bounding box center [338, 19] width 47 height 12
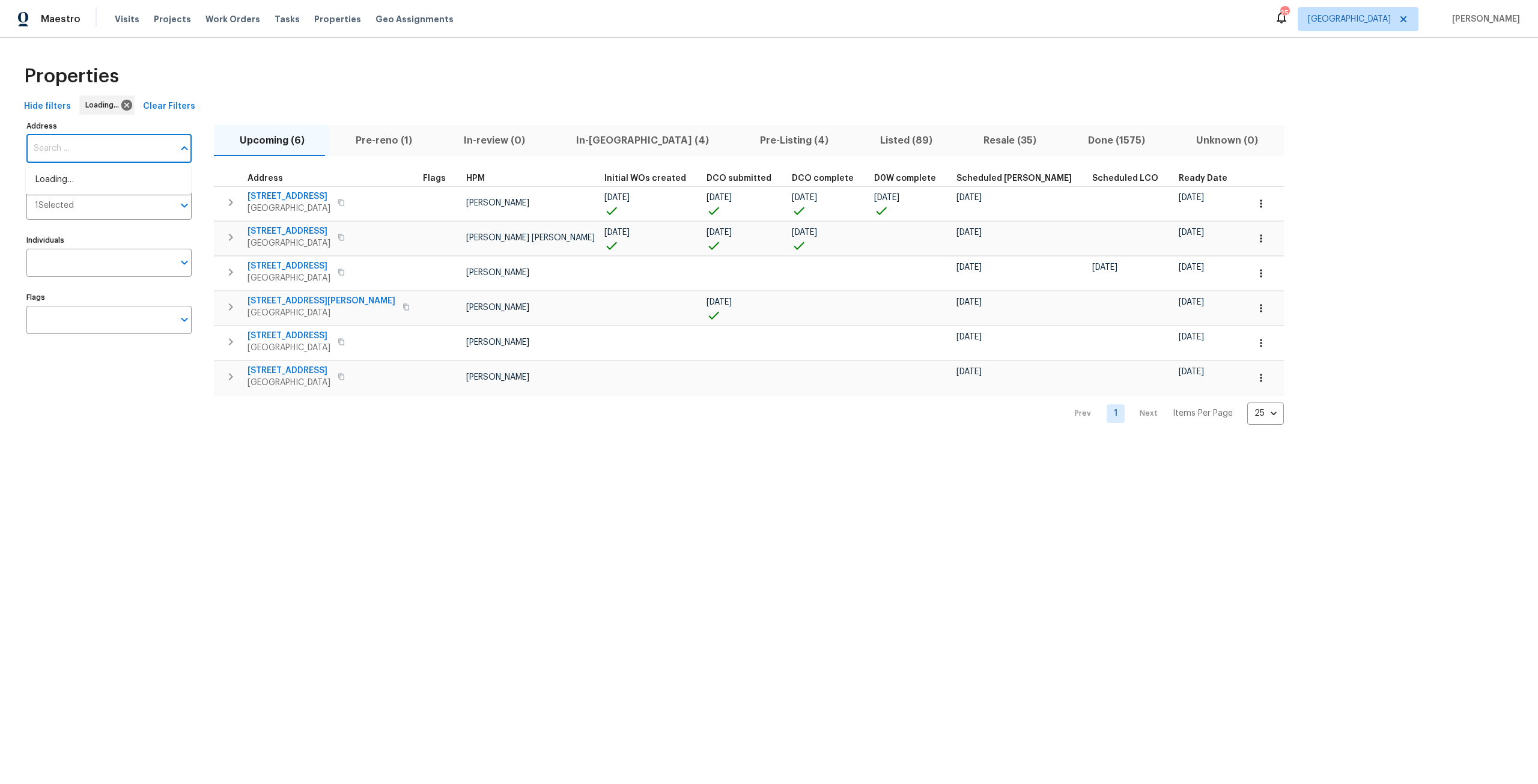
click at [99, 157] on input "Address" at bounding box center [100, 149] width 147 height 28
type input "9408"
click at [119, 179] on li "9408 Little John Rd Jacksonville FL 32208" at bounding box center [108, 180] width 166 height 20
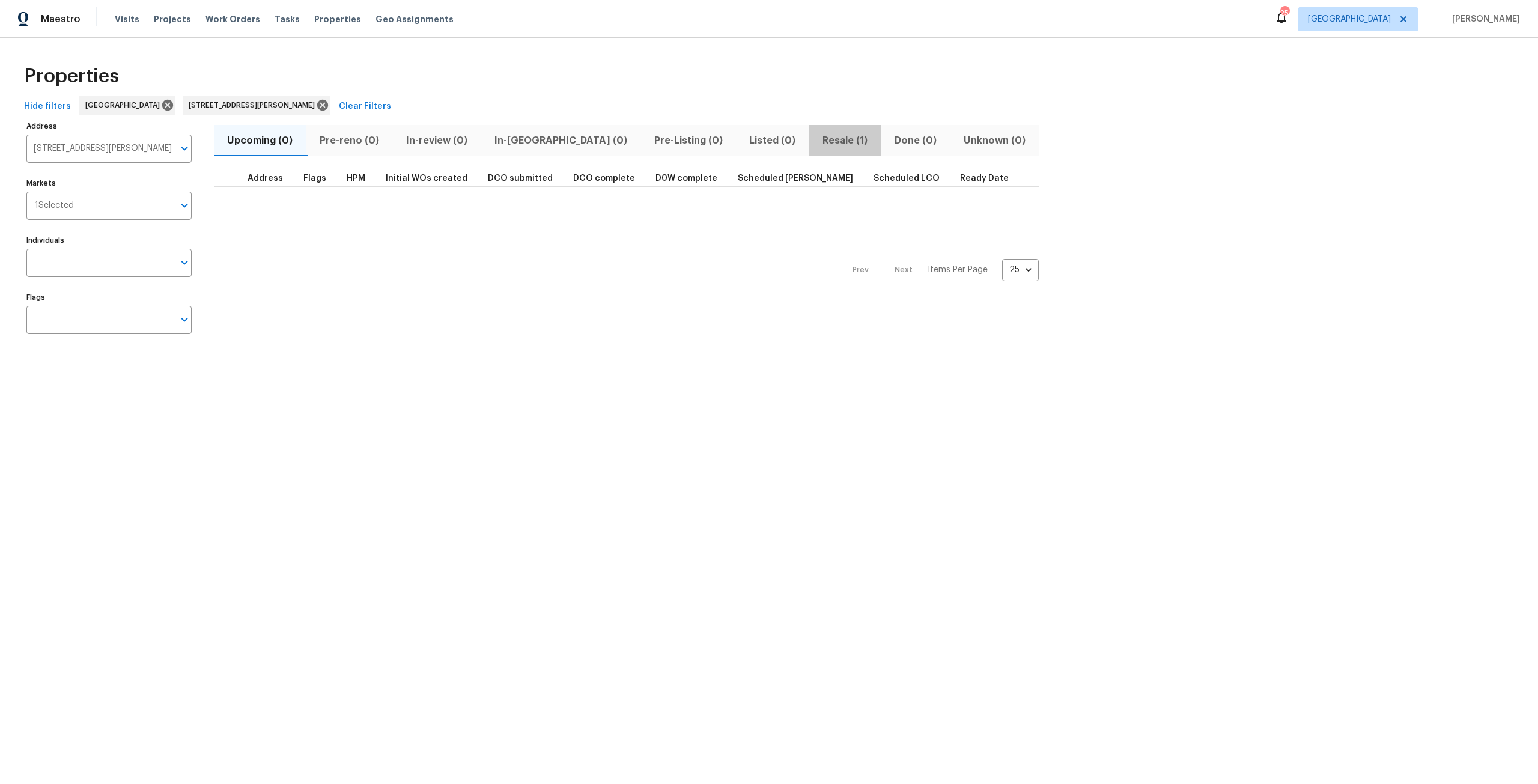
click at [817, 134] on span "Resale (1)" at bounding box center [845, 141] width 57 height 17
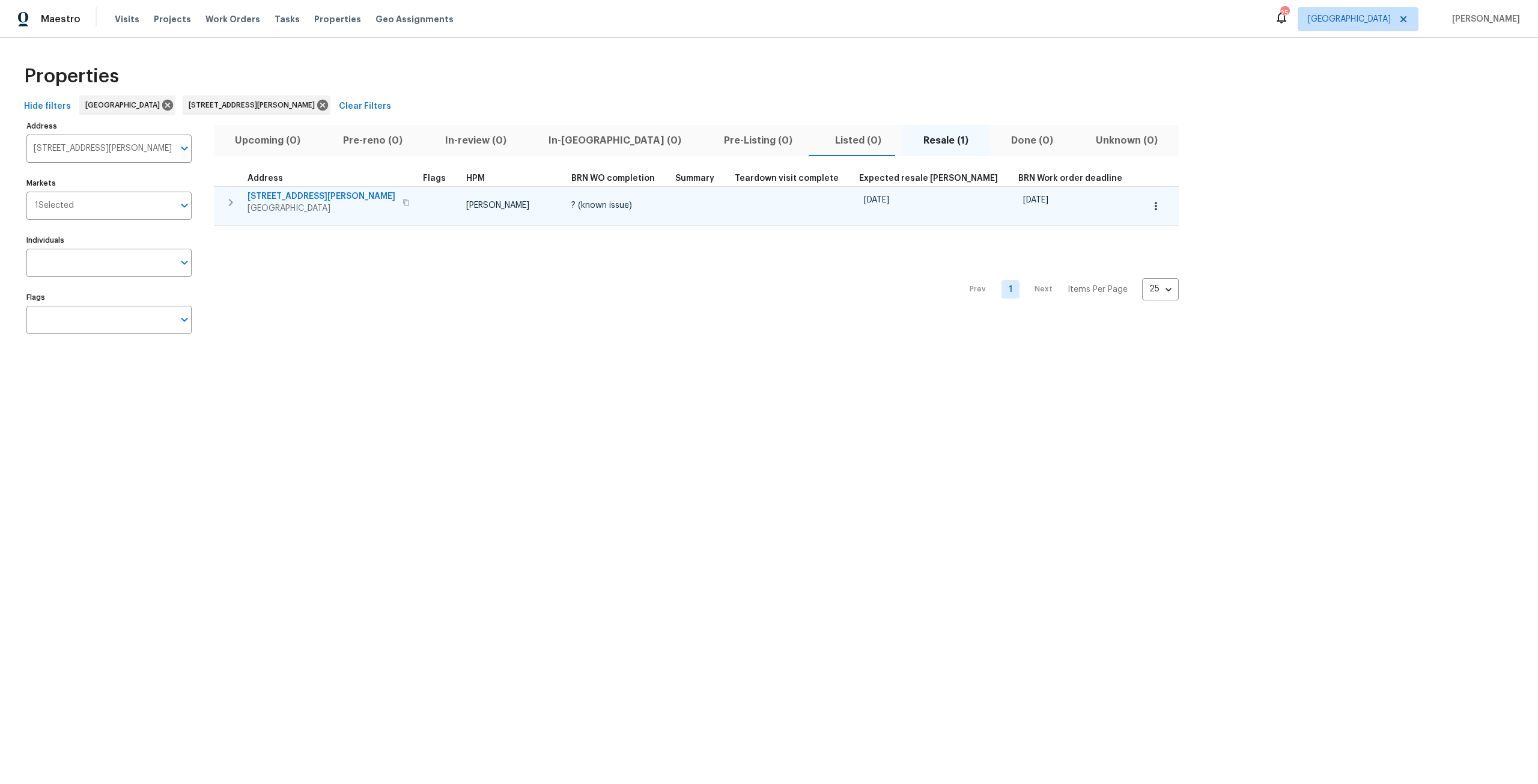
click at [234, 206] on icon "button" at bounding box center [230, 202] width 14 height 14
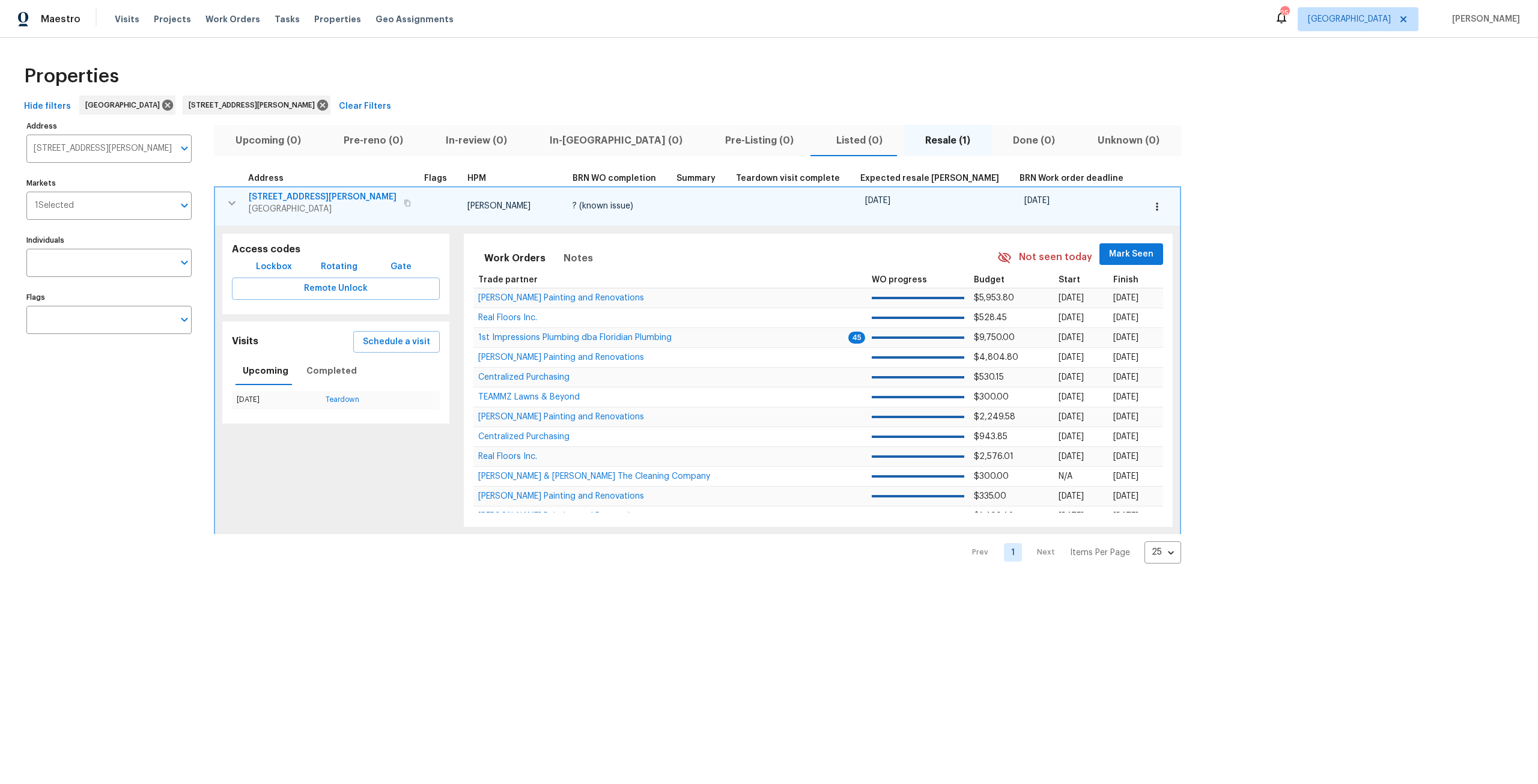
click at [304, 200] on span "[STREET_ADDRESS][PERSON_NAME]" at bounding box center [323, 197] width 148 height 12
click at [1151, 202] on icon "button" at bounding box center [1157, 206] width 12 height 12
click at [1049, 278] on p "Admin: Renovation" at bounding box center [1037, 274] width 74 height 12
click at [233, 205] on div at bounding box center [769, 392] width 1538 height 784
click at [290, 193] on span "[STREET_ADDRESS][PERSON_NAME]" at bounding box center [323, 197] width 148 height 12
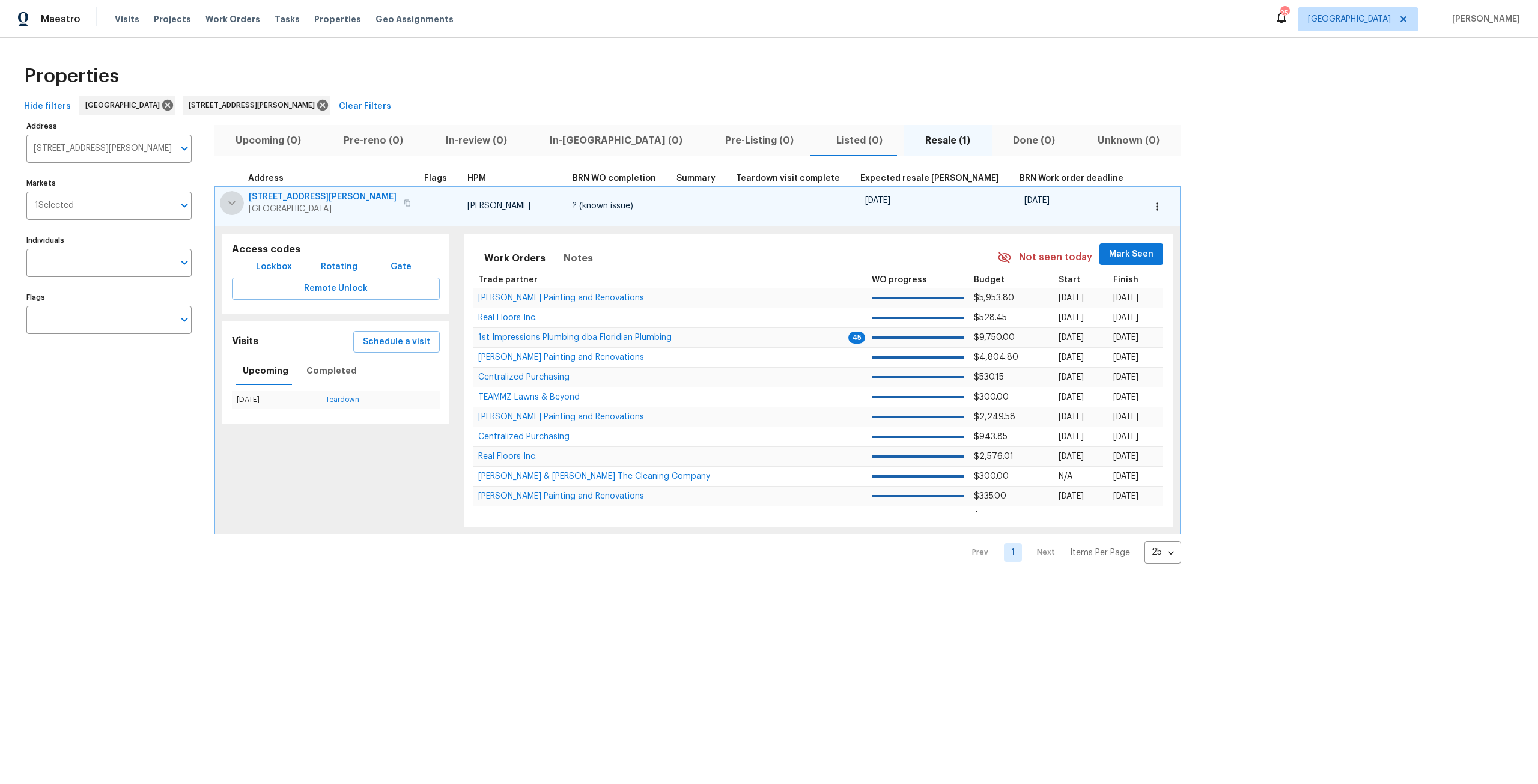
click at [234, 206] on icon "button" at bounding box center [231, 202] width 14 height 14
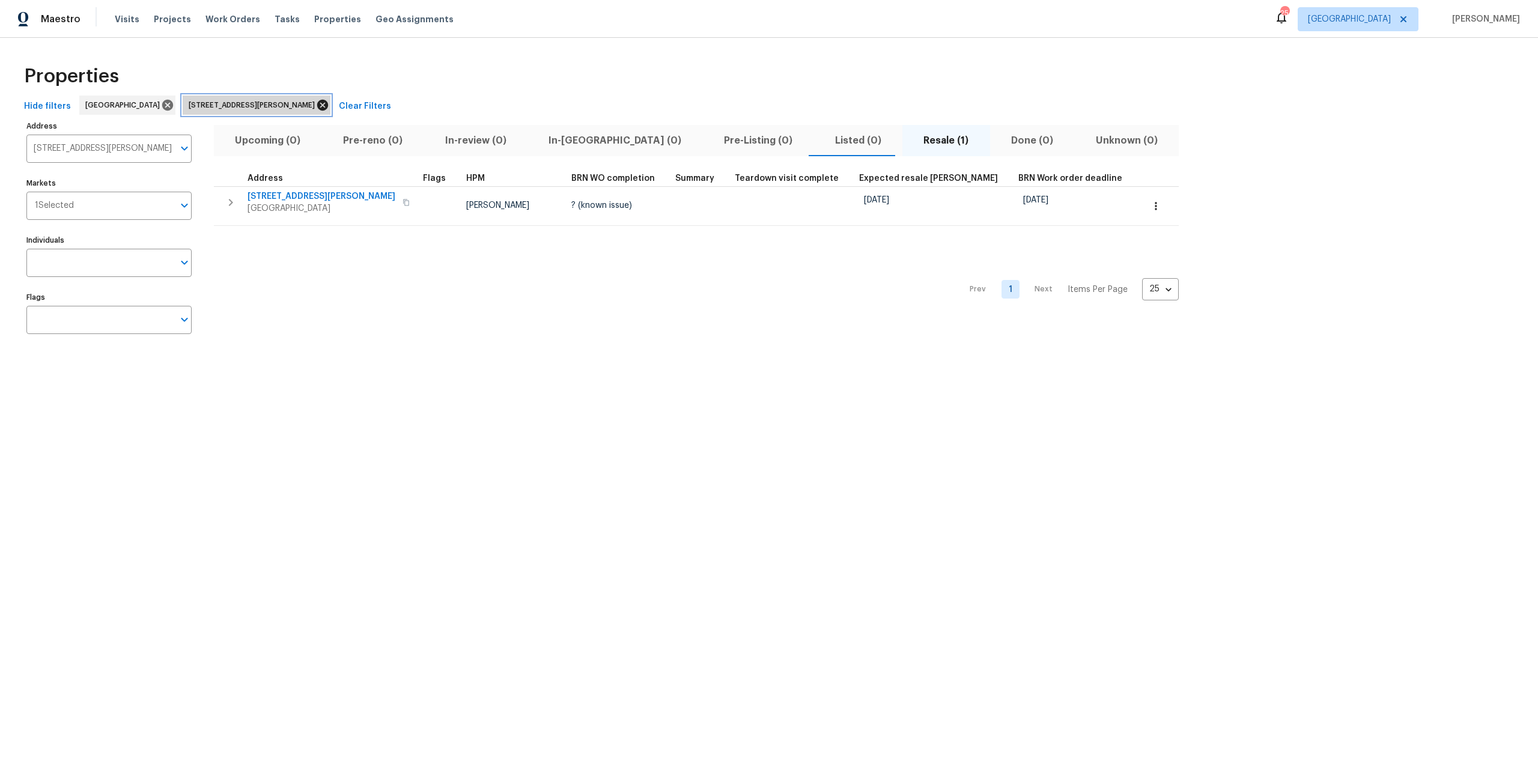
click at [317, 105] on icon at bounding box center [322, 105] width 11 height 11
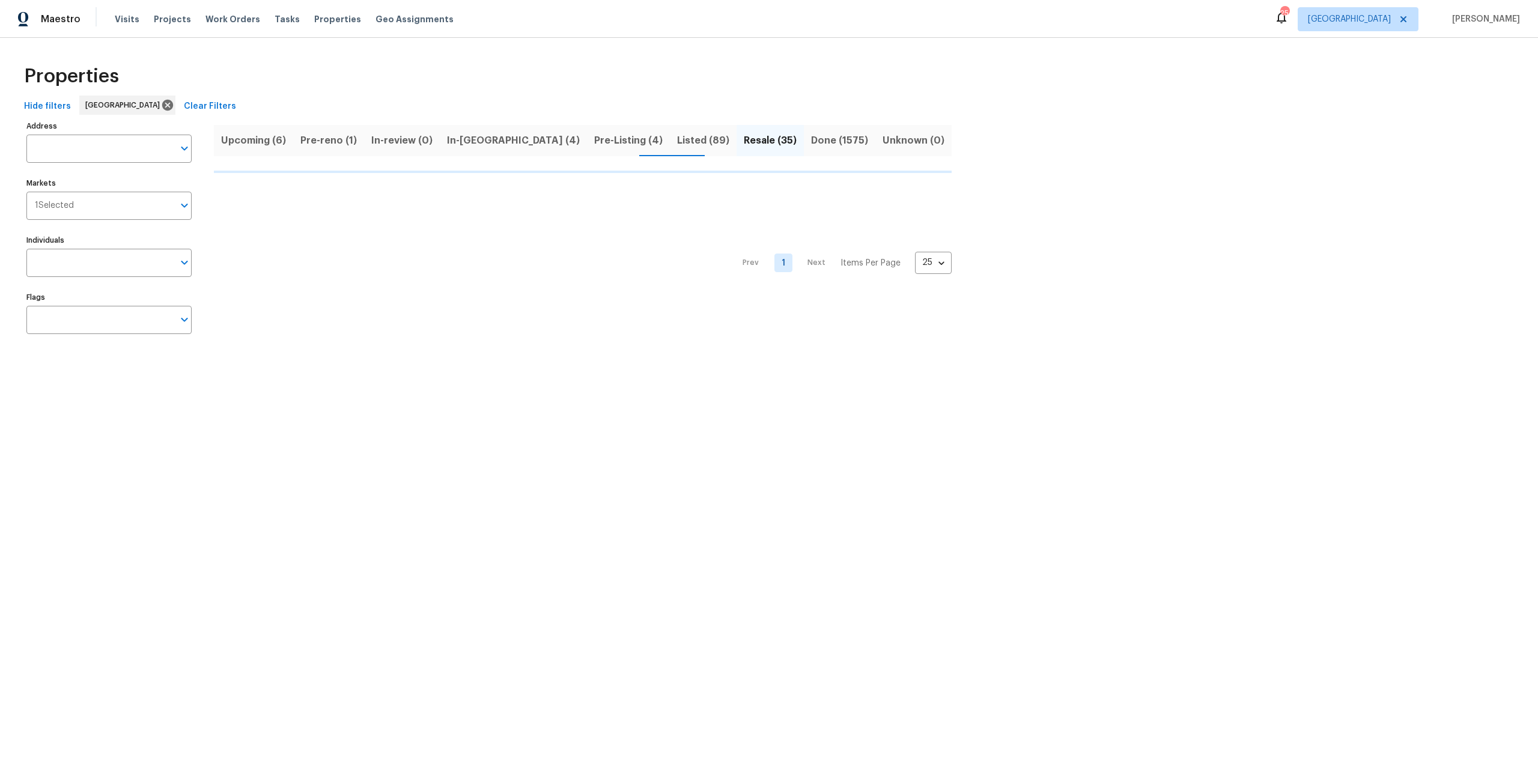
click at [134, 144] on input "Address" at bounding box center [100, 149] width 147 height 28
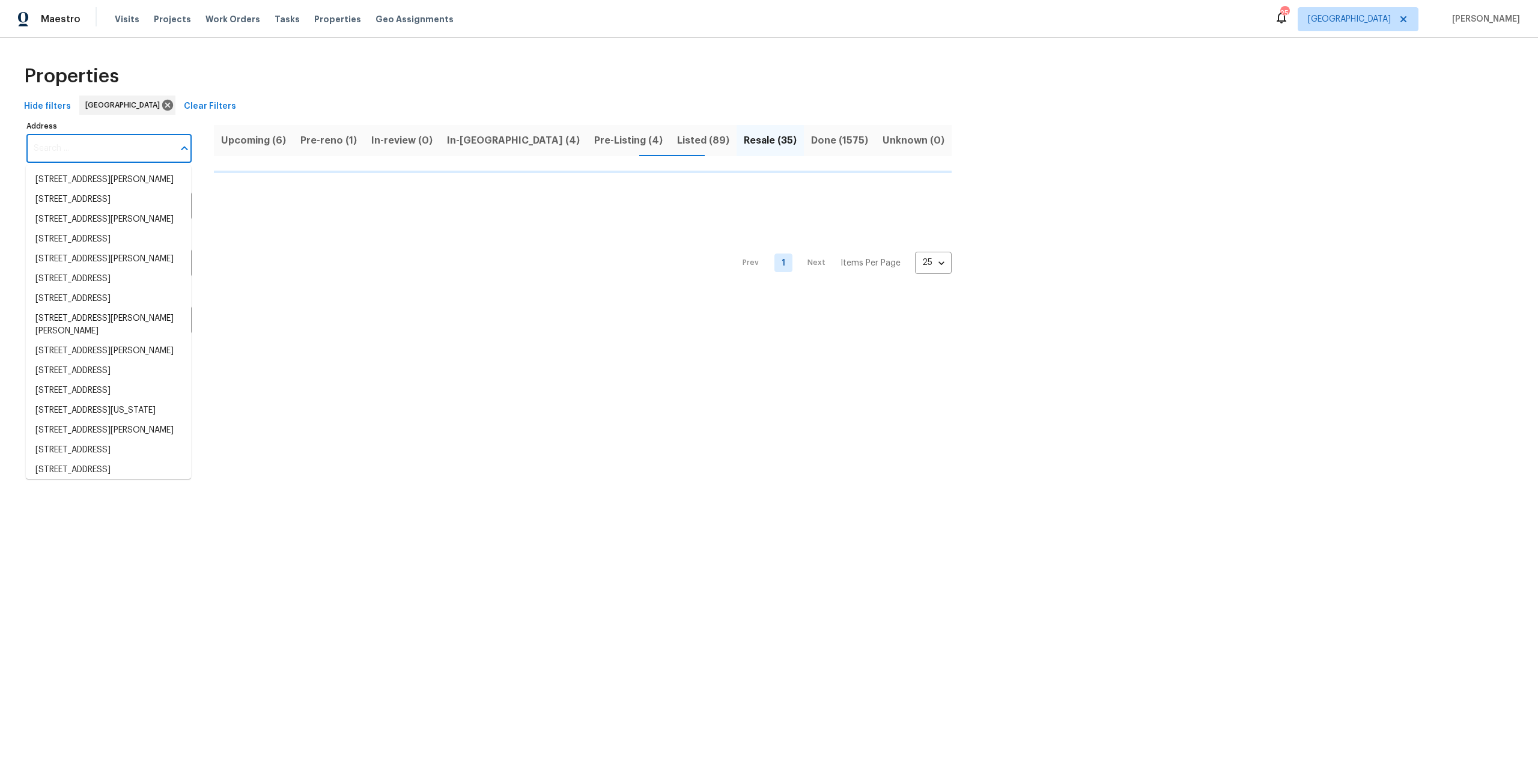
type input "o"
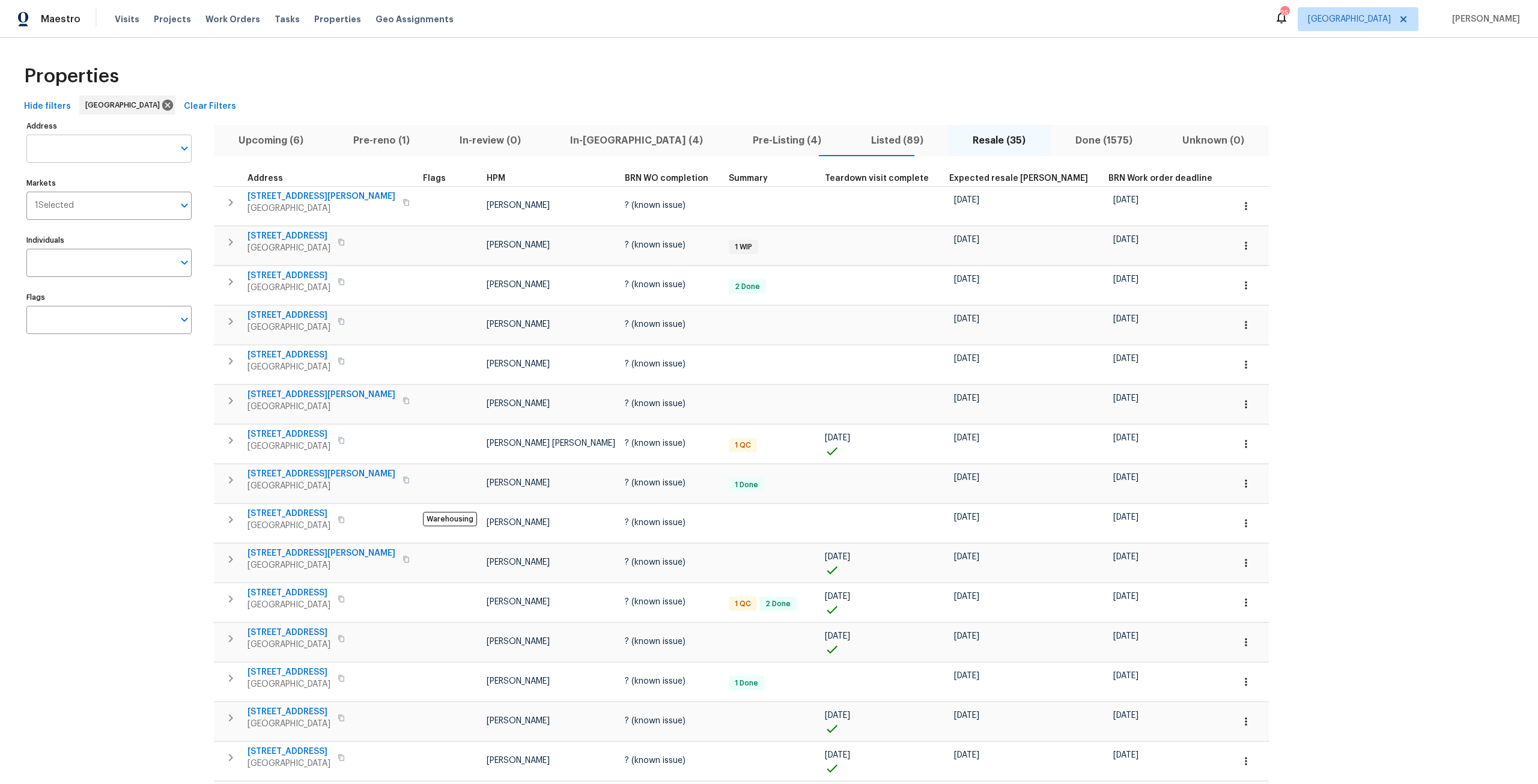
click at [151, 160] on input "Address" at bounding box center [100, 149] width 147 height 28
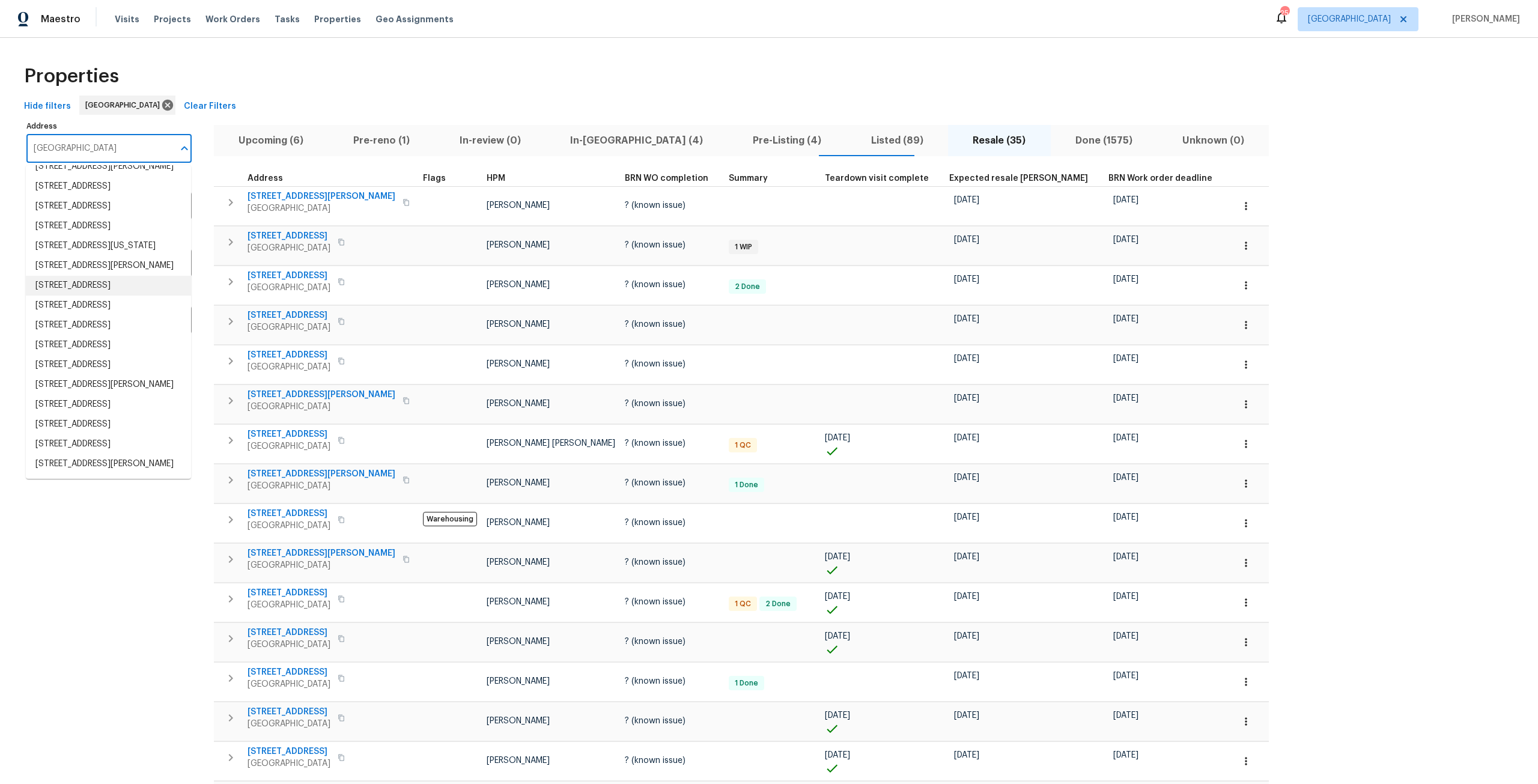
scroll to position [307, 0]
type input "oak ridge"
click at [111, 514] on div "Address oak ridge Address Markets 1 Selected Markets Individuals Individuals Fl…" at bounding box center [116, 662] width 181 height 1088
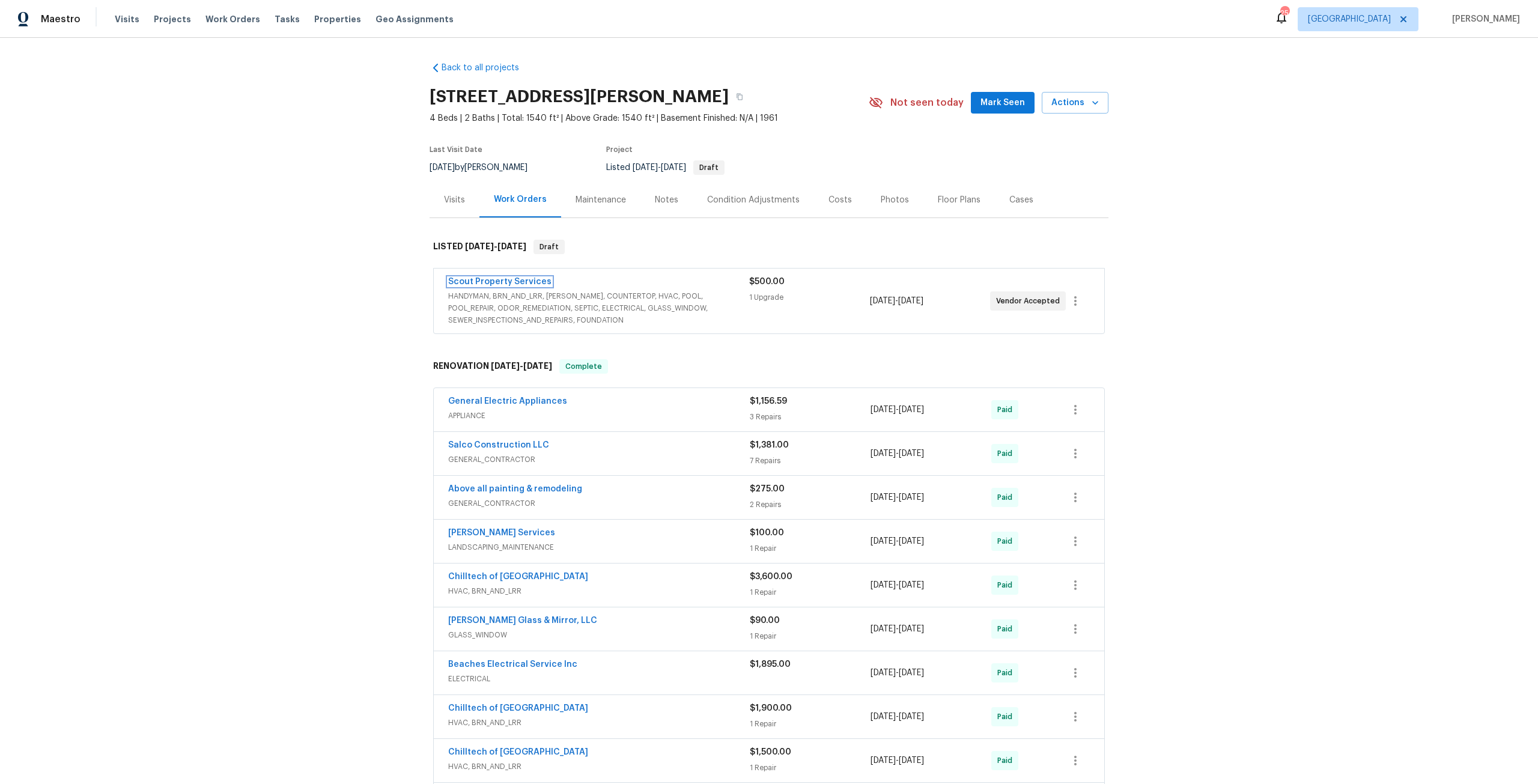
drag, startPoint x: 510, startPoint y: 284, endPoint x: 516, endPoint y: 282, distance: 6.3
click at [511, 284] on link "Scout Property Services" at bounding box center [500, 282] width 103 height 8
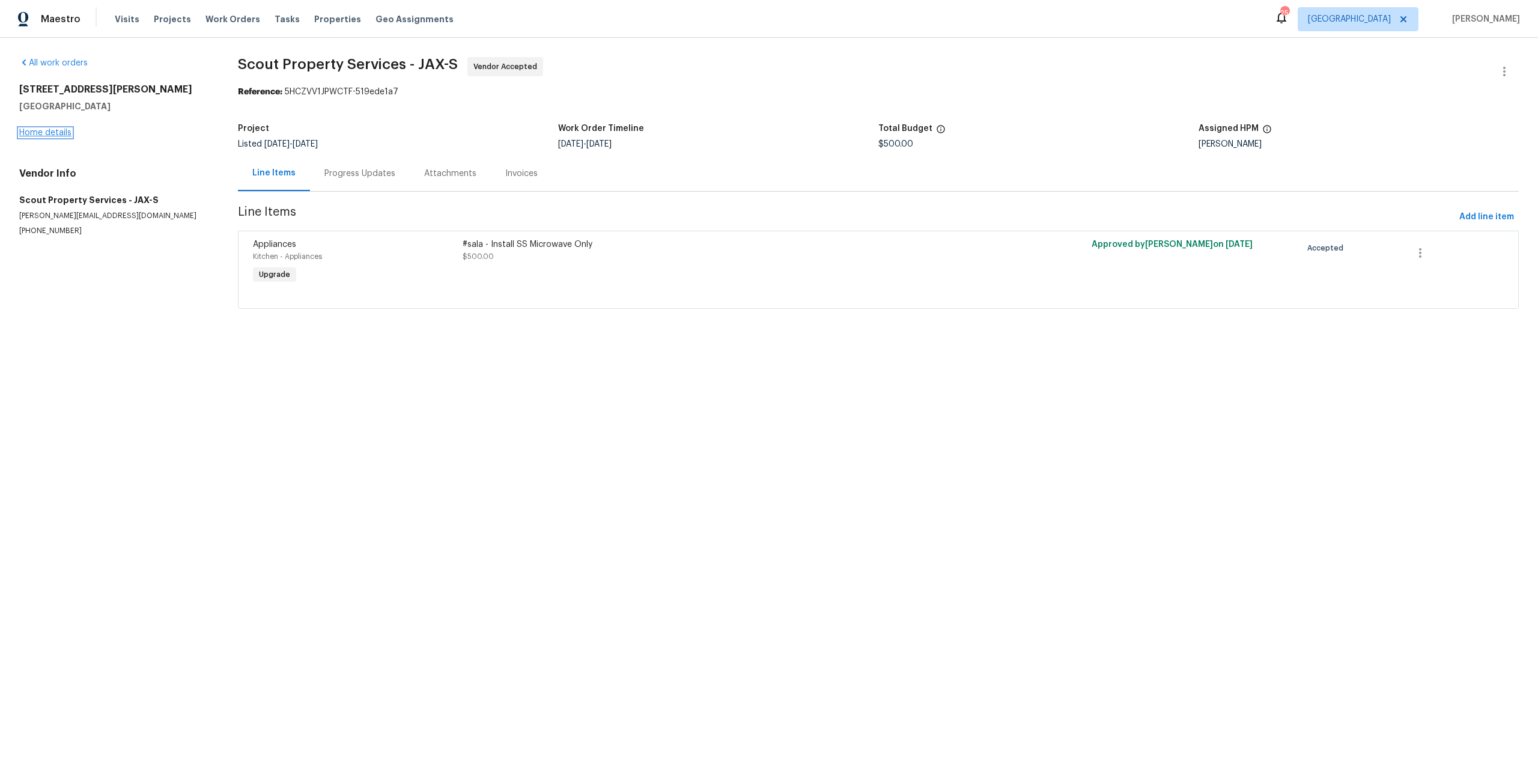
click at [60, 136] on link "Home details" at bounding box center [45, 133] width 52 height 8
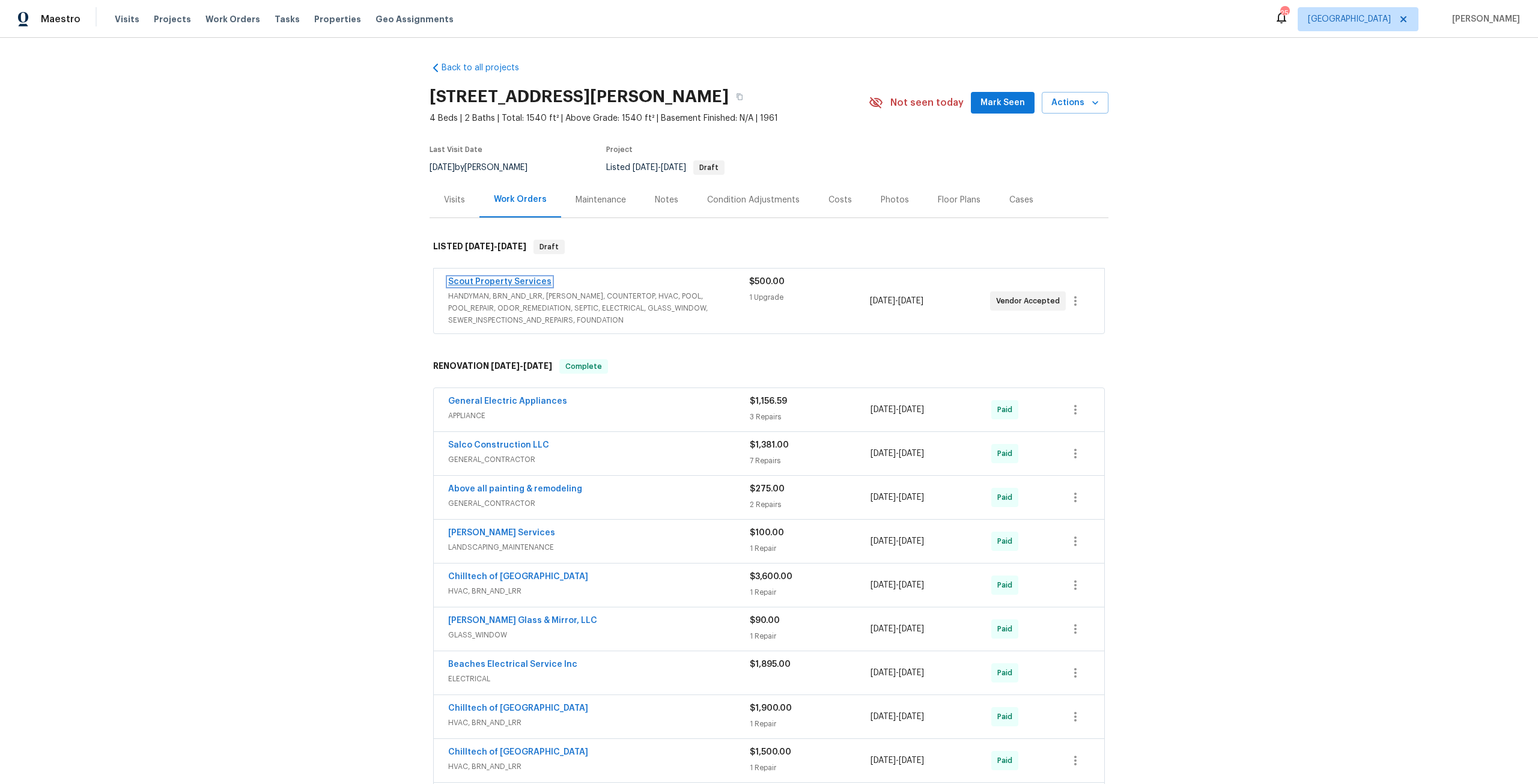
click at [502, 282] on link "Scout Property Services" at bounding box center [500, 282] width 103 height 8
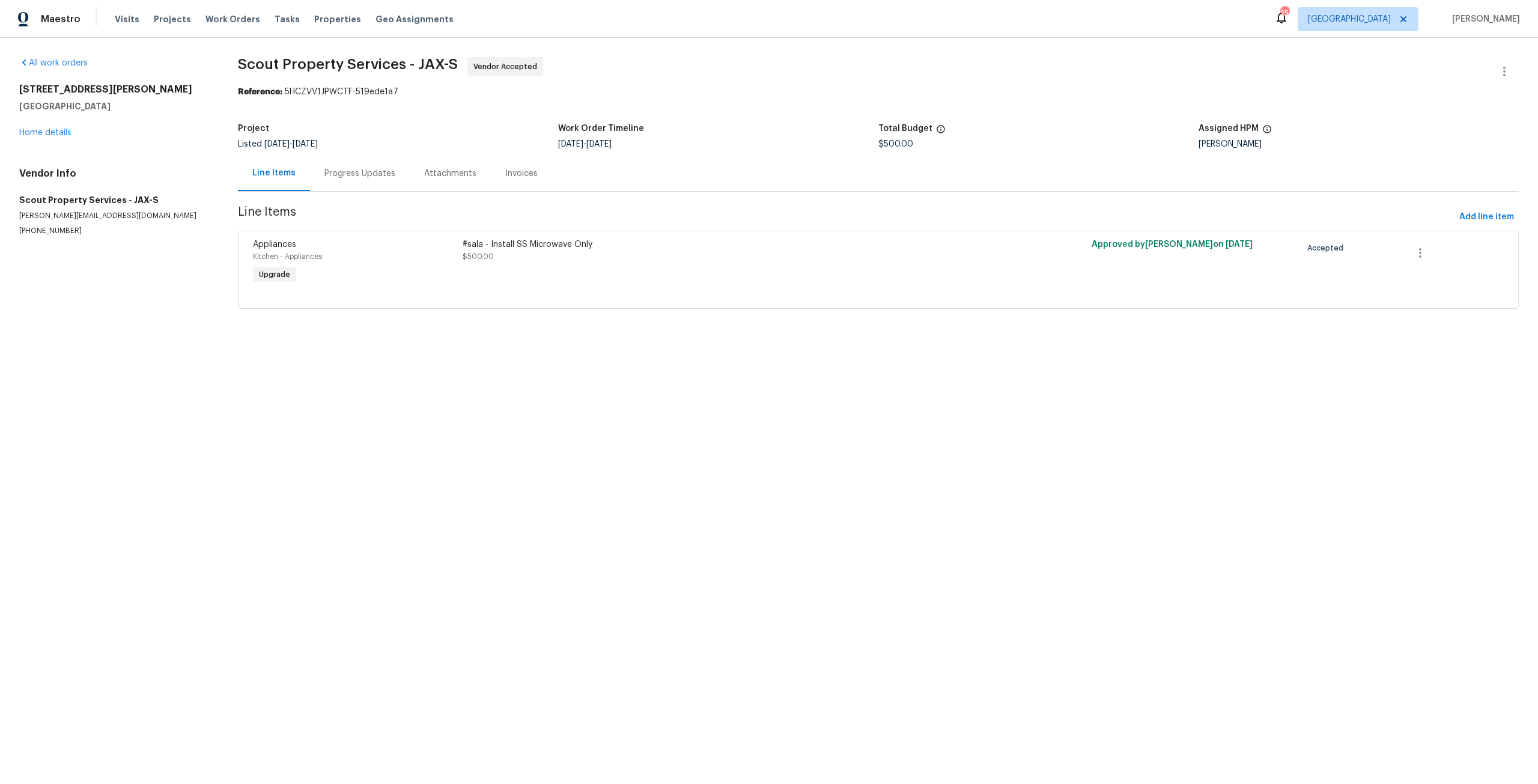
click at [572, 237] on div "#sala - Install SS Microwave Only $500.00" at bounding box center [721, 262] width 525 height 55
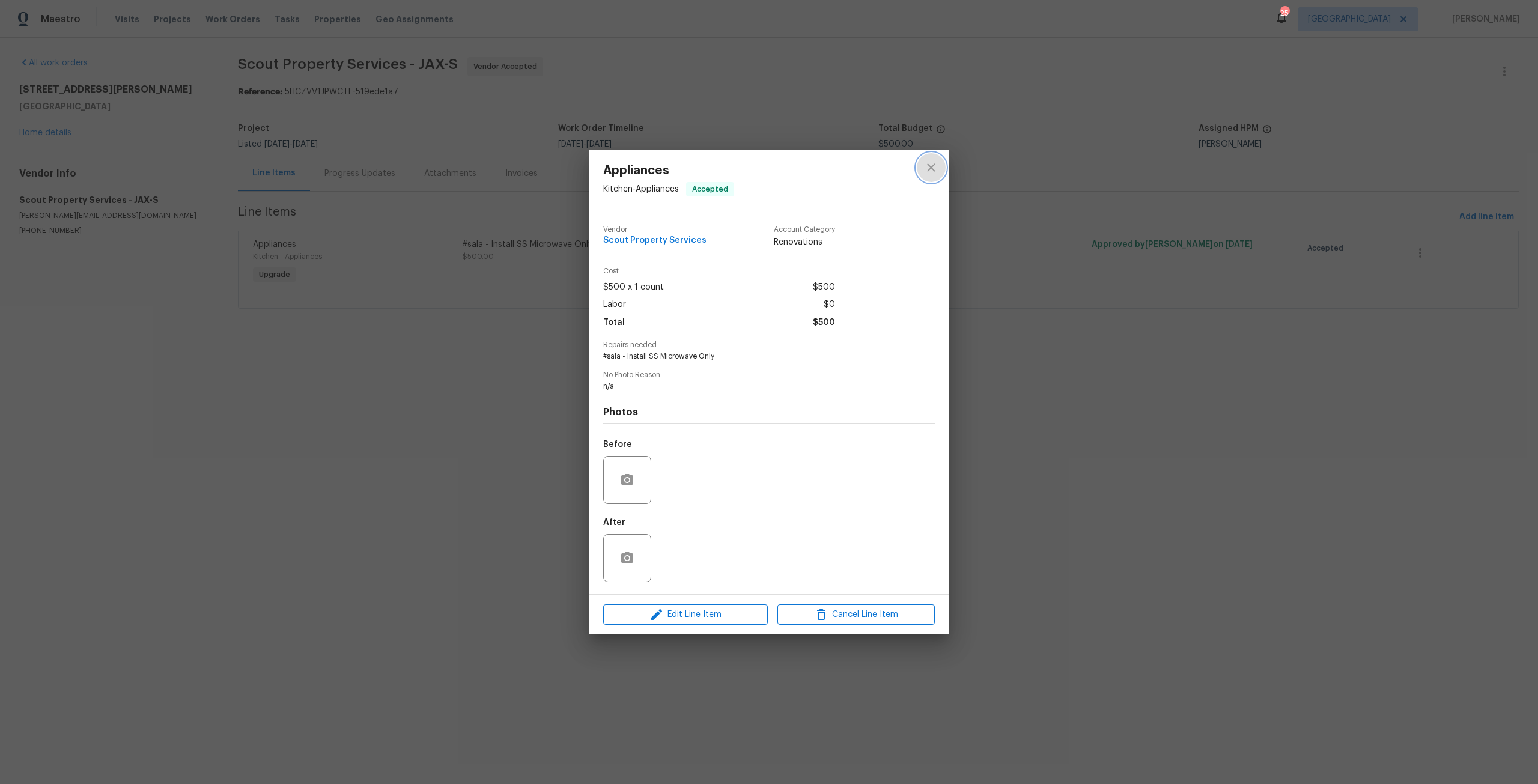
click at [933, 165] on icon "close" at bounding box center [930, 166] width 7 height 7
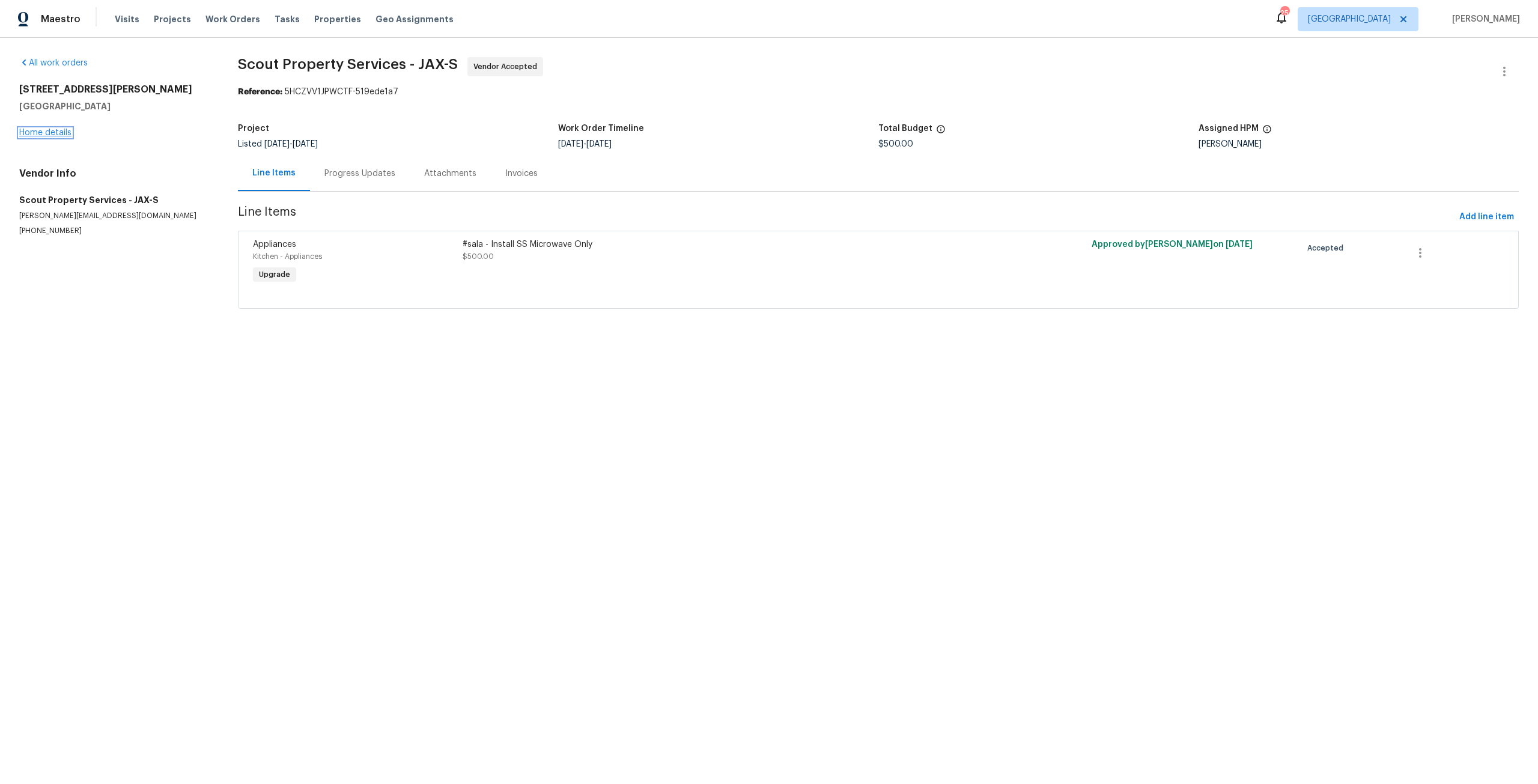
click at [69, 129] on link "Home details" at bounding box center [45, 133] width 52 height 8
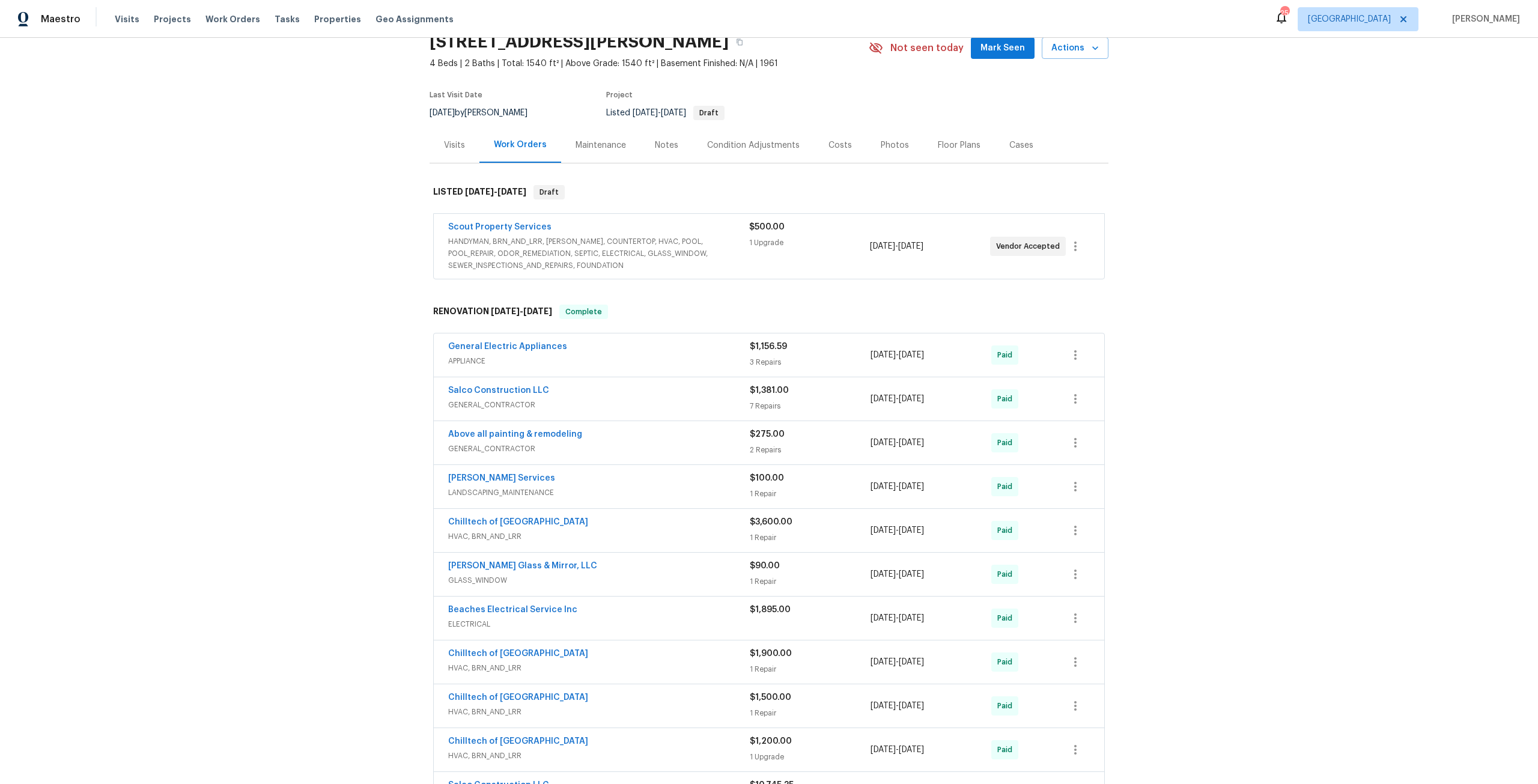
scroll to position [60, 0]
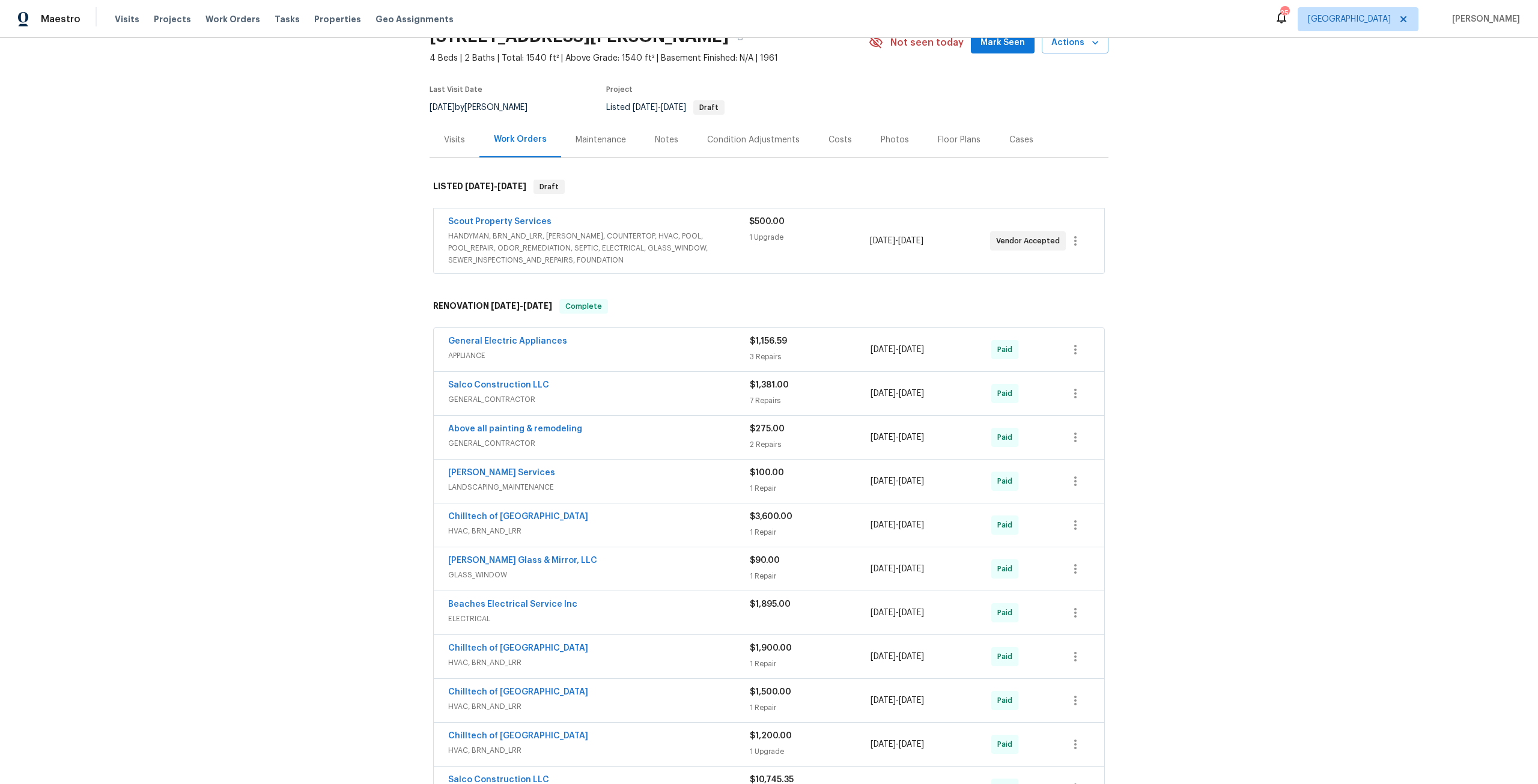
click at [557, 245] on span "HANDYMAN, BRN_AND_LRR, [PERSON_NAME], COUNTERTOP, HVAC, POOL, POOL_REPAIR, ODOR…" at bounding box center [599, 248] width 301 height 36
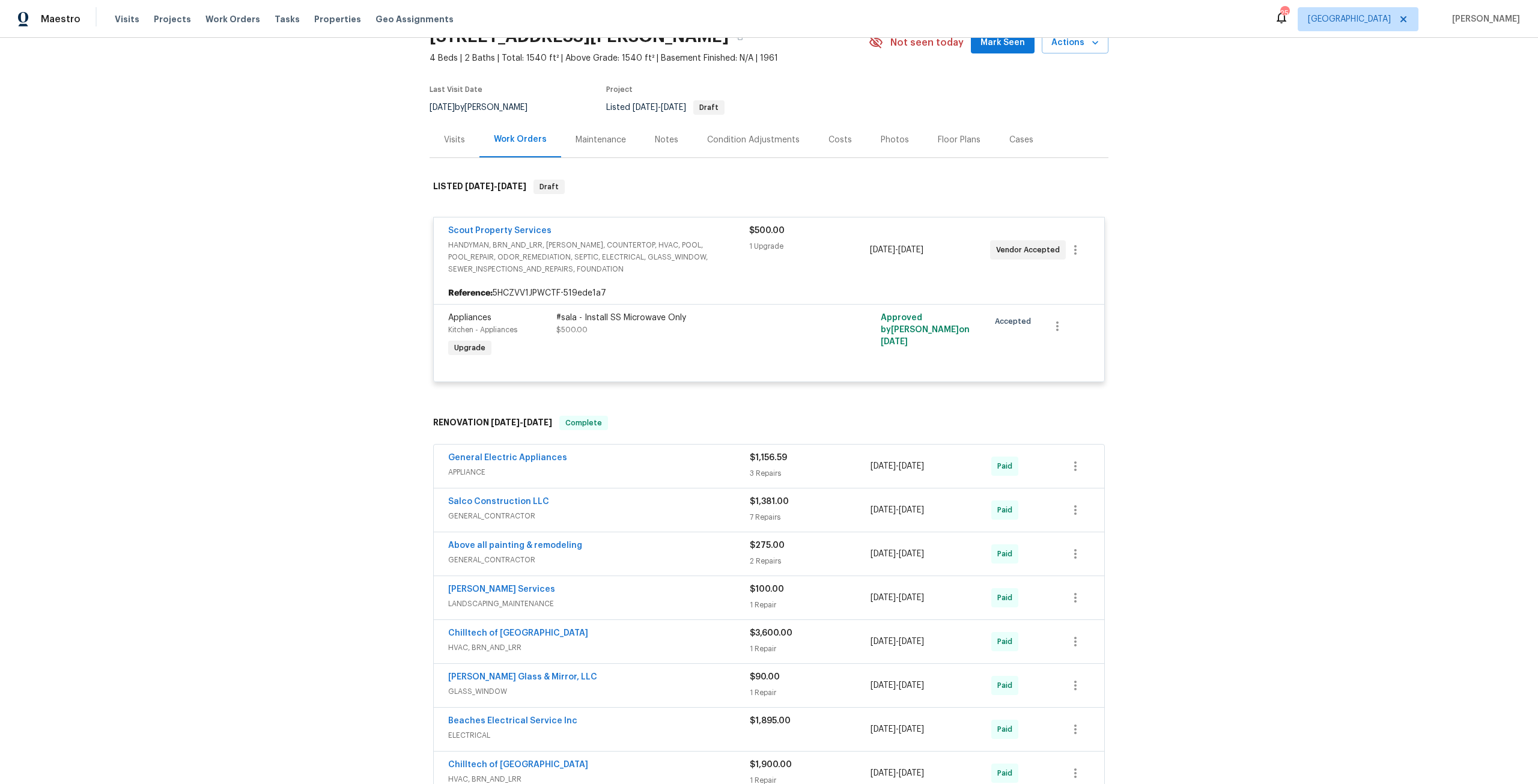
click at [637, 240] on span "HANDYMAN, BRN_AND_LRR, [PERSON_NAME], COUNTERTOP, HVAC, POOL, POOL_REPAIR, ODOR…" at bounding box center [599, 256] width 301 height 36
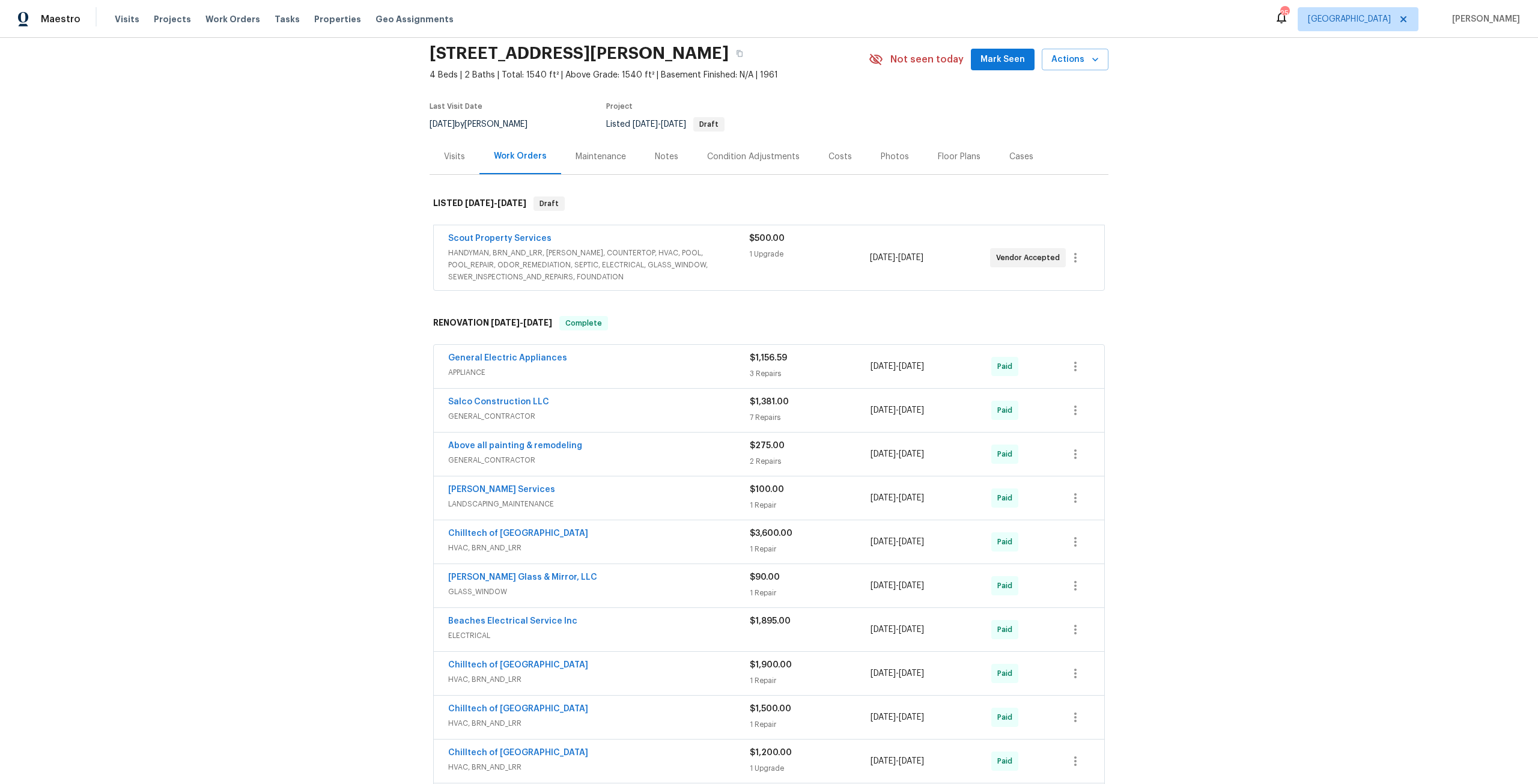
scroll to position [0, 0]
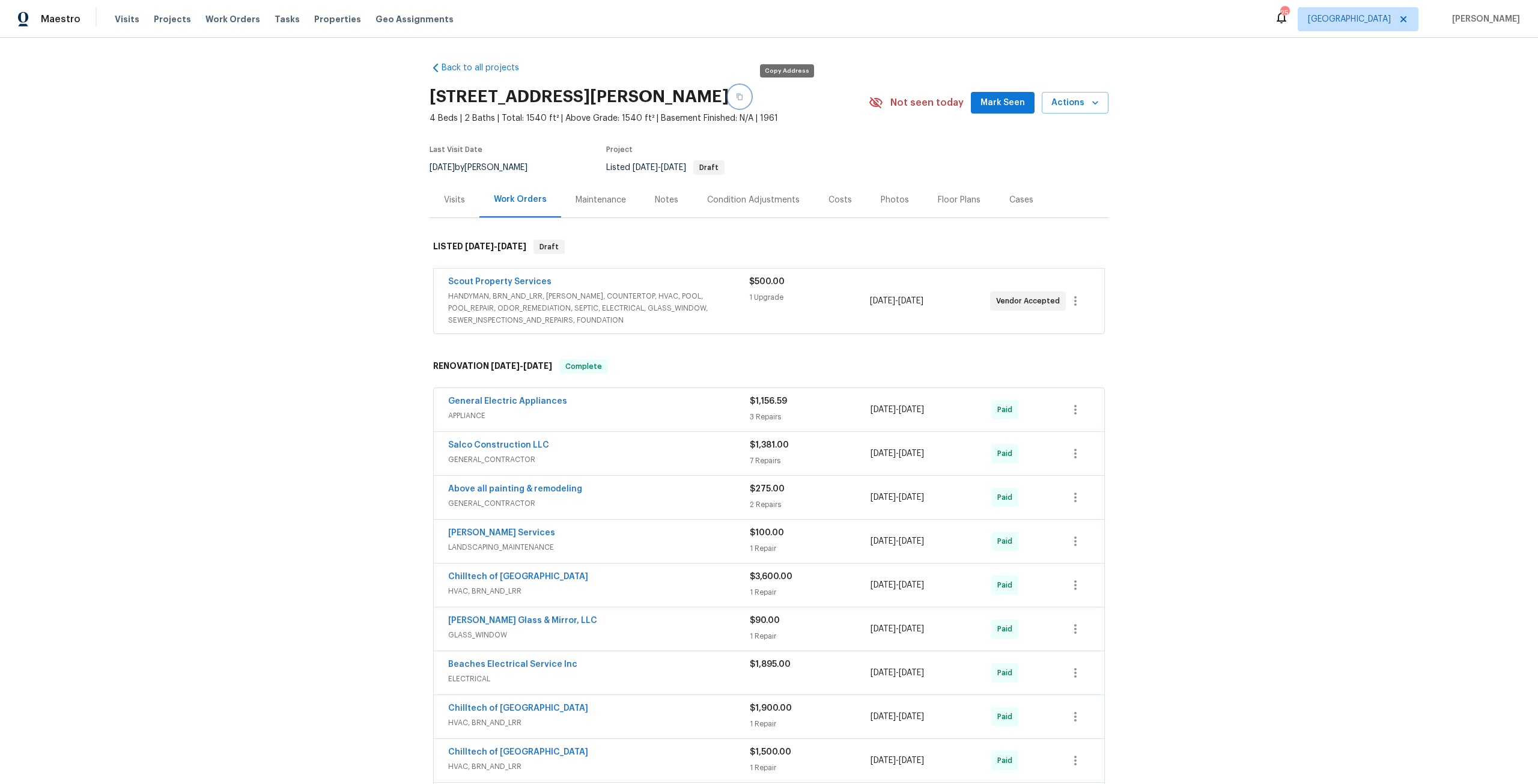
click at [750, 99] on button "button" at bounding box center [739, 96] width 22 height 22
click at [743, 96] on icon "button" at bounding box center [739, 96] width 7 height 7
click at [525, 283] on link "Scout Property Services" at bounding box center [500, 282] width 103 height 8
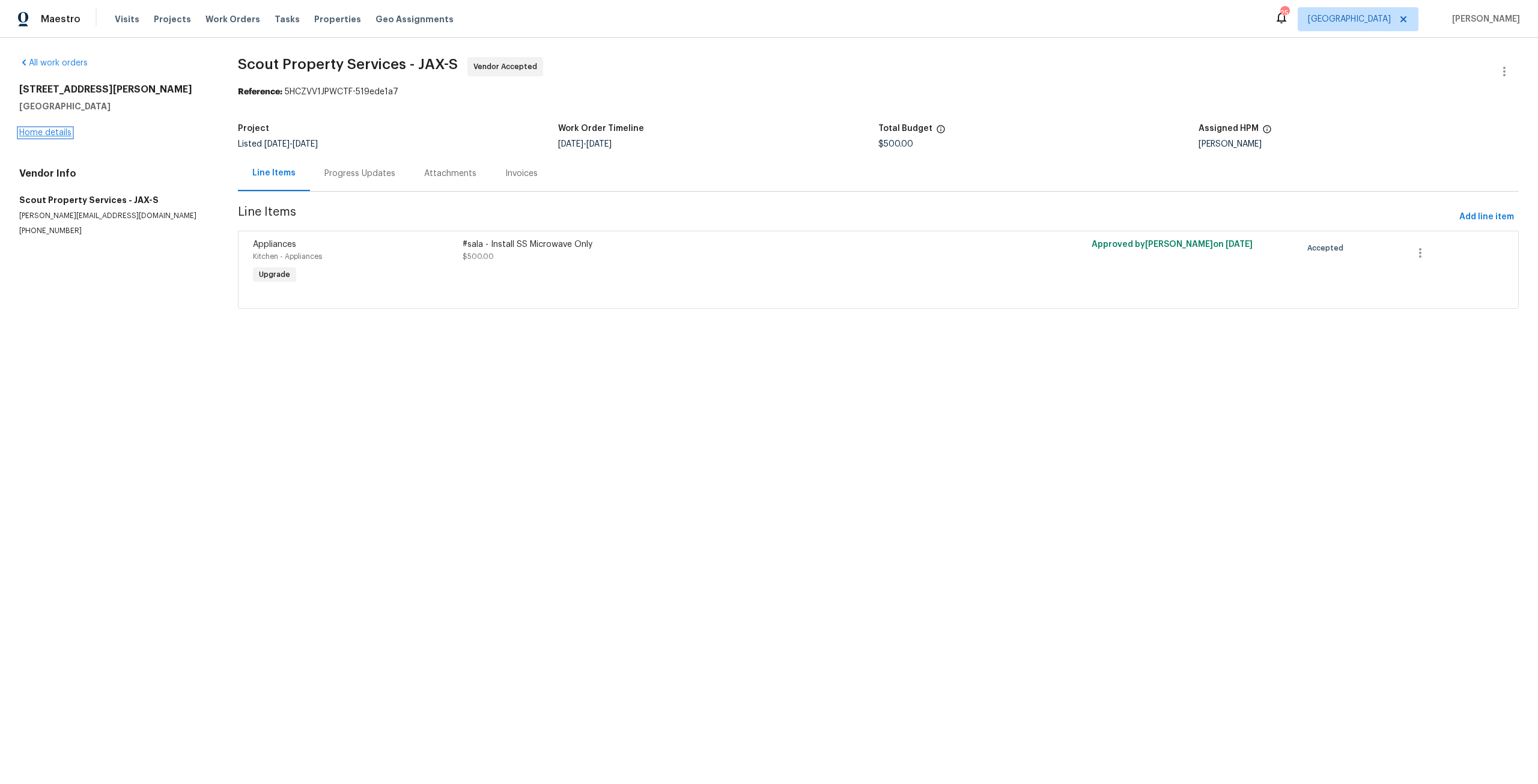
click at [51, 131] on link "Home details" at bounding box center [45, 133] width 52 height 8
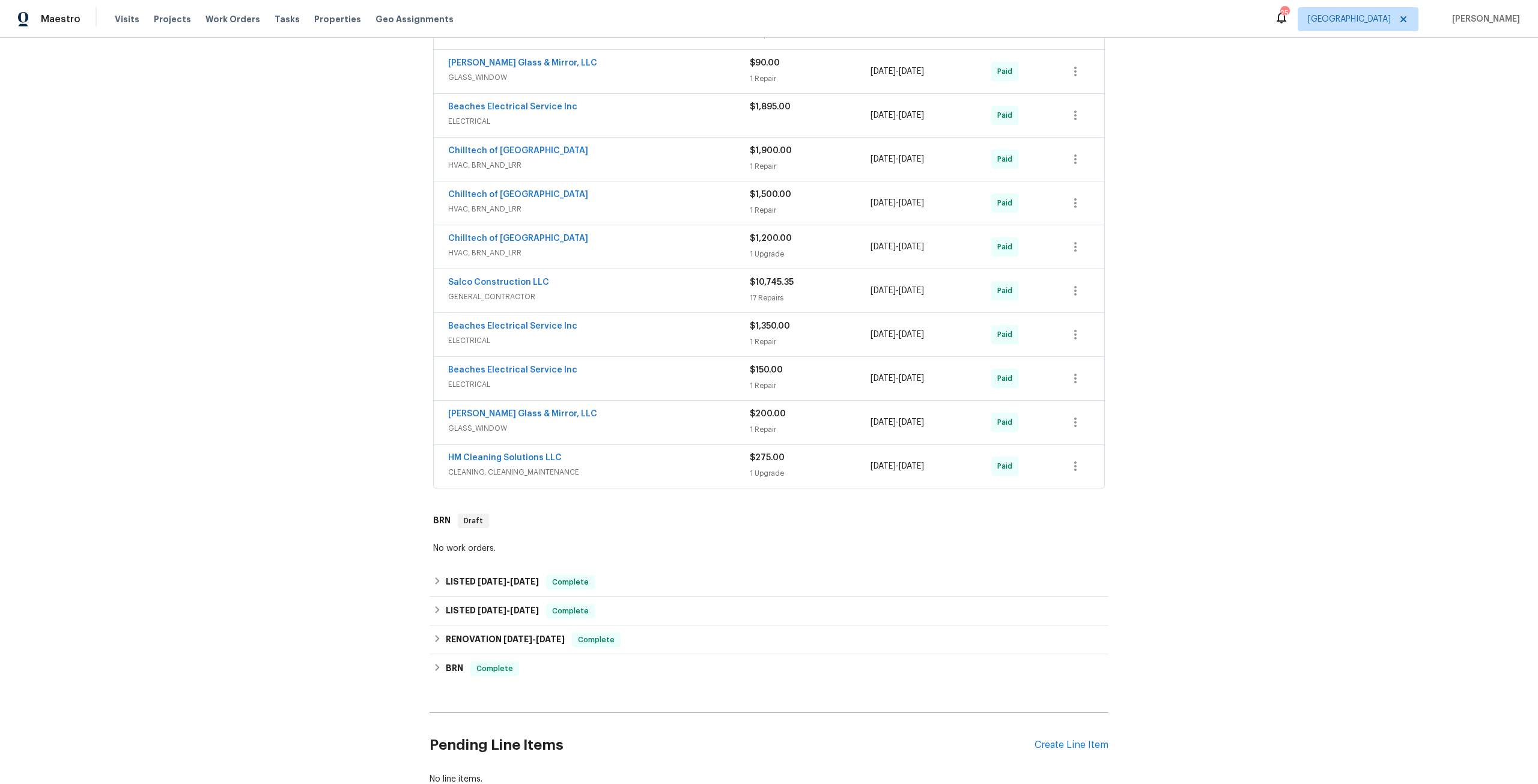
scroll to position [649, 0]
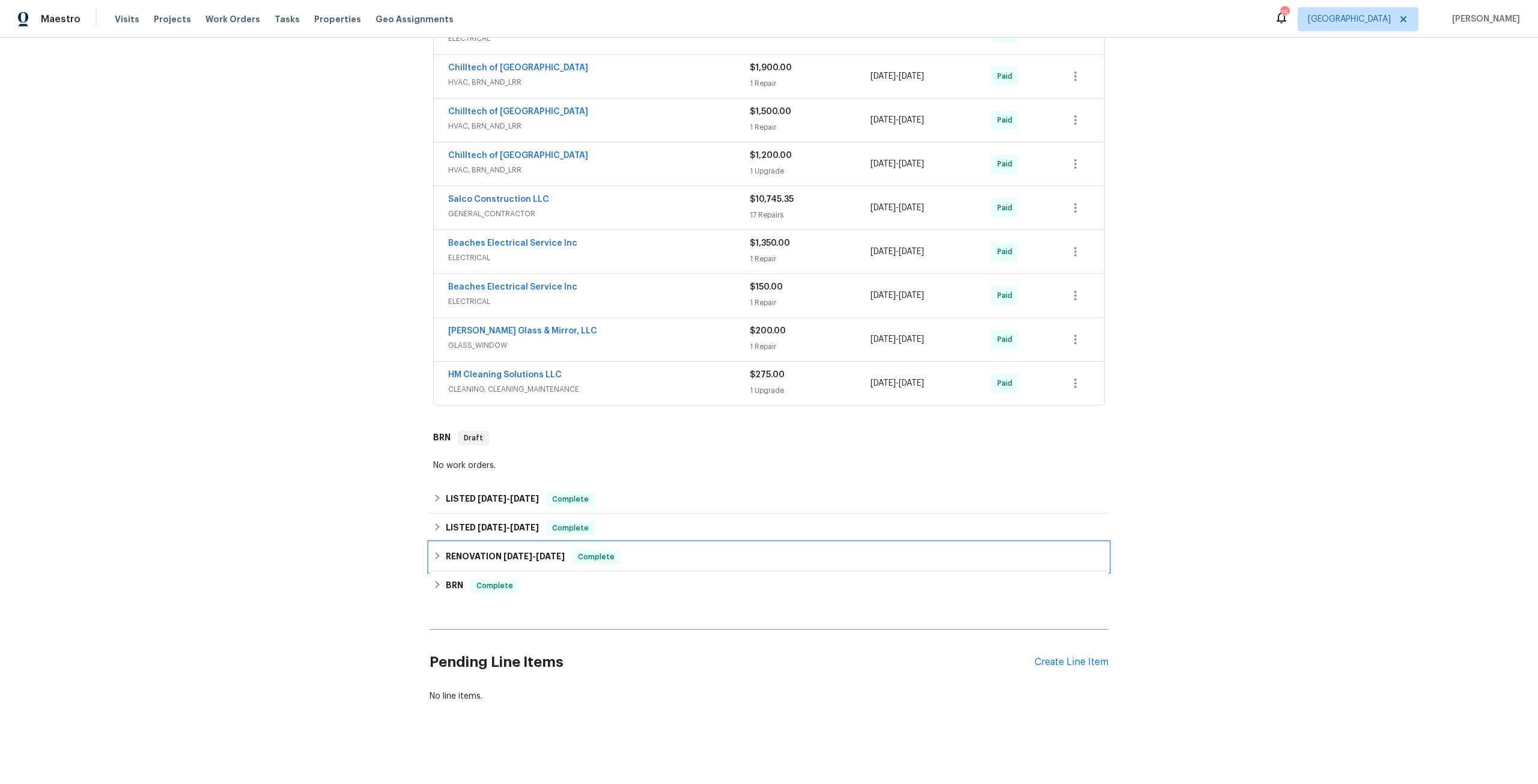
click at [542, 554] on h6 "RENOVATION 5/5/25 - 7/10/25" at bounding box center [505, 556] width 119 height 14
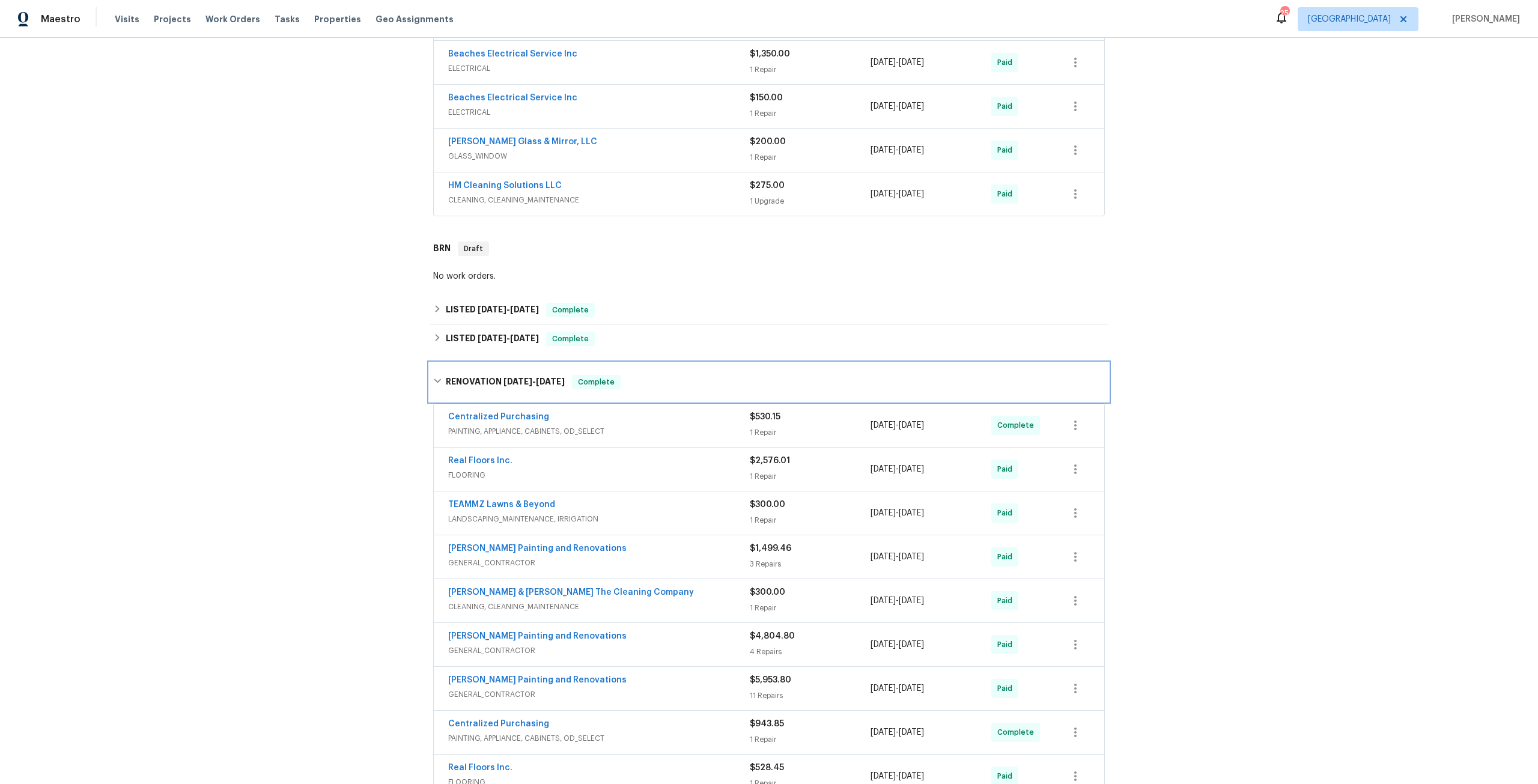
scroll to position [1130, 0]
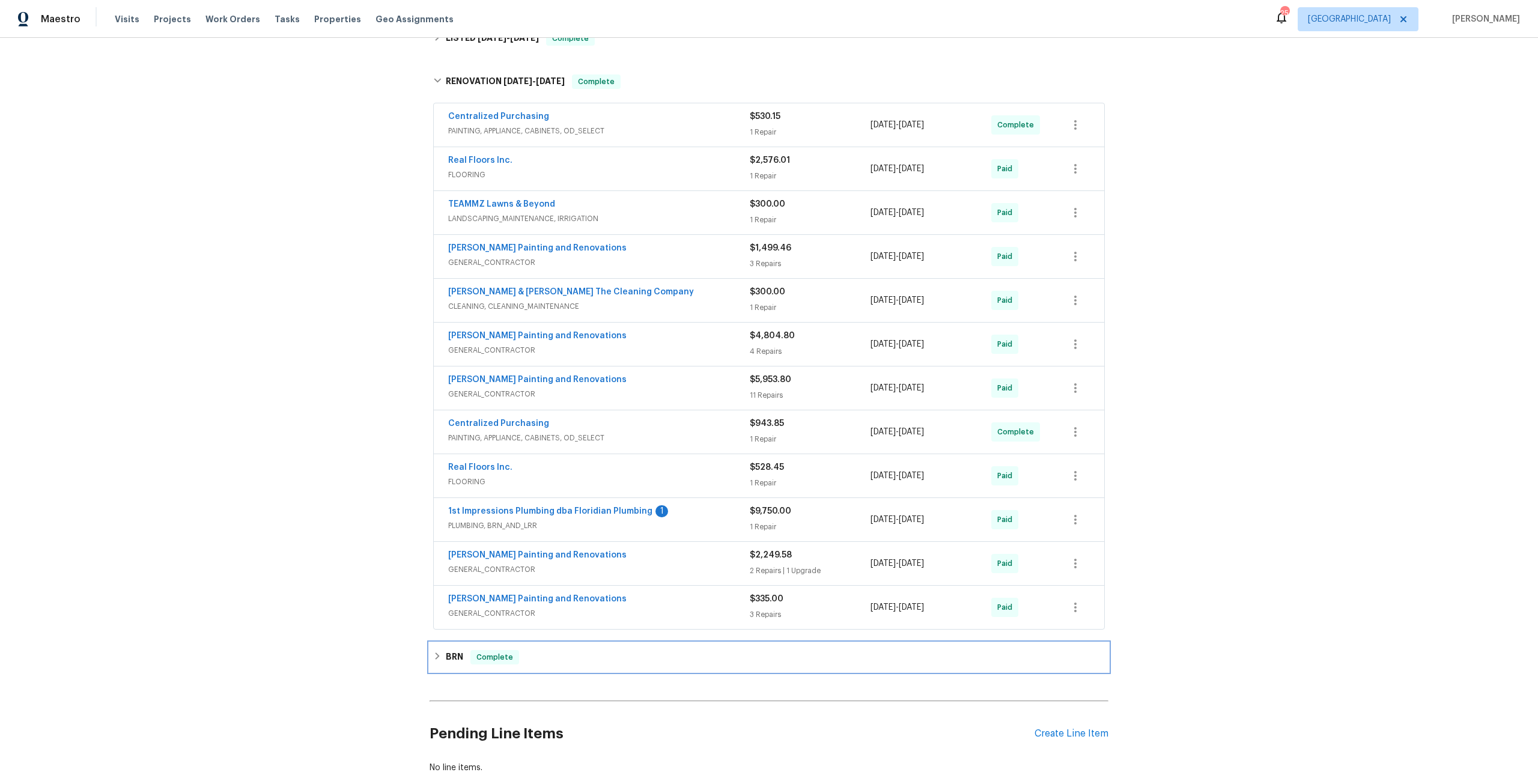
click at [472, 656] on span "Complete" at bounding box center [495, 657] width 47 height 12
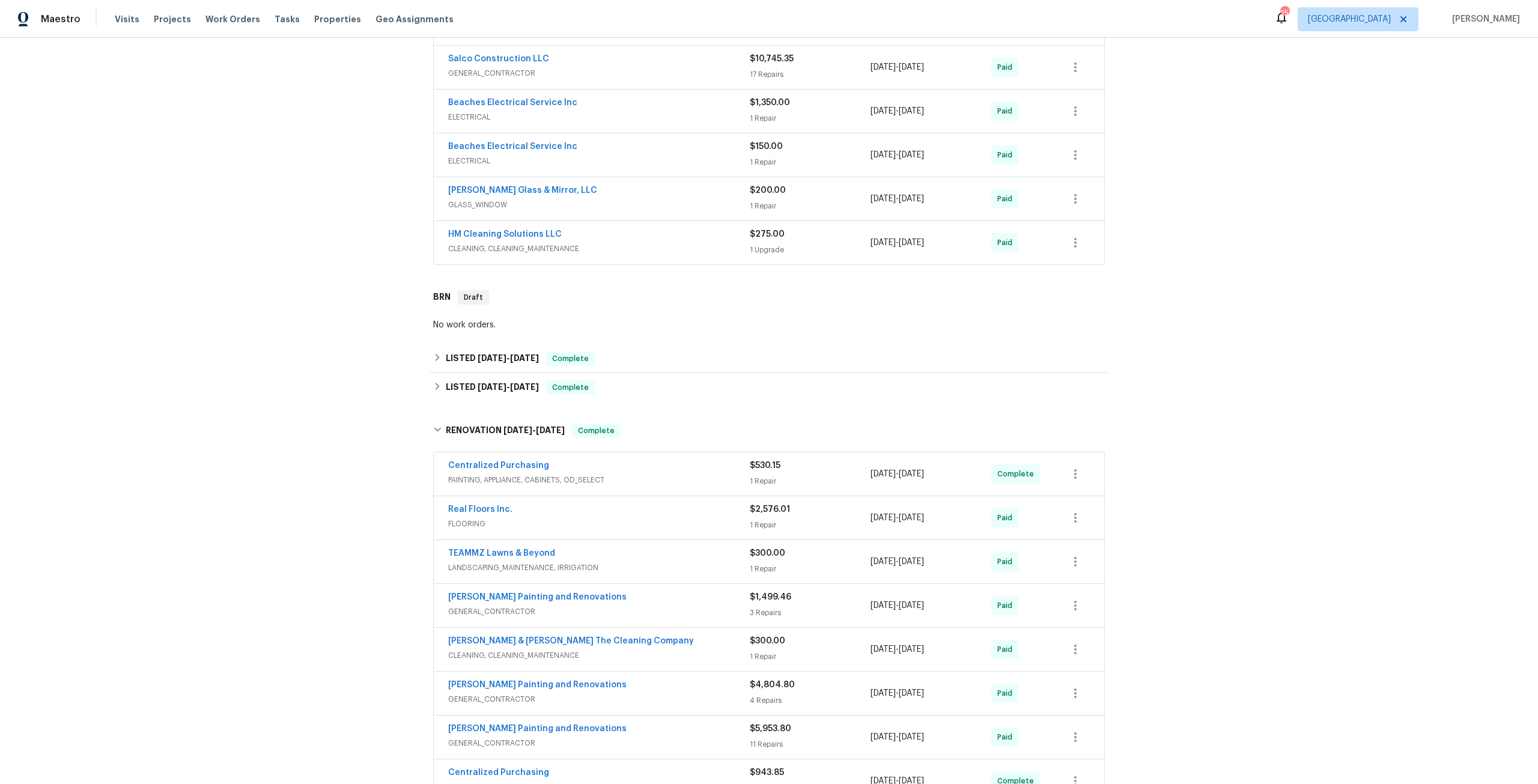
scroll to position [769, 0]
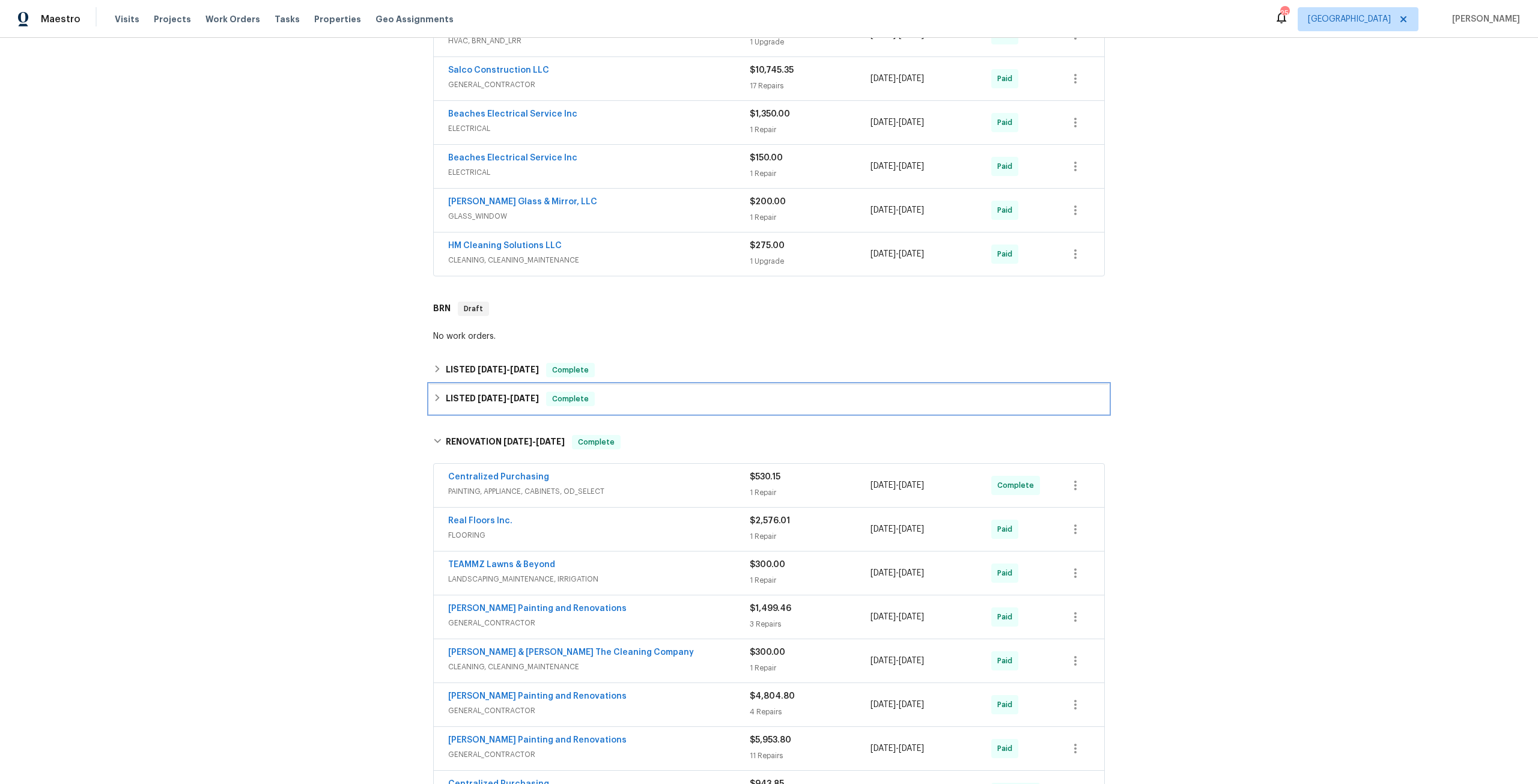
click at [473, 407] on div "LISTED 7/15/25 - 7/16/25 Complete" at bounding box center [769, 398] width 679 height 29
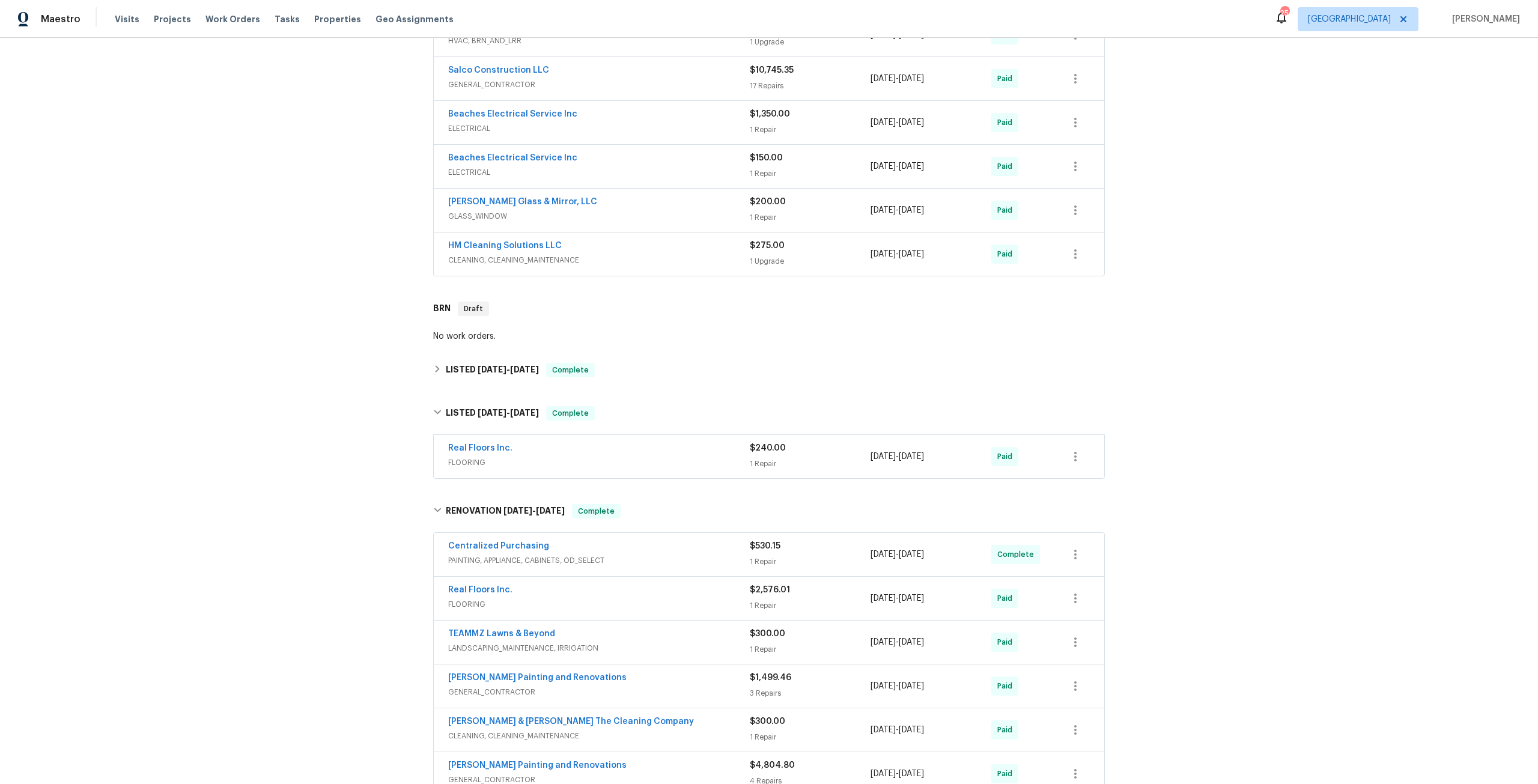
click at [487, 384] on div "Back to all projects 9408 Little John Rd, Jacksonville, FL 32208 4 Beds | 2 Bat…" at bounding box center [769, 262] width 679 height 1957
click at [498, 377] on div "LISTED 7/28/25 - 8/8/25 Complete" at bounding box center [769, 370] width 679 height 29
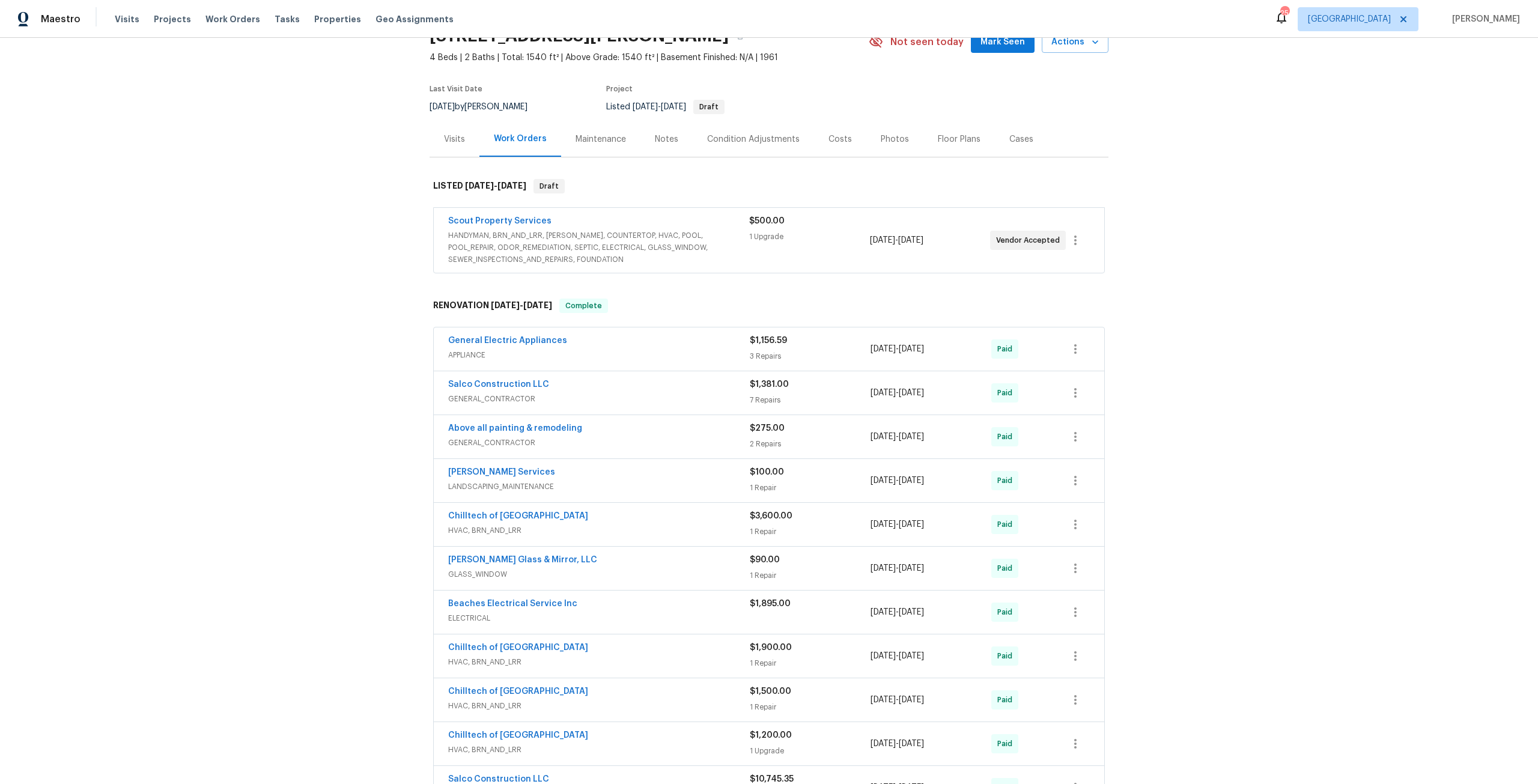
scroll to position [0, 0]
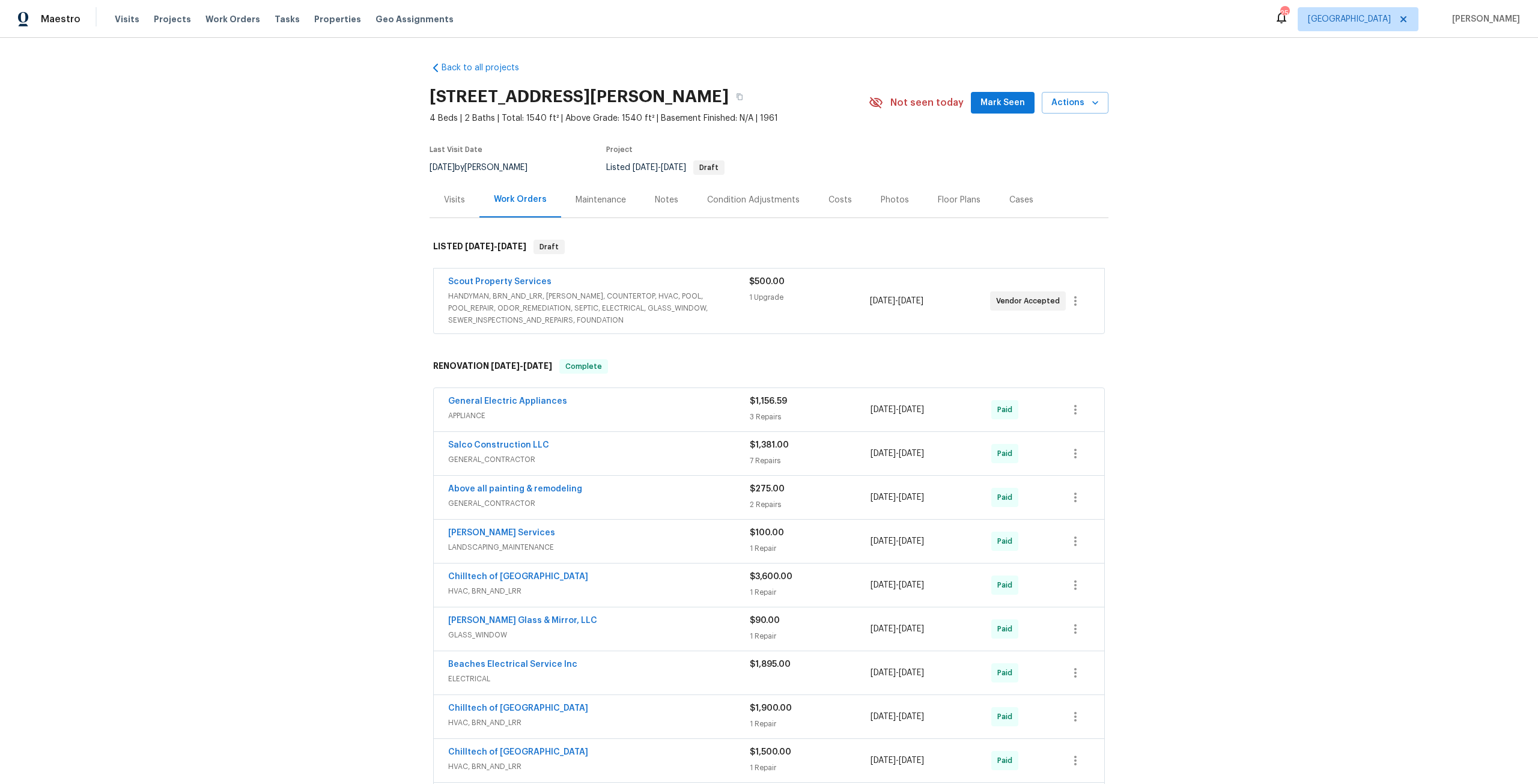
click at [838, 202] on div "Costs" at bounding box center [840, 200] width 23 height 12
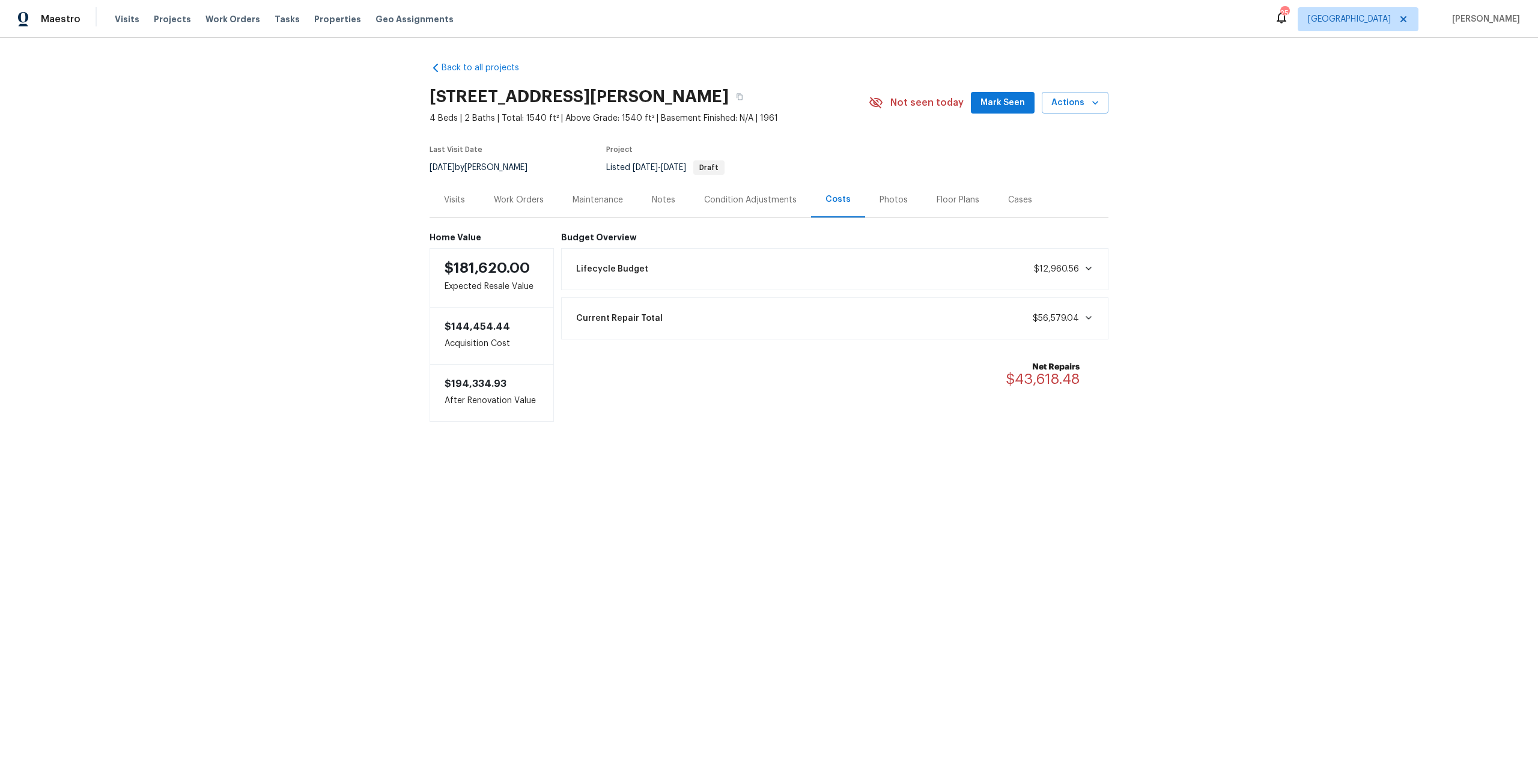
click at [903, 202] on div "Photos" at bounding box center [893, 200] width 57 height 36
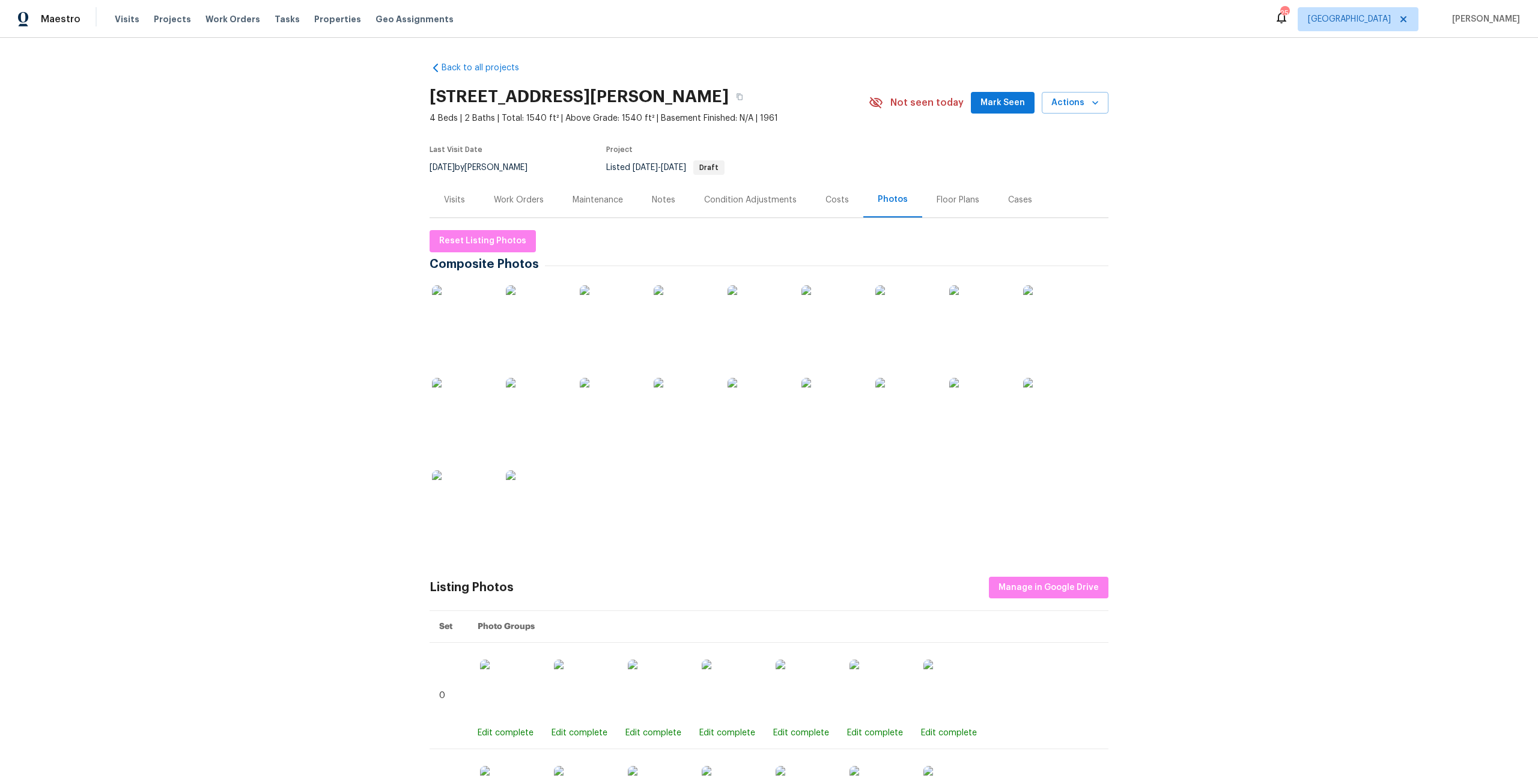
click at [472, 317] on img at bounding box center [462, 315] width 60 height 60
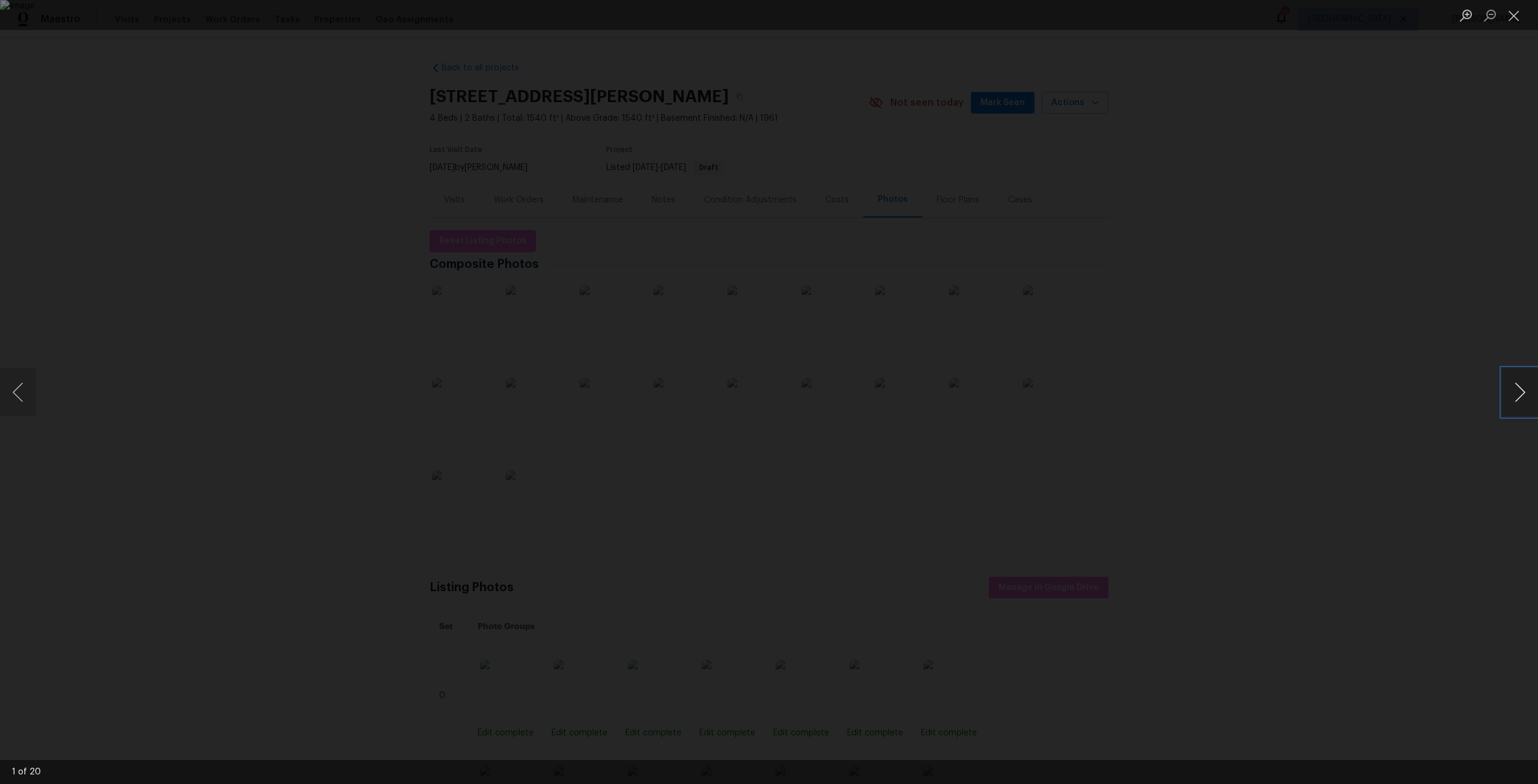
click at [1518, 387] on button "Next image" at bounding box center [1520, 392] width 36 height 48
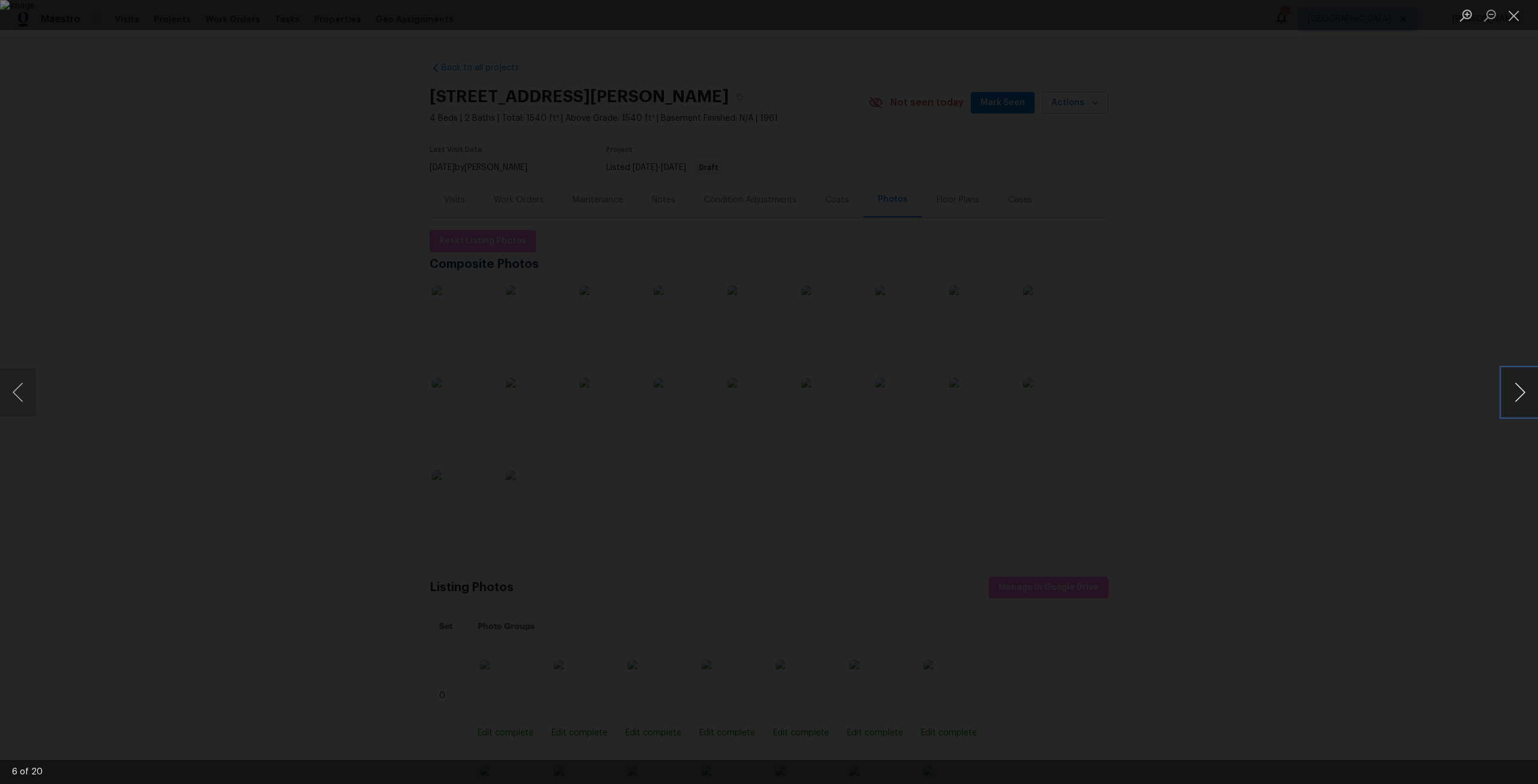
click at [1518, 387] on button "Next image" at bounding box center [1520, 392] width 36 height 48
click at [1409, 231] on div "Lightbox" at bounding box center [769, 392] width 1538 height 784
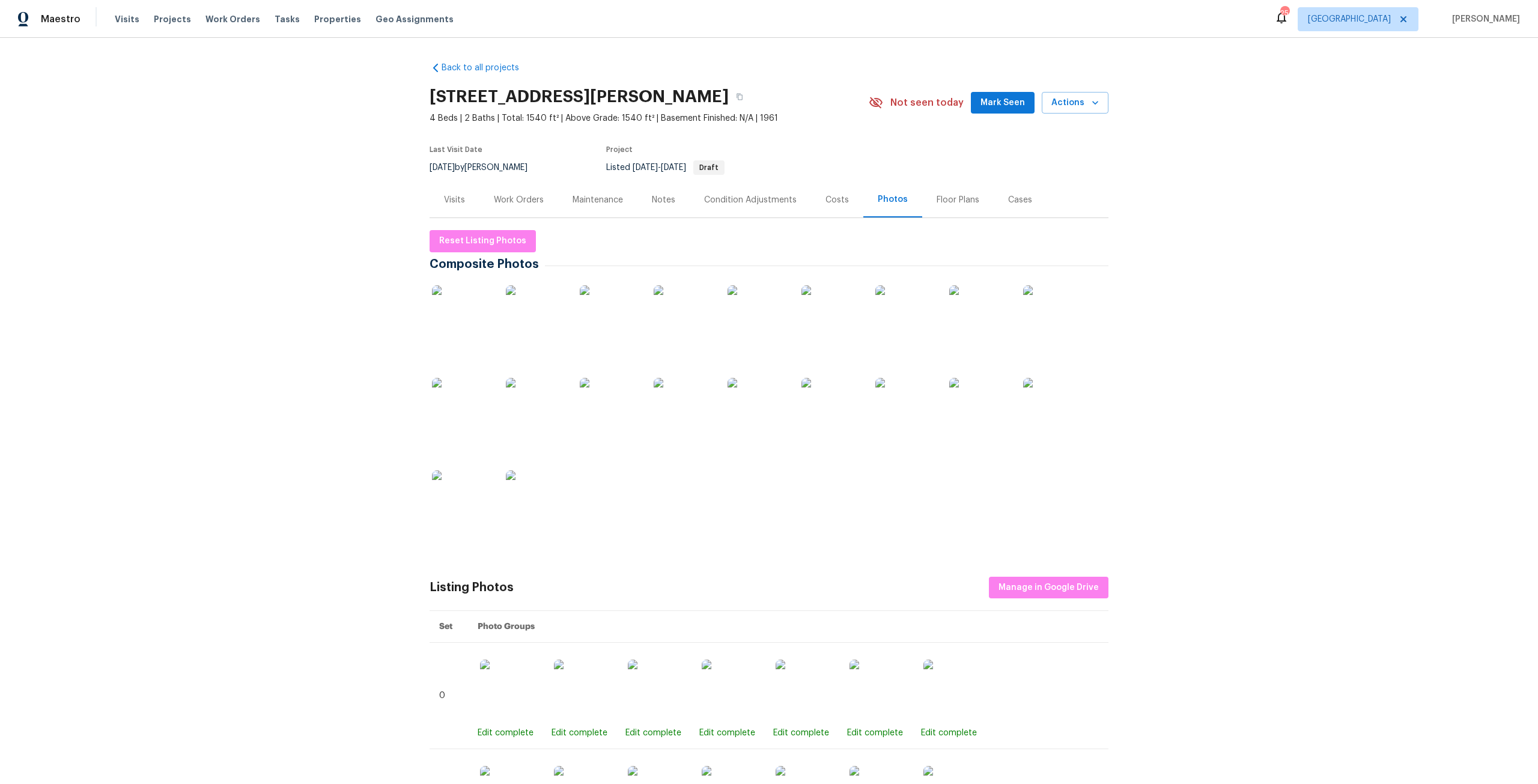
click at [532, 205] on div "Work Orders" at bounding box center [519, 200] width 50 height 12
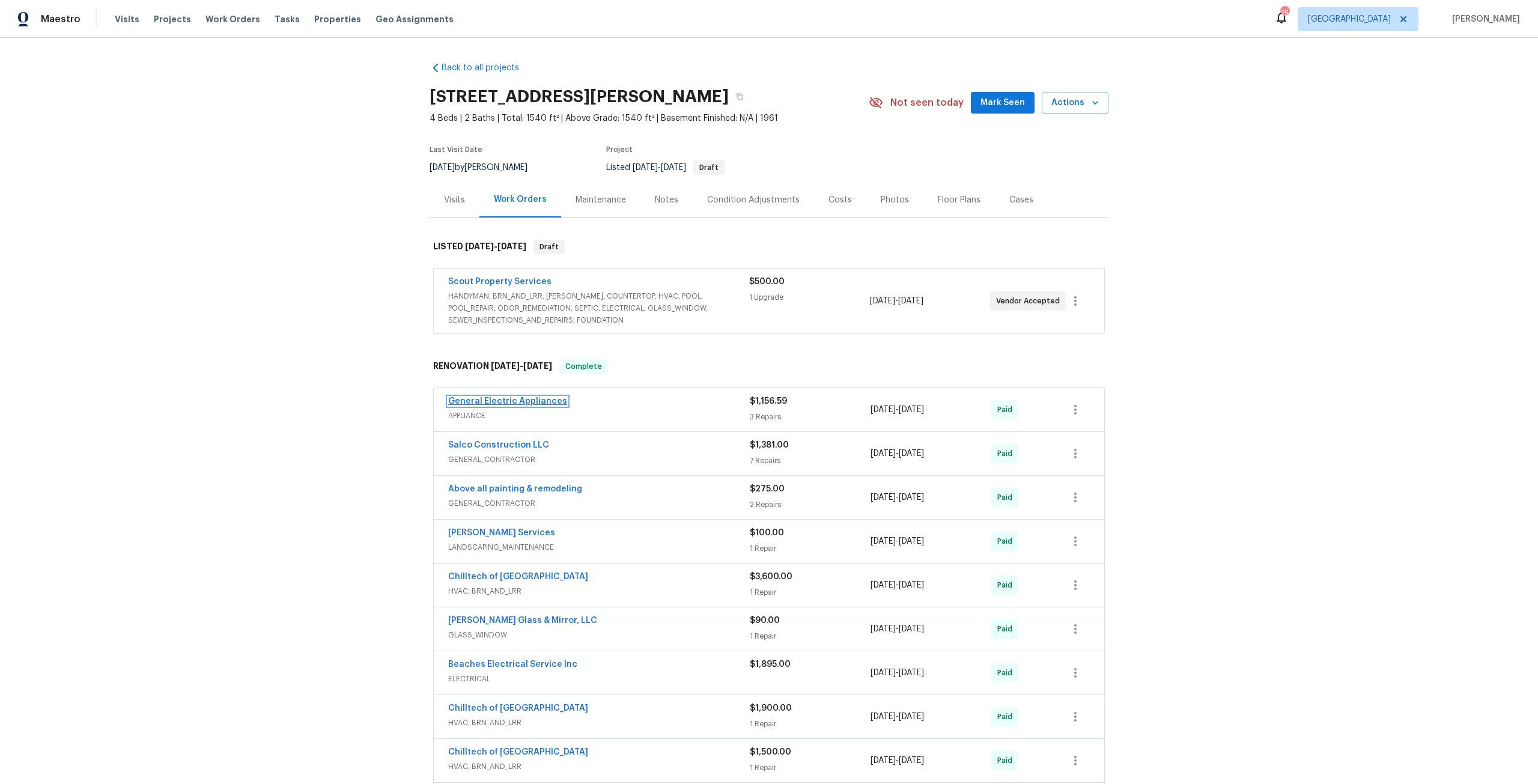
click at [521, 399] on link "General Electric Appliances" at bounding box center [507, 401] width 119 height 8
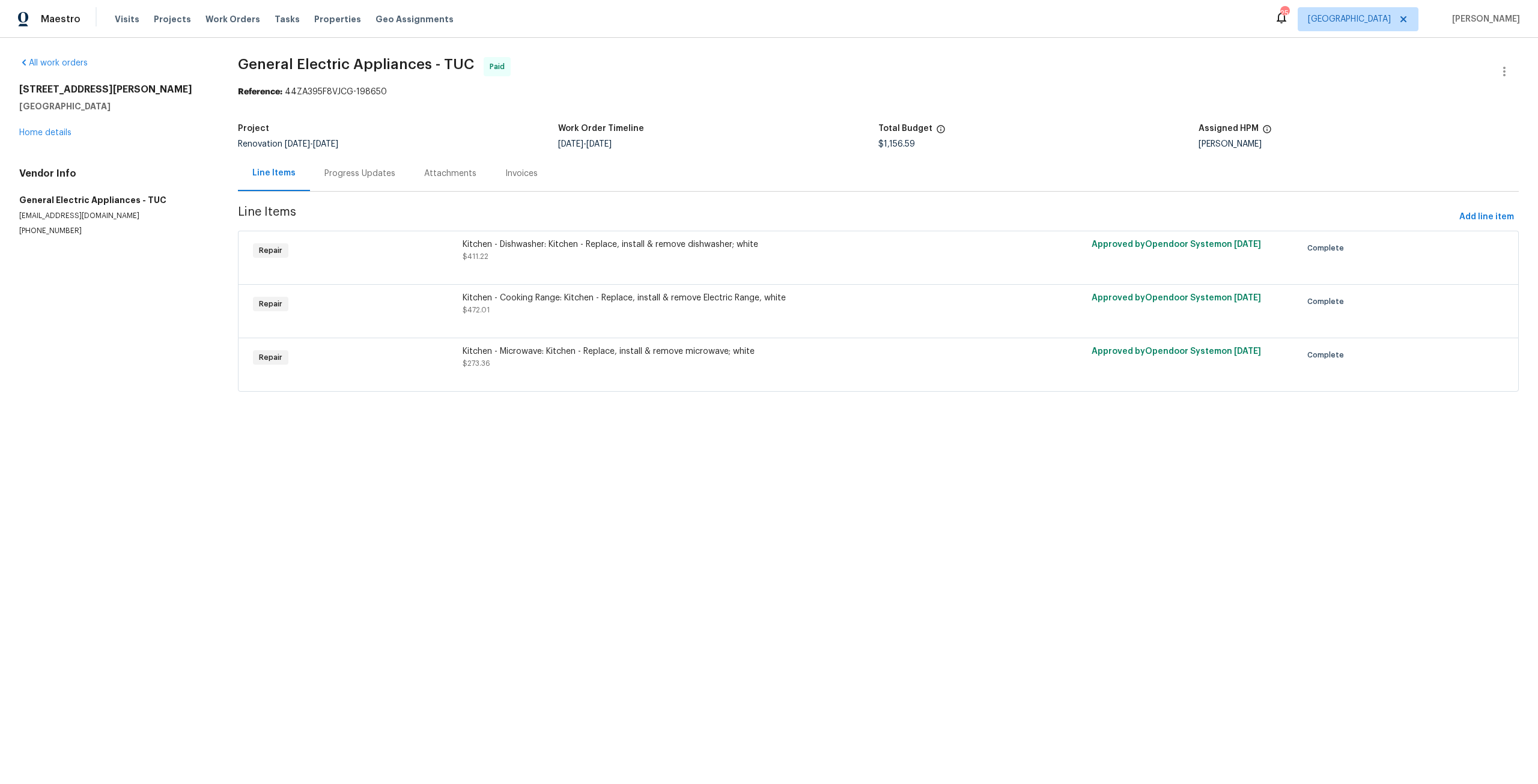
click at [898, 362] on div "Kitchen - Microwave: Kitchen - Replace, install & remove microwave; white $273.…" at bounding box center [721, 357] width 517 height 24
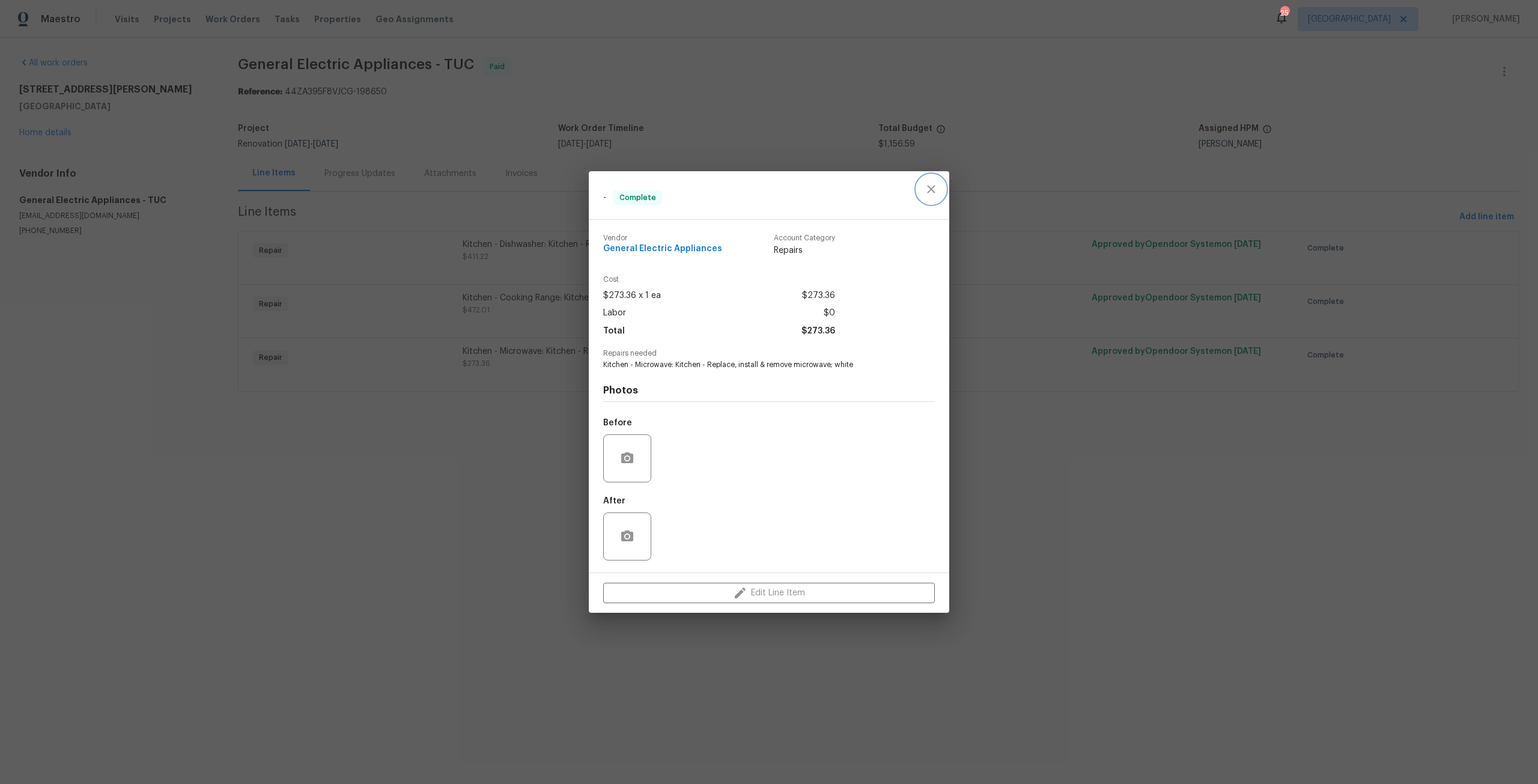
click at [920, 194] on button "close" at bounding box center [931, 189] width 29 height 29
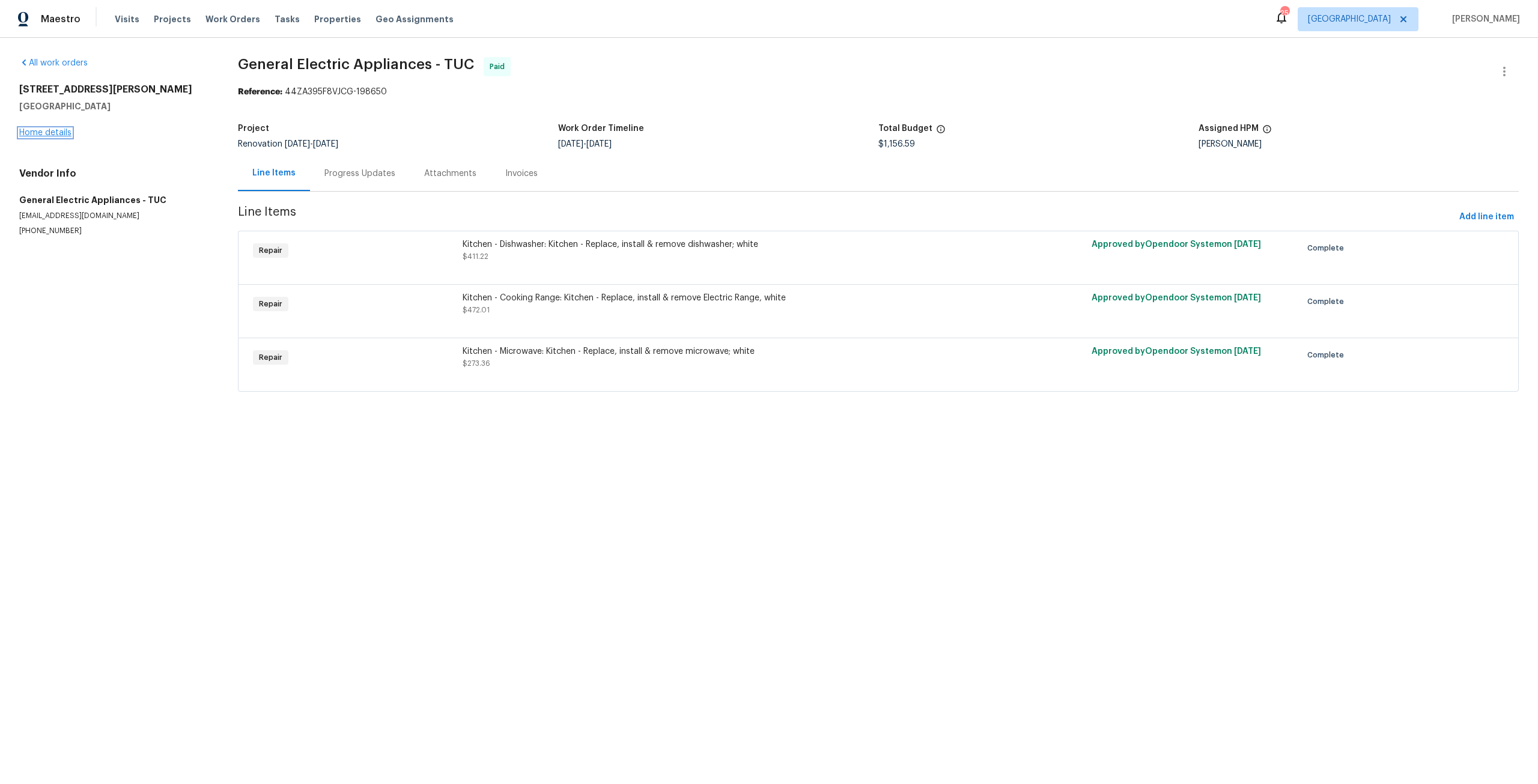
click at [59, 136] on link "Home details" at bounding box center [45, 133] width 52 height 8
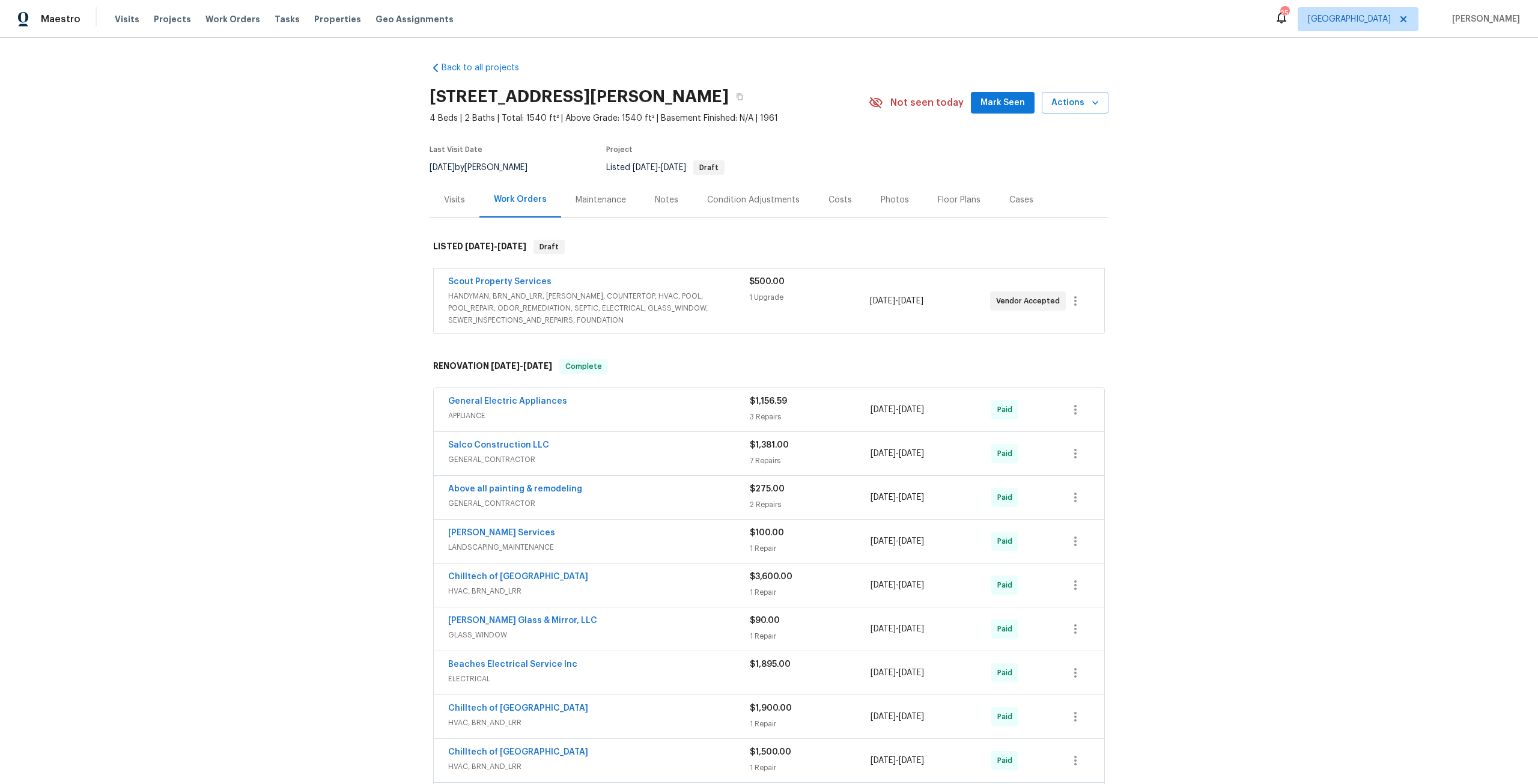
click at [645, 291] on span "HANDYMAN, BRN_AND_LRR, WELLS, COUNTERTOP, HVAC, POOL, POOL_REPAIR, ODOR_REMEDIA…" at bounding box center [599, 308] width 301 height 36
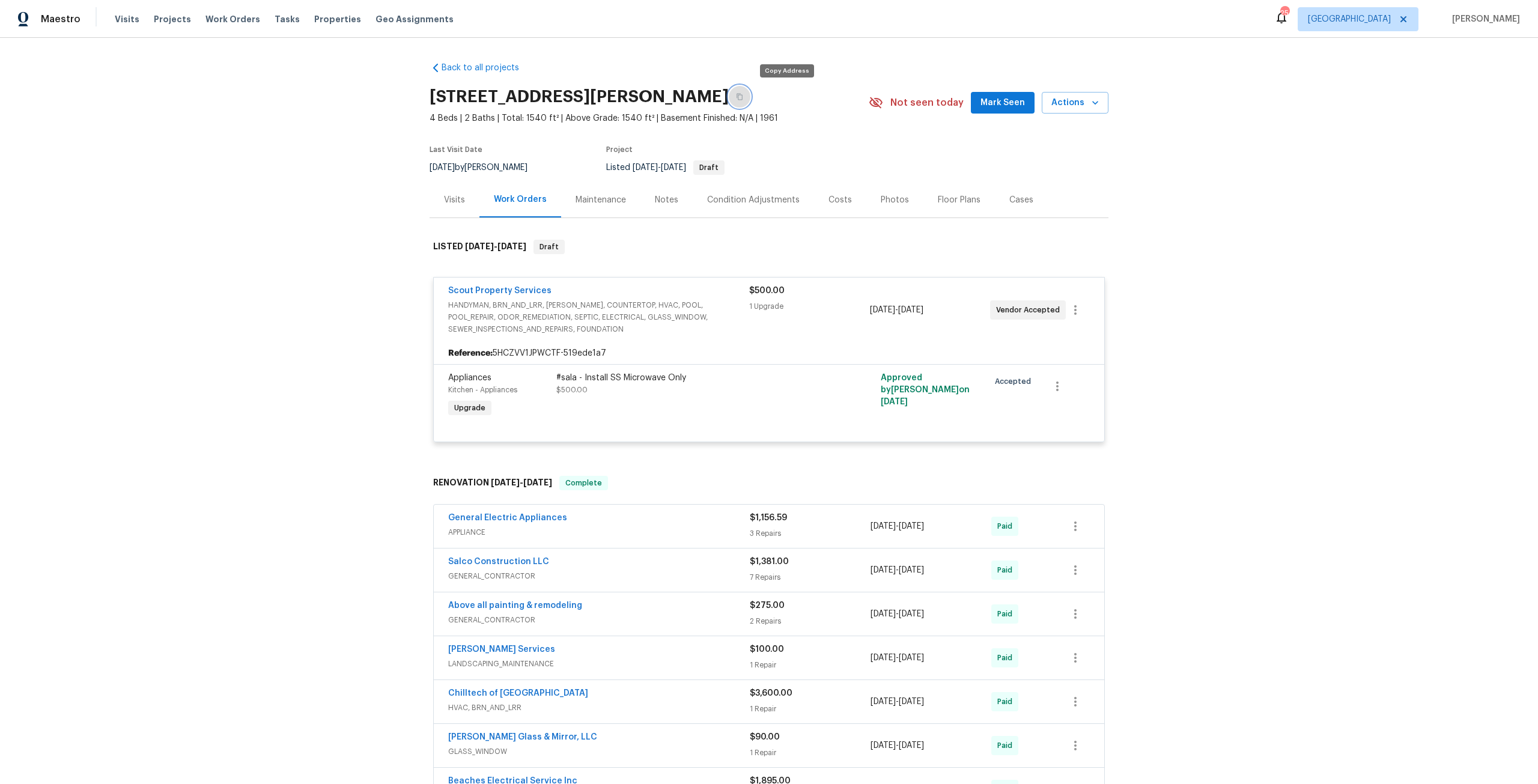
click at [750, 101] on button "button" at bounding box center [739, 96] width 22 height 22
click at [322, 26] on div "Visits Projects Work Orders Tasks Properties Geo Assignments" at bounding box center [291, 19] width 354 height 24
click at [324, 17] on span "Properties" at bounding box center [338, 19] width 47 height 12
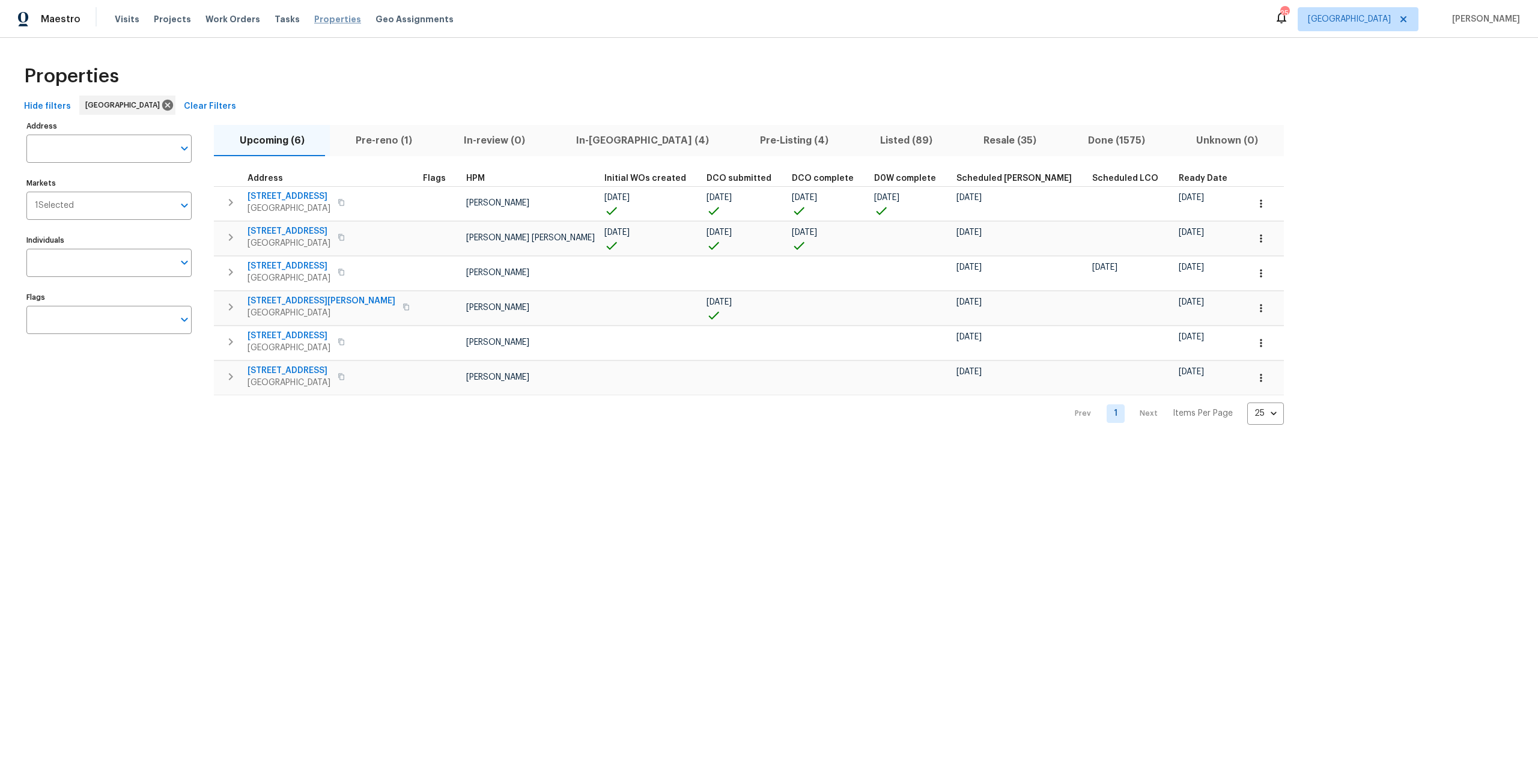
click at [318, 21] on span "Properties" at bounding box center [338, 19] width 47 height 12
click at [385, 140] on span "Pre-reno (1)" at bounding box center [383, 141] width 93 height 17
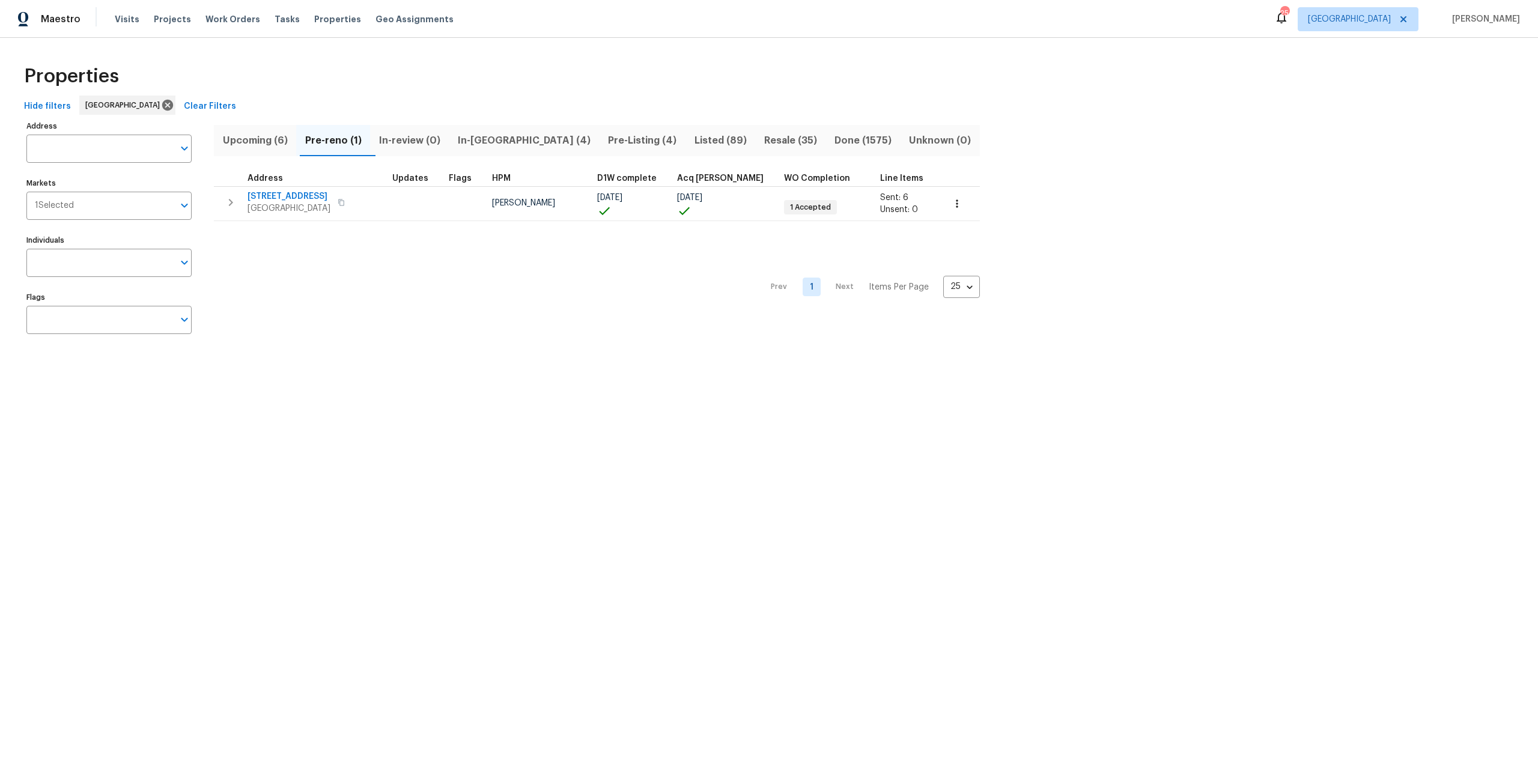
click at [497, 147] on span "In-reno (4)" at bounding box center [524, 141] width 136 height 17
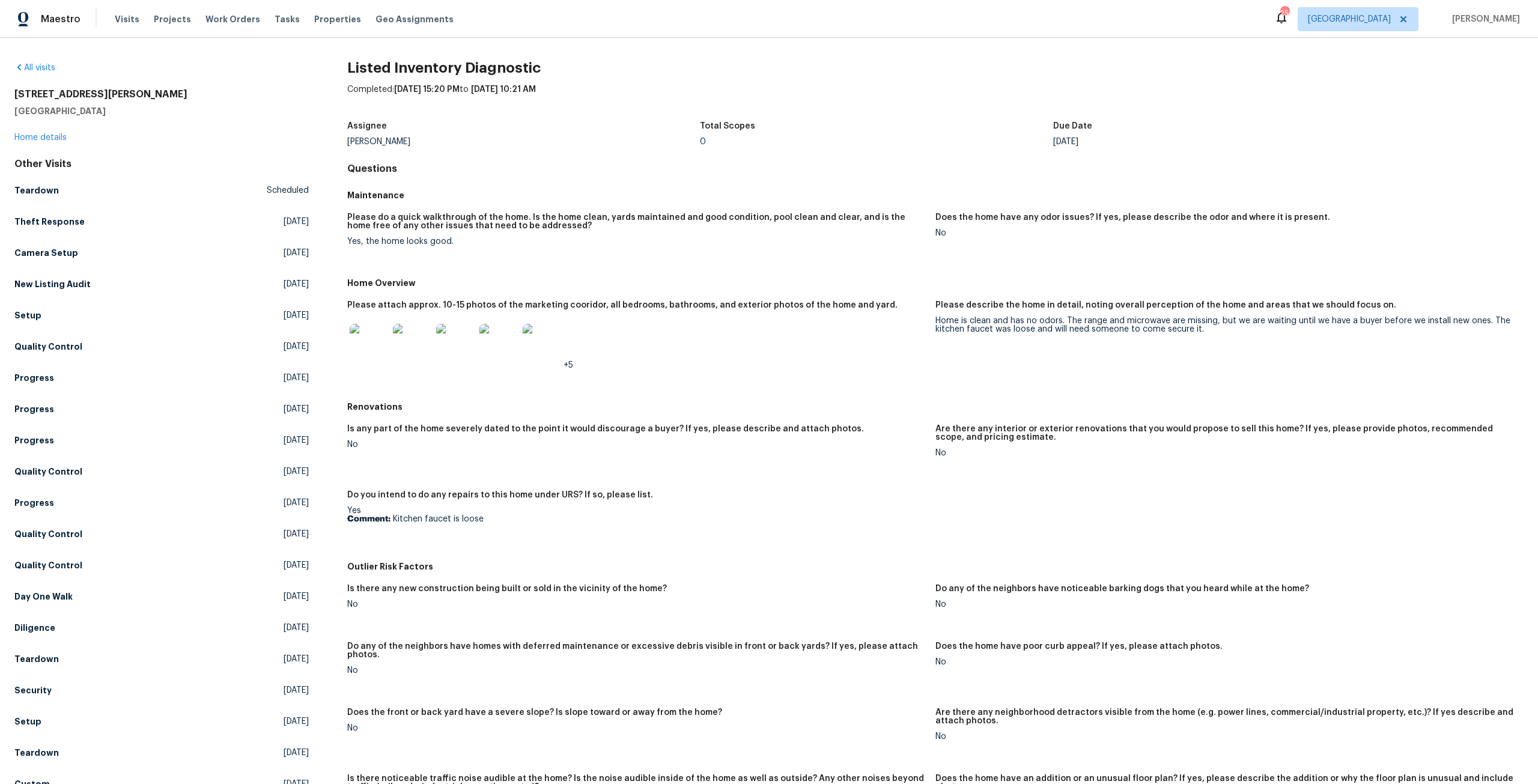
click at [413, 328] on img at bounding box center [412, 343] width 38 height 38
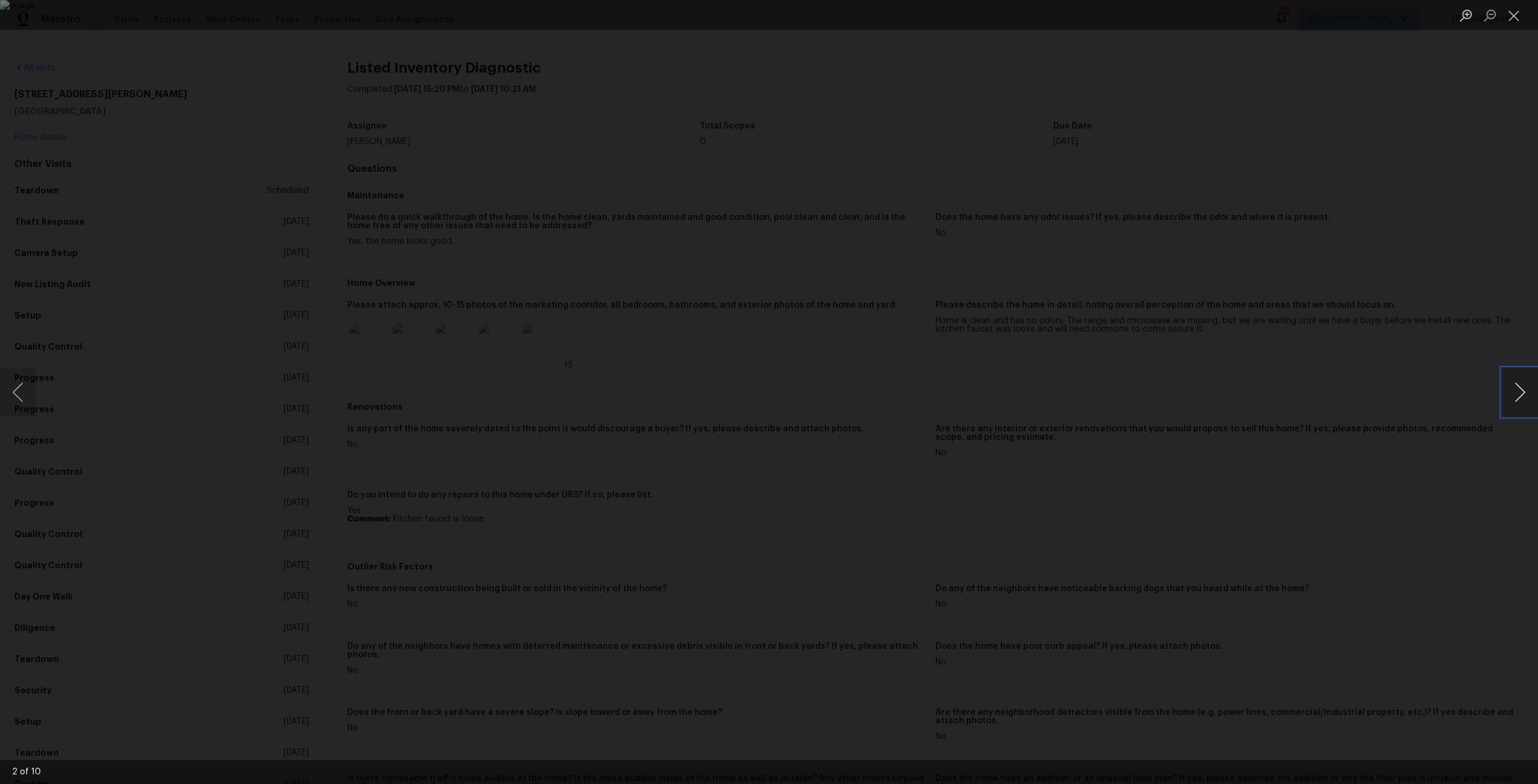
click at [1519, 384] on button "Next image" at bounding box center [1520, 392] width 36 height 48
click at [1513, 382] on button "Next image" at bounding box center [1520, 392] width 36 height 48
click at [1511, 382] on button "Next image" at bounding box center [1520, 392] width 36 height 48
click at [1507, 382] on button "Next image" at bounding box center [1520, 392] width 36 height 48
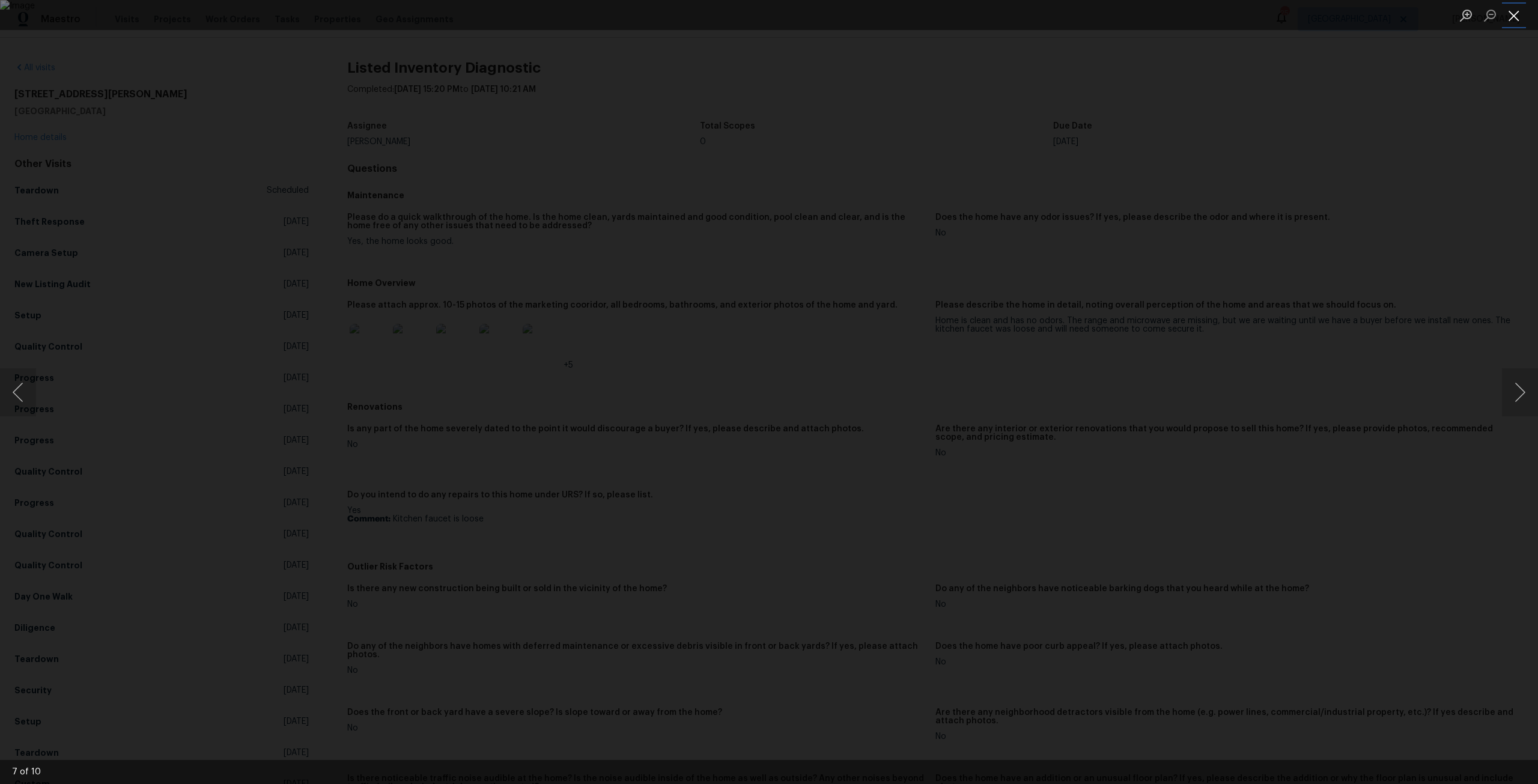
click at [1515, 22] on button "Close lightbox" at bounding box center [1514, 15] width 24 height 21
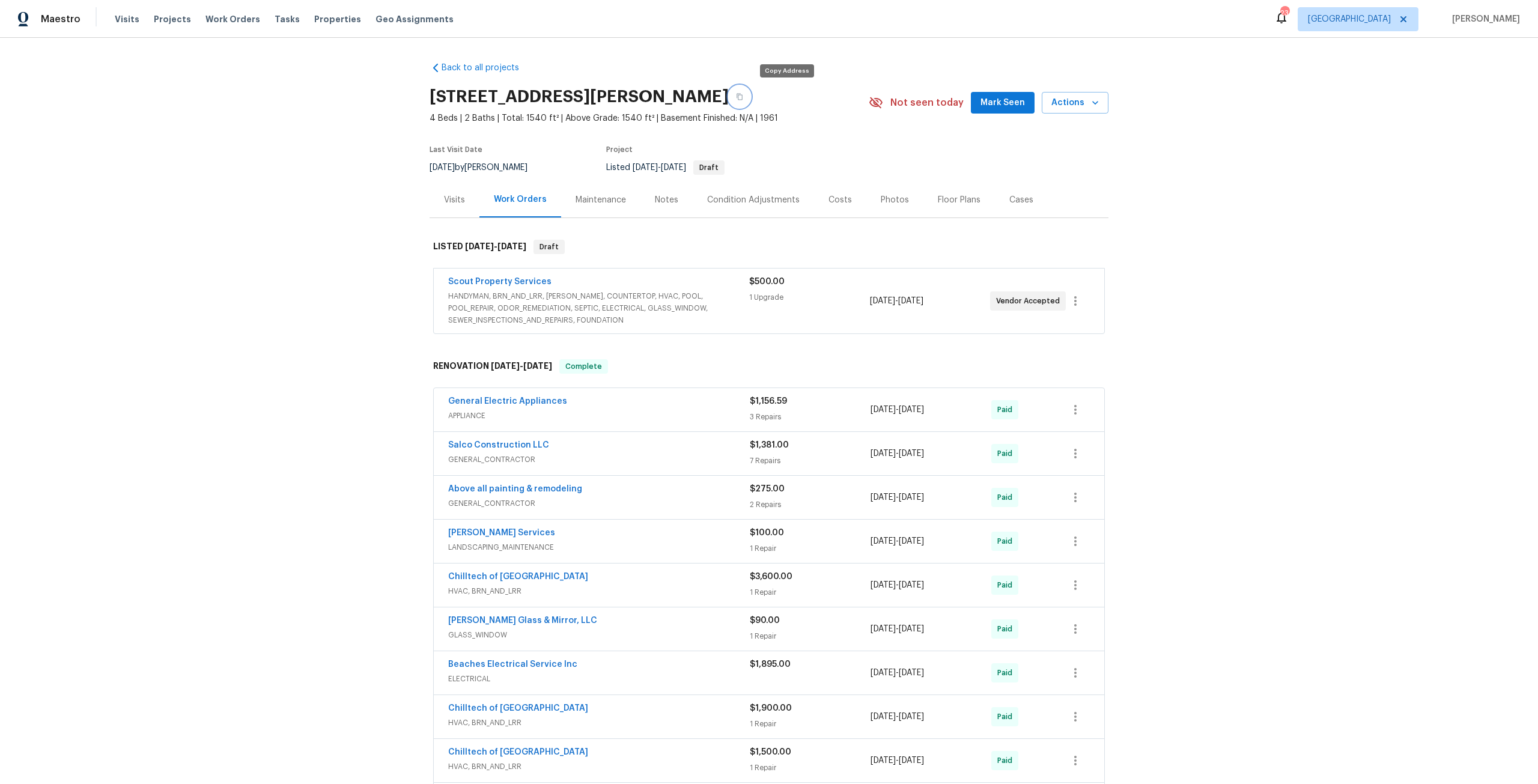
click at [750, 102] on button "button" at bounding box center [739, 96] width 22 height 22
click at [454, 200] on div "Visits" at bounding box center [454, 200] width 21 height 12
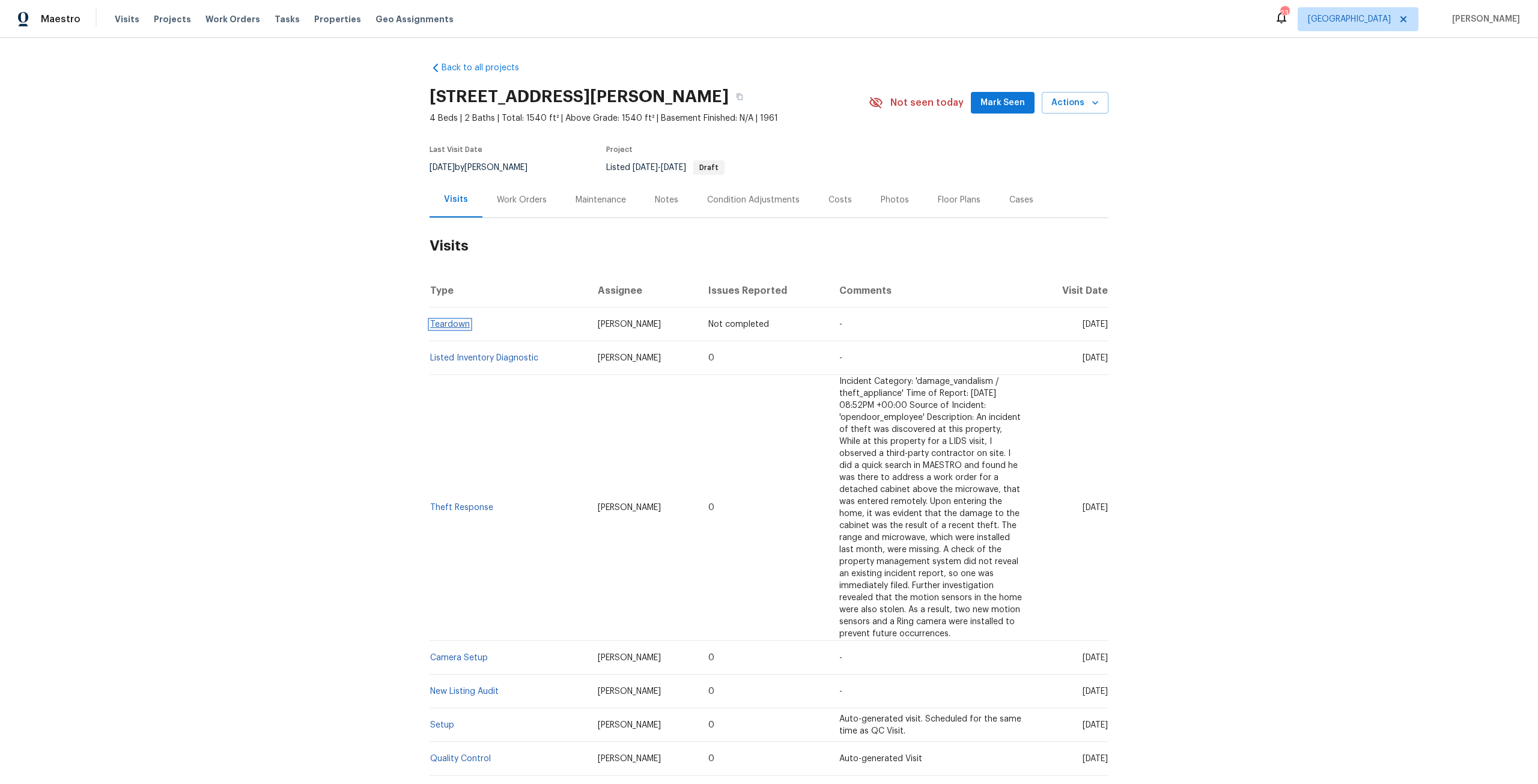
click at [448, 326] on link "Teardown" at bounding box center [450, 324] width 40 height 8
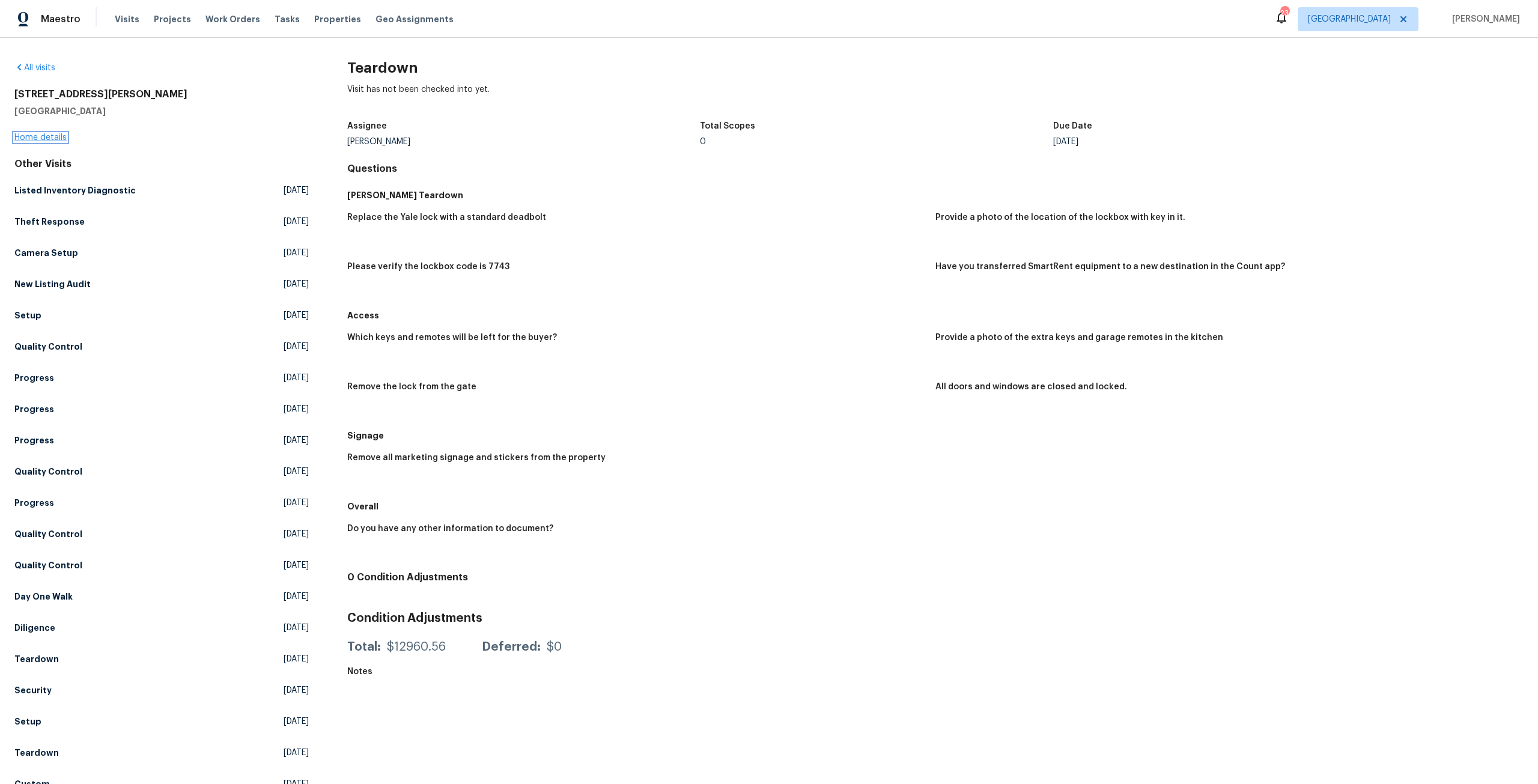
click at [61, 135] on link "Home details" at bounding box center [40, 137] width 52 height 8
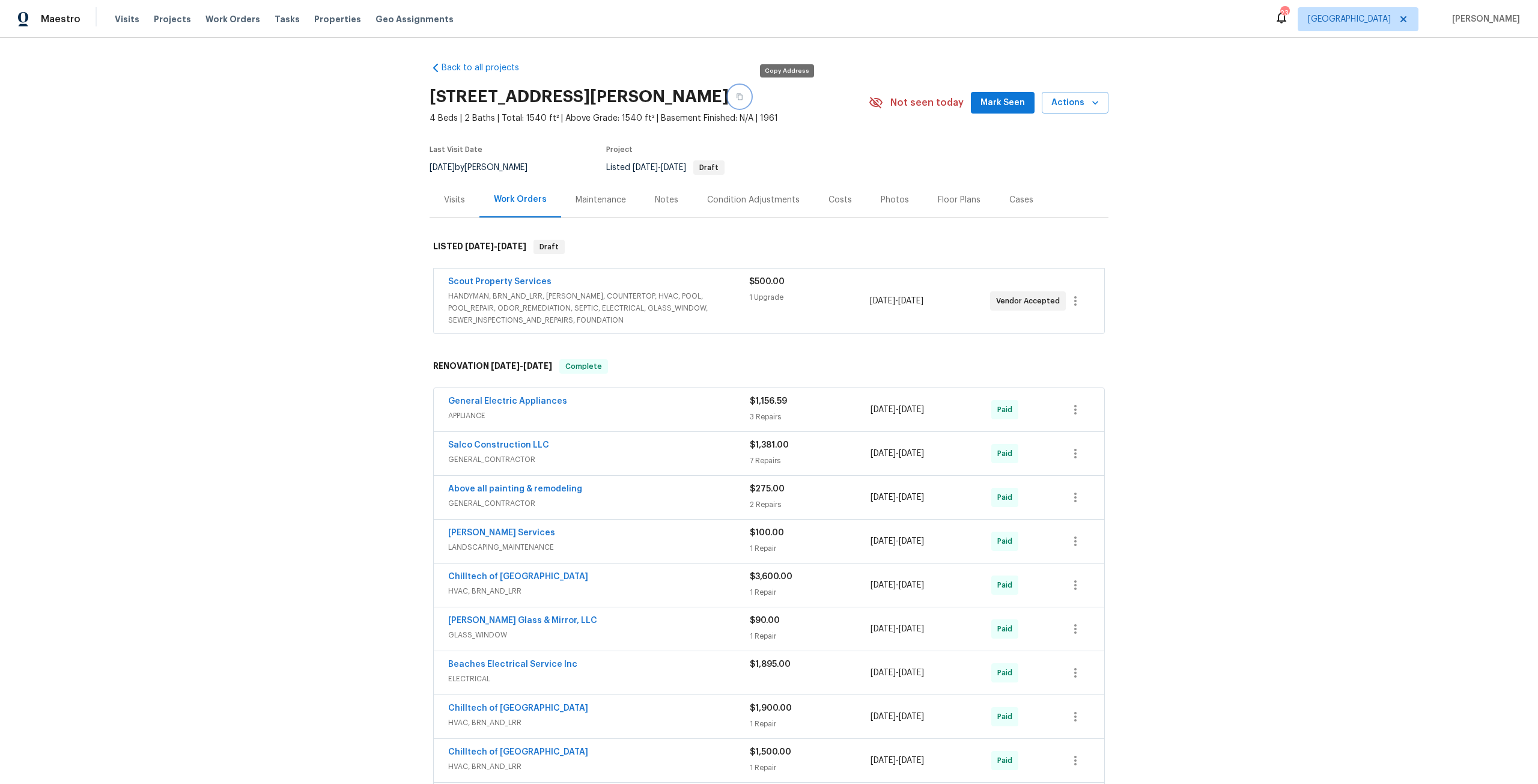
click at [750, 98] on button "button" at bounding box center [739, 96] width 22 height 22
click at [535, 287] on span "Scout Property Services" at bounding box center [500, 282] width 103 height 12
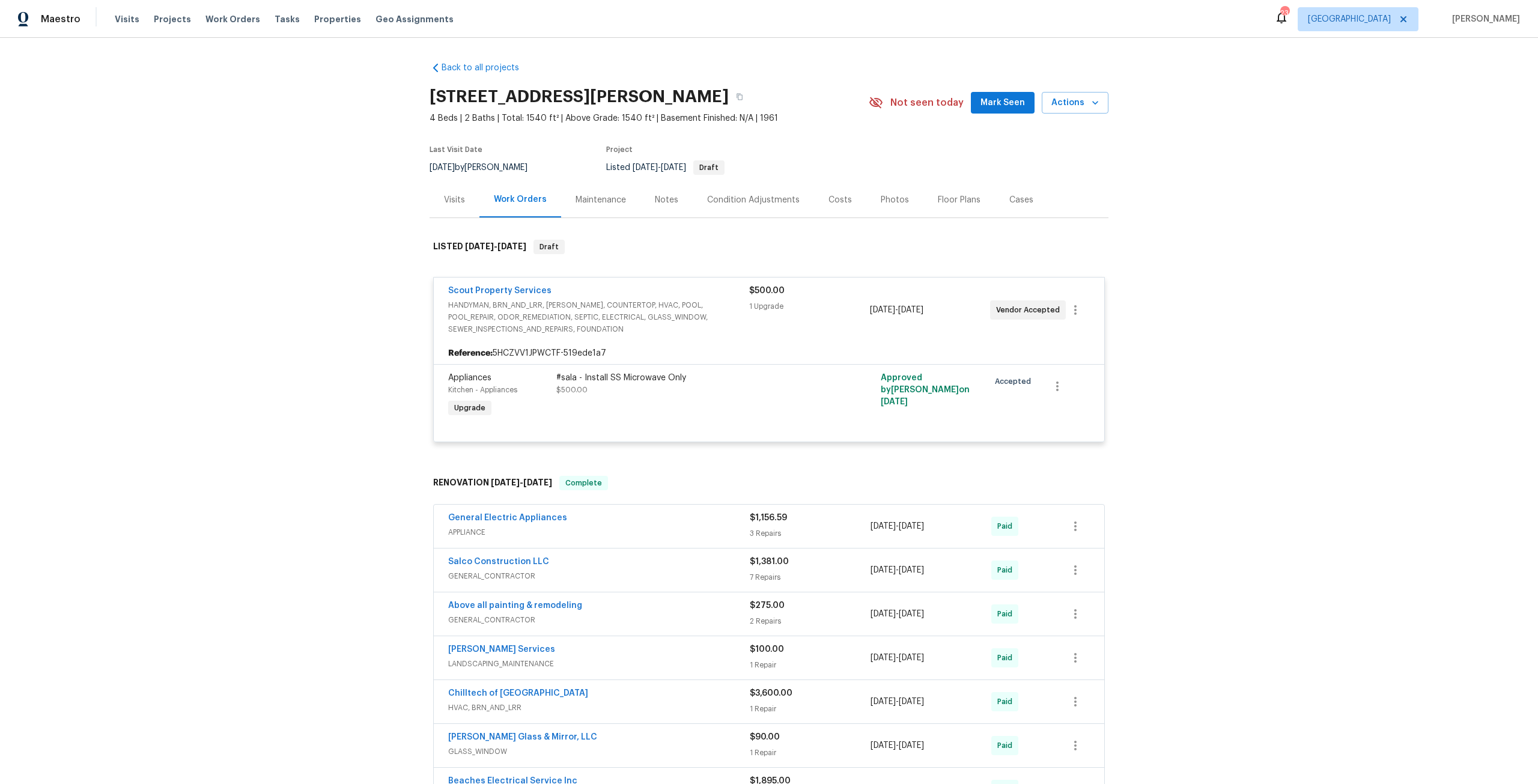
click at [579, 325] on span "HANDYMAN, BRN_AND_LRR, WELLS, COUNTERTOP, HVAC, POOL, POOL_REPAIR, ODOR_REMEDIA…" at bounding box center [599, 317] width 301 height 36
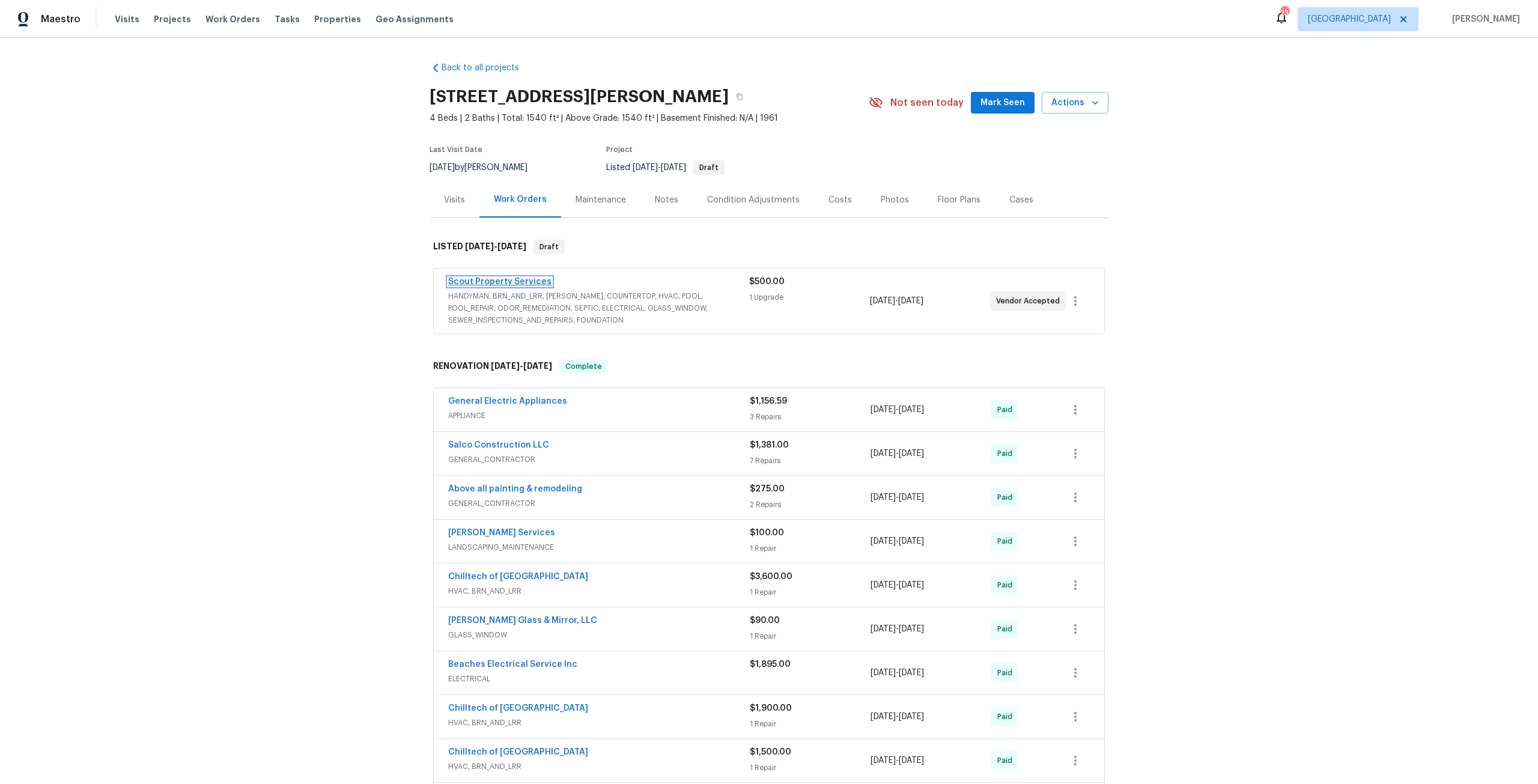
click at [502, 278] on link "Scout Property Services" at bounding box center [500, 282] width 103 height 8
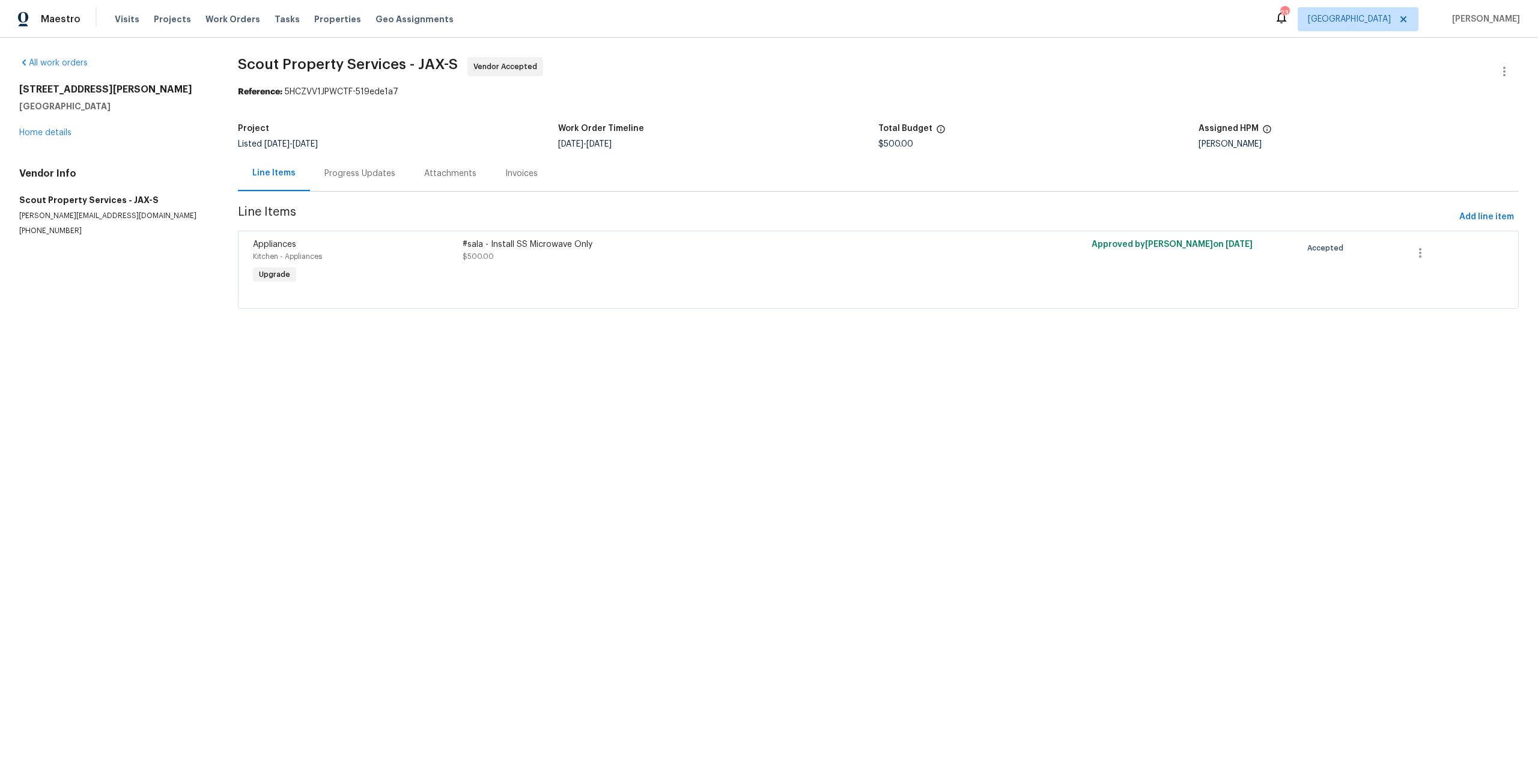
click at [689, 275] on div "#sala - Install SS Microwave Only $500.00" at bounding box center [721, 262] width 525 height 55
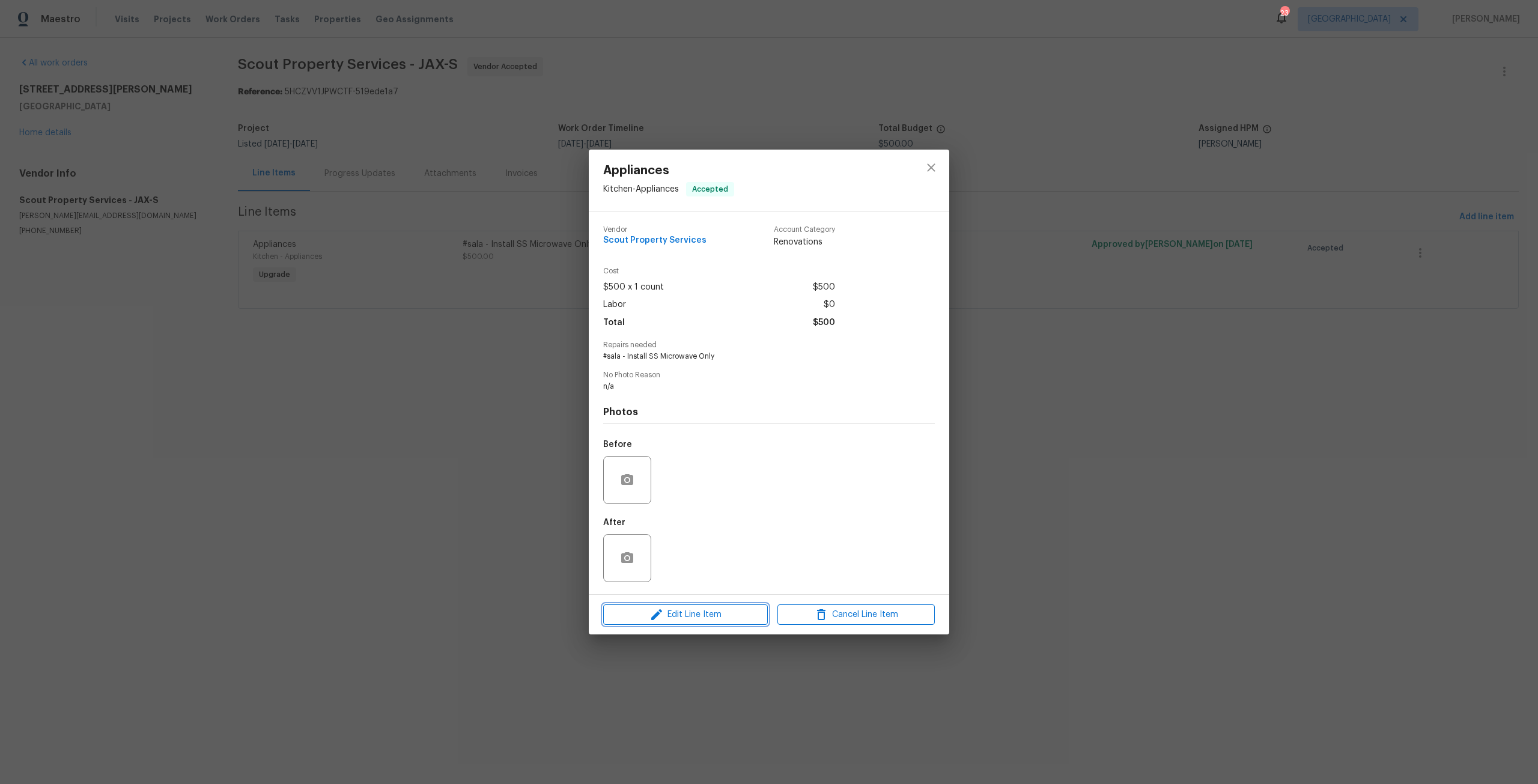
click at [739, 605] on button "Edit Line Item" at bounding box center [685, 614] width 165 height 21
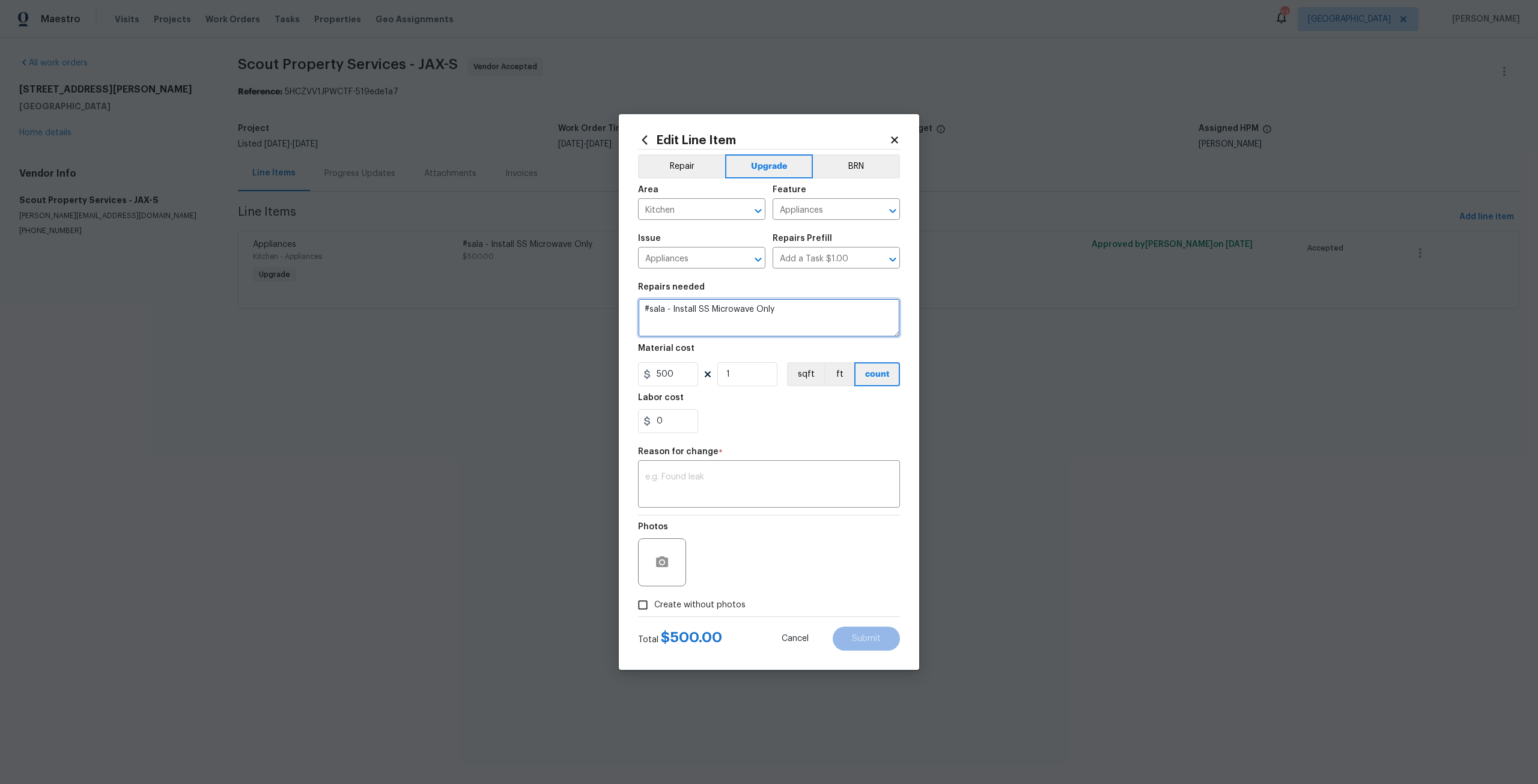
drag, startPoint x: 671, startPoint y: 313, endPoint x: 639, endPoint y: 314, distance: 32.0
click at [639, 314] on textarea "#sala - Install SS Microwave Only" at bounding box center [769, 318] width 262 height 38
click at [752, 317] on textarea "Install SS Microwave Only" at bounding box center [769, 318] width 262 height 38
type textarea "Install SS Microwave and Range that are provided by Opendoor."
drag, startPoint x: 679, startPoint y: 371, endPoint x: 637, endPoint y: 379, distance: 42.8
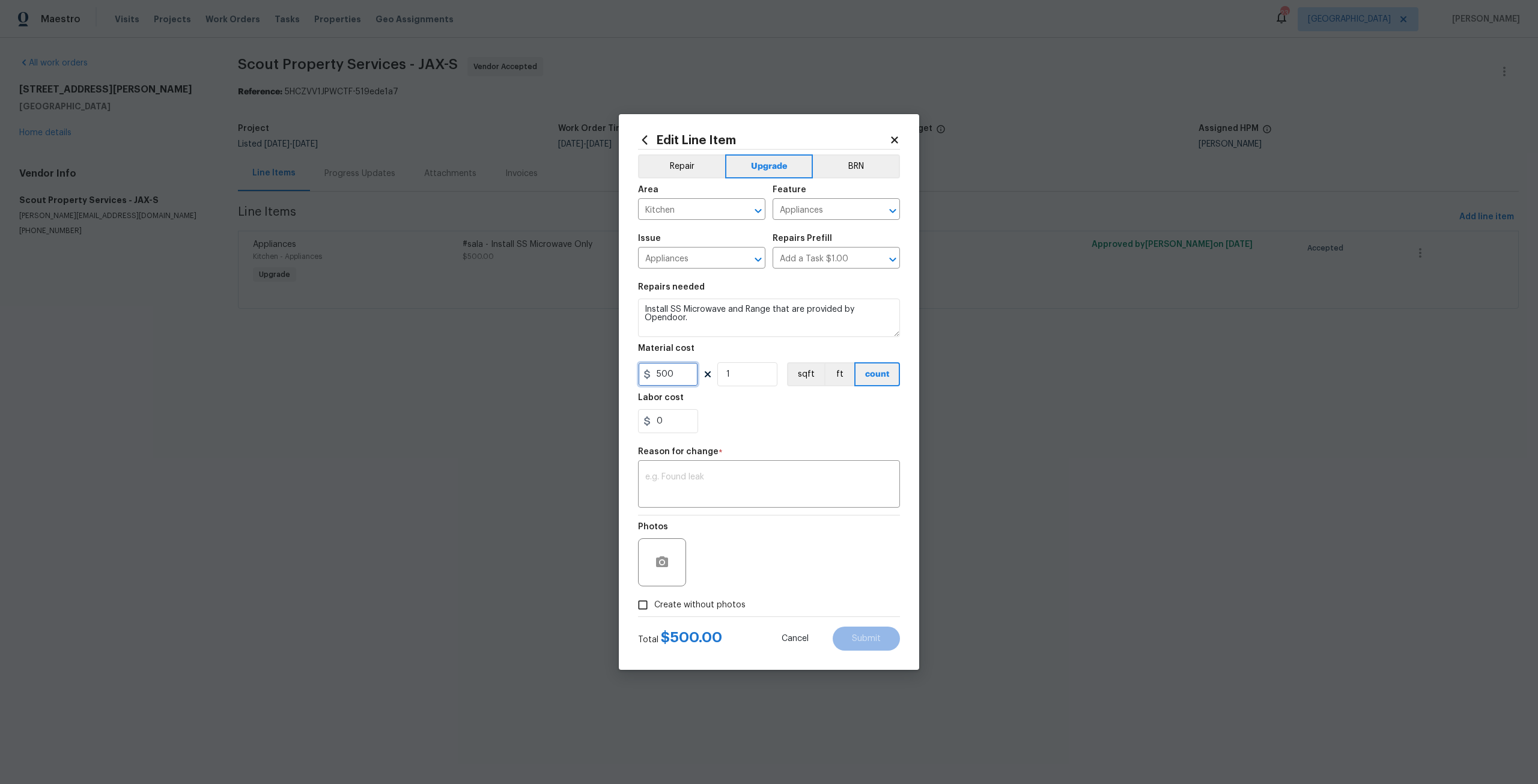
click at [637, 379] on div "Edit Line Item Repair Upgrade BRN Area Kitchen ​ Feature Appliances ​ Issue App…" at bounding box center [769, 392] width 300 height 555
type input "200"
click at [702, 331] on textarea "Install SS Microwave and Range that are provided by Opendoor." at bounding box center [769, 318] width 262 height 38
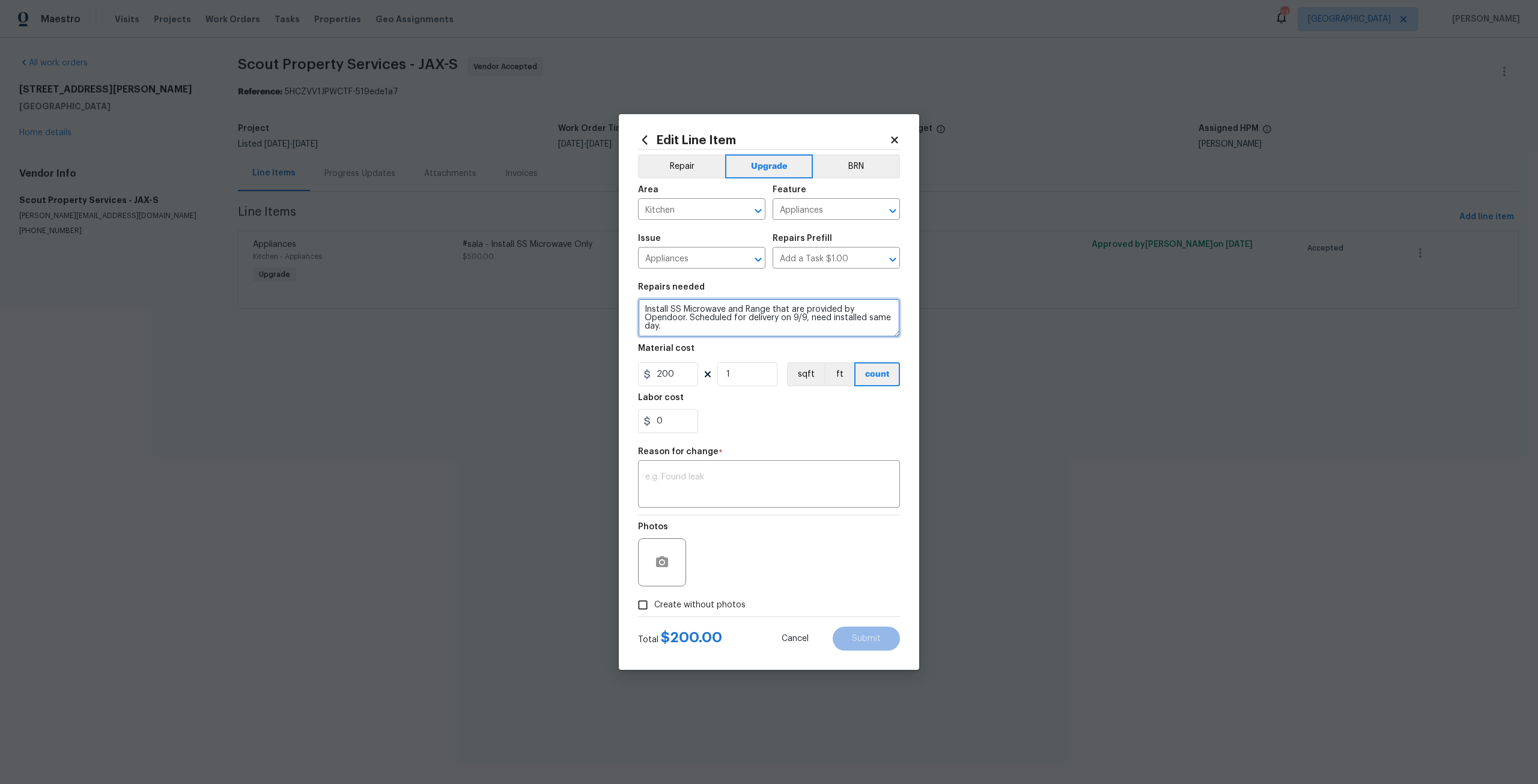
scroll to position [2, 0]
type textarea "Install SS Microwave and Range that are provided by Opendoor. Scheduled for del…"
click at [782, 486] on textarea at bounding box center [769, 485] width 248 height 25
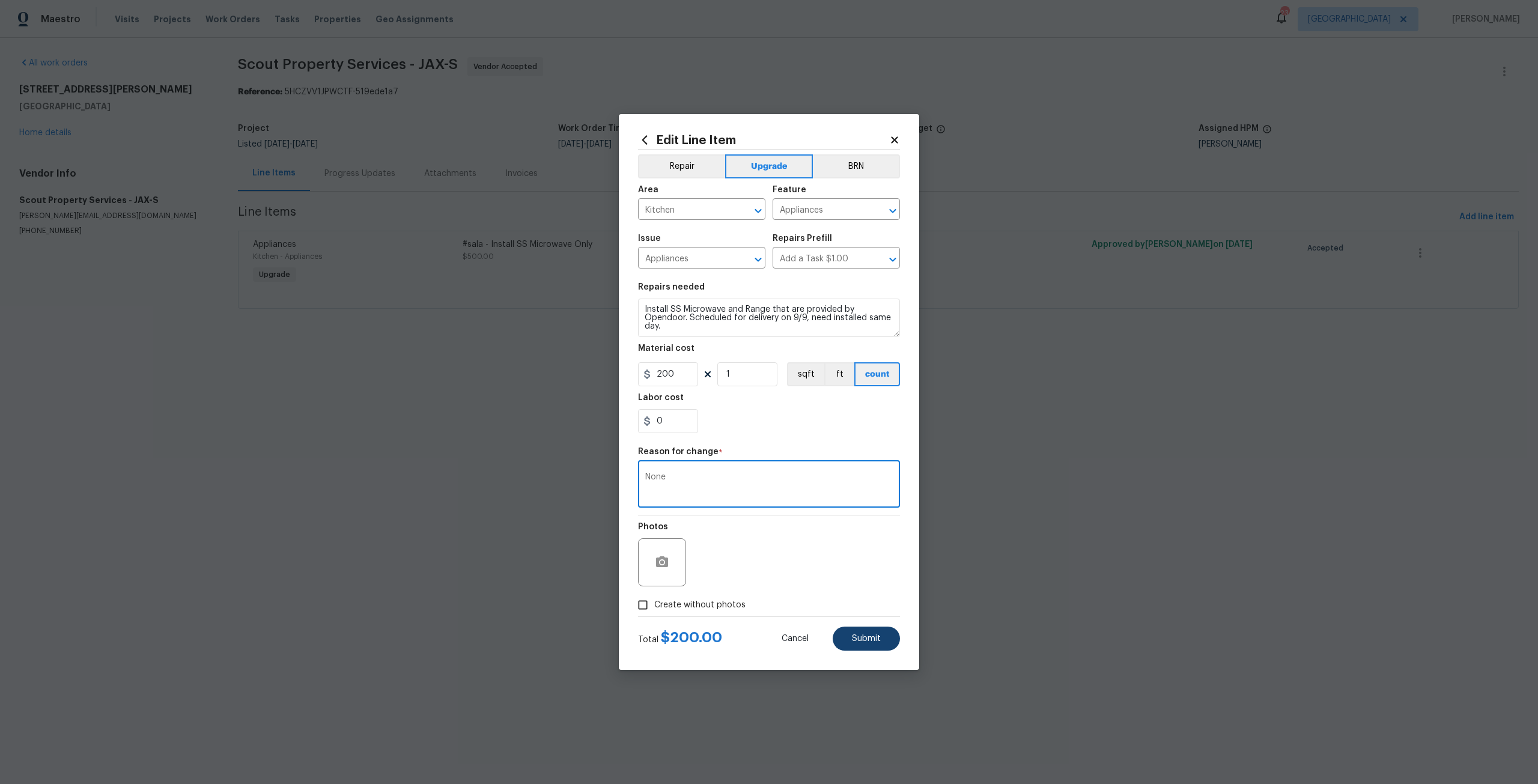
type textarea "None"
click at [844, 628] on button "Submit" at bounding box center [866, 638] width 67 height 24
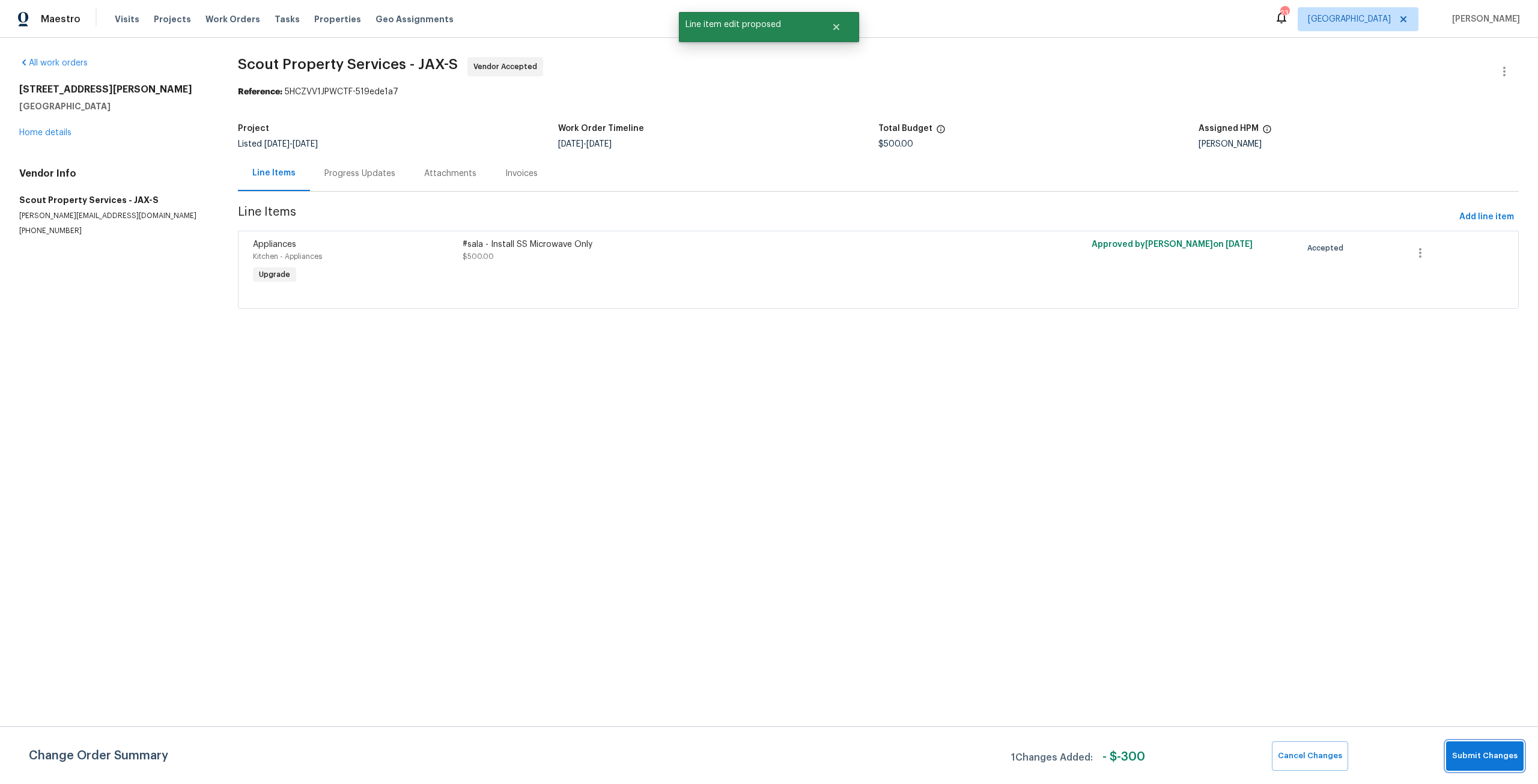
click at [1472, 742] on button "Submit Changes" at bounding box center [1484, 755] width 77 height 29
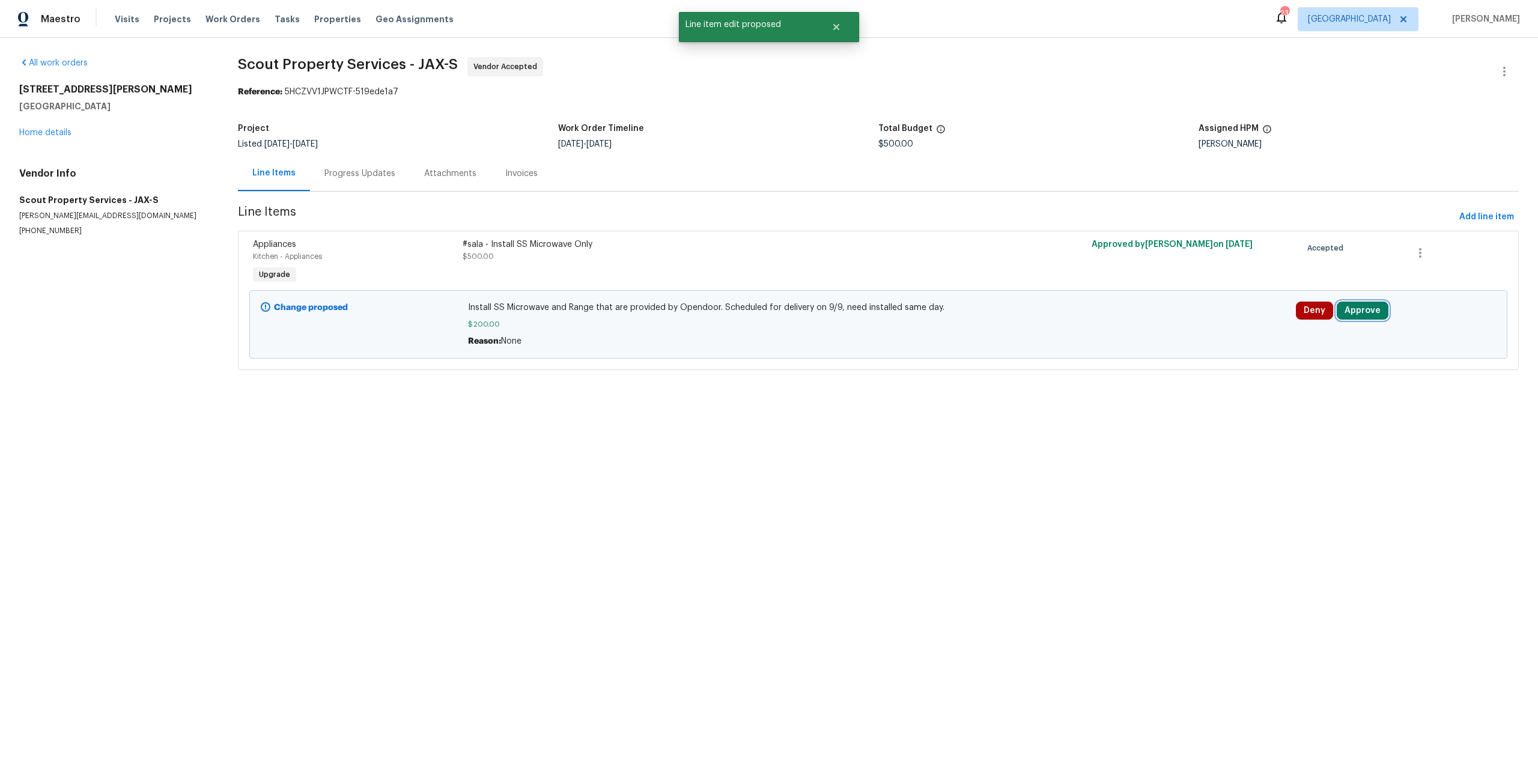
click at [1353, 302] on button "Approve" at bounding box center [1362, 311] width 52 height 18
click at [1195, 313] on button "Approve" at bounding box center [1183, 321] width 72 height 24
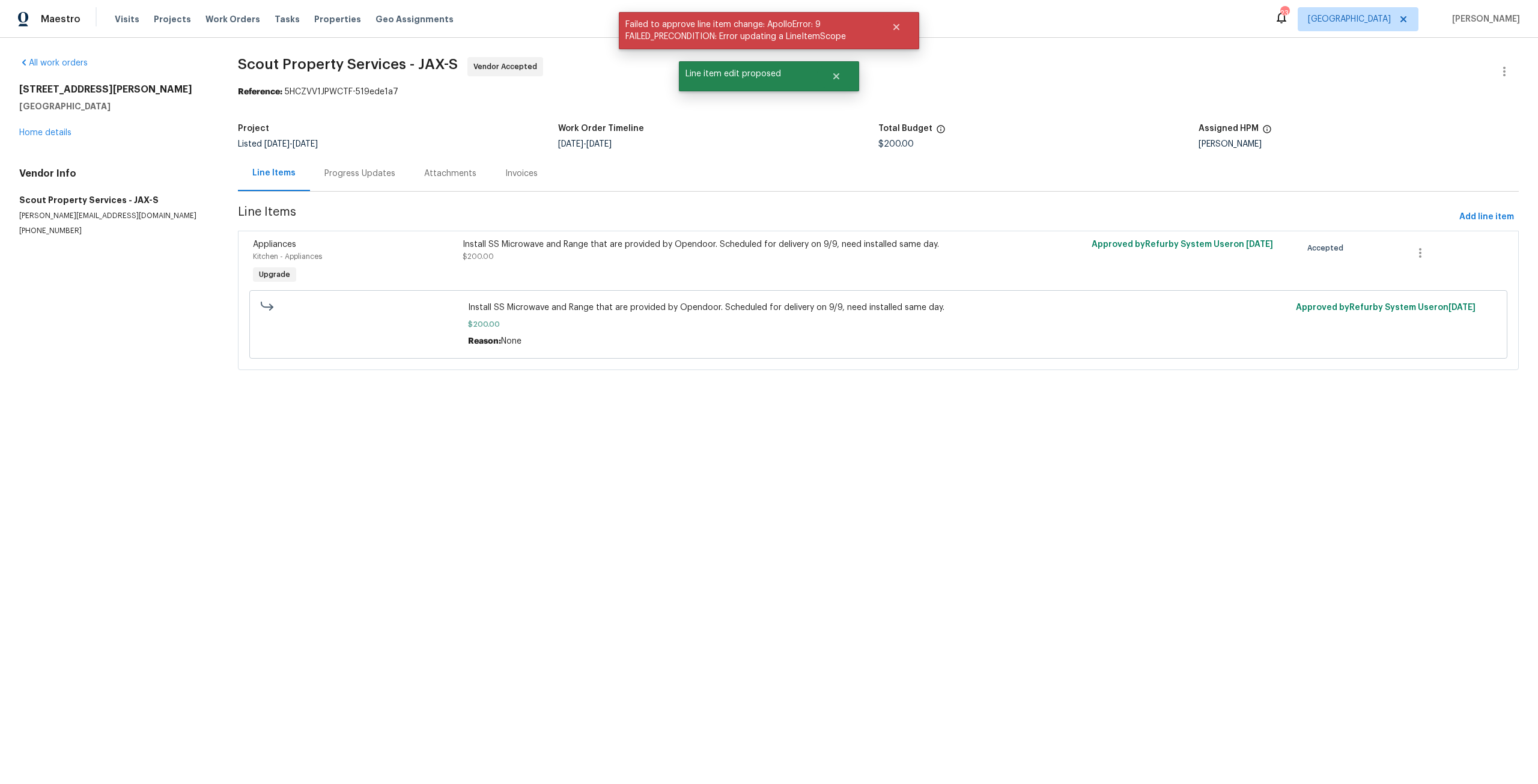
click at [378, 168] on div "Progress Updates" at bounding box center [359, 174] width 71 height 12
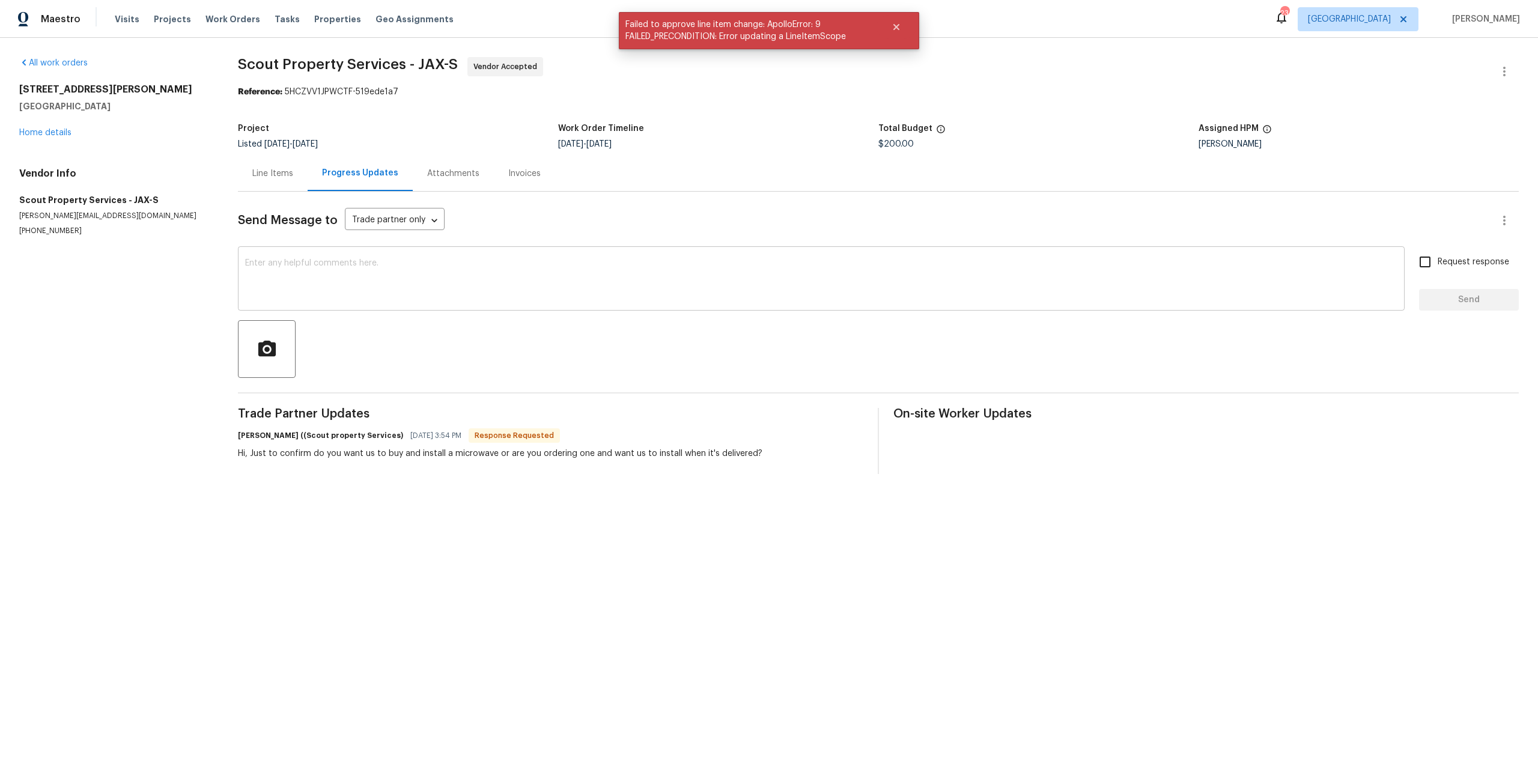
click at [443, 288] on textarea at bounding box center [821, 279] width 1152 height 42
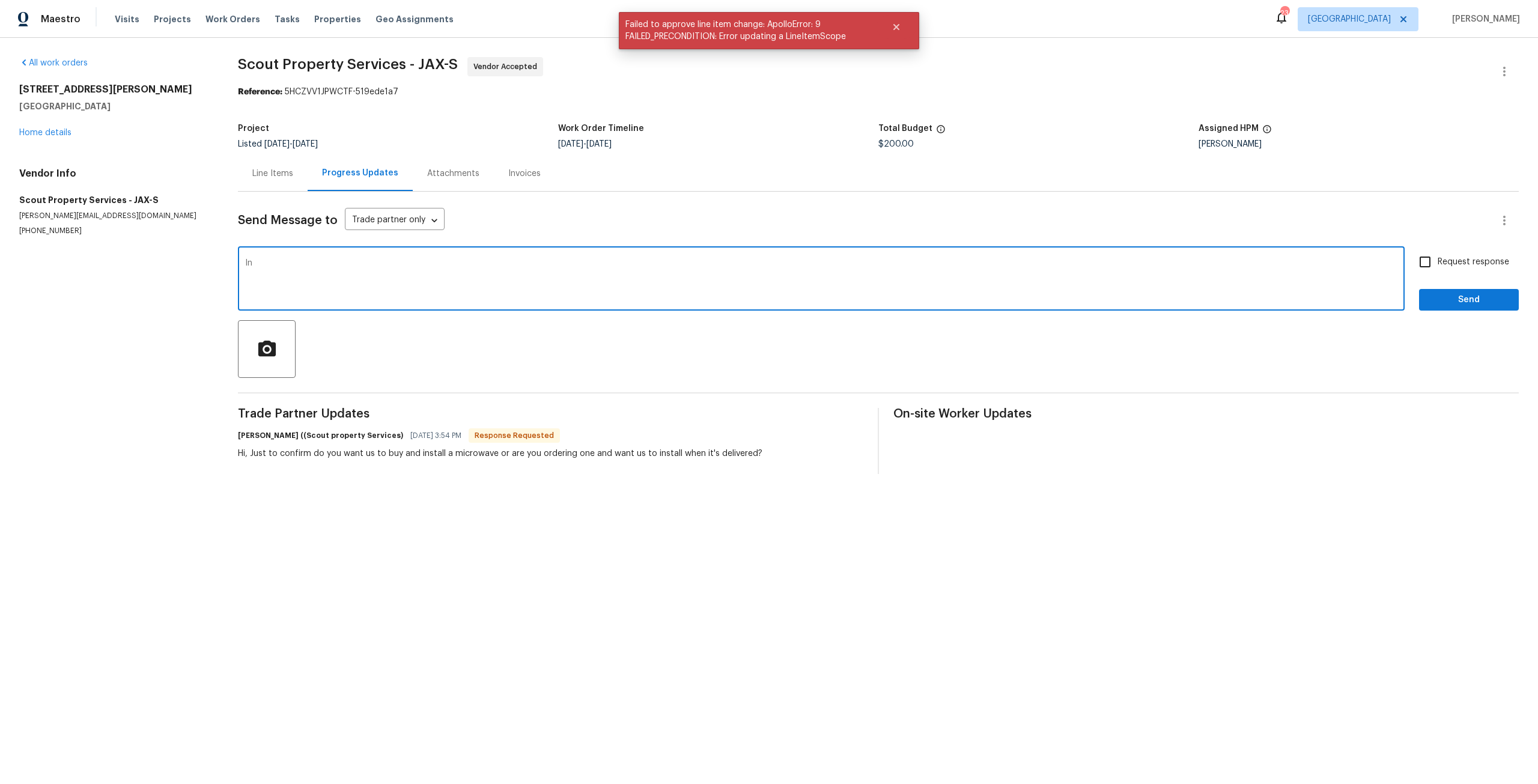
type textarea "I"
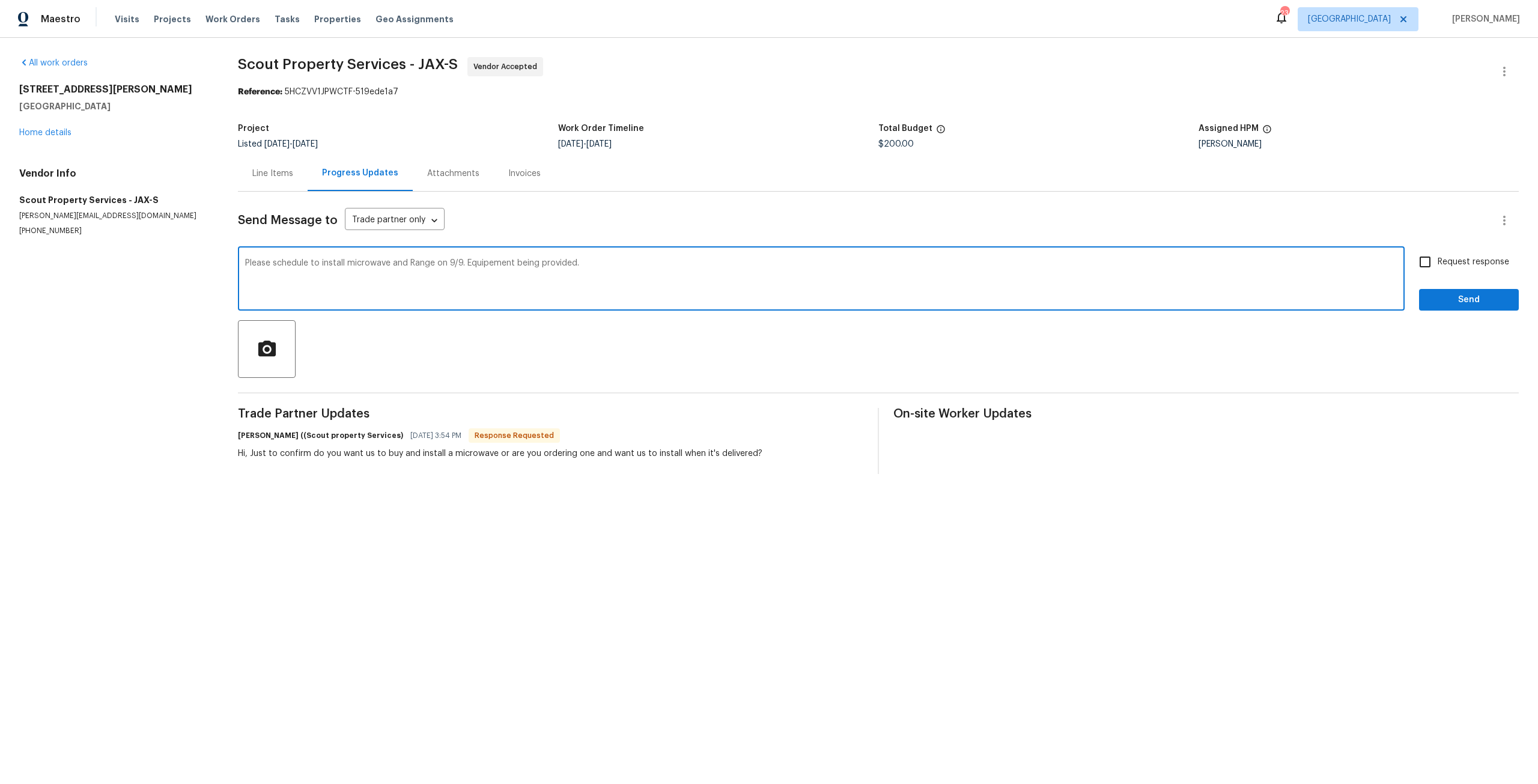
type textarea "Please schedule to install microwave and Range on 9/9. Equipement being provide…"
click at [1416, 269] on input "Request response" at bounding box center [1425, 262] width 25 height 25
checkbox input "true"
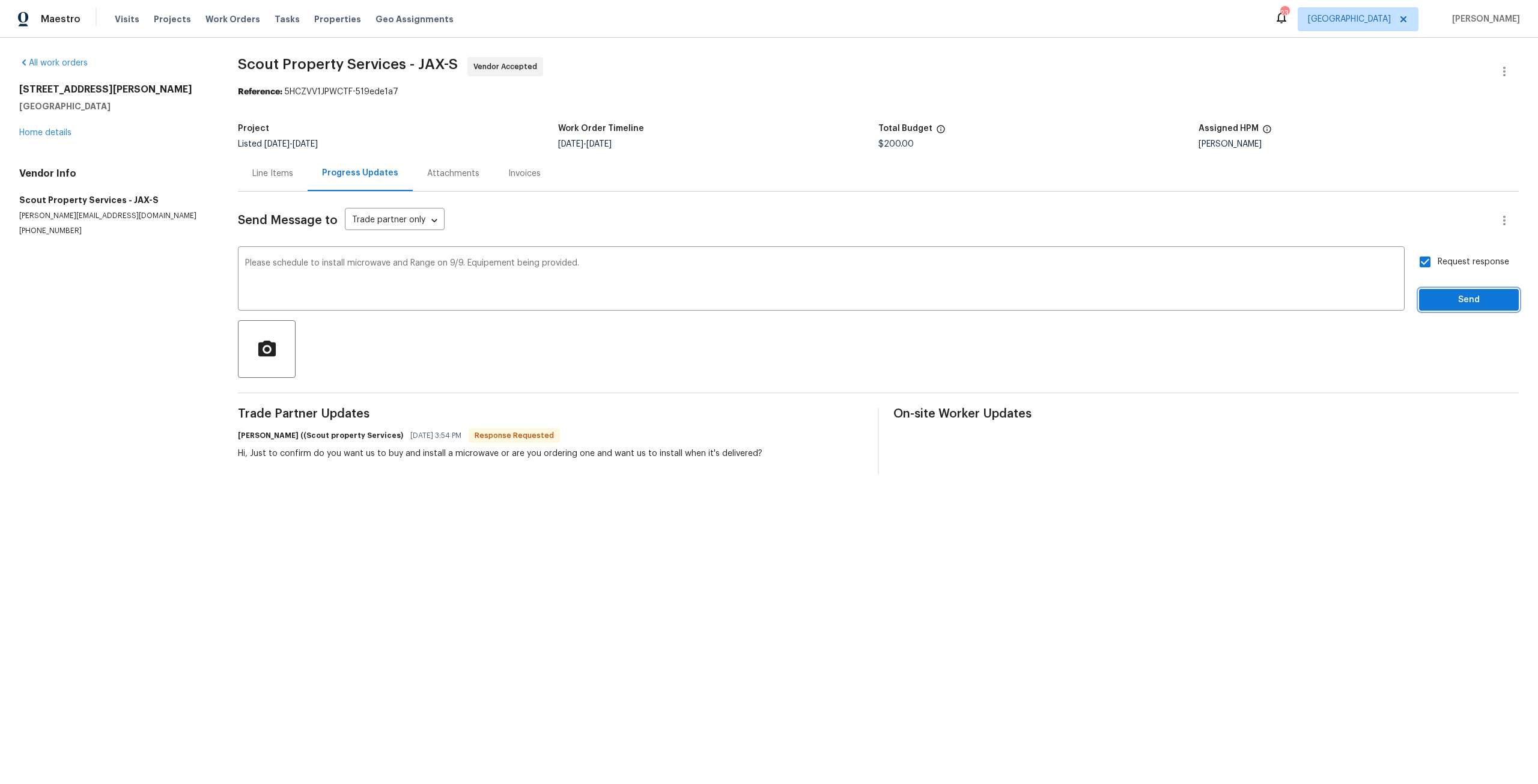
click at [1439, 299] on span "Send" at bounding box center [1468, 300] width 81 height 15
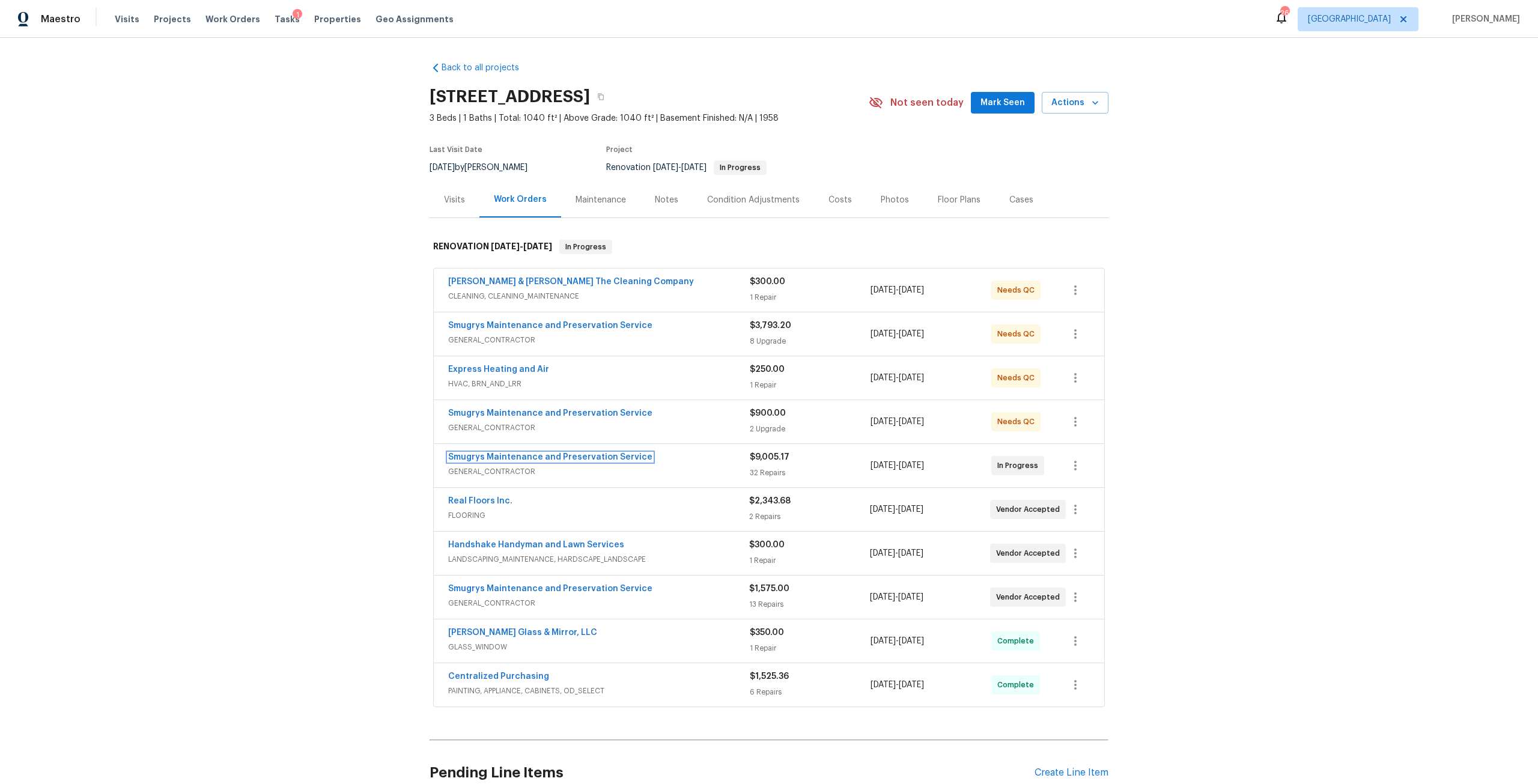
click at [546, 454] on link "Smugrys Maintenance and Preservation Service" at bounding box center [551, 457] width 205 height 8
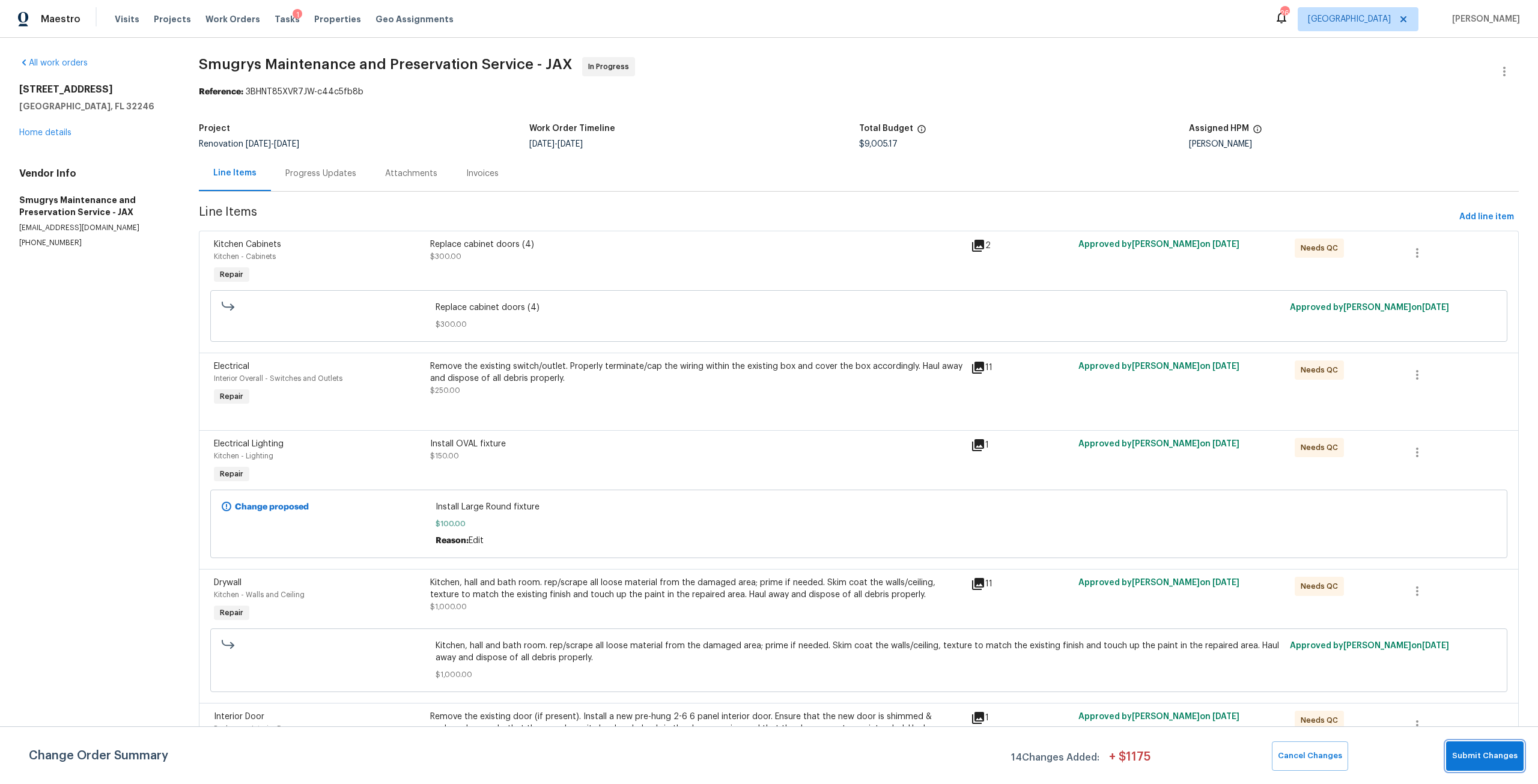
click at [1467, 757] on span "Submit Changes" at bounding box center [1485, 756] width 66 height 14
click at [1463, 758] on span "Submit Changes" at bounding box center [1485, 756] width 66 height 14
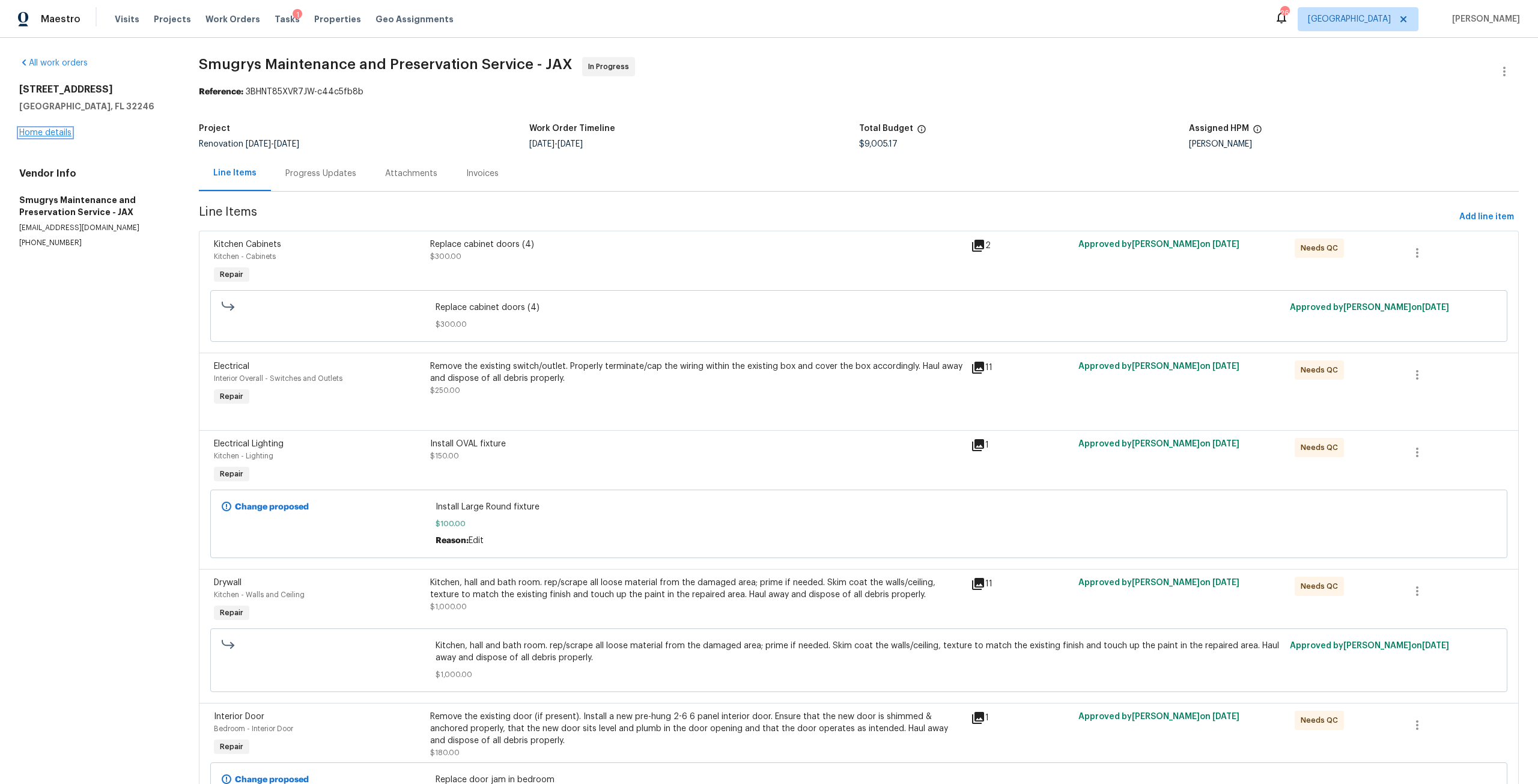
click at [66, 136] on link "Home details" at bounding box center [45, 133] width 52 height 8
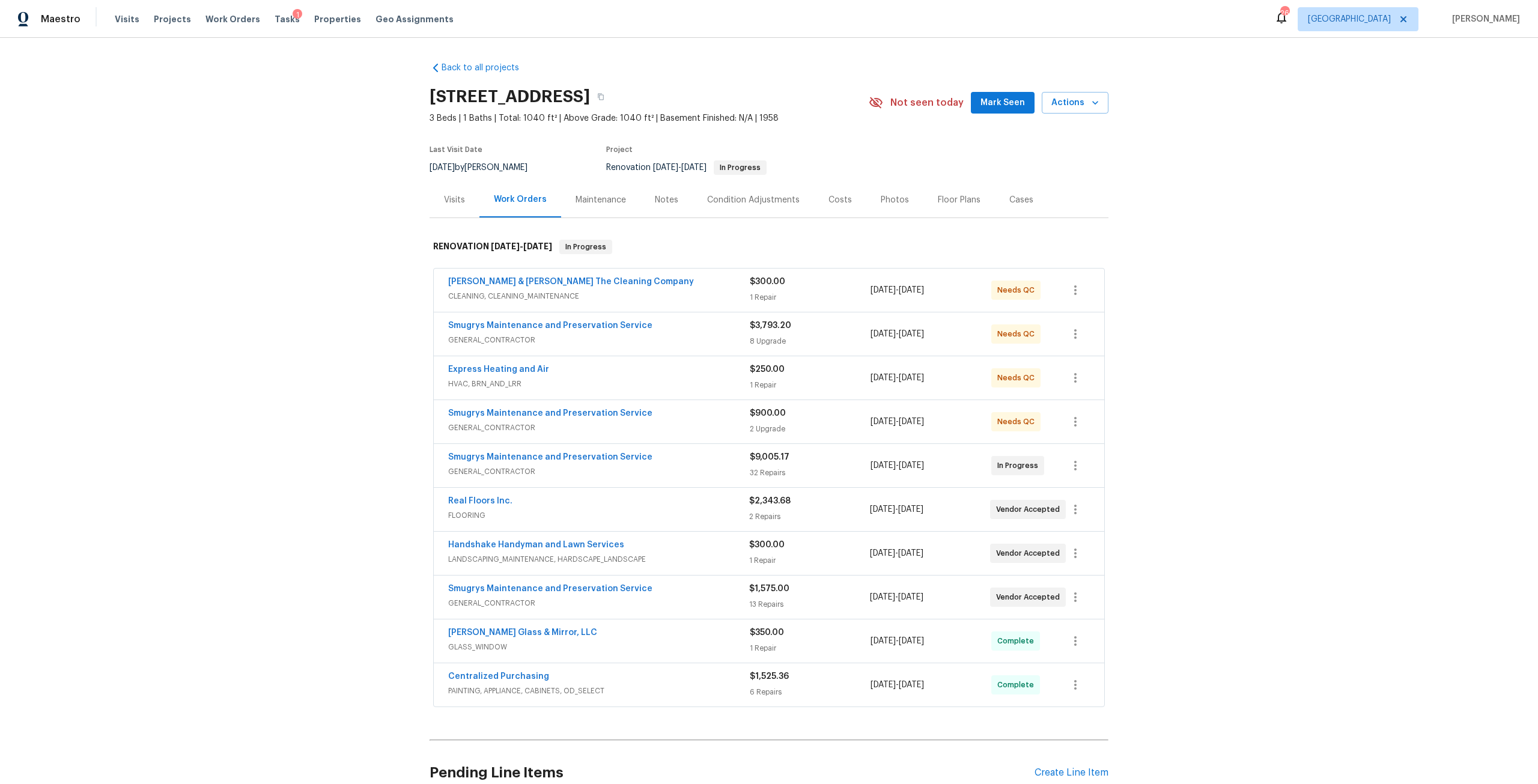
click at [710, 299] on span "CLEANING, CLEANING_MAINTENANCE" at bounding box center [599, 296] width 302 height 12
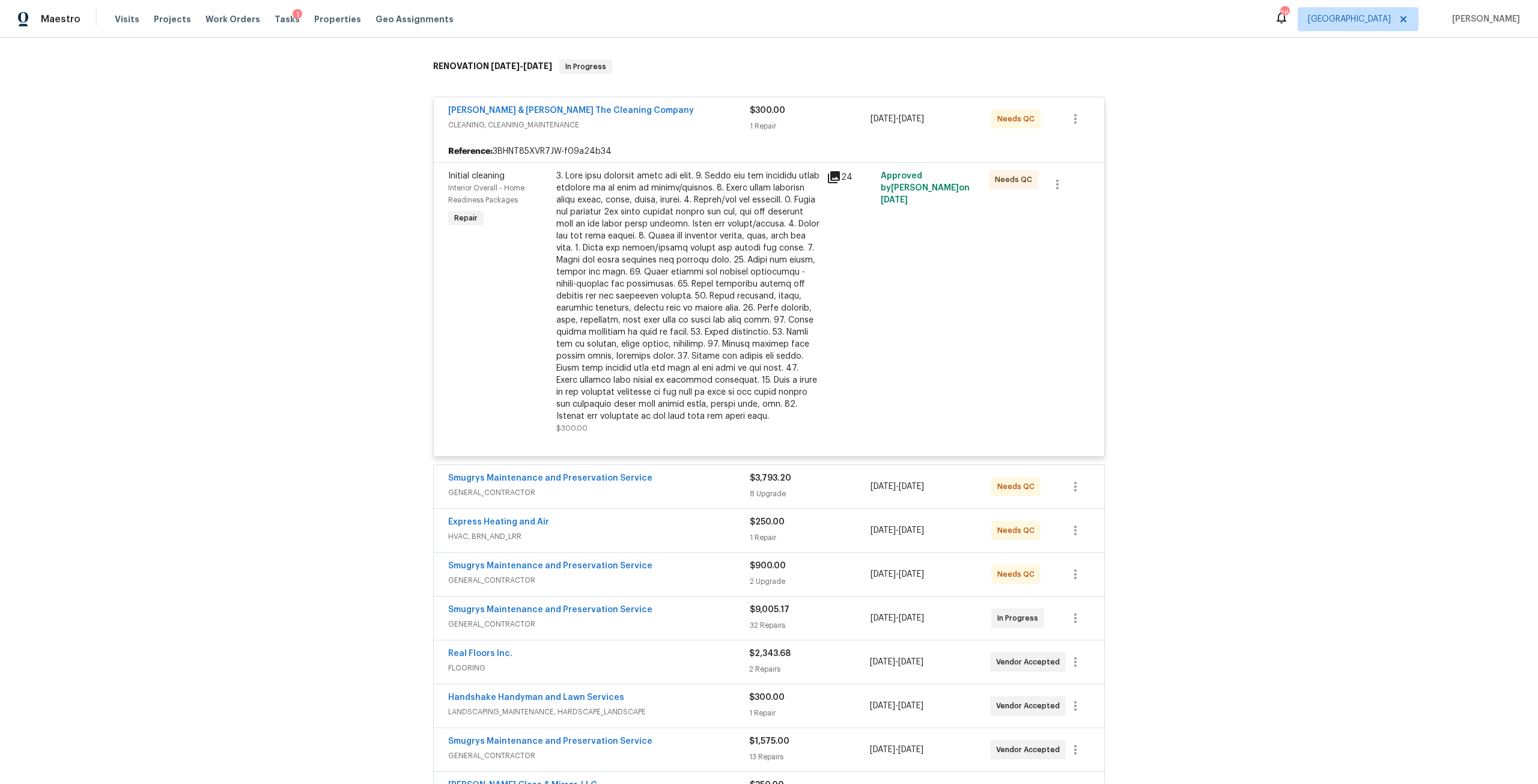
click at [719, 493] on span "GENERAL_CONTRACTOR" at bounding box center [599, 492] width 302 height 12
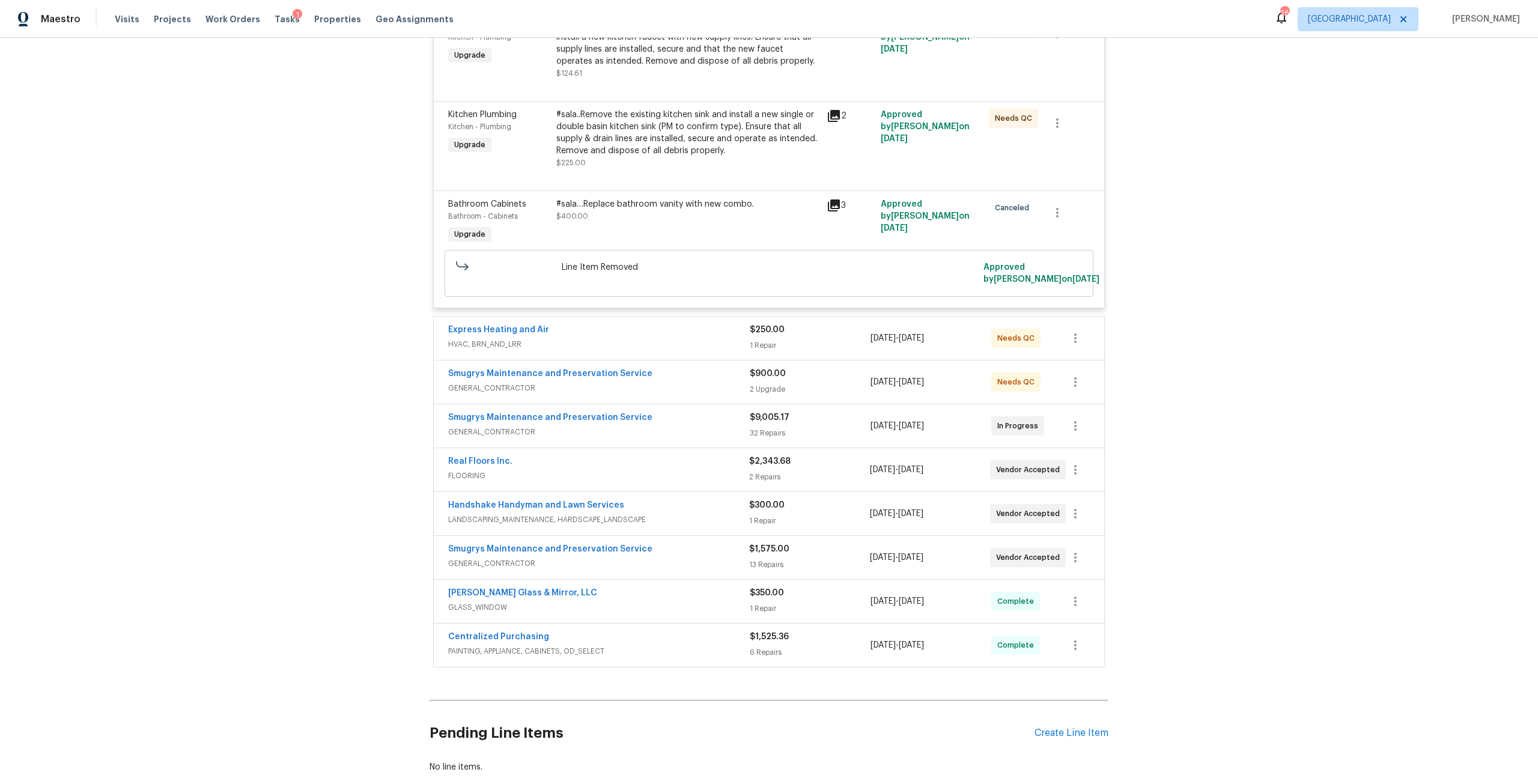
scroll to position [1334, 0]
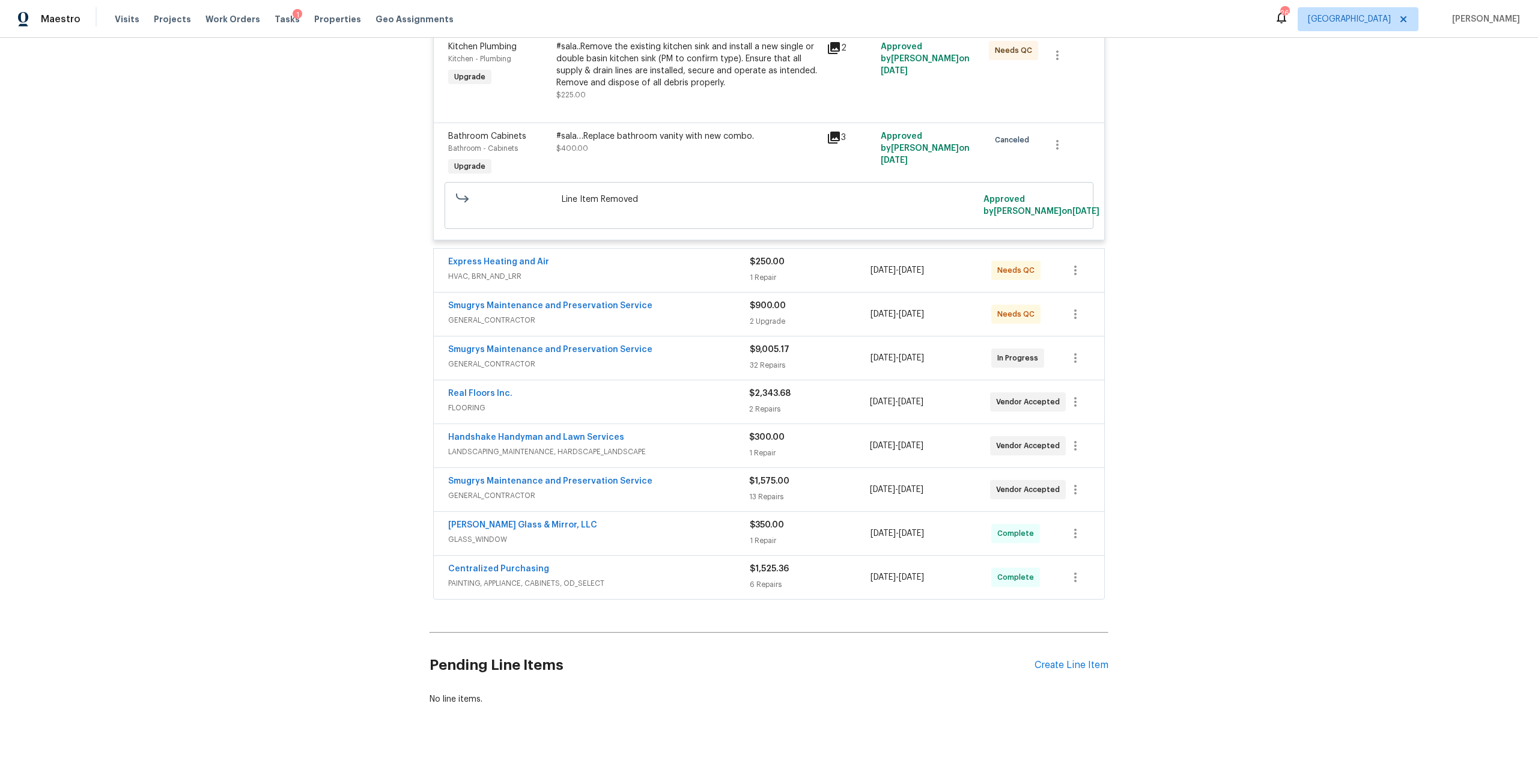
click at [702, 258] on div "Express Heating and Air" at bounding box center [599, 263] width 302 height 14
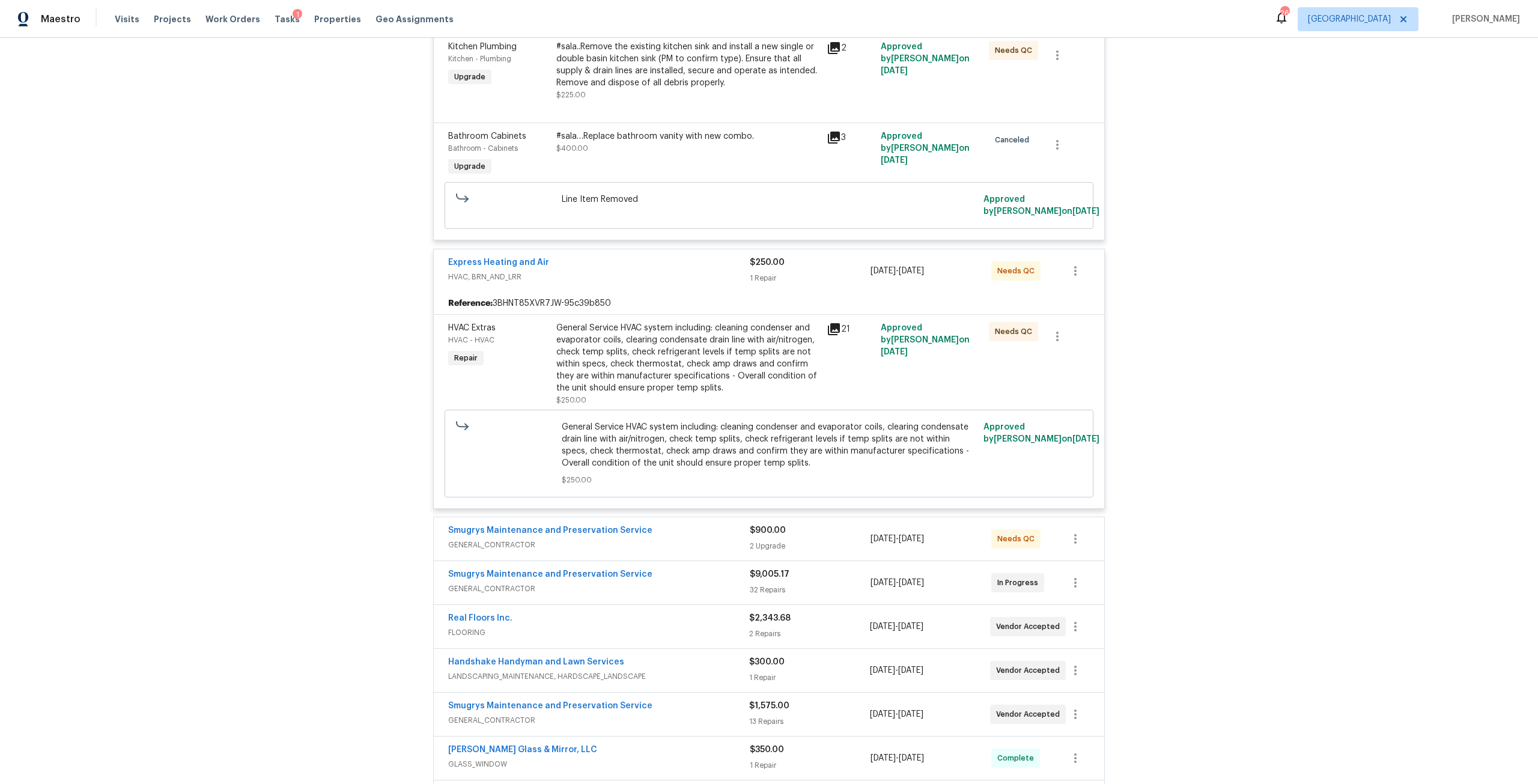
click at [720, 525] on div "Smugrys Maintenance and Preservation Service" at bounding box center [599, 531] width 302 height 14
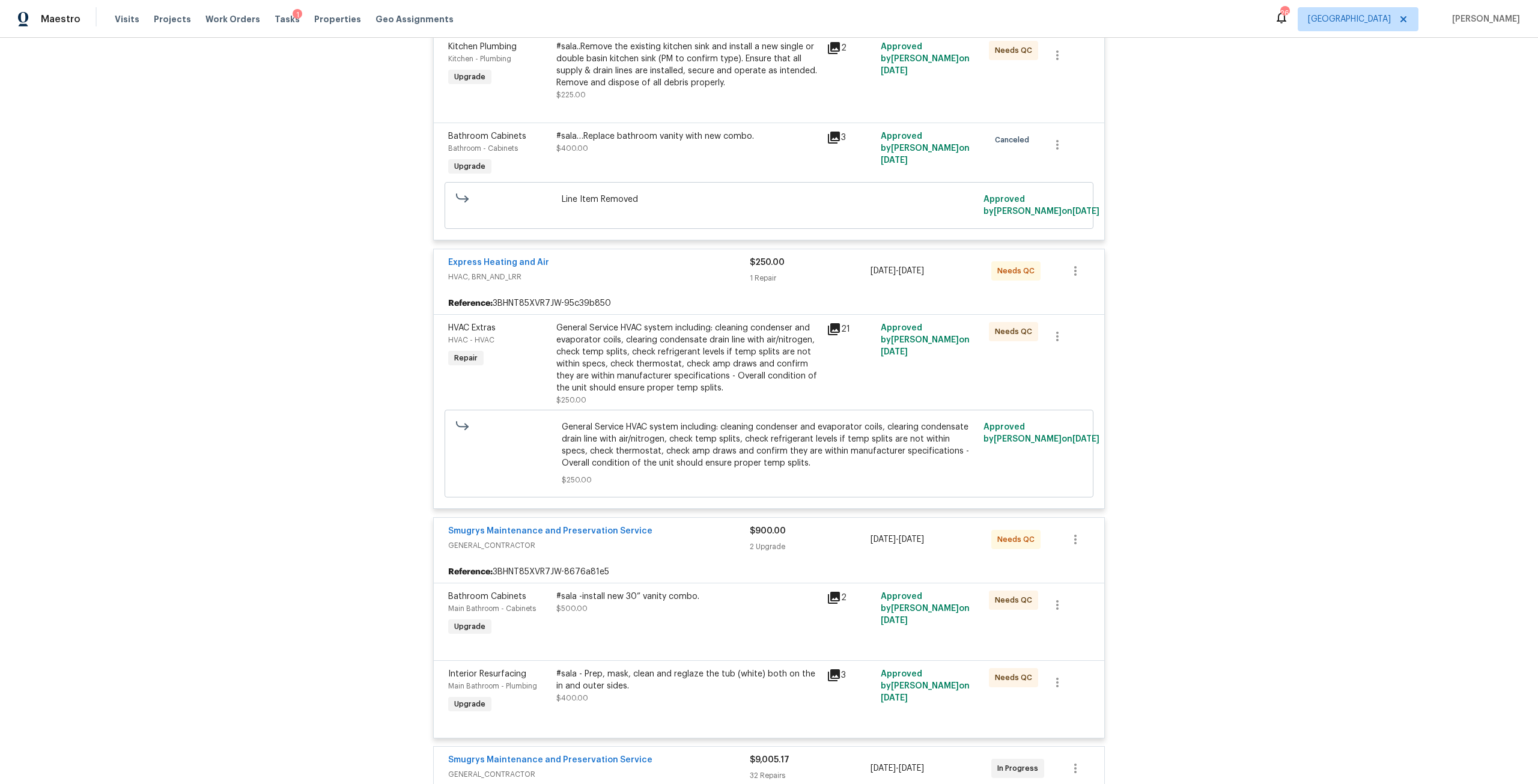
click at [711, 619] on div "#sala -install new 30” vanity combo. $500.00" at bounding box center [687, 614] width 270 height 55
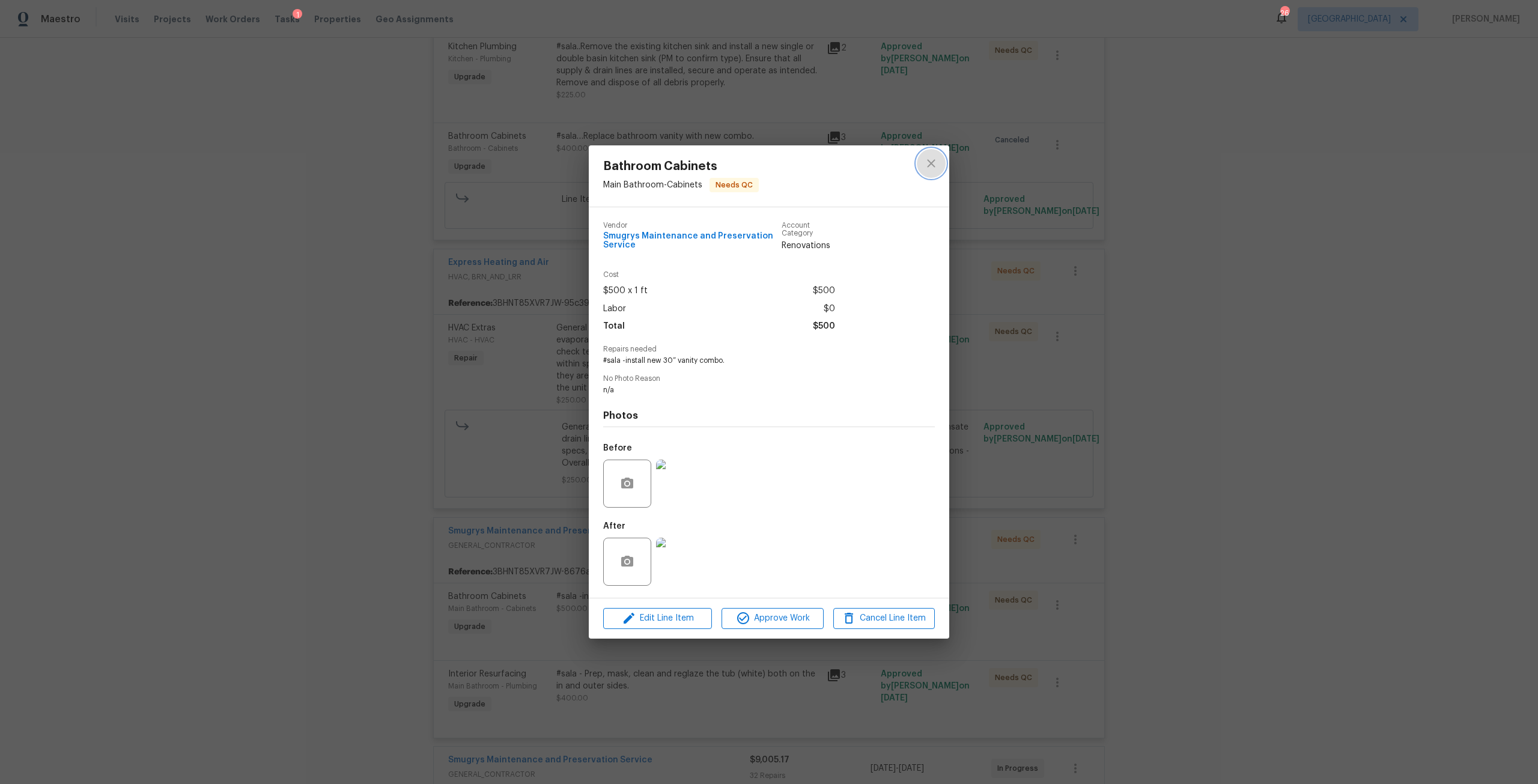
click at [936, 158] on icon "close" at bounding box center [931, 163] width 14 height 14
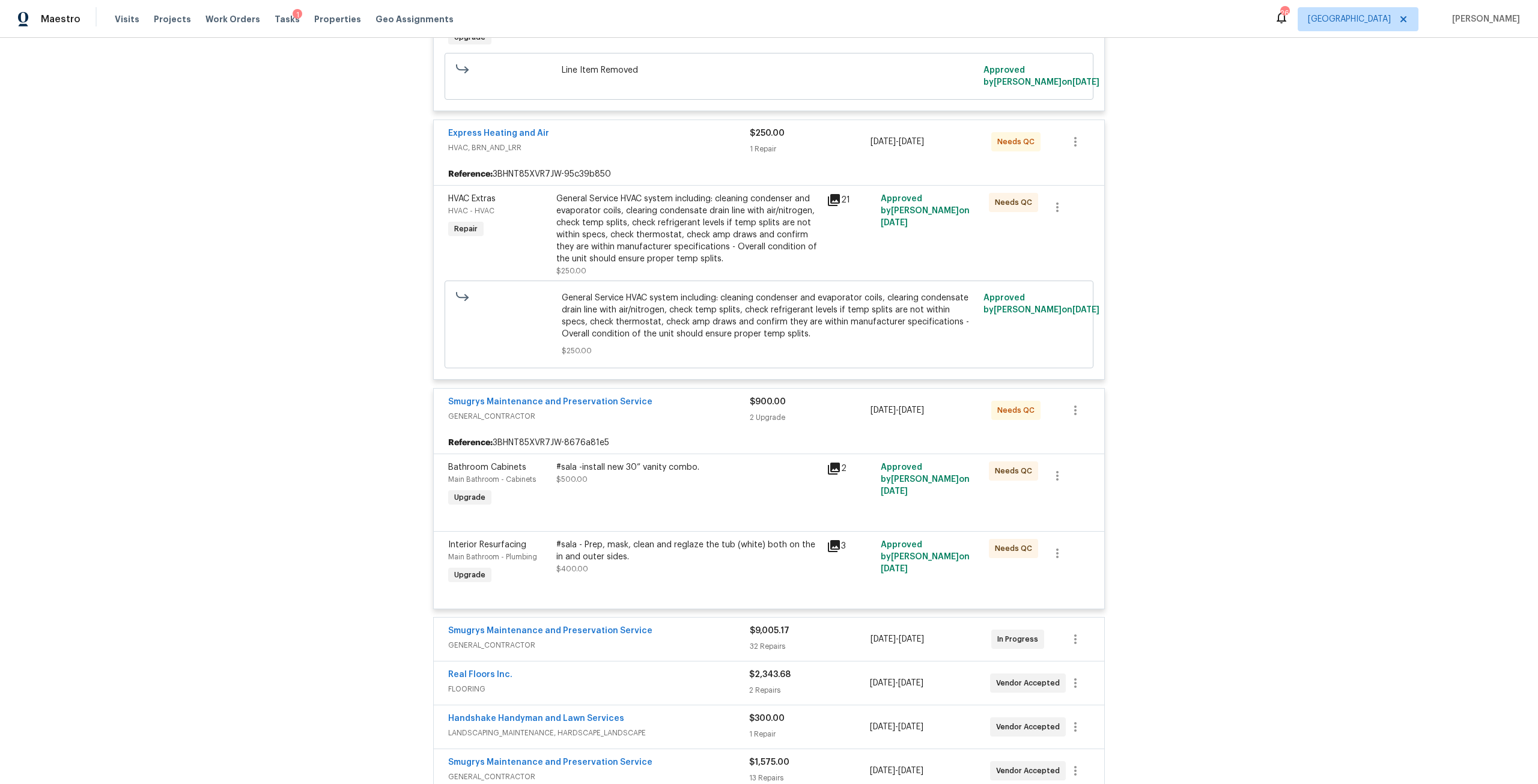
scroll to position [1744, 0]
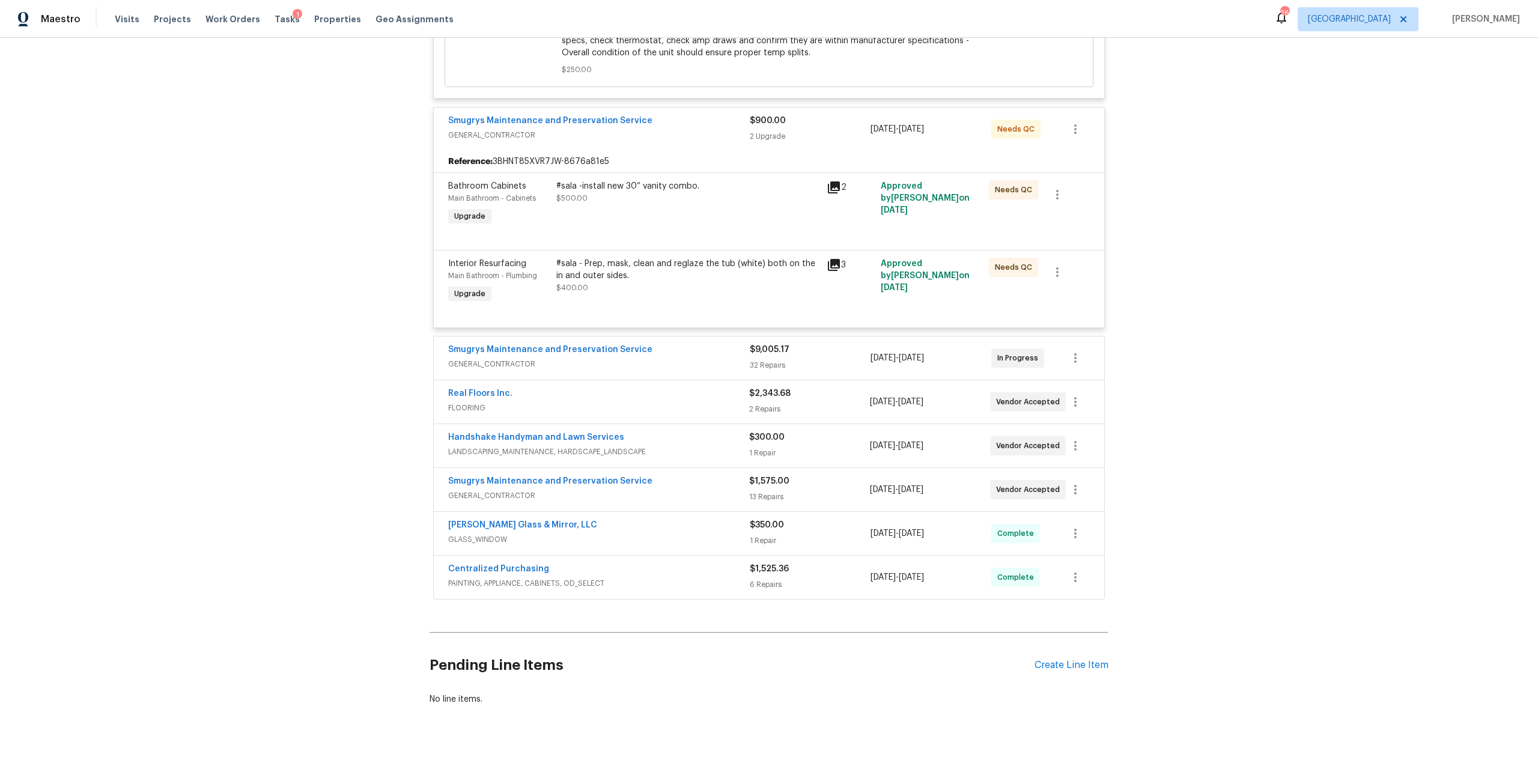
click at [700, 563] on div "Centralized Purchasing" at bounding box center [599, 570] width 302 height 14
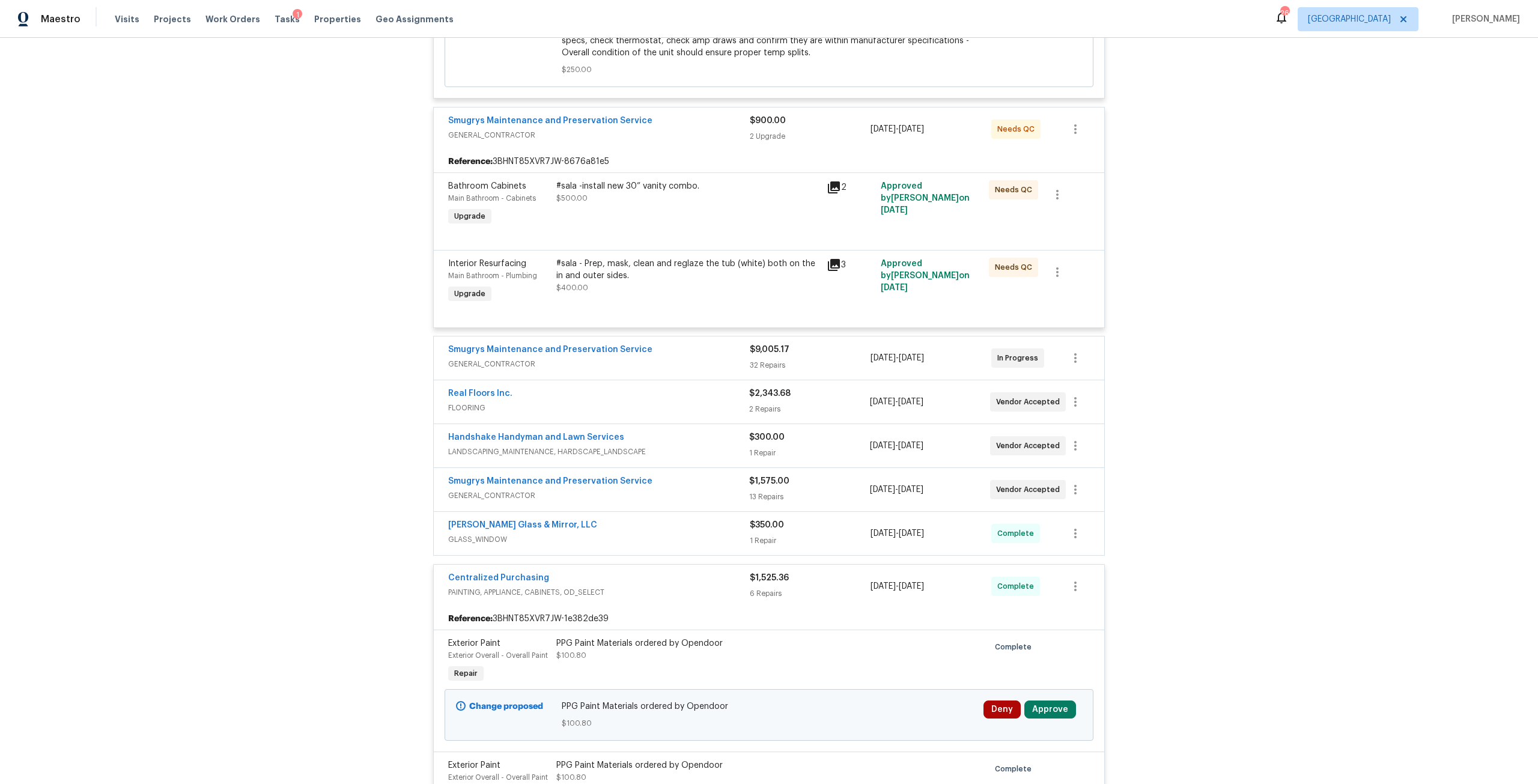
click at [709, 533] on div "[PERSON_NAME] Glass & Mirror, LLC GLASS_WINDOW" at bounding box center [599, 533] width 302 height 29
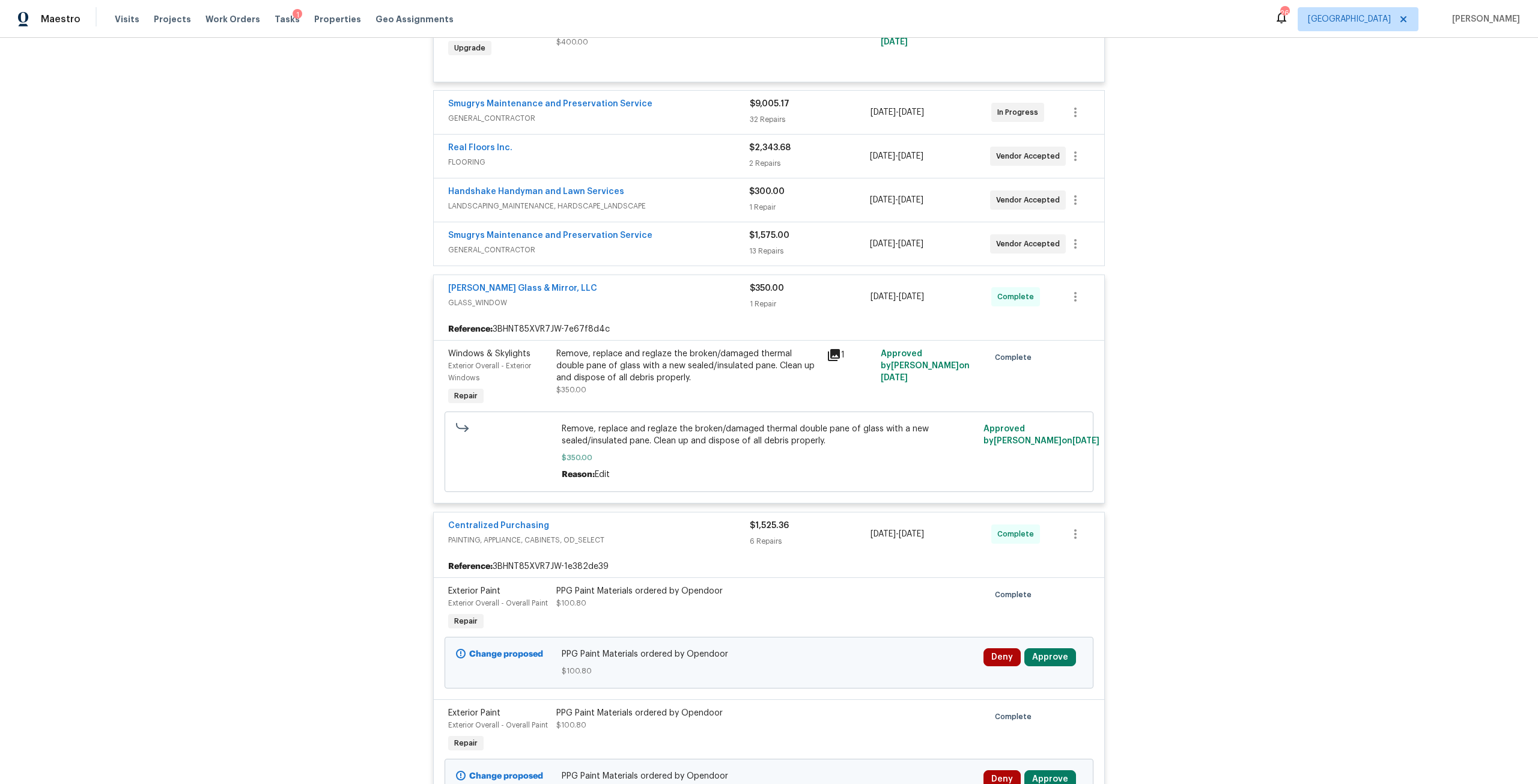
scroll to position [1988, 0]
click at [704, 233] on div "Smugrys Maintenance and Preservation Service" at bounding box center [599, 239] width 301 height 14
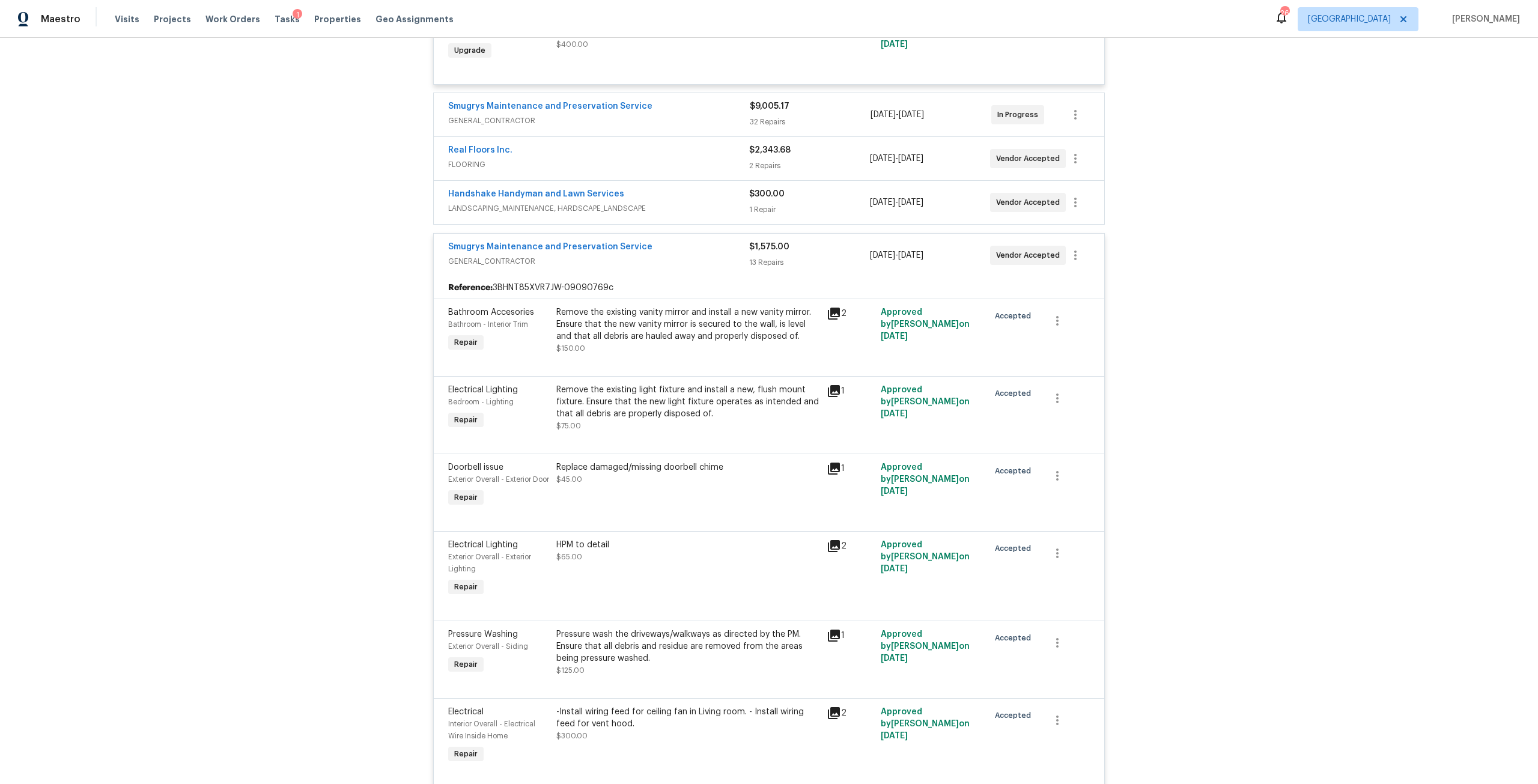
click at [700, 202] on span "LANDSCAPING_MAINTENANCE, HARDSCAPE_LANDSCAPE" at bounding box center [599, 208] width 301 height 12
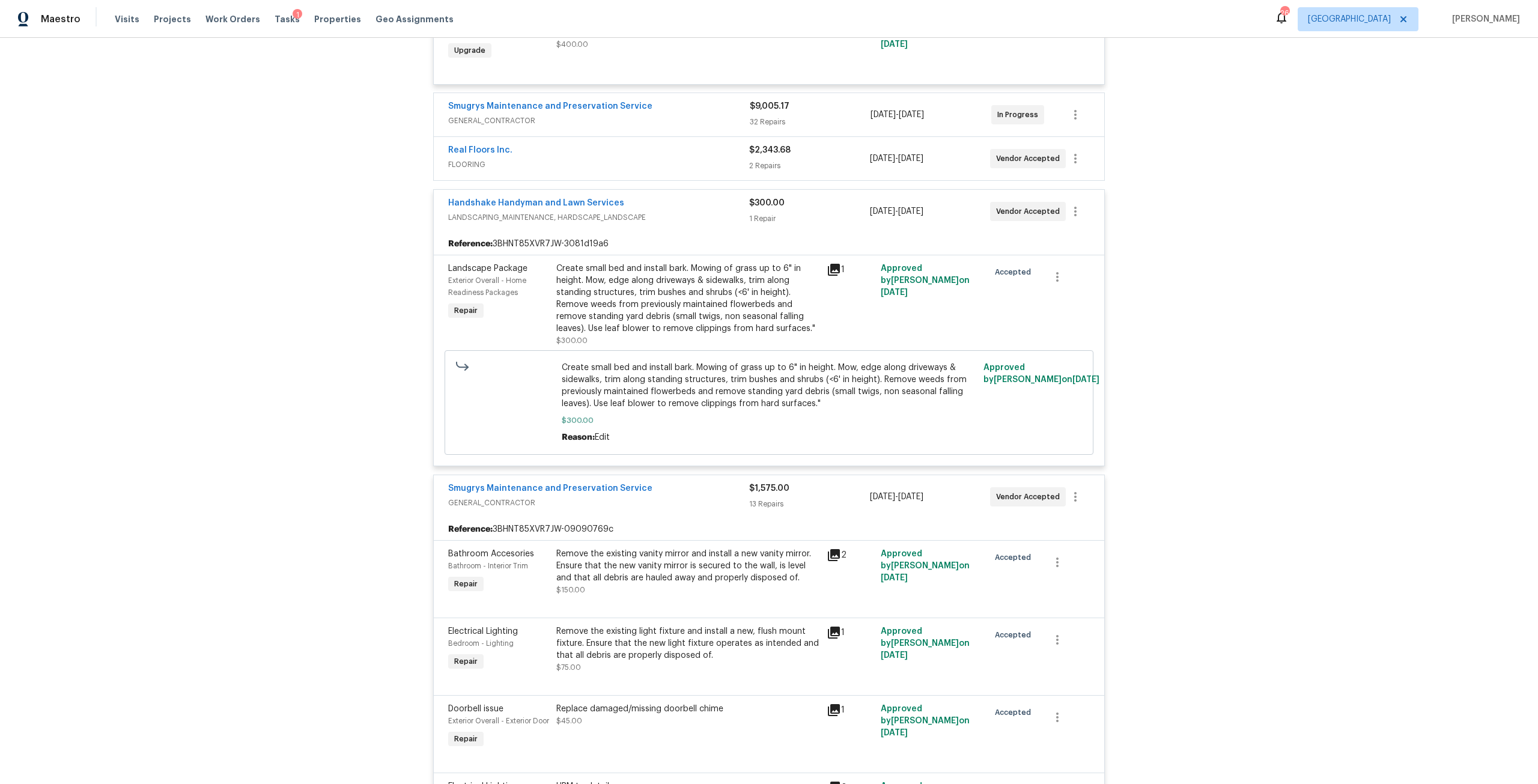
click at [688, 159] on span "FLOORING" at bounding box center [599, 165] width 301 height 12
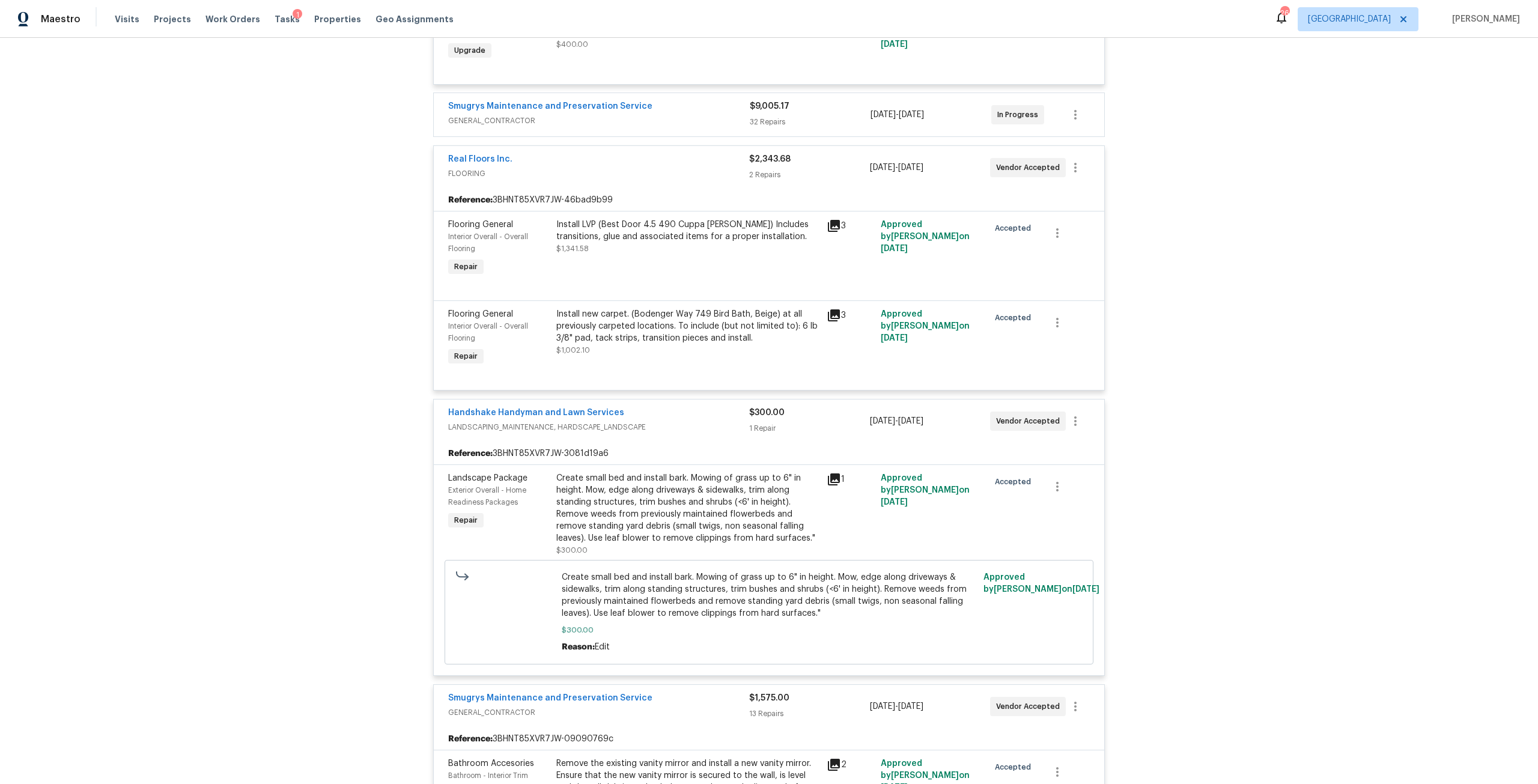
click at [679, 101] on div "Smugrys Maintenance and Preservation Service" at bounding box center [599, 107] width 302 height 14
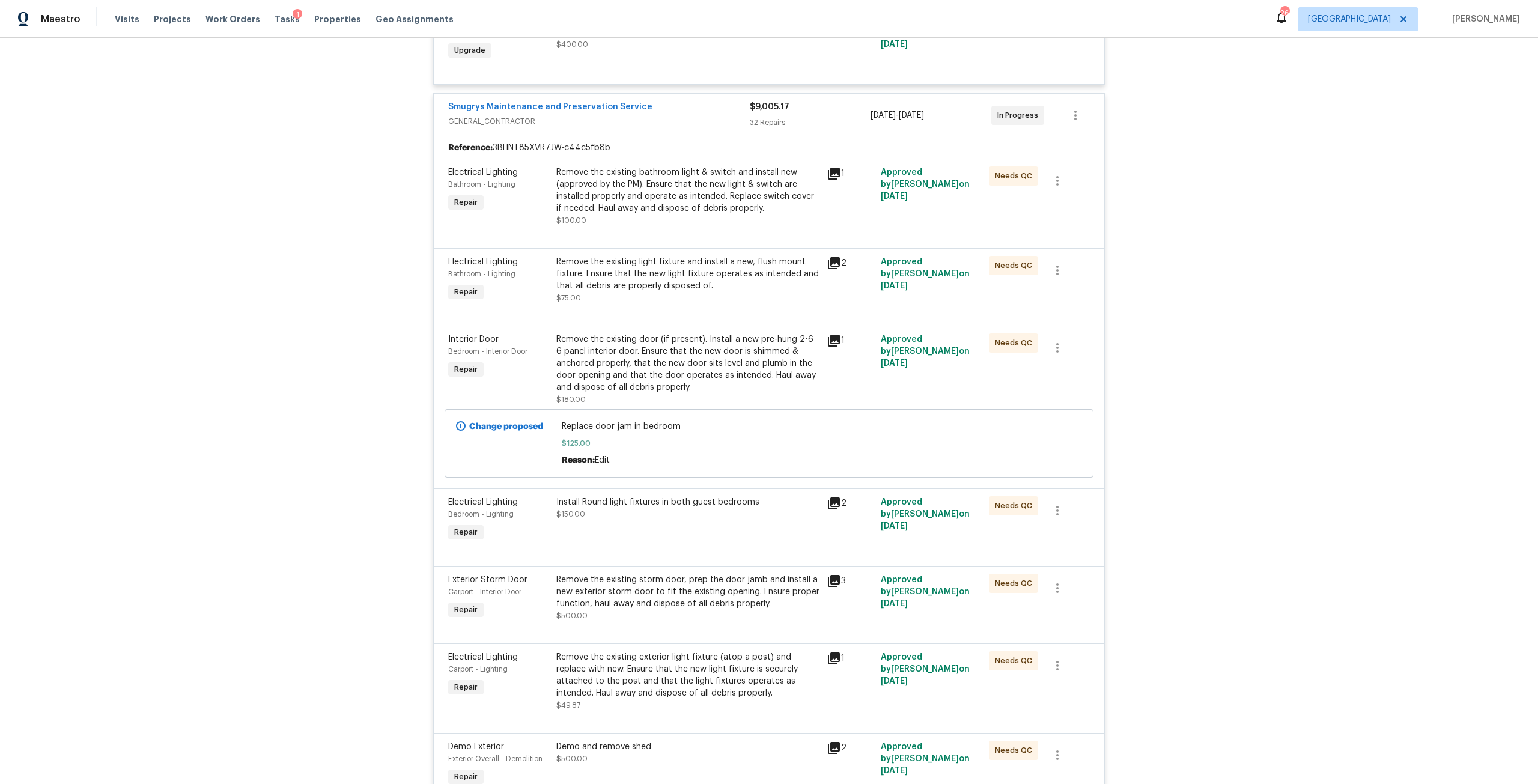
scroll to position [667, 0]
